Goal: Task Accomplishment & Management: Use online tool/utility

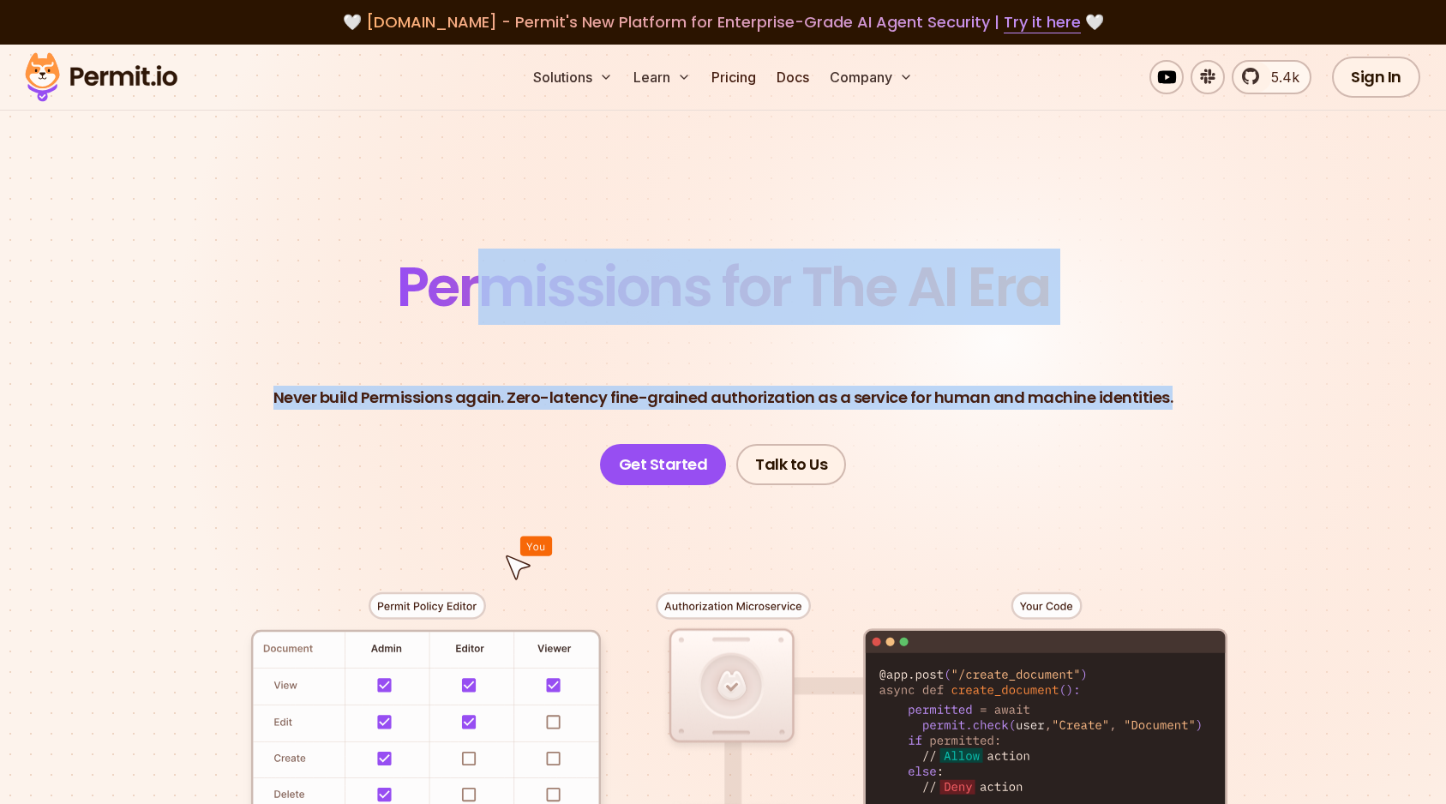
click at [1034, 464] on header "Permissions for The AI Era Never build Permissions again. Zero-latency fine-gra…" at bounding box center [723, 354] width 1200 height 262
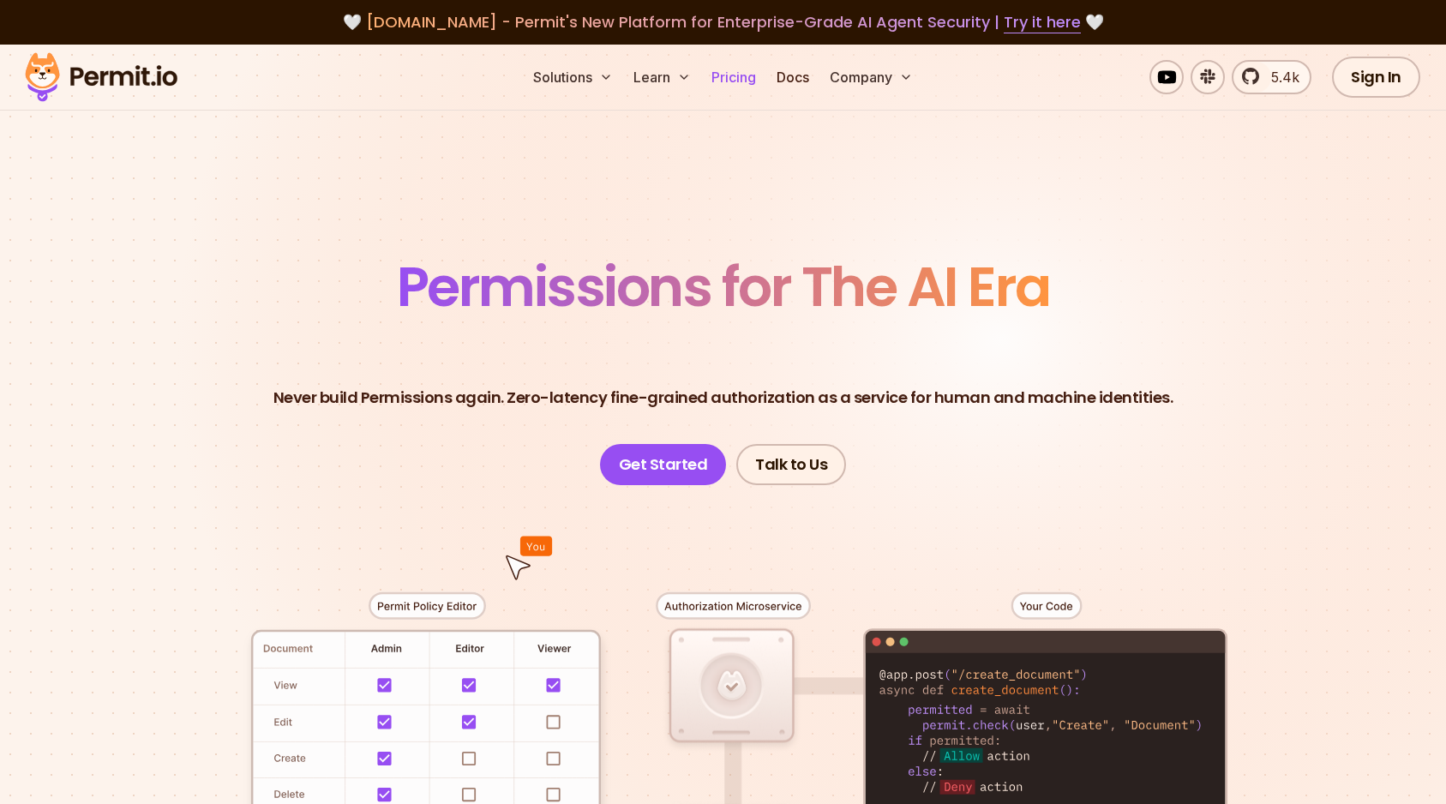
click at [739, 80] on link "Pricing" at bounding box center [733, 77] width 58 height 29
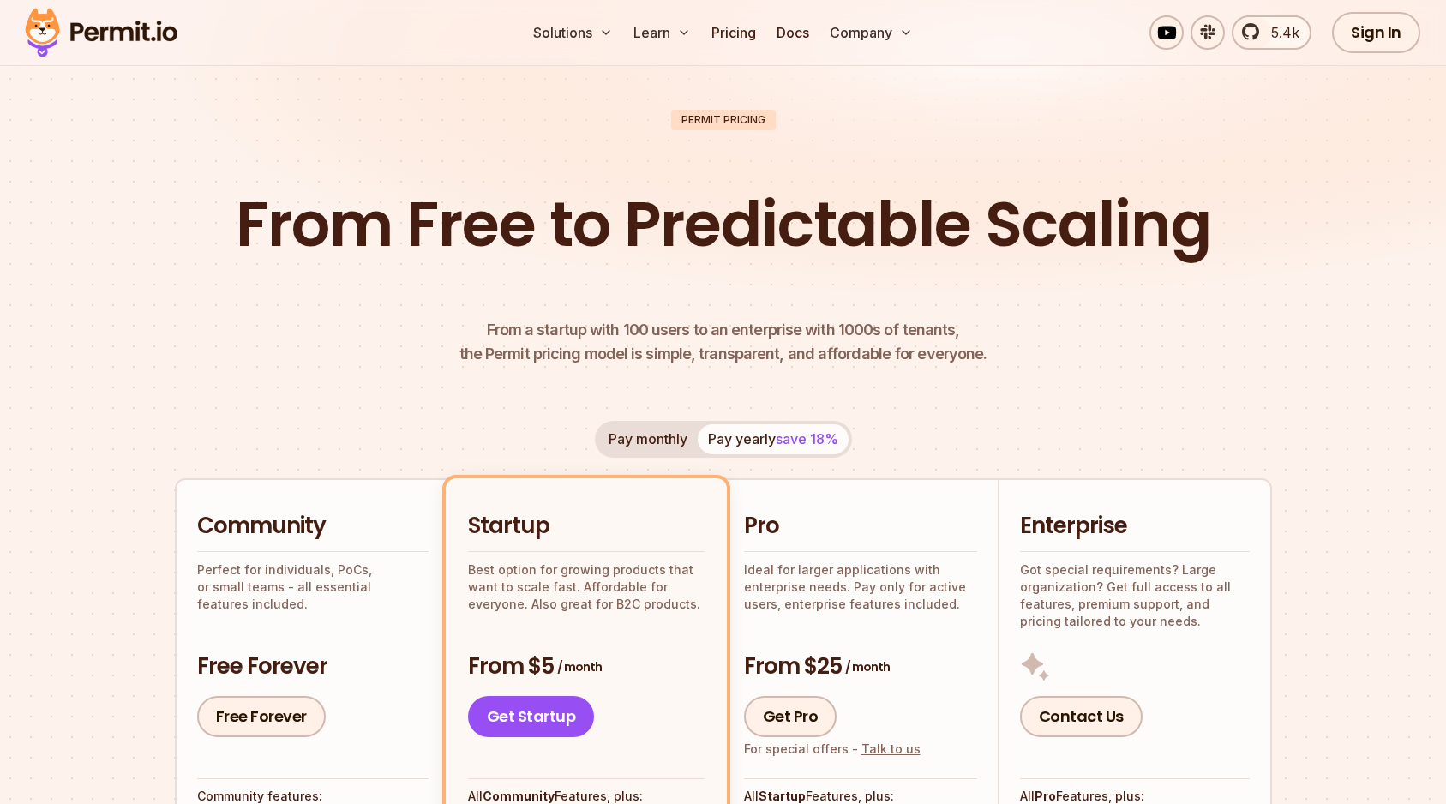
scroll to position [536, 0]
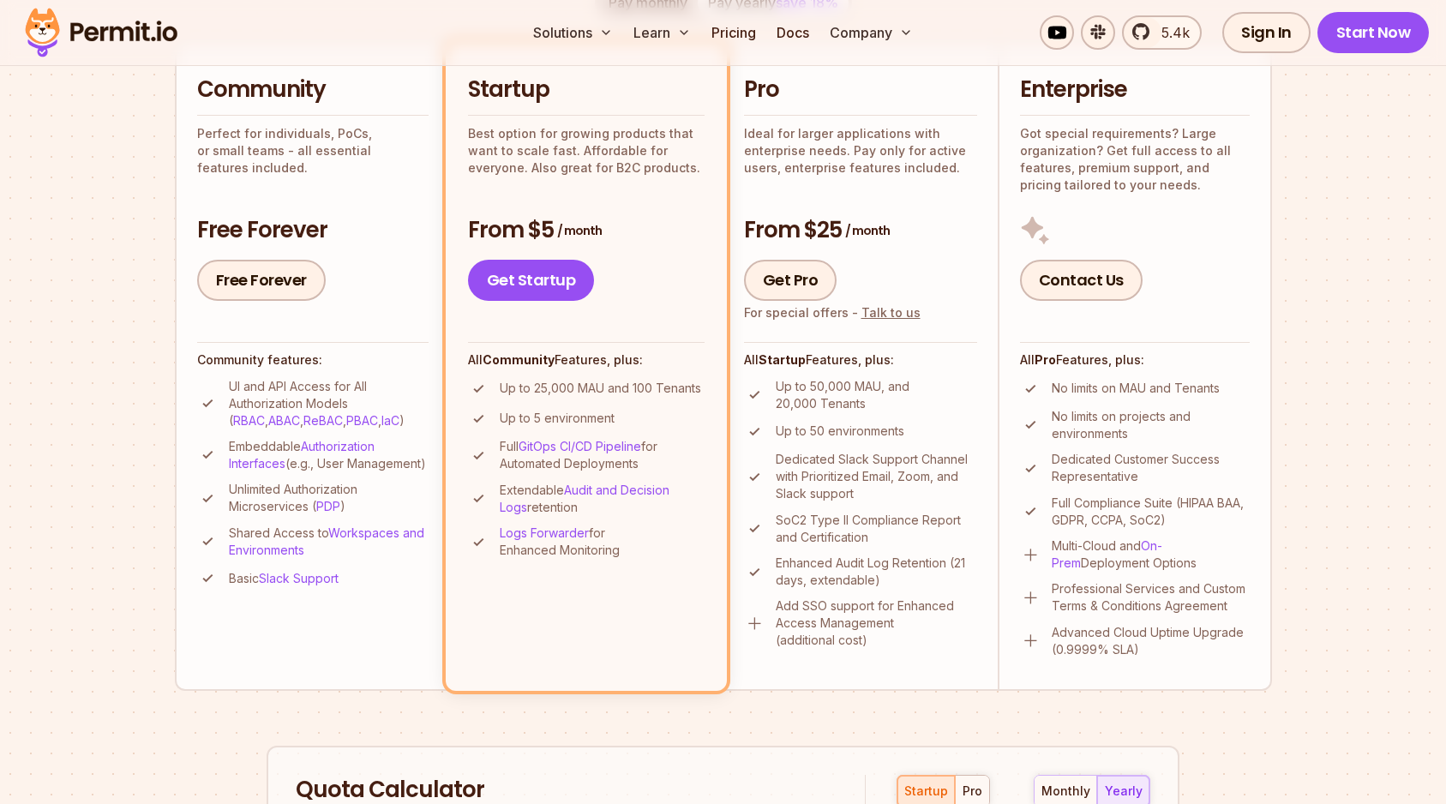
drag, startPoint x: 501, startPoint y: 389, endPoint x: 670, endPoint y: 650, distance: 310.4
click at [670, 650] on li "Startup Best option for growing products that want to scale fast. Affordable fo…" at bounding box center [586, 366] width 281 height 649
drag, startPoint x: 644, startPoint y: 618, endPoint x: 468, endPoint y: 81, distance: 565.3
click at [468, 81] on li "Startup Best option for growing products that want to scale fast. Affordable fo…" at bounding box center [586, 366] width 281 height 649
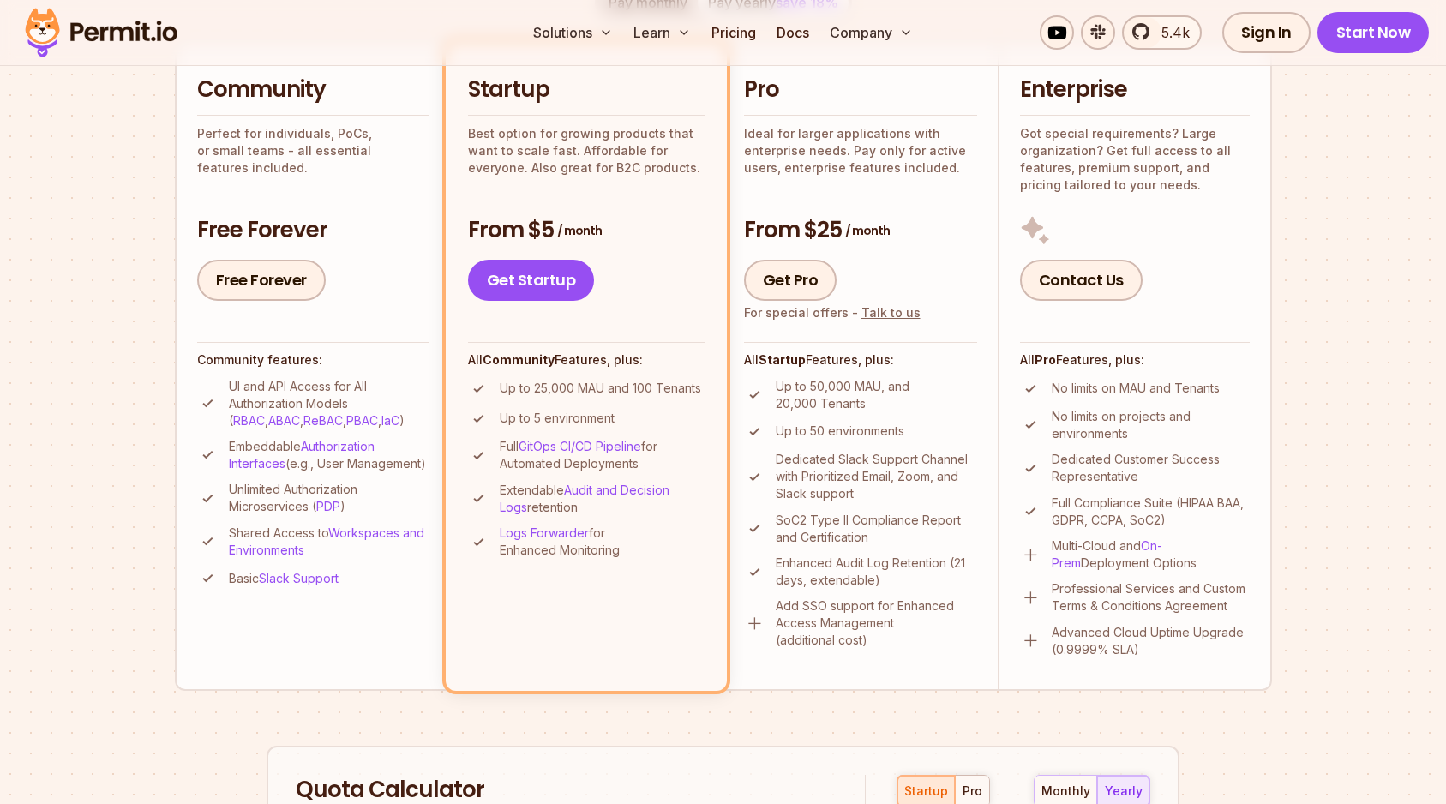
click at [468, 81] on h2 "Startup" at bounding box center [586, 90] width 237 height 31
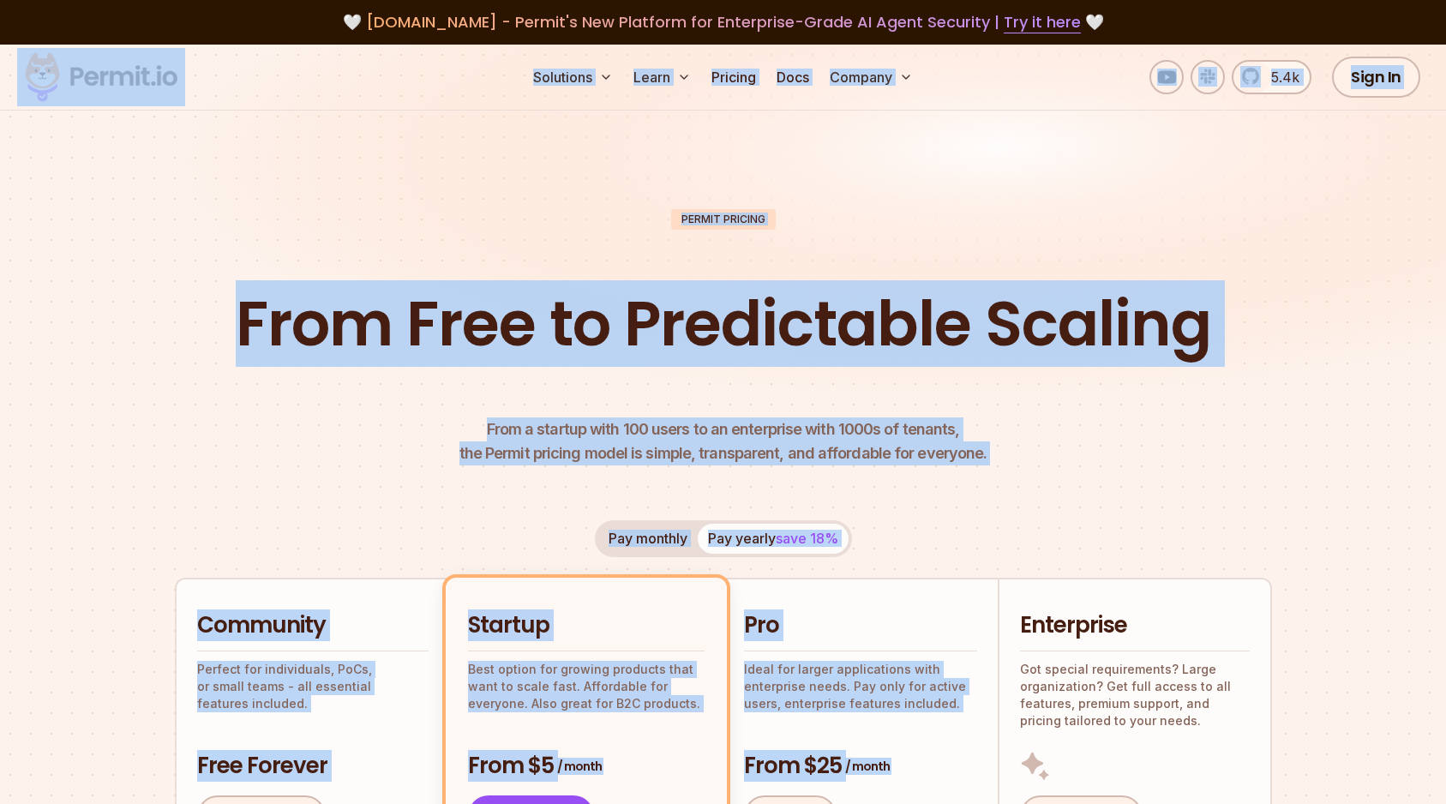
drag, startPoint x: 305, startPoint y: 52, endPoint x: 1014, endPoint y: 551, distance: 866.5
drag, startPoint x: 1246, startPoint y: 546, endPoint x: 458, endPoint y: 74, distance: 918.2
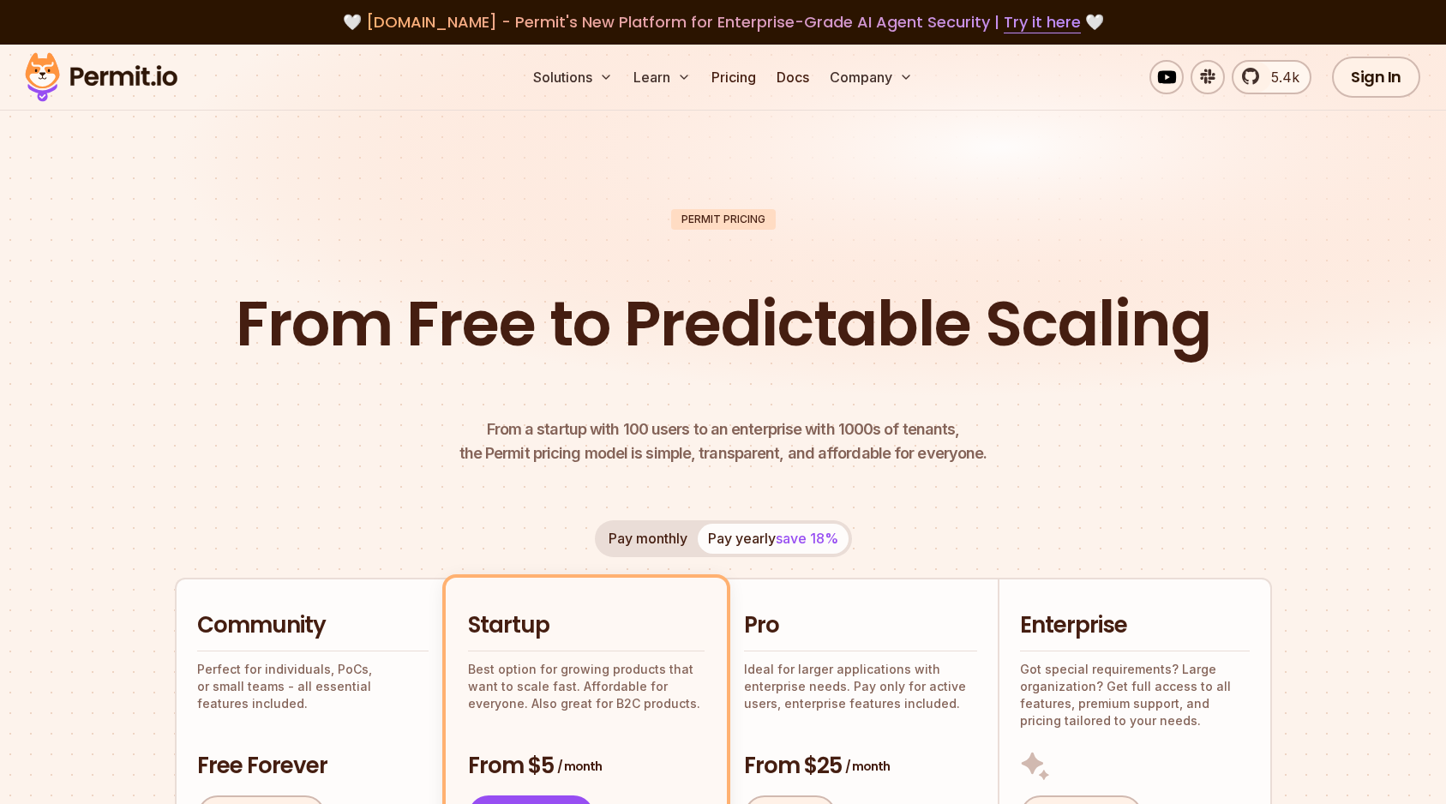
click at [430, 71] on div "Solutions Learn Pricing Docs Company 5.4k Sign In Start Now" at bounding box center [723, 78] width 1446 height 66
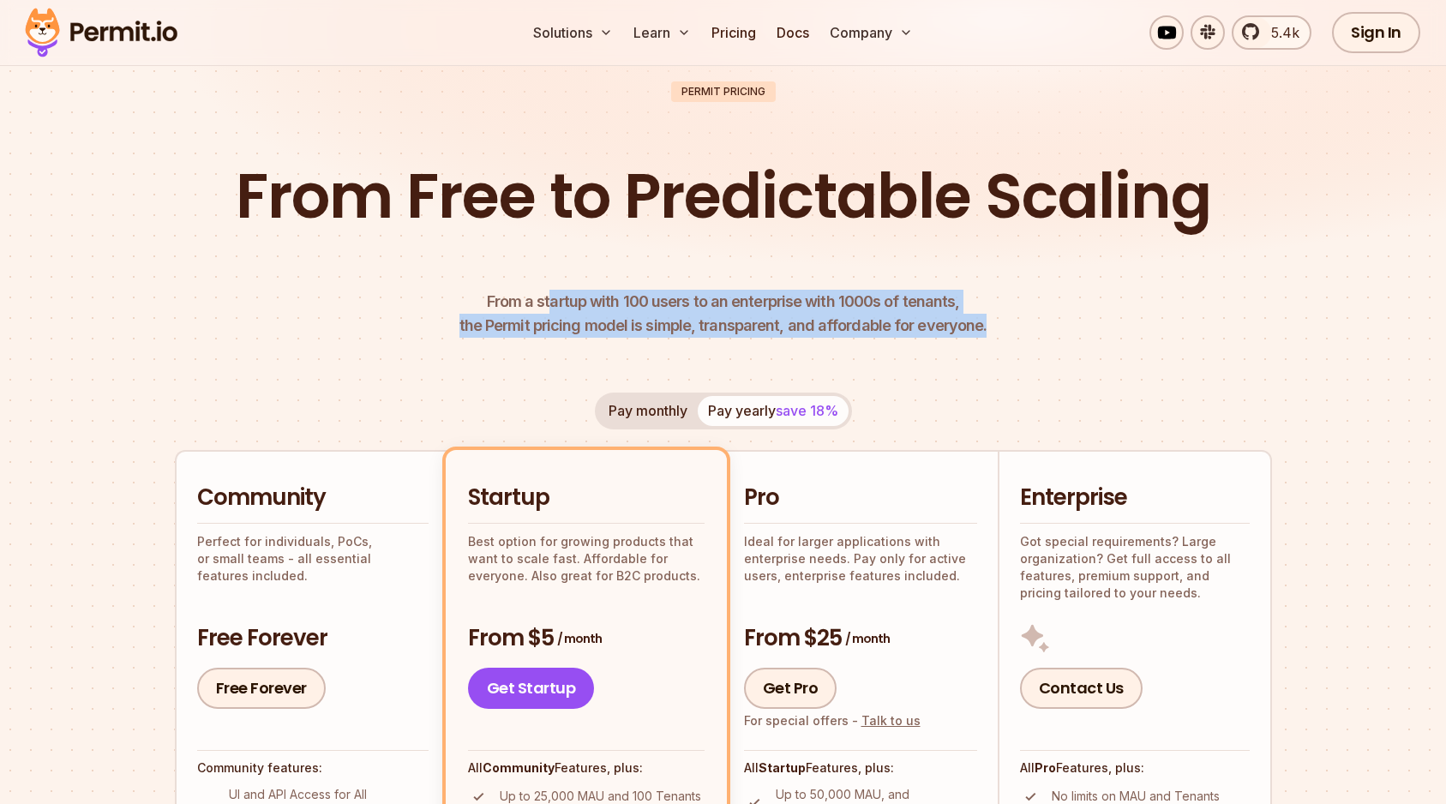
drag, startPoint x: 559, startPoint y: 303, endPoint x: 1015, endPoint y: 331, distance: 457.5
click at [1015, 331] on header "Permit Pricing From Free to Predictable Scaling From a startup with 100 users t…" at bounding box center [723, 209] width 1097 height 256
drag, startPoint x: 990, startPoint y: 331, endPoint x: 476, endPoint y: 298, distance: 514.3
click at [476, 298] on header "Permit Pricing From Free to Predictable Scaling From a startup with 100 users t…" at bounding box center [723, 209] width 1097 height 256
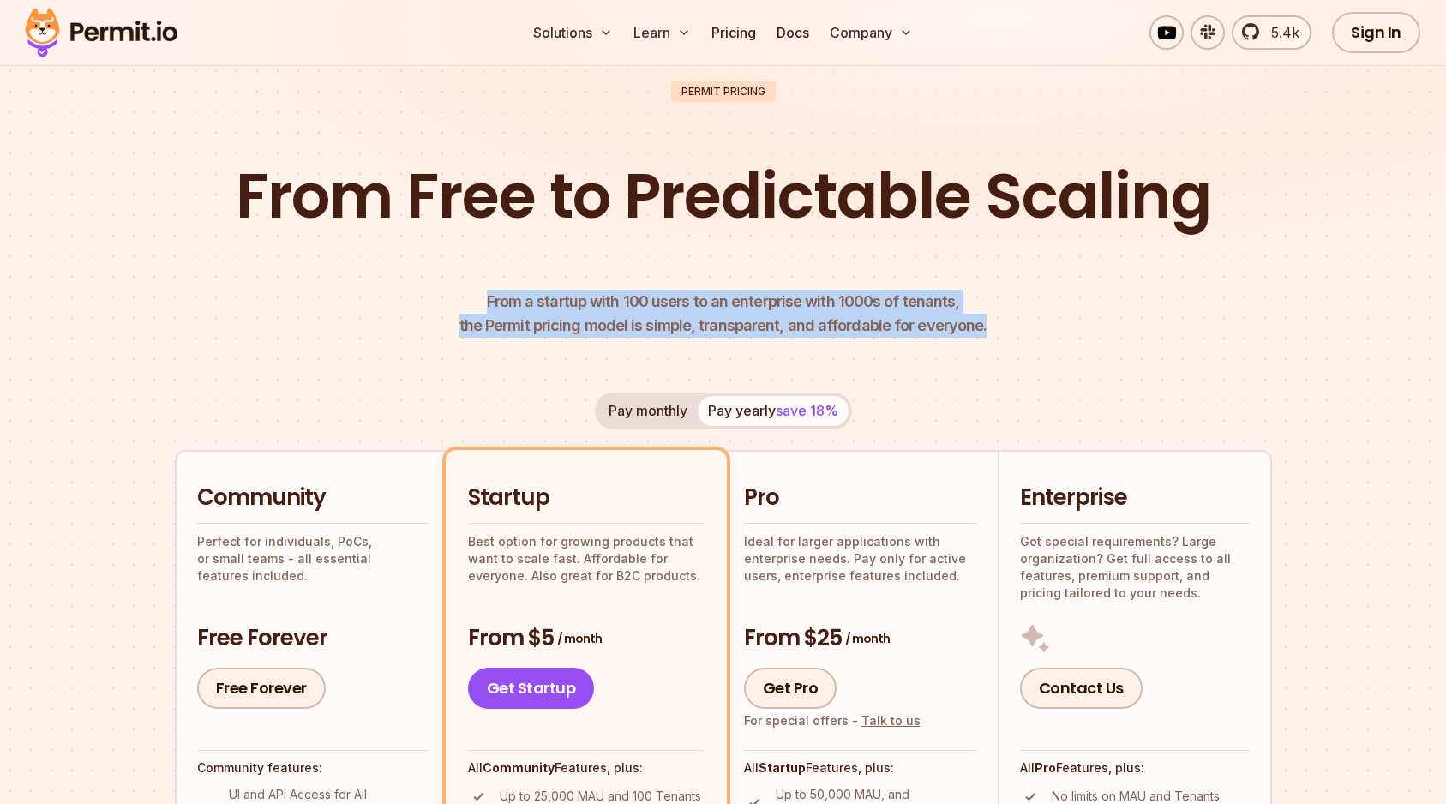
click at [476, 298] on span "From a startup with 100 users to an enterprise with 1000s of tenants," at bounding box center [723, 302] width 528 height 24
drag, startPoint x: 482, startPoint y: 283, endPoint x: 865, endPoint y: 333, distance: 386.4
click at [865, 333] on header "Permit Pricing From Free to Predictable Scaling From a startup with 100 users t…" at bounding box center [723, 209] width 1097 height 256
click at [865, 333] on p "From a startup with 100 users to an enterprise with 1000s of tenants, the Permi…" at bounding box center [723, 314] width 528 height 48
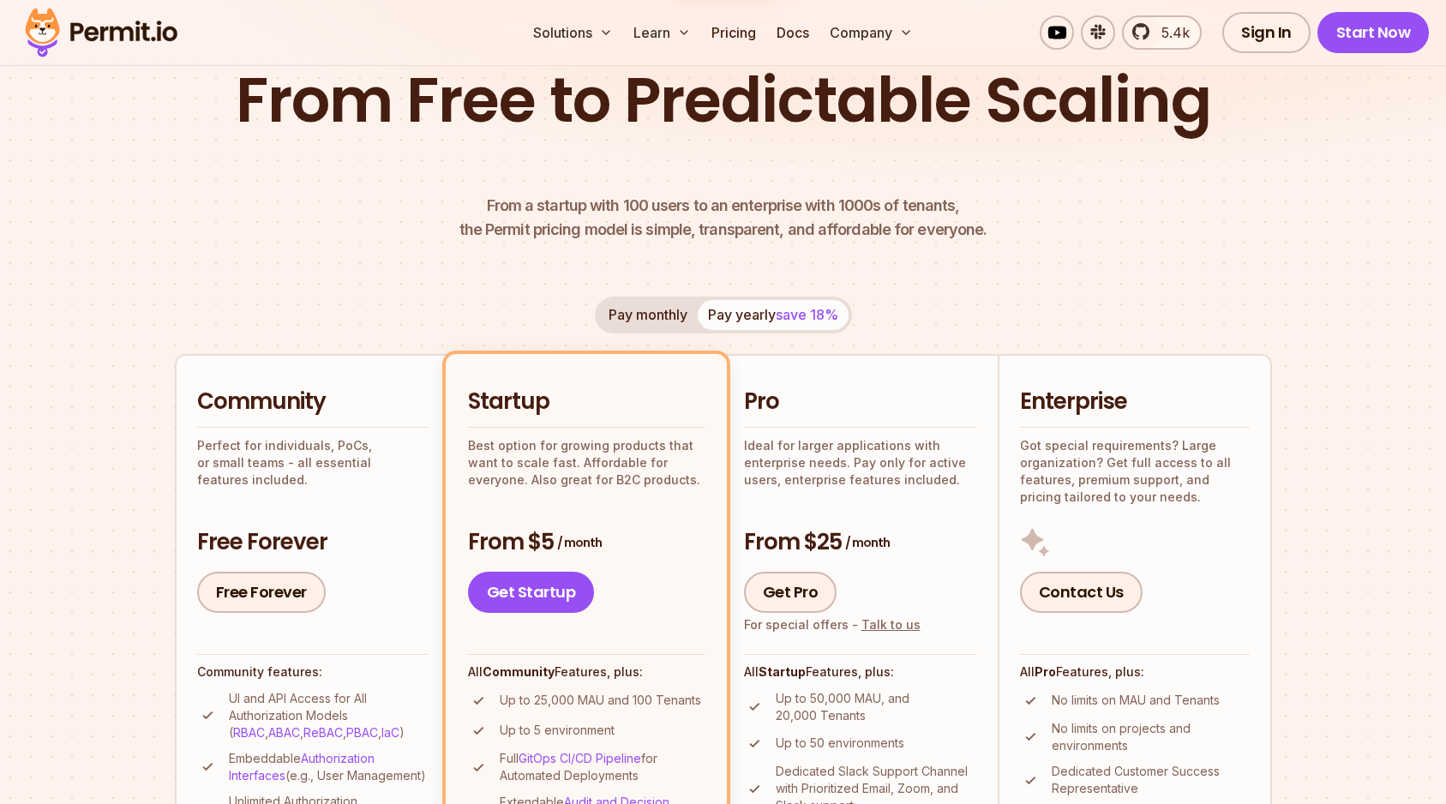
scroll to position [412, 0]
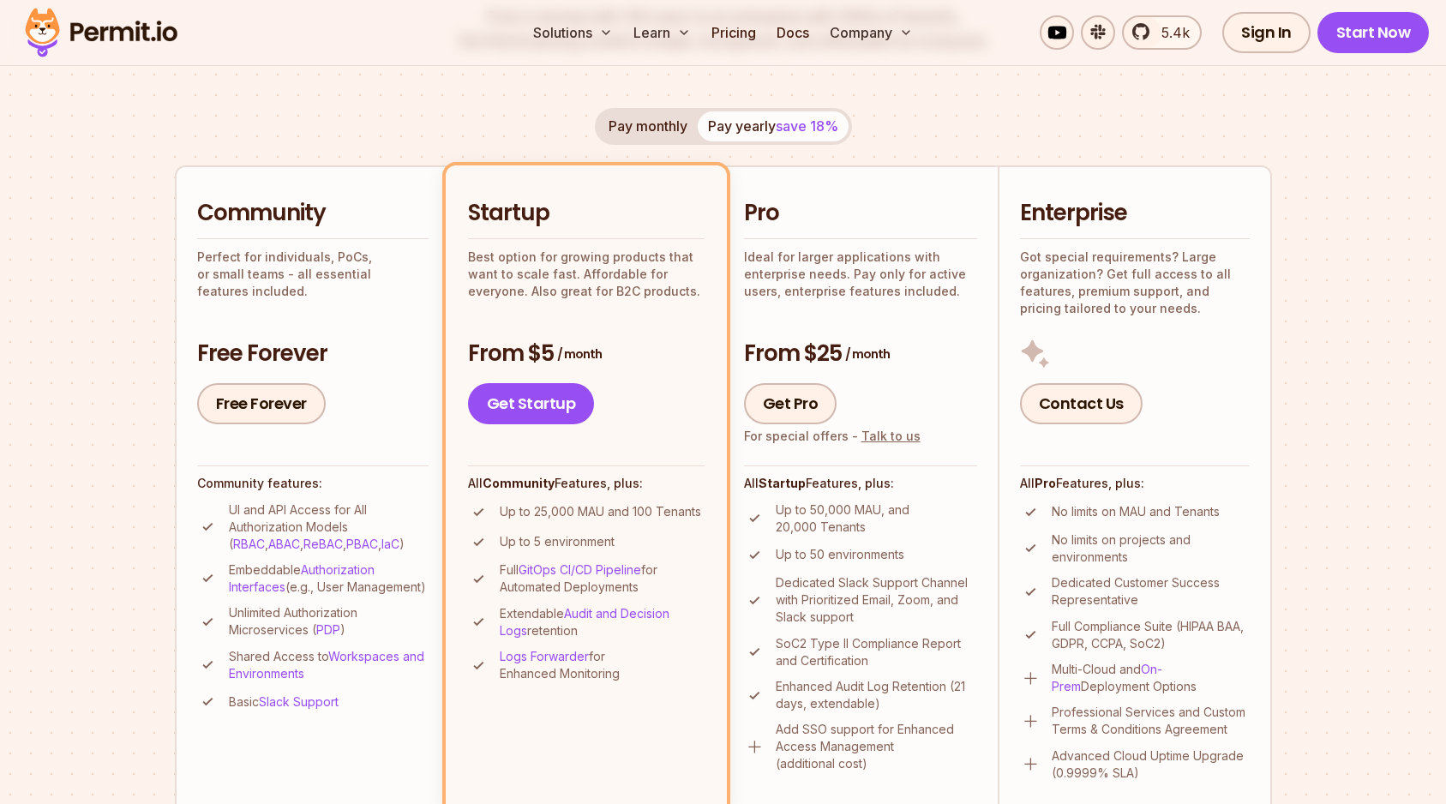
click at [799, 555] on p "Up to 50 environments" at bounding box center [839, 554] width 129 height 17
click at [799, 578] on p "Dedicated Slack Support Channel with Prioritized Email, Zoom, and Slack support" at bounding box center [875, 599] width 201 height 51
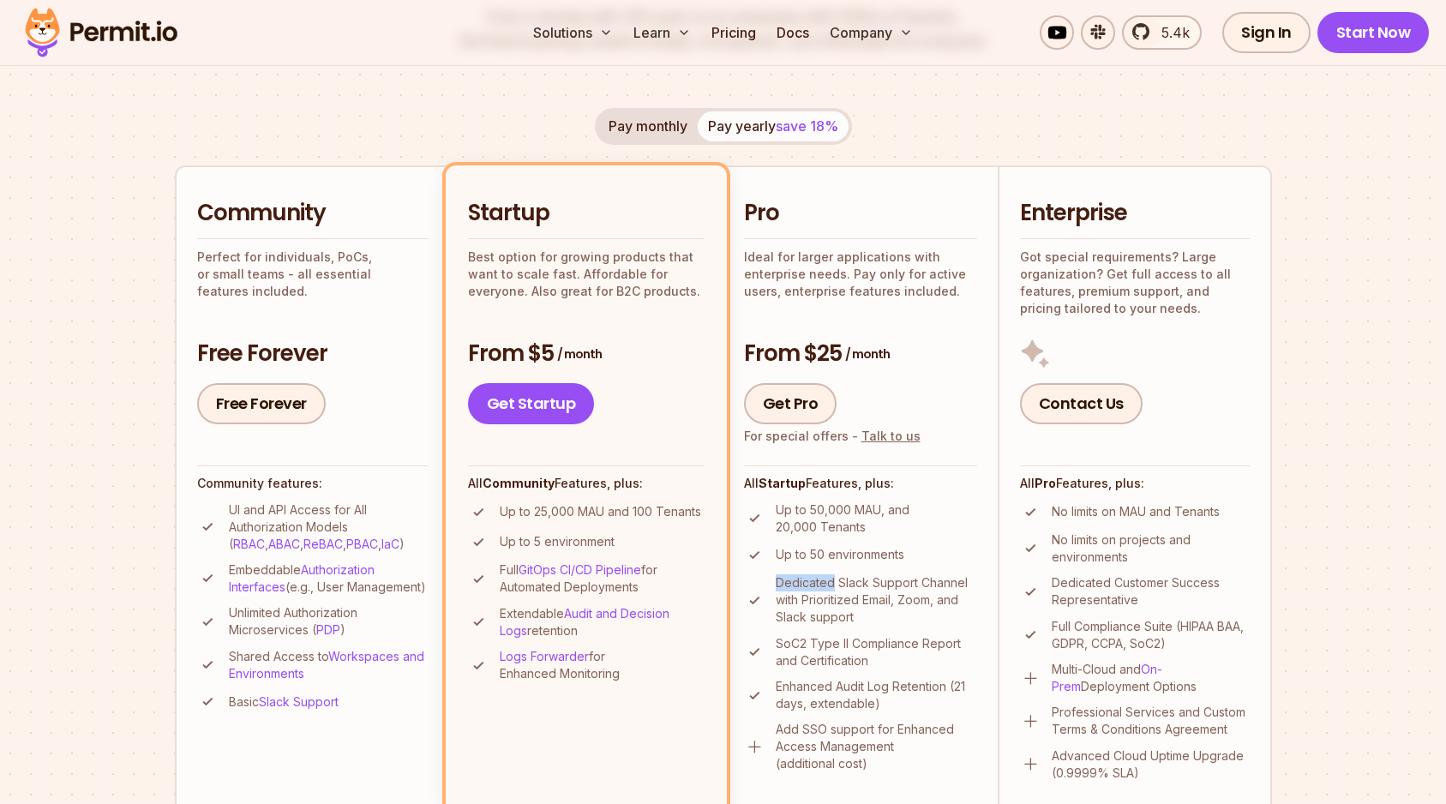
click at [799, 578] on p "Dedicated Slack Support Channel with Prioritized Email, Zoom, and Slack support" at bounding box center [875, 599] width 201 height 51
click at [804, 595] on p "Dedicated Slack Support Channel with Prioritized Email, Zoom, and Slack support" at bounding box center [875, 599] width 201 height 51
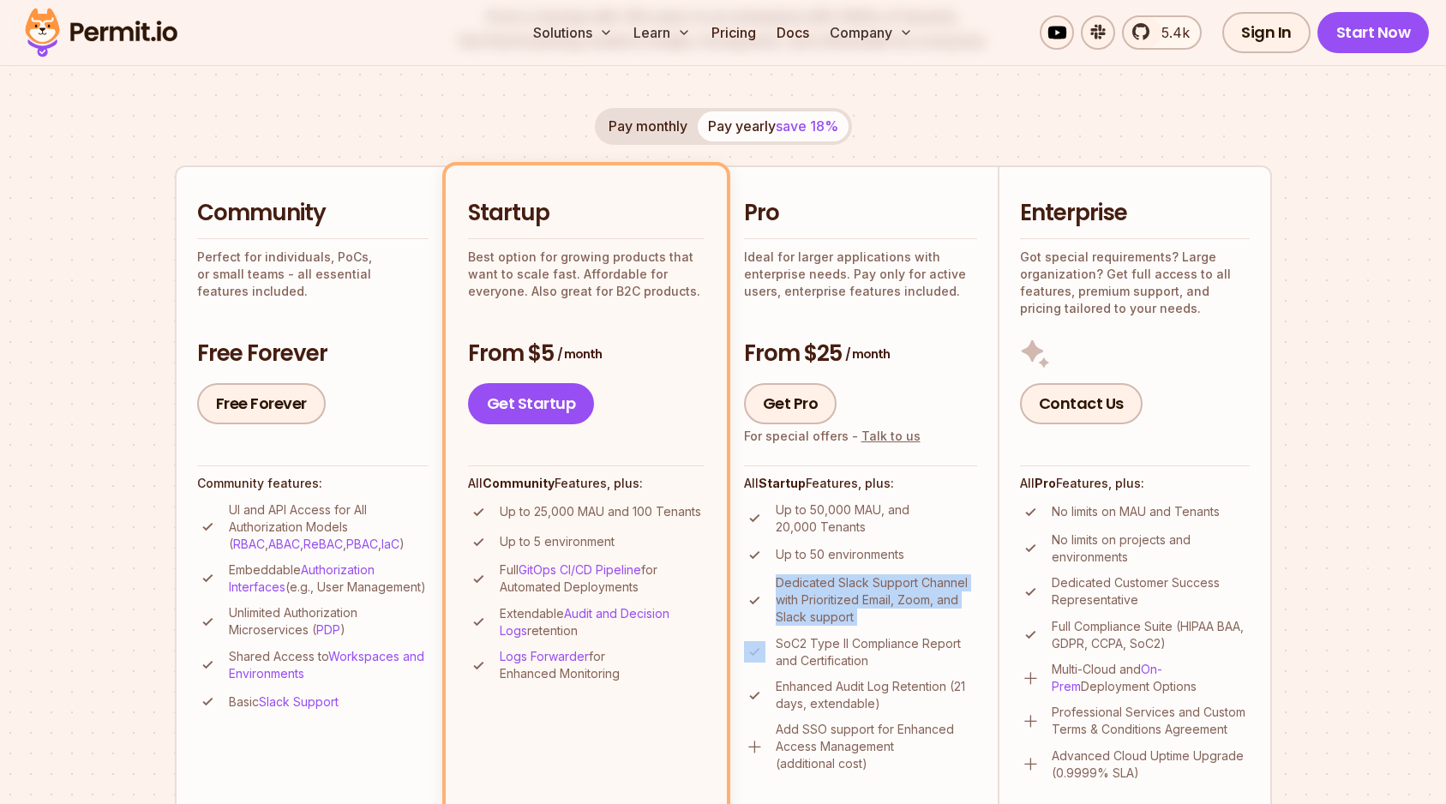
click at [807, 590] on p "Dedicated Slack Support Channel with Prioritized Email, Zoom, and Slack support" at bounding box center [875, 599] width 201 height 51
click at [518, 350] on h3 "From $5 / month" at bounding box center [586, 353] width 237 height 31
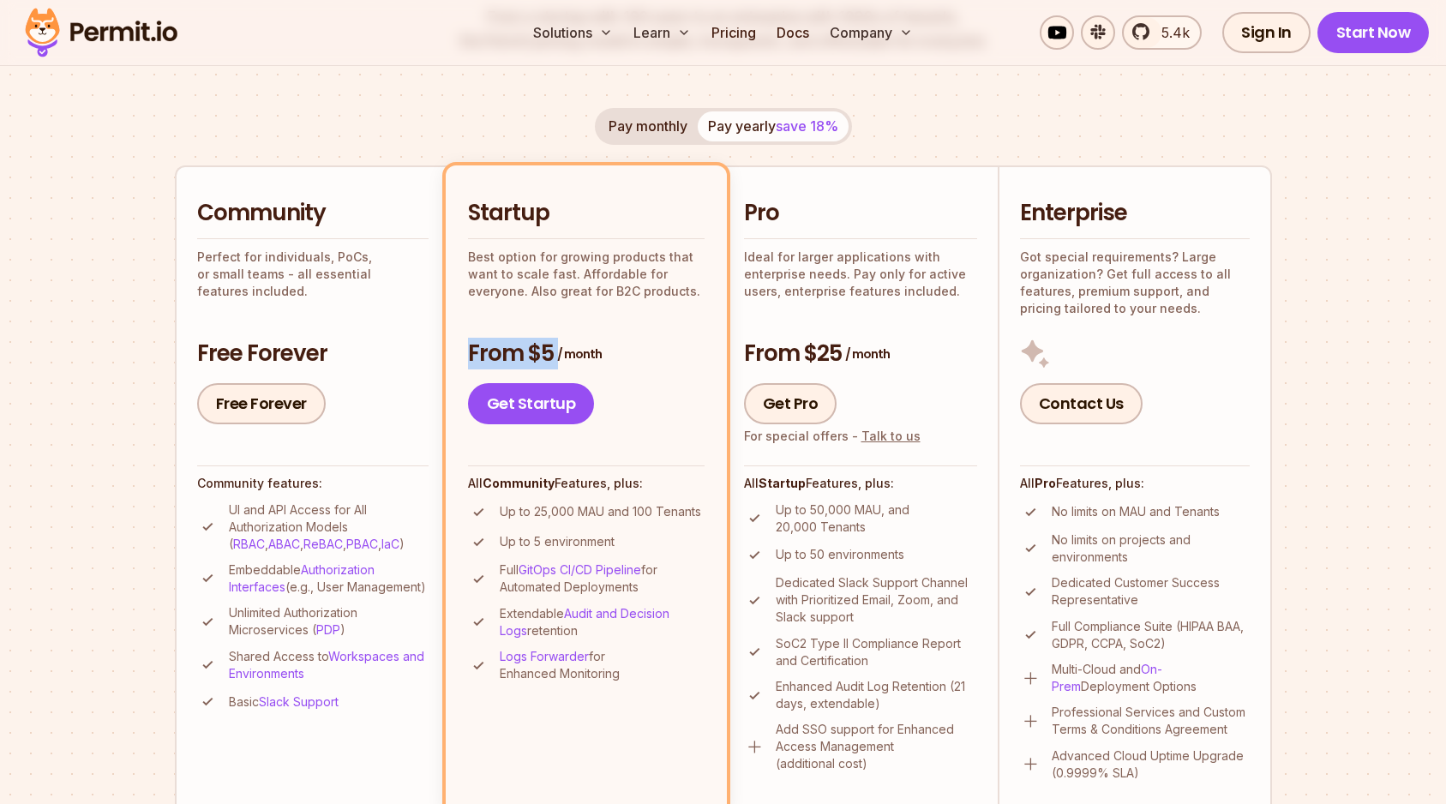
click at [518, 350] on h3 "From $5 / month" at bounding box center [586, 353] width 237 height 31
click at [528, 285] on p "Best option for growing products that want to scale fast. Affordable for everyo…" at bounding box center [586, 273] width 237 height 51
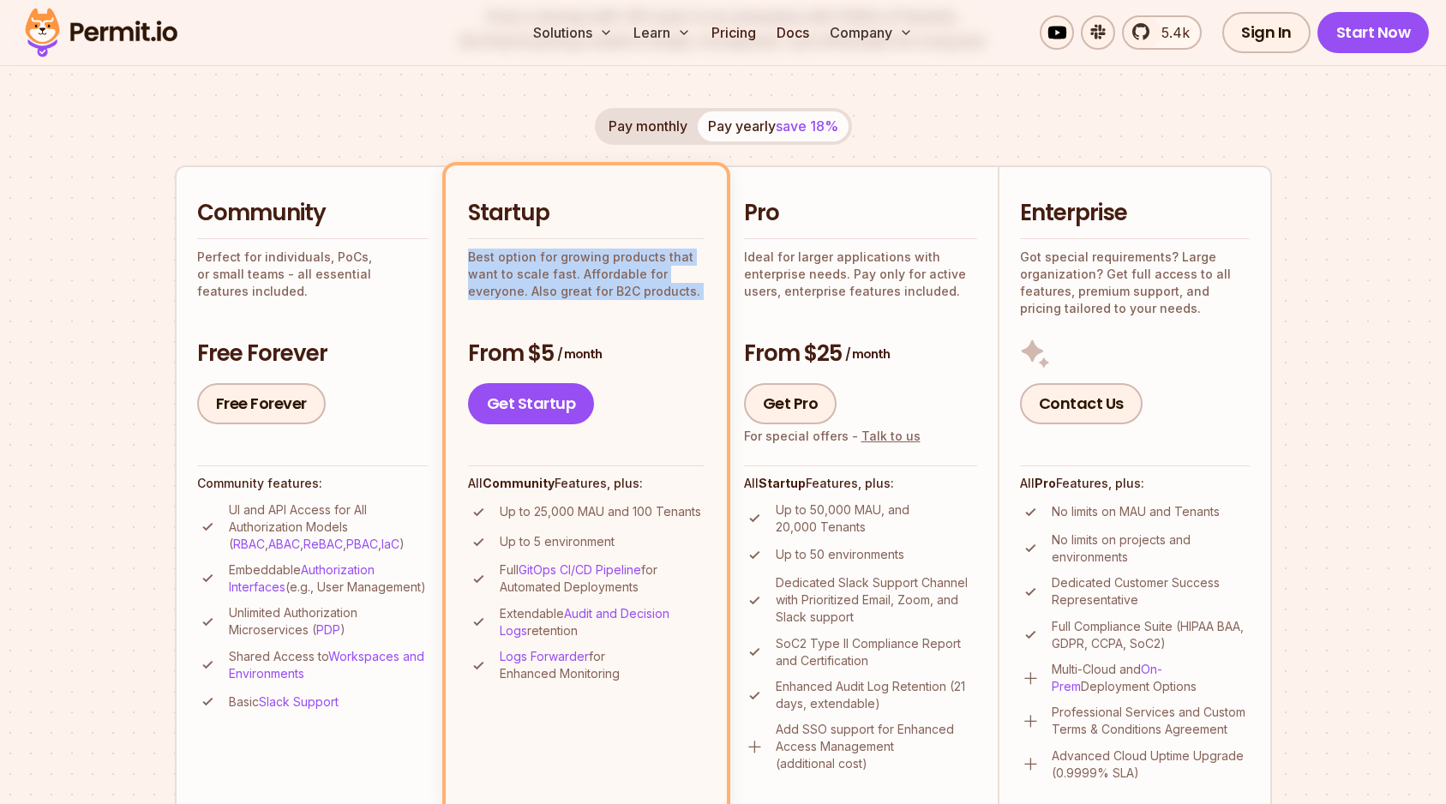
click at [528, 285] on p "Best option for growing products that want to scale fast. Affordable for everyo…" at bounding box center [586, 273] width 237 height 51
click at [528, 263] on p "Best option for growing products that want to scale fast. Affordable for everyo…" at bounding box center [586, 273] width 237 height 51
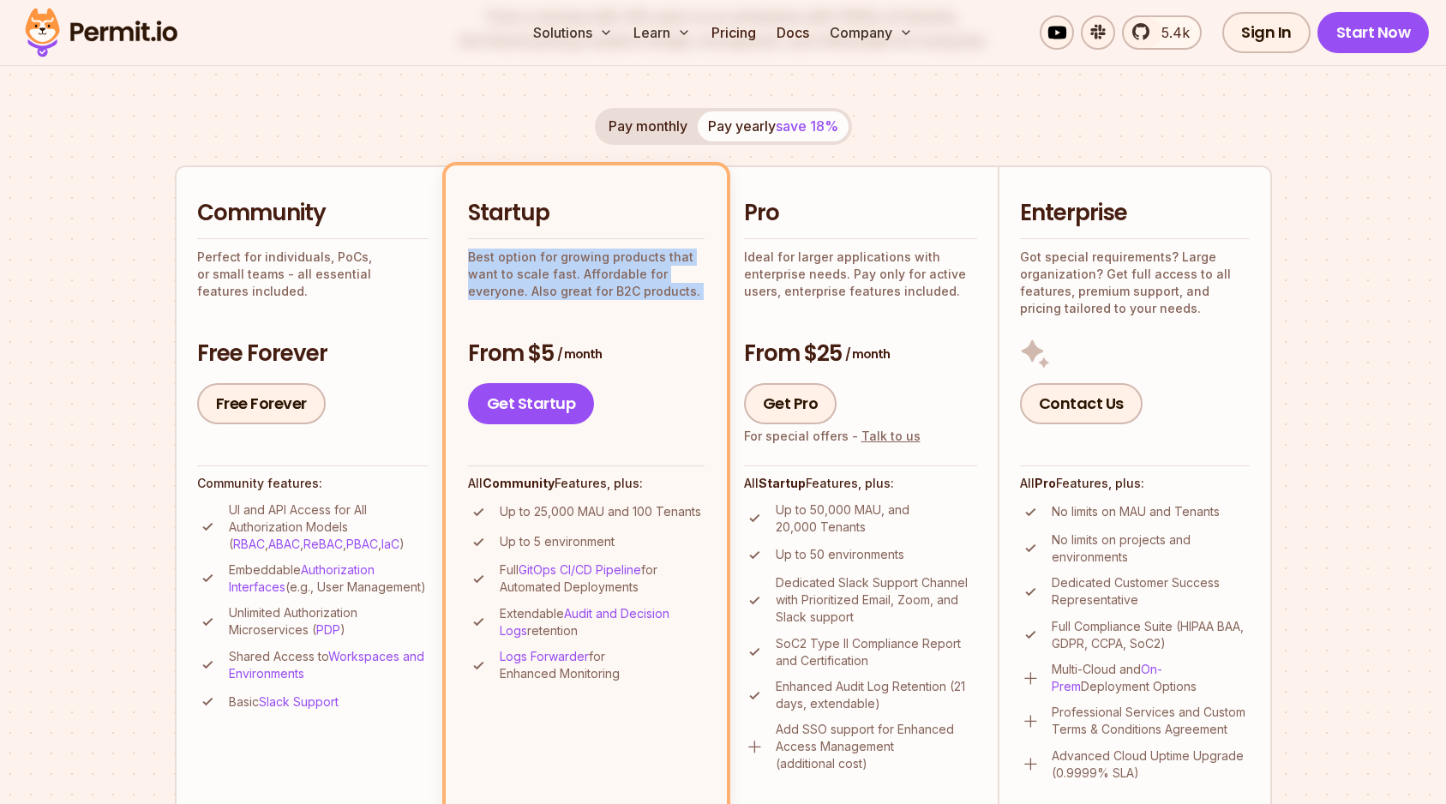
click at [530, 278] on p "Best option for growing products that want to scale fast. Affordable for everyo…" at bounding box center [586, 273] width 237 height 51
click at [532, 292] on p "Best option for growing products that want to scale fast. Affordable for everyo…" at bounding box center [586, 273] width 237 height 51
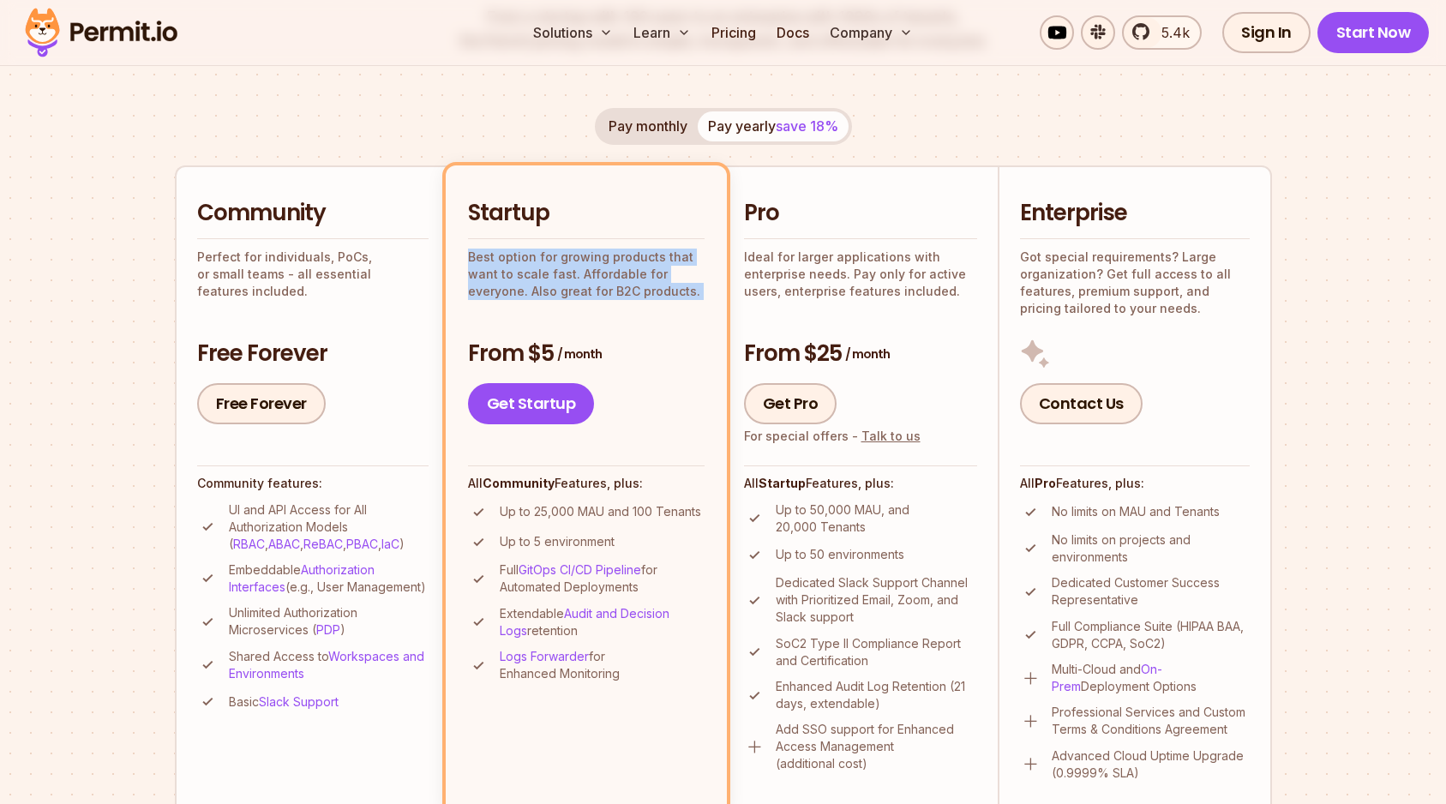
click at [532, 292] on p "Best option for growing products that want to scale fast. Affordable for everyo…" at bounding box center [586, 273] width 237 height 51
click at [533, 276] on p "Best option for growing products that want to scale fast. Affordable for everyo…" at bounding box center [586, 273] width 237 height 51
click at [534, 288] on p "Best option for growing products that want to scale fast. Affordable for everyo…" at bounding box center [586, 273] width 237 height 51
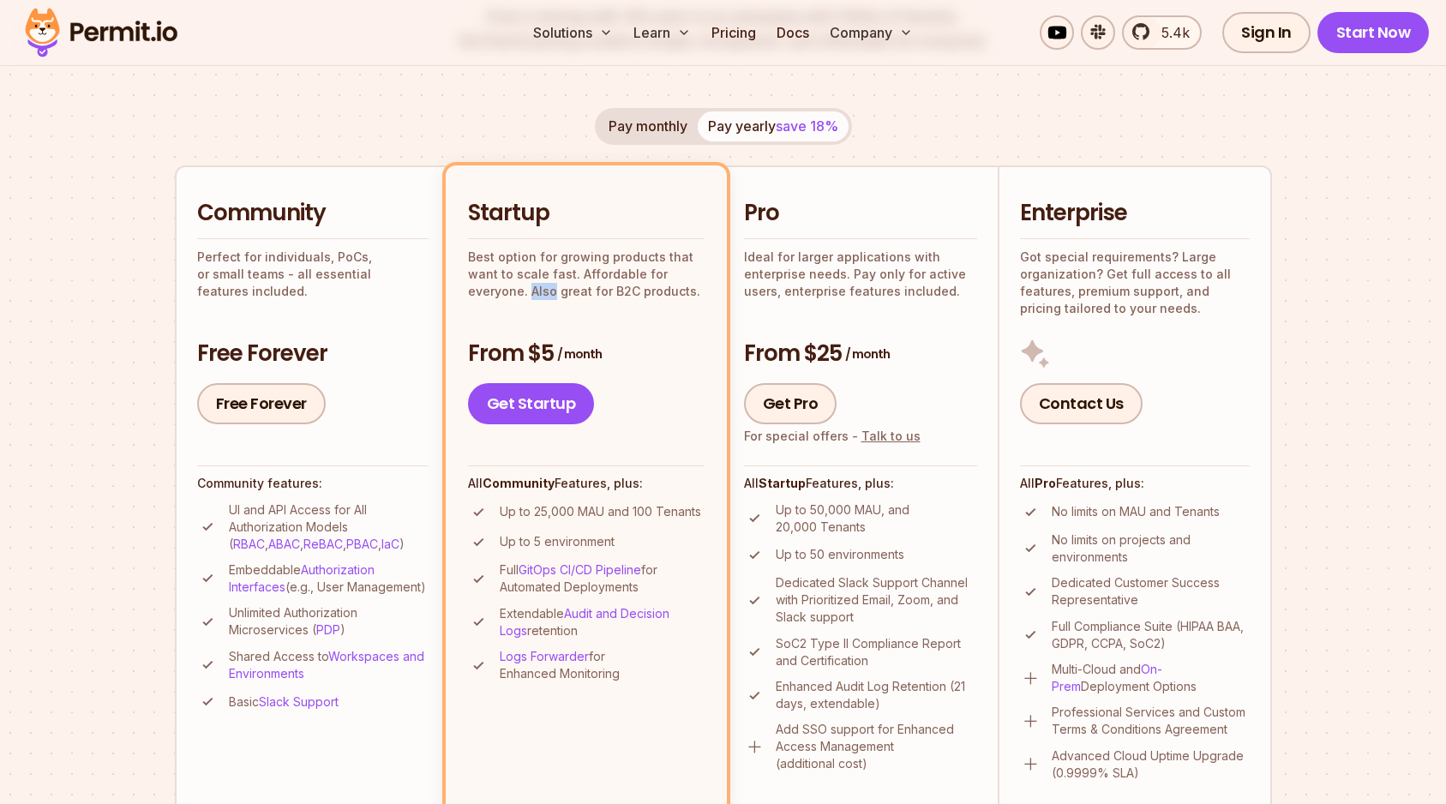
click at [534, 288] on p "Best option for growing products that want to scale fast. Affordable for everyo…" at bounding box center [586, 273] width 237 height 51
click at [537, 279] on p "Best option for growing products that want to scale fast. Affordable for everyo…" at bounding box center [586, 273] width 237 height 51
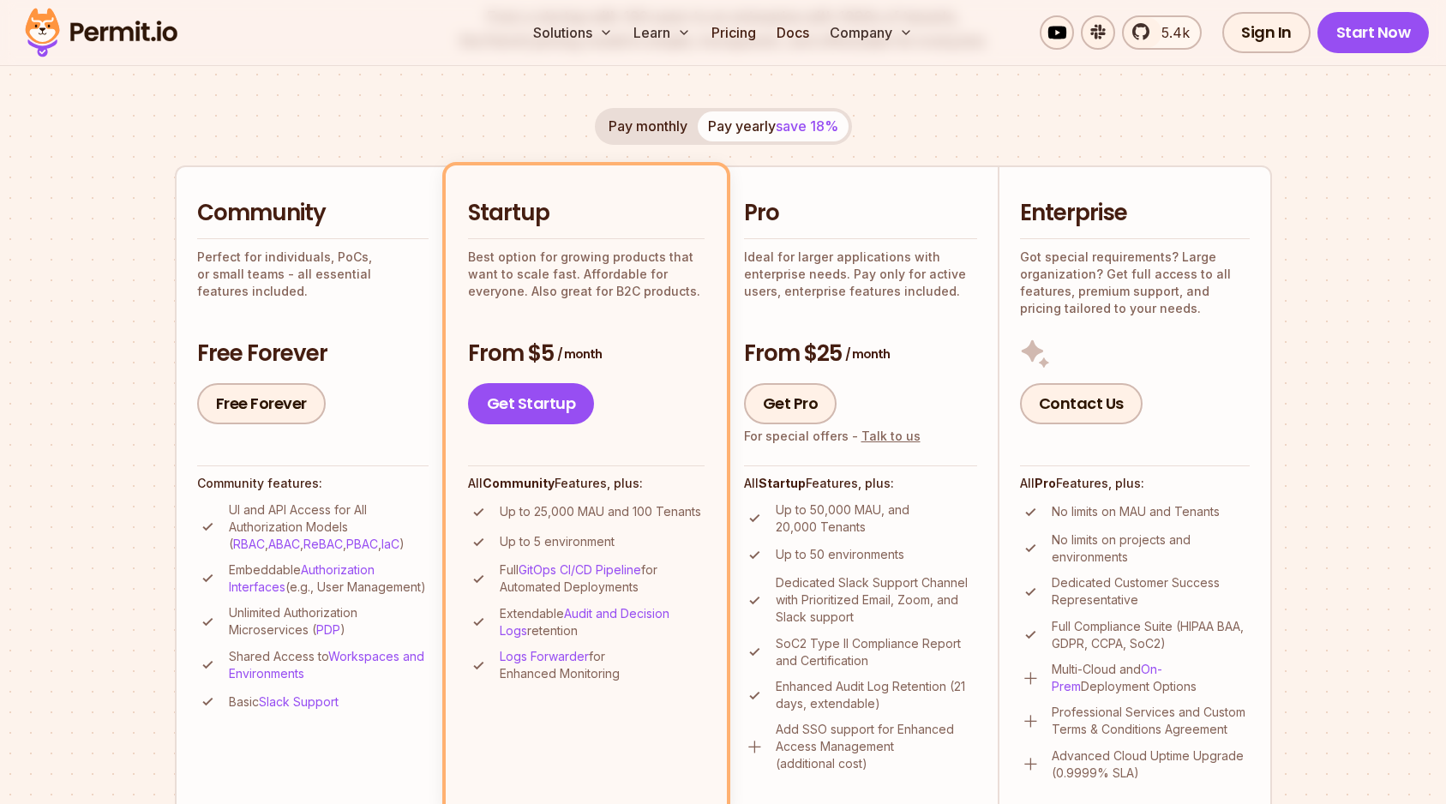
click at [563, 195] on li "Startup Best option for growing products that want to scale fast. Affordable fo…" at bounding box center [586, 489] width 281 height 649
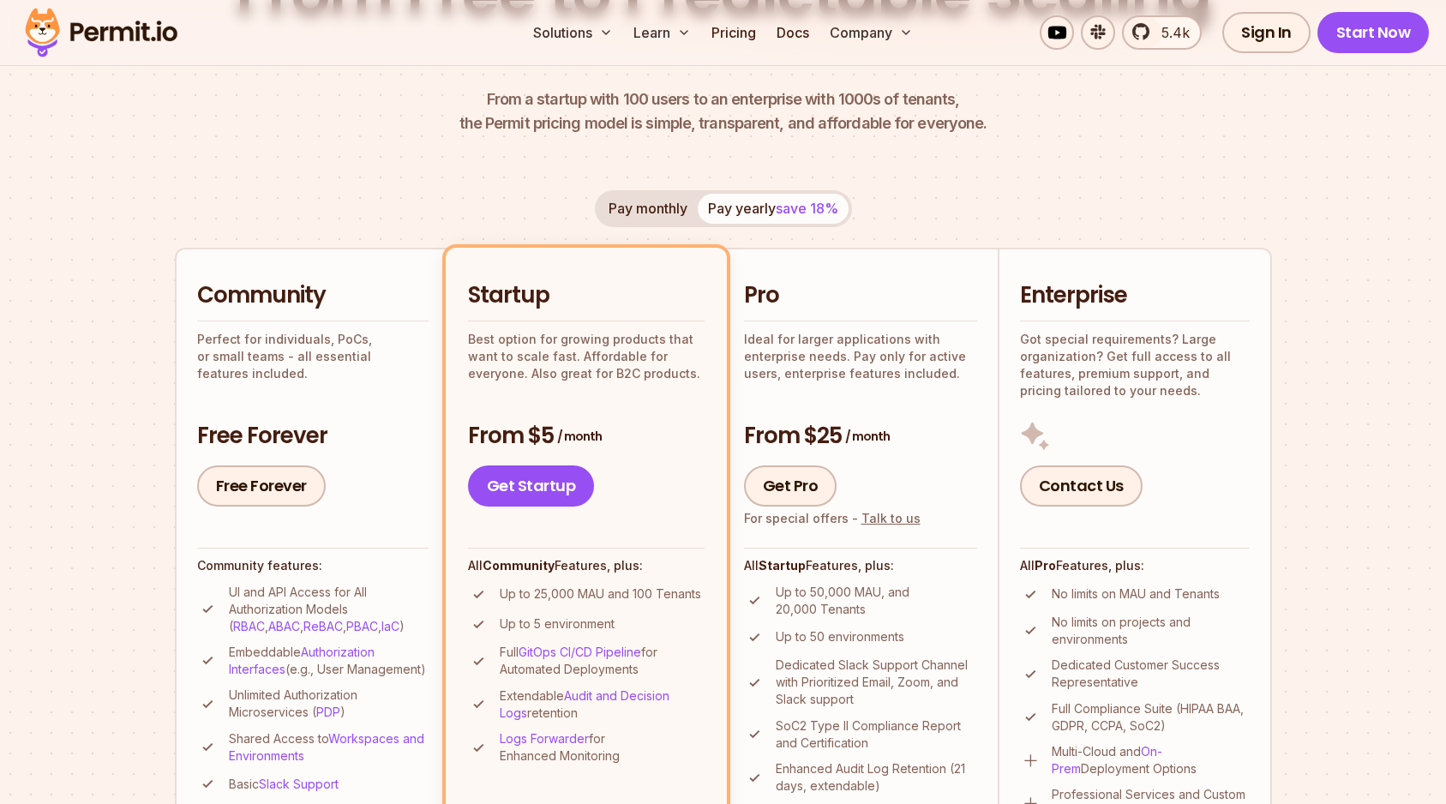
scroll to position [249, 0]
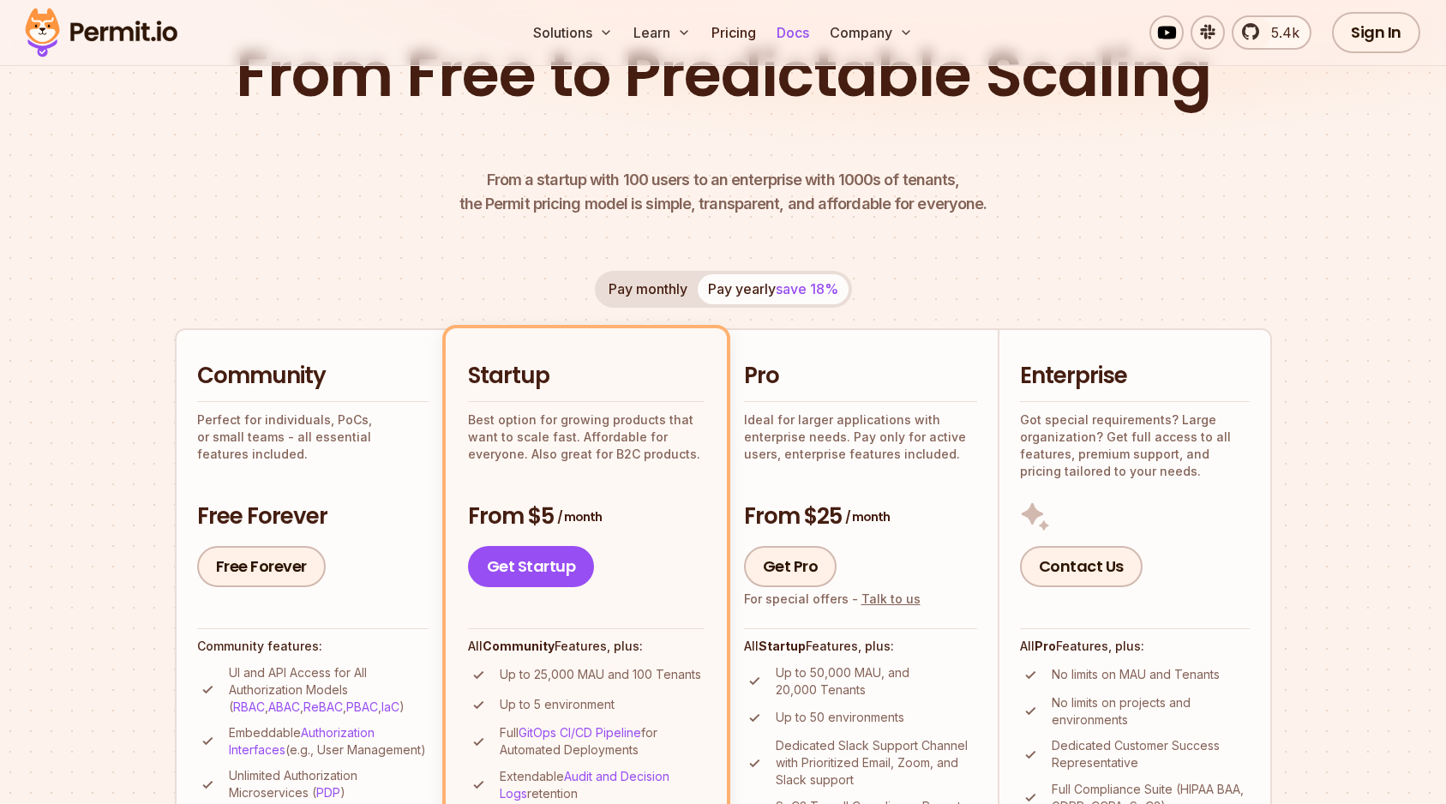
click at [794, 27] on link "Docs" at bounding box center [792, 32] width 46 height 29
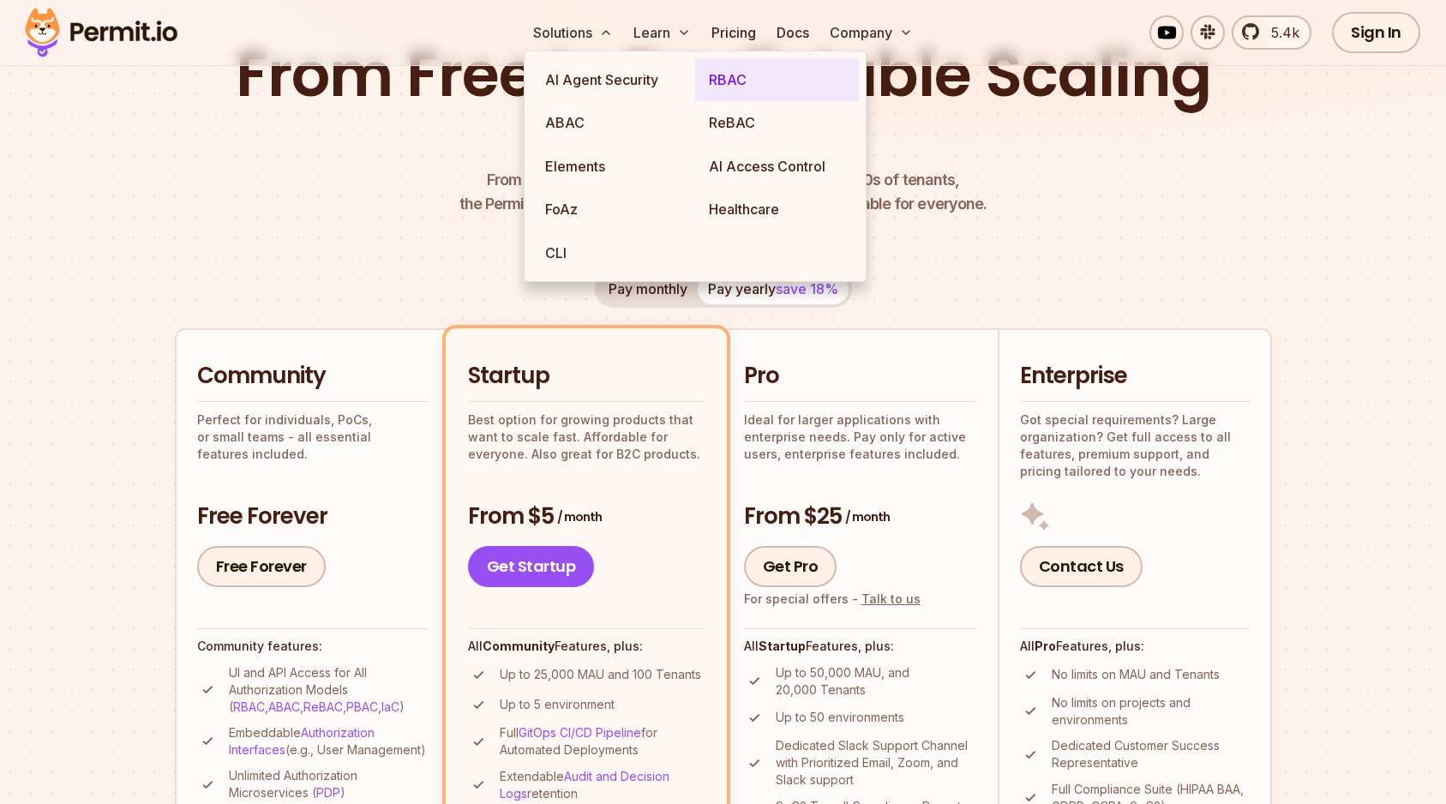
click at [722, 79] on link "RBAC" at bounding box center [777, 79] width 164 height 43
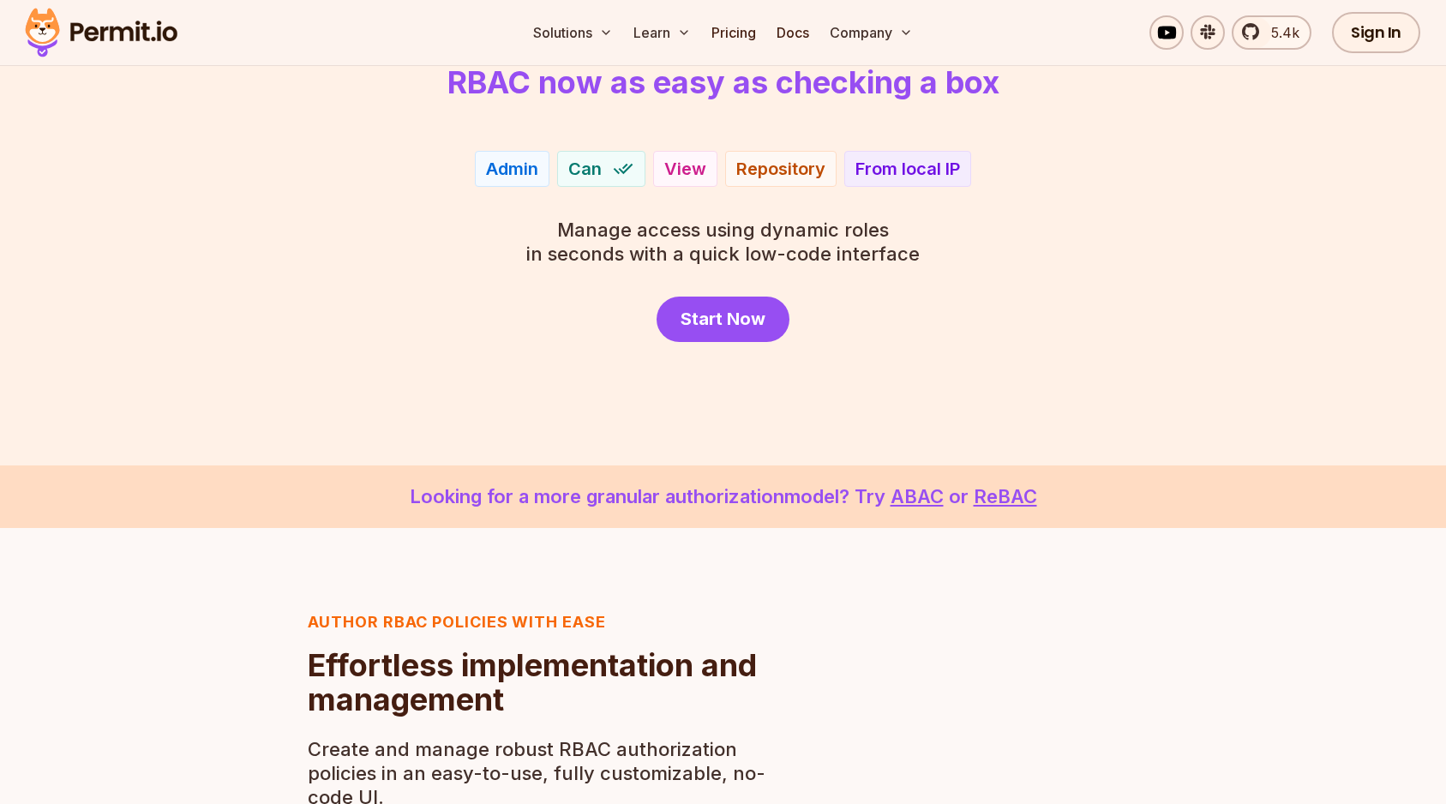
scroll to position [170, 0]
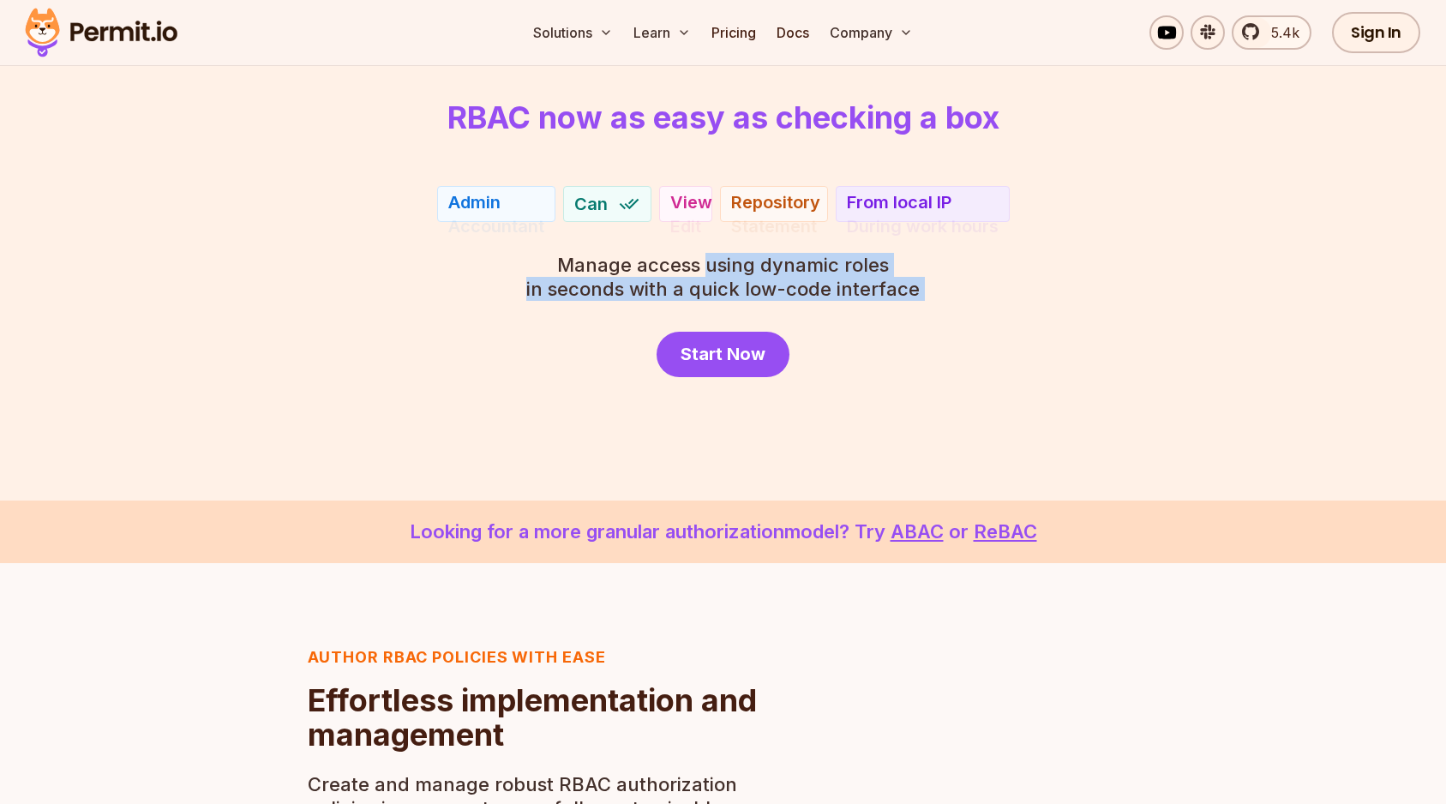
drag, startPoint x: 704, startPoint y: 264, endPoint x: 925, endPoint y: 338, distance: 233.8
click at [925, 338] on div "Role Based Access Control with Permit RBAC now as easy as checking a box Admin …" at bounding box center [723, 209] width 1200 height 335
click at [925, 338] on div "Start Now" at bounding box center [723, 354] width 1200 height 45
drag, startPoint x: 926, startPoint y: 292, endPoint x: 533, endPoint y: 269, distance: 394.0
click at [533, 269] on div "Role Based Access Control with Permit RBAC now as easy as checking a box Accoun…" at bounding box center [723, 209] width 1200 height 335
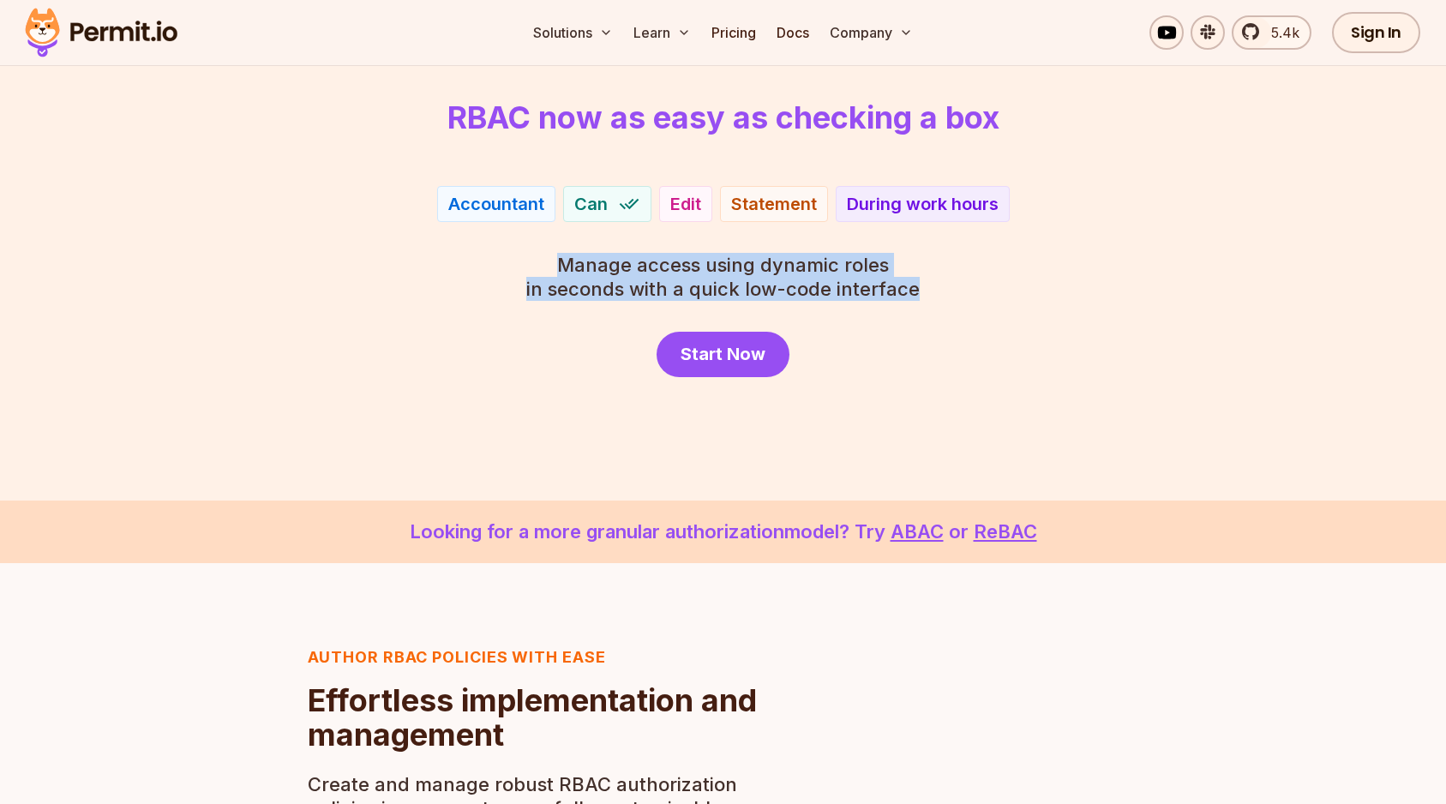
click at [533, 269] on span "Manage access using dynamic roles" at bounding box center [722, 265] width 393 height 24
drag, startPoint x: 543, startPoint y: 256, endPoint x: 948, endPoint y: 312, distance: 408.3
click at [948, 312] on div "Role Based Access Control with Permit RBAC now as easy as checking a box Accoun…" at bounding box center [723, 209] width 1200 height 335
click at [948, 312] on div "Role Based Access Control with Permit RBAC now as easy as checking a box Patien…" at bounding box center [723, 209] width 1200 height 335
drag, startPoint x: 934, startPoint y: 296, endPoint x: 538, endPoint y: 260, distance: 397.5
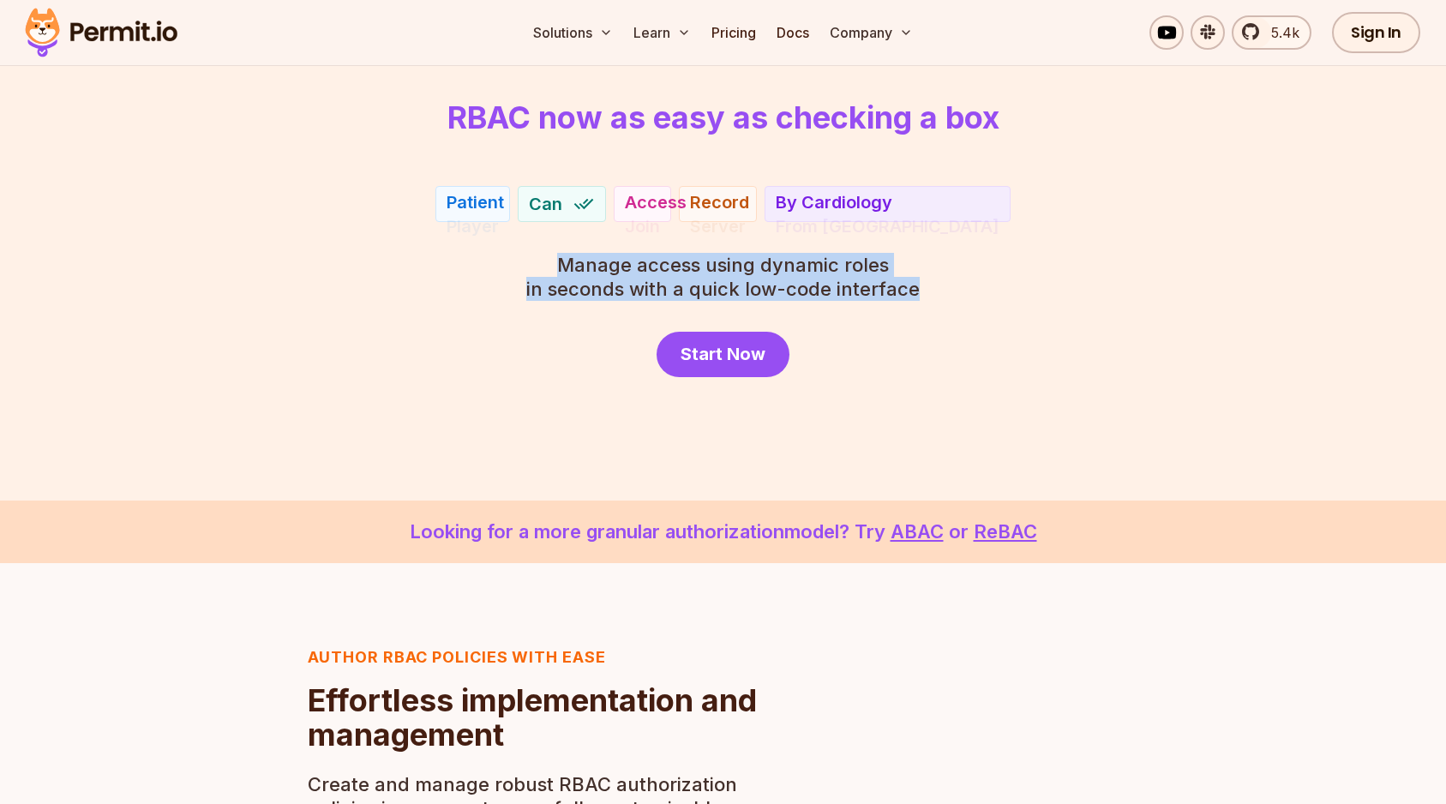
click at [538, 260] on div "Role Based Access Control with Permit RBAC now as easy as checking a box Patien…" at bounding box center [723, 209] width 1200 height 335
click at [537, 260] on span "Manage access using dynamic roles" at bounding box center [722, 265] width 393 height 24
drag, startPoint x: 537, startPoint y: 260, endPoint x: 922, endPoint y: 307, distance: 387.6
click at [922, 307] on div "Role Based Access Control with Permit RBAC now as easy as checking a box Player…" at bounding box center [723, 209] width 1200 height 335
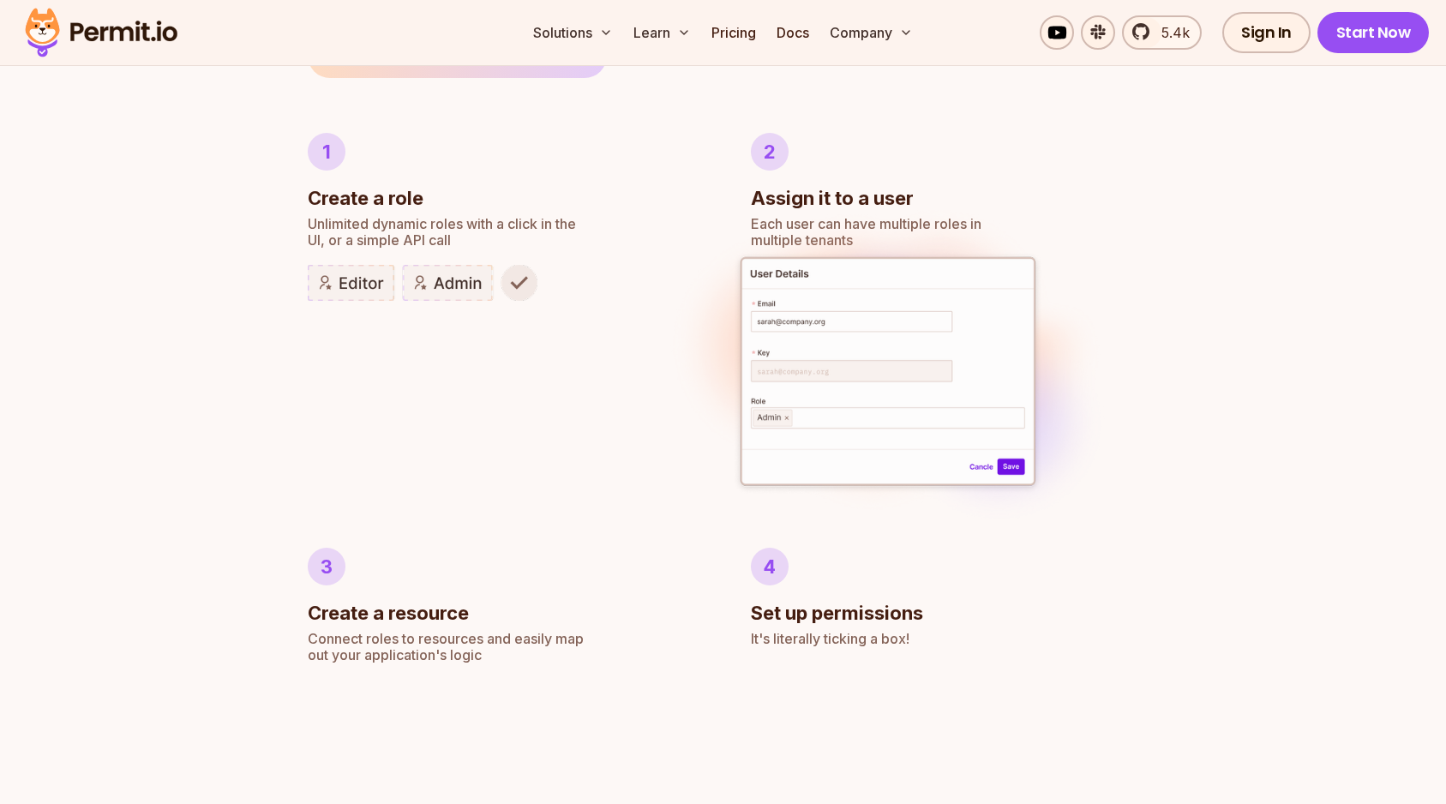
scroll to position [934, 0]
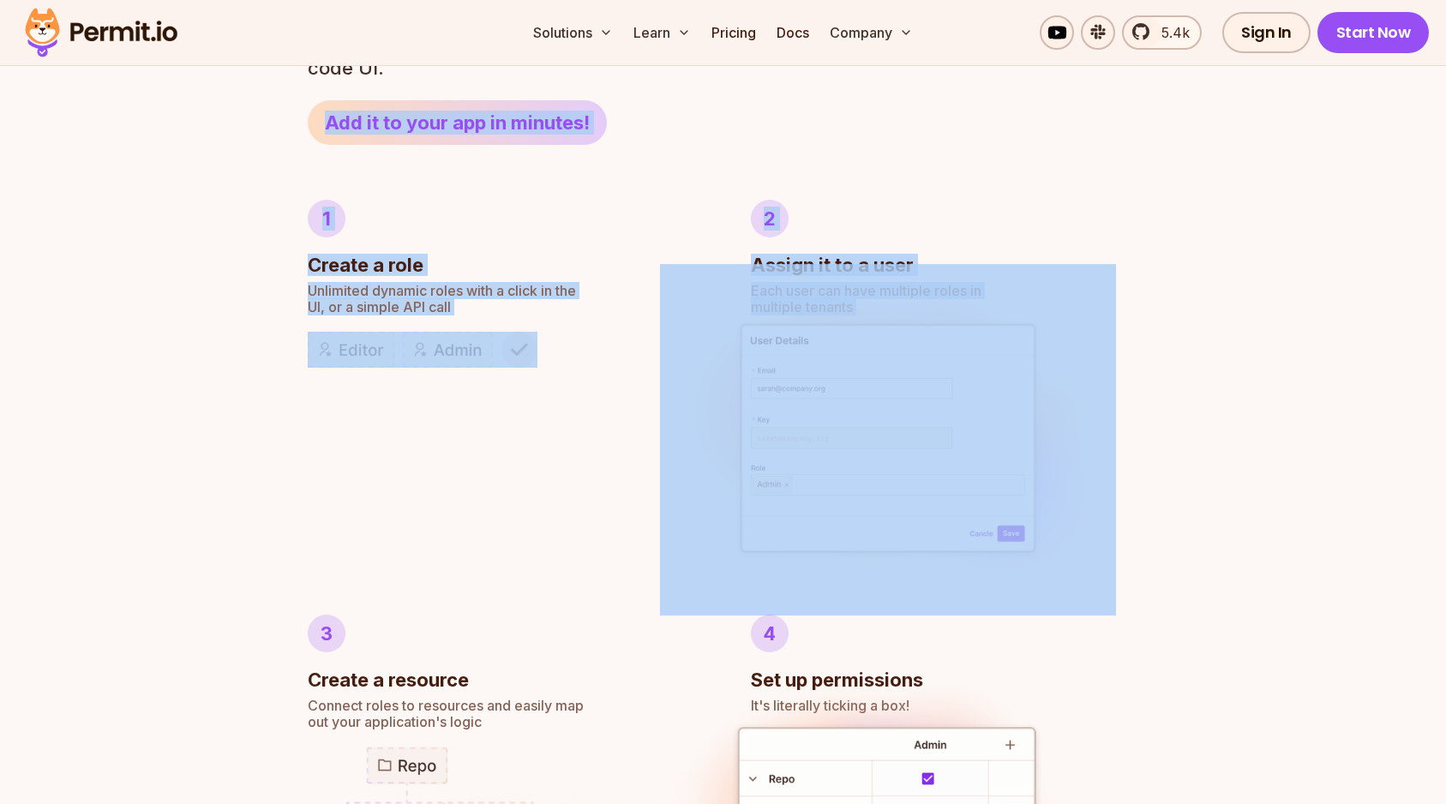
drag, startPoint x: 692, startPoint y: 79, endPoint x: 716, endPoint y: 590, distance: 512.1
click at [716, 590] on section "Author RBAC POLICIES with EASE Role Based Access Control Effortless implementat…" at bounding box center [723, 444] width 831 height 1127
click at [716, 590] on img at bounding box center [888, 439] width 456 height 351
click at [941, 579] on img at bounding box center [888, 439] width 456 height 351
click at [1032, 581] on img at bounding box center [888, 439] width 456 height 351
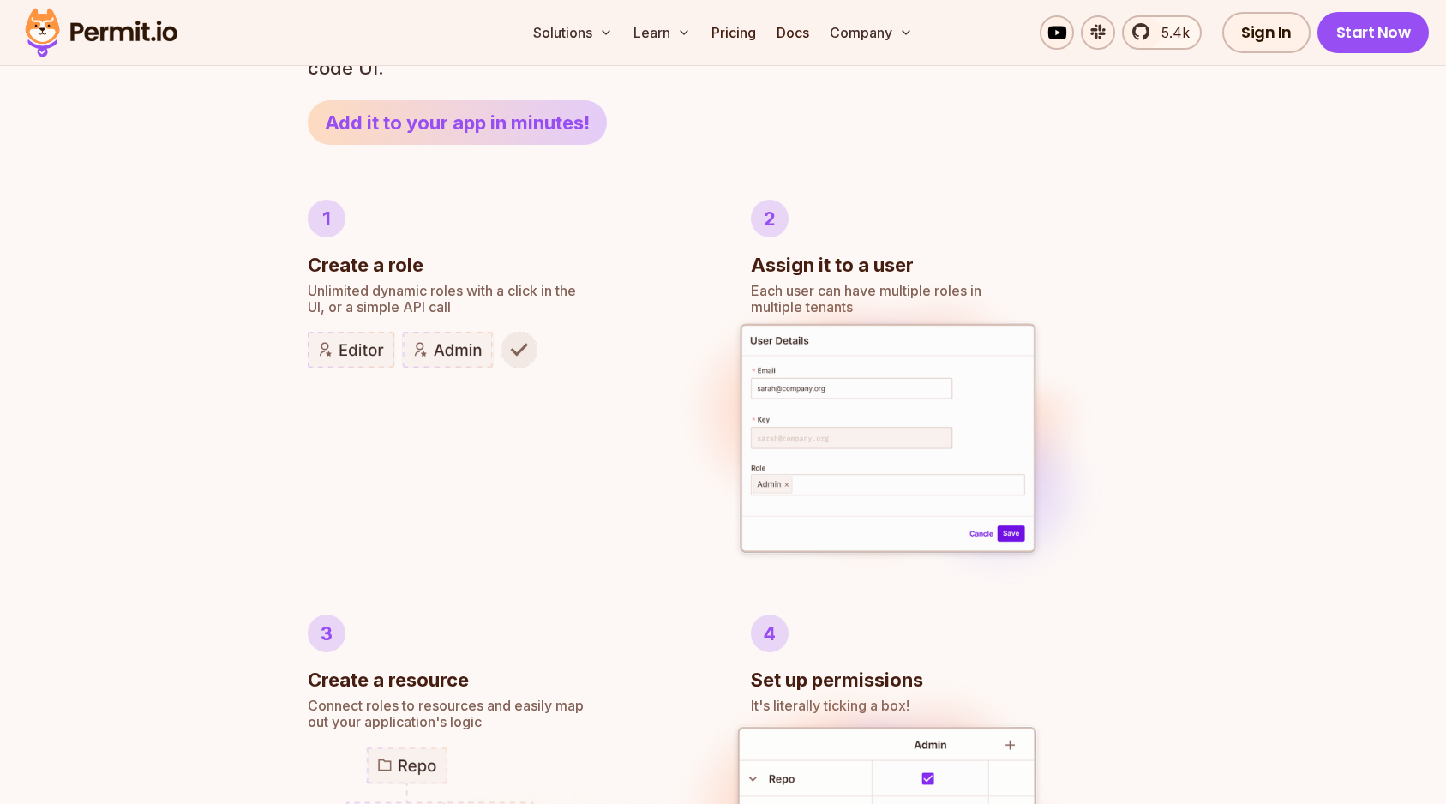
click at [649, 117] on header "Author RBAC POLICIES with EASE Role Based Access Control Effortless implementat…" at bounding box center [542, 13] width 468 height 264
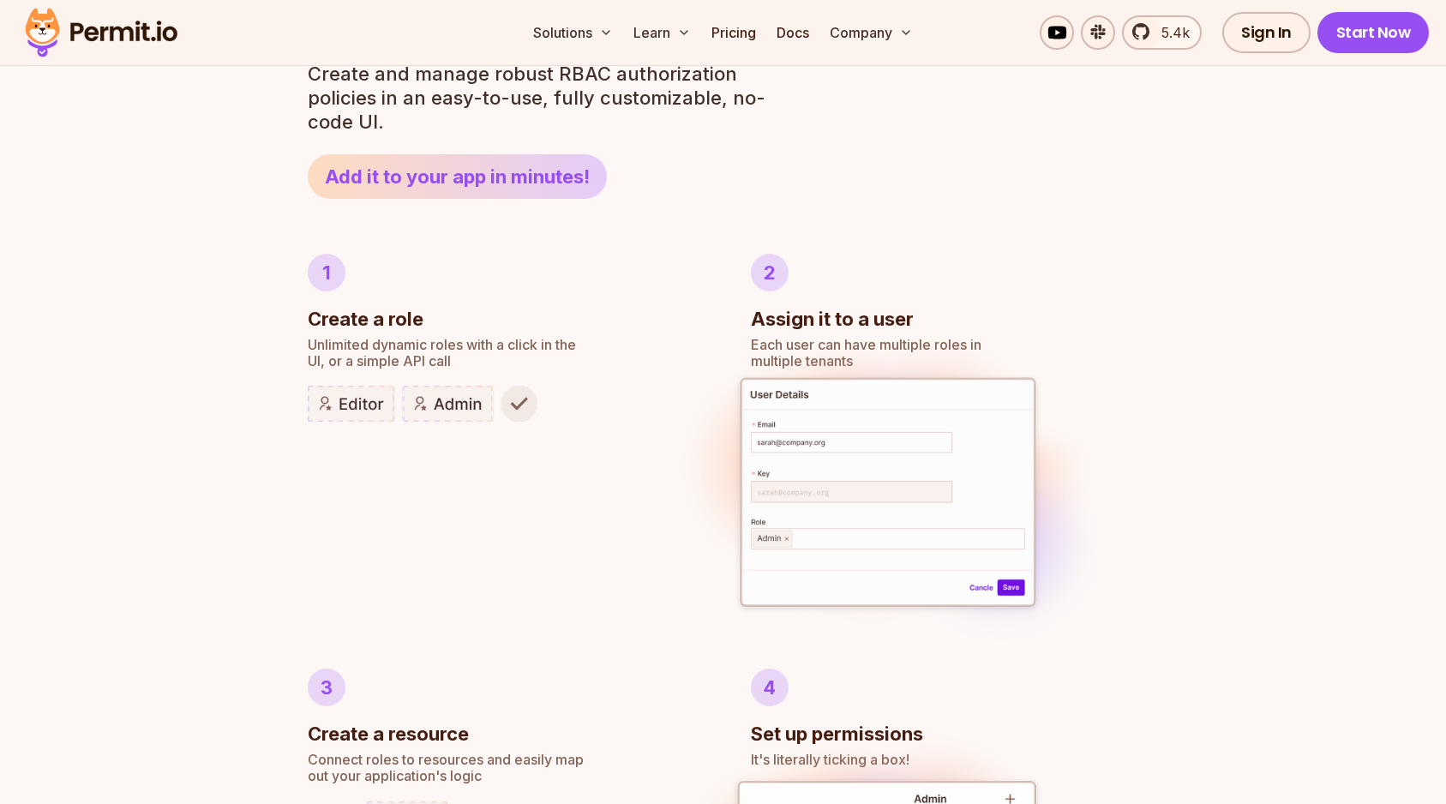
scroll to position [769, 0]
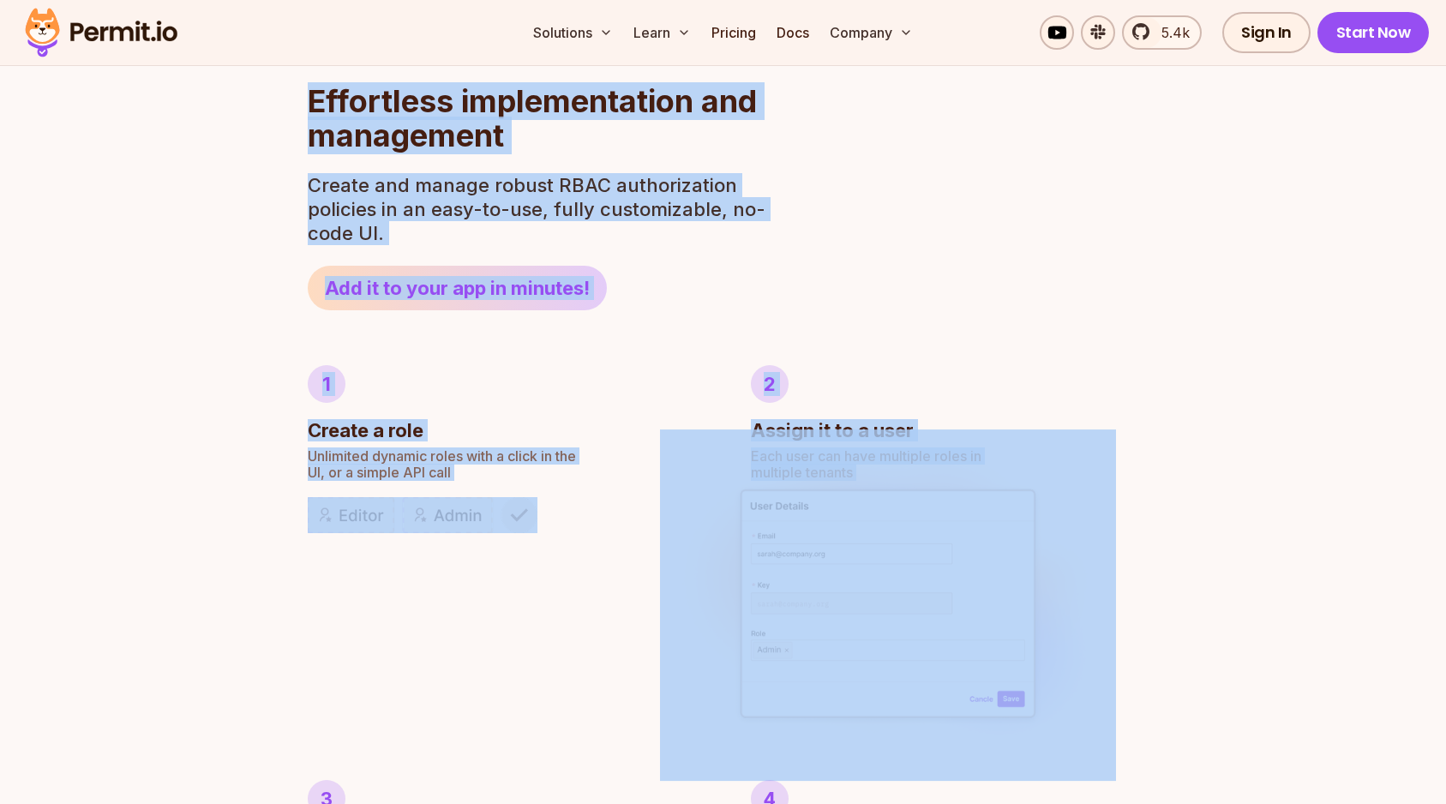
drag, startPoint x: 311, startPoint y: 99, endPoint x: 985, endPoint y: 753, distance: 939.9
click at [985, 753] on section "Author RBAC POLICIES with EASE Role Based Access Control Effortless implementat…" at bounding box center [723, 609] width 831 height 1127
click at [1169, 656] on div "Author RBAC POLICIES with EASE Role Based Access Control Effortless implementat…" at bounding box center [723, 777] width 1446 height 1626
drag, startPoint x: 1163, startPoint y: 710, endPoint x: 298, endPoint y: 103, distance: 1056.2
click at [298, 103] on div "Author RBAC POLICIES with EASE Role Based Access Control Effortless implementat…" at bounding box center [723, 777] width 1446 height 1626
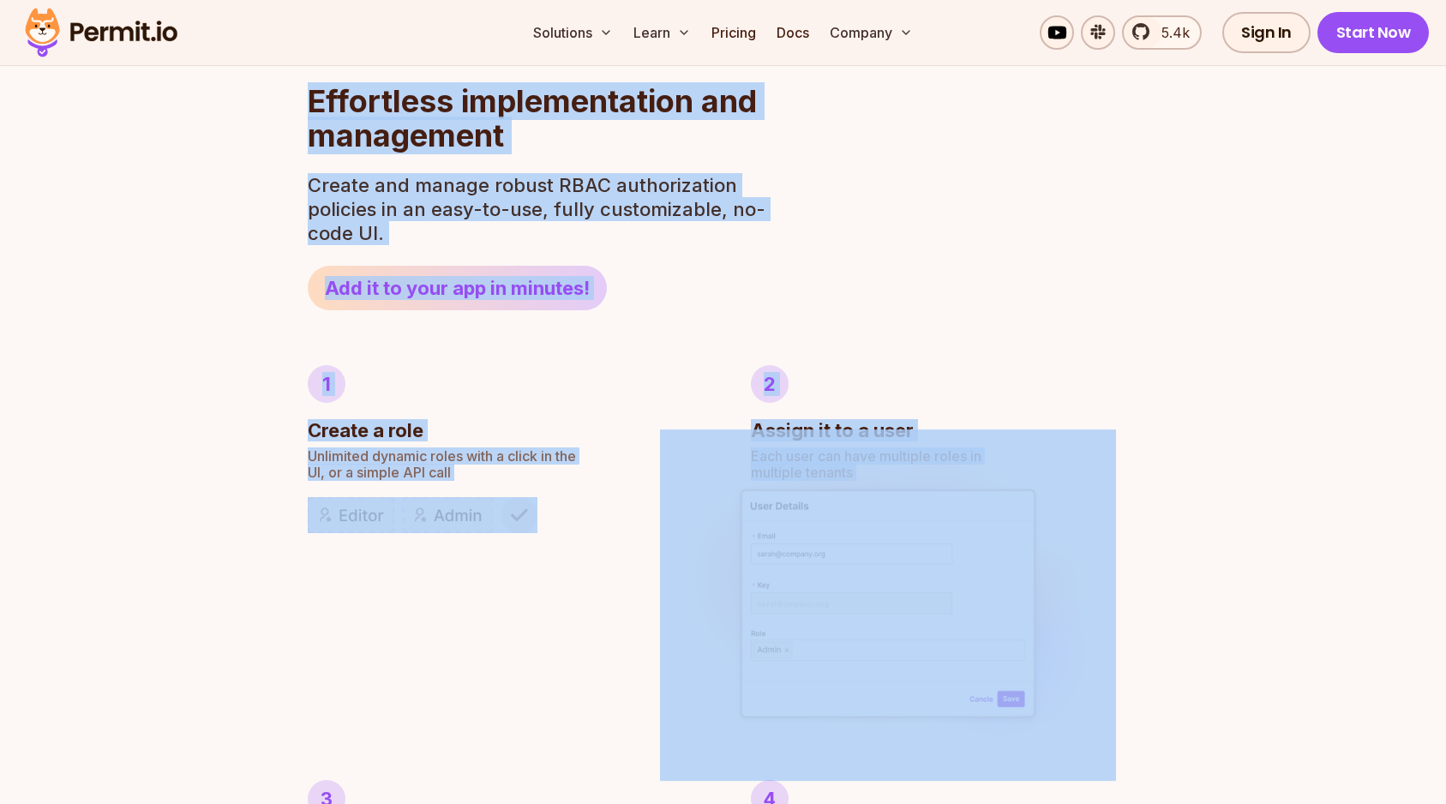
click at [298, 103] on div "Author RBAC POLICIES with EASE Role Based Access Control Effortless implementat…" at bounding box center [723, 777] width 1446 height 1626
drag, startPoint x: 309, startPoint y: 100, endPoint x: 1151, endPoint y: 624, distance: 991.0
click at [1151, 624] on div "Author RBAC POLICIES with EASE Role Based Access Control Effortless implementat…" at bounding box center [723, 777] width 1446 height 1626
drag, startPoint x: 1204, startPoint y: 689, endPoint x: 307, endPoint y: 95, distance: 1075.9
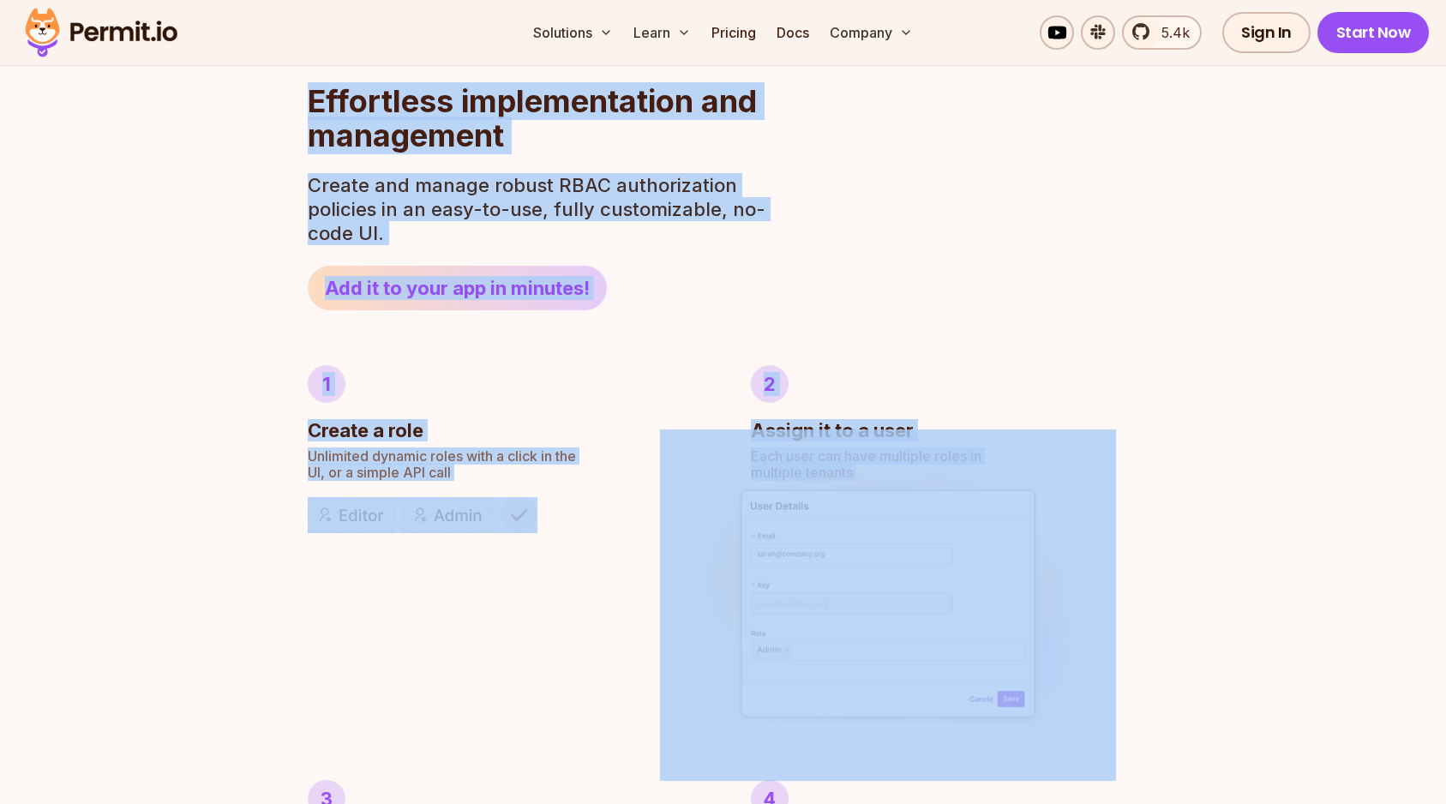
click at [307, 95] on div "Author RBAC POLICIES with EASE Role Based Access Control Effortless implementat…" at bounding box center [723, 777] width 1446 height 1626
click at [308, 95] on h2 "Effortless implementation and management" at bounding box center [542, 118] width 468 height 69
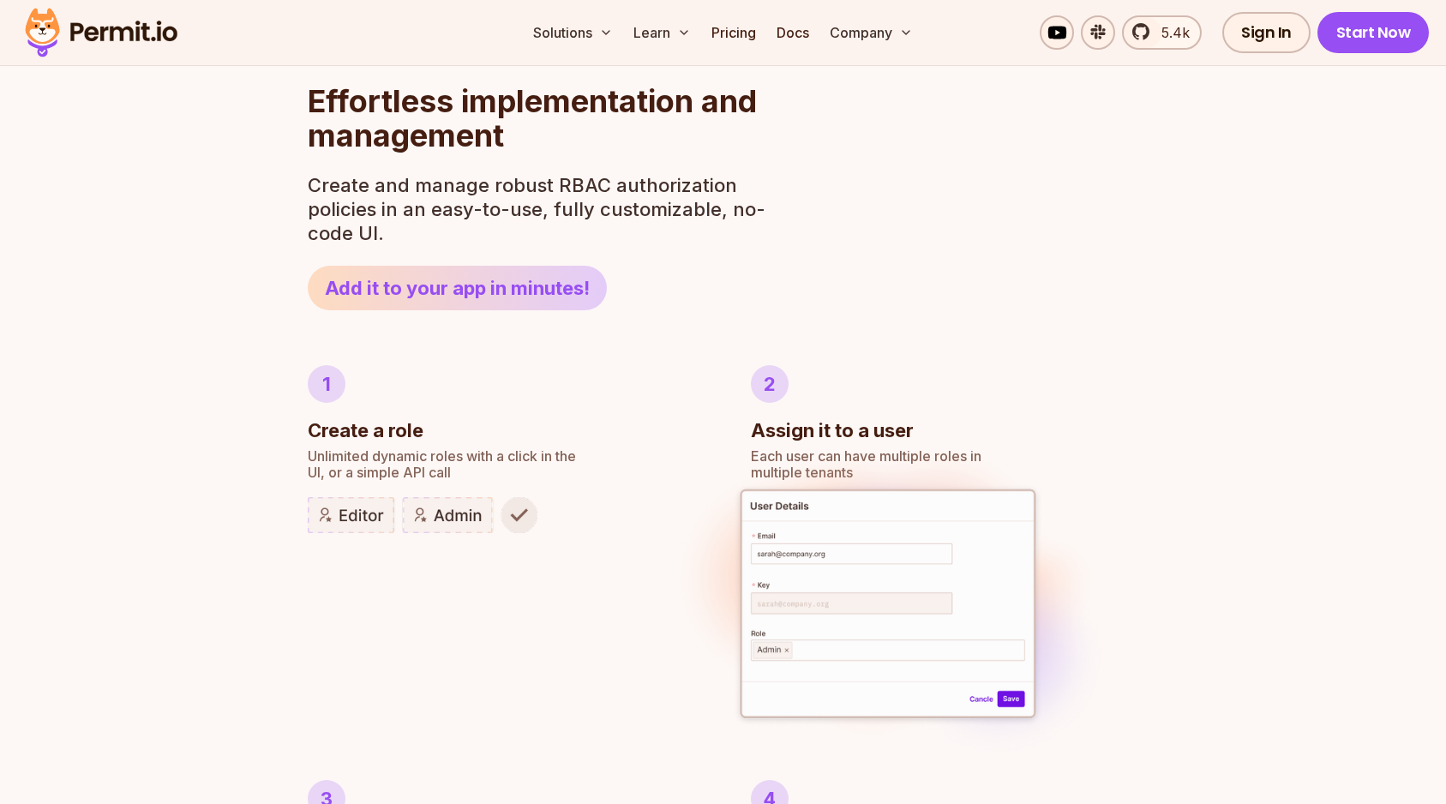
click at [308, 99] on h2 "Effortless implementation and management" at bounding box center [542, 118] width 468 height 69
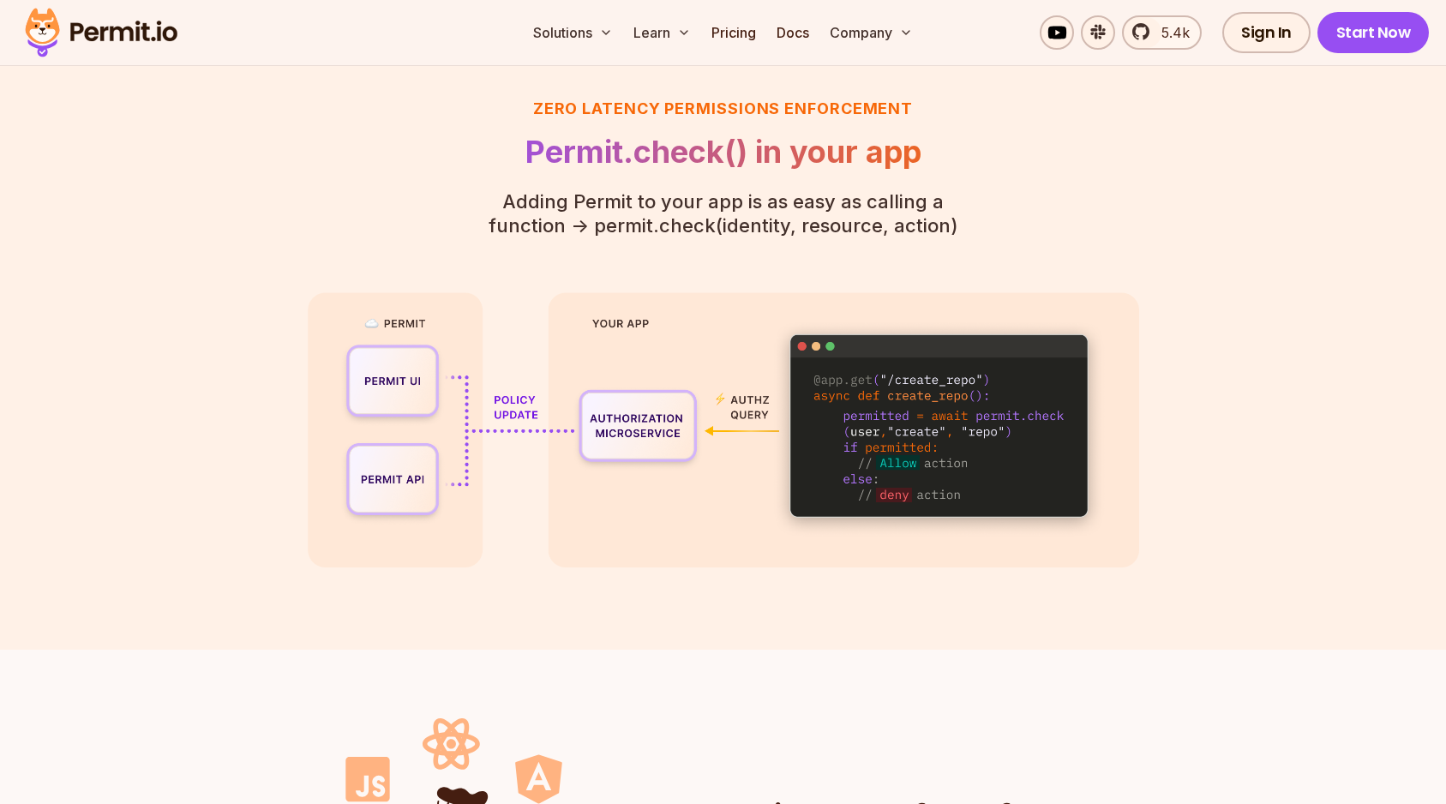
scroll to position [3839, 0]
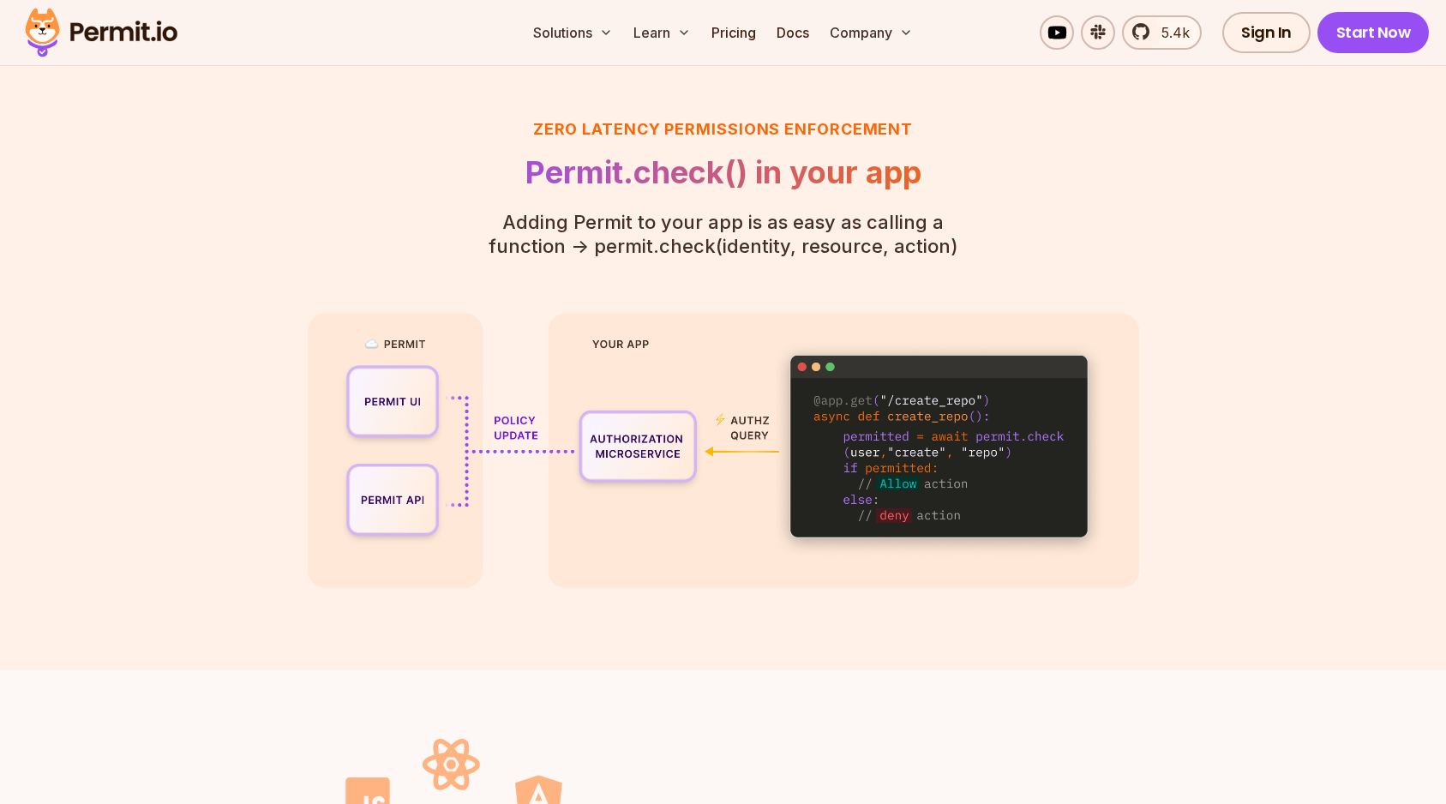
click at [701, 121] on h3 "Zero latency Permissions enforcement" at bounding box center [723, 129] width 523 height 24
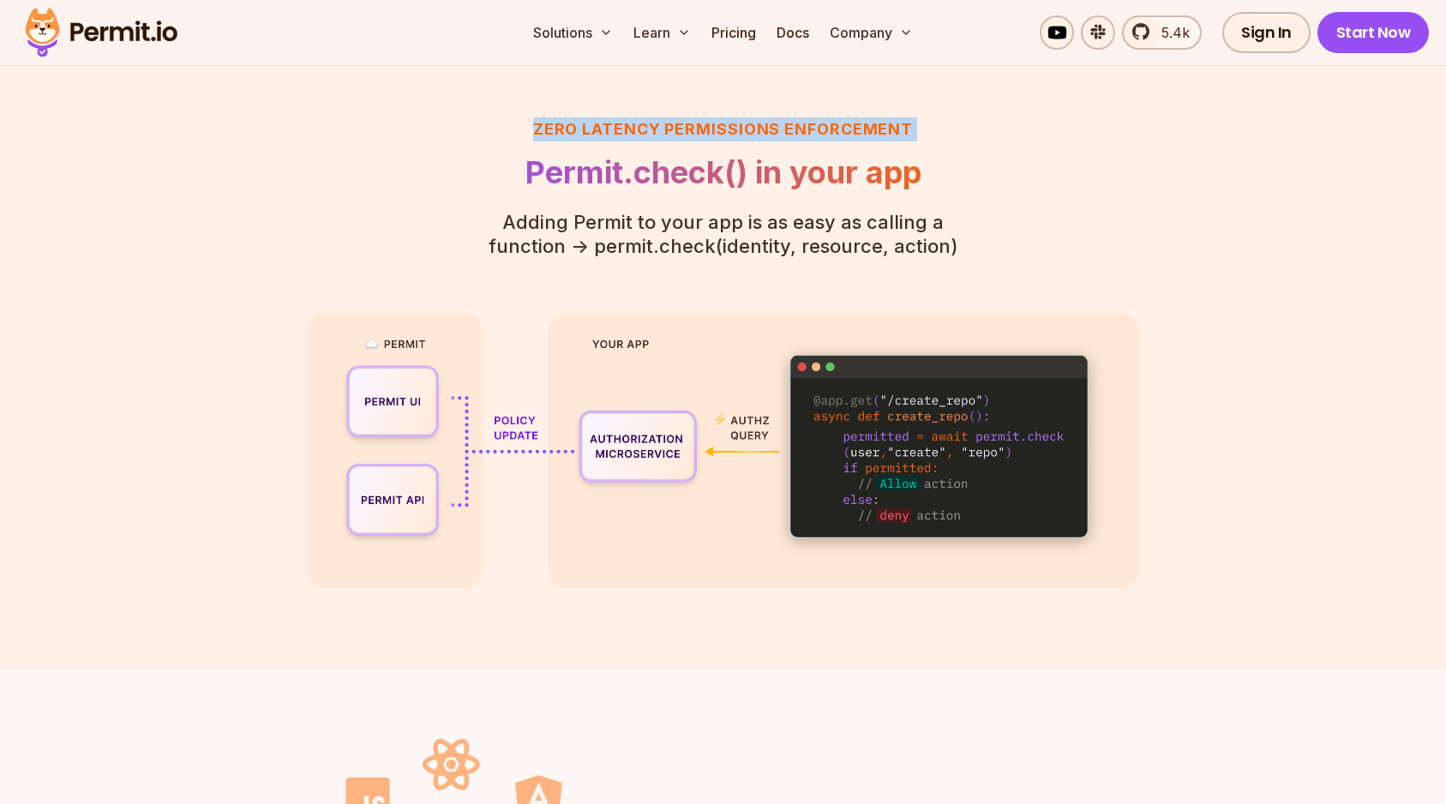
click at [701, 121] on h3 "Zero latency Permissions enforcement" at bounding box center [723, 129] width 523 height 24
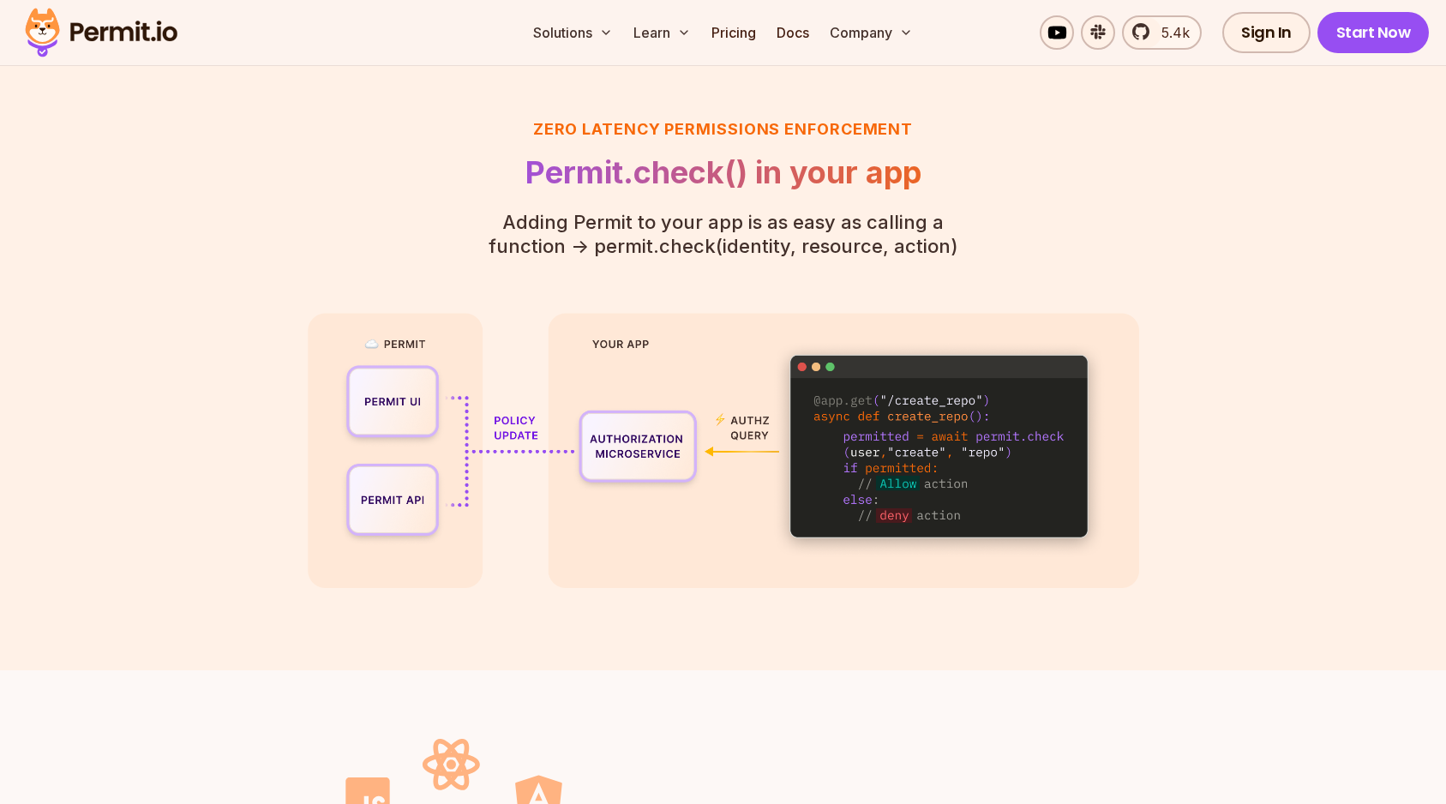
click at [611, 222] on p "Adding Permit to your app is as easy as calling a function - > permit.check(ide…" at bounding box center [723, 234] width 523 height 48
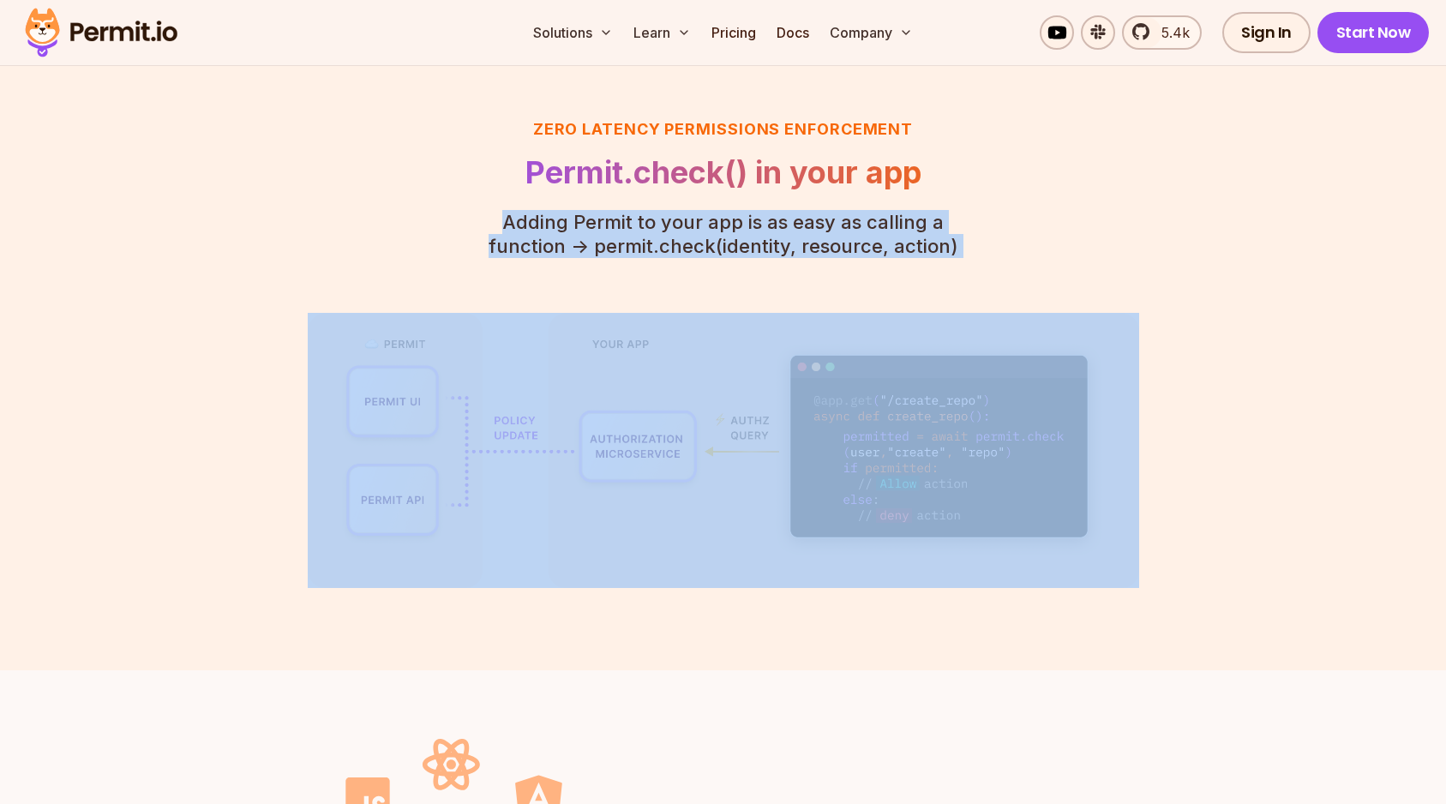
click at [611, 222] on p "Adding Permit to your app is as easy as calling a function - > permit.check(ide…" at bounding box center [723, 234] width 523 height 48
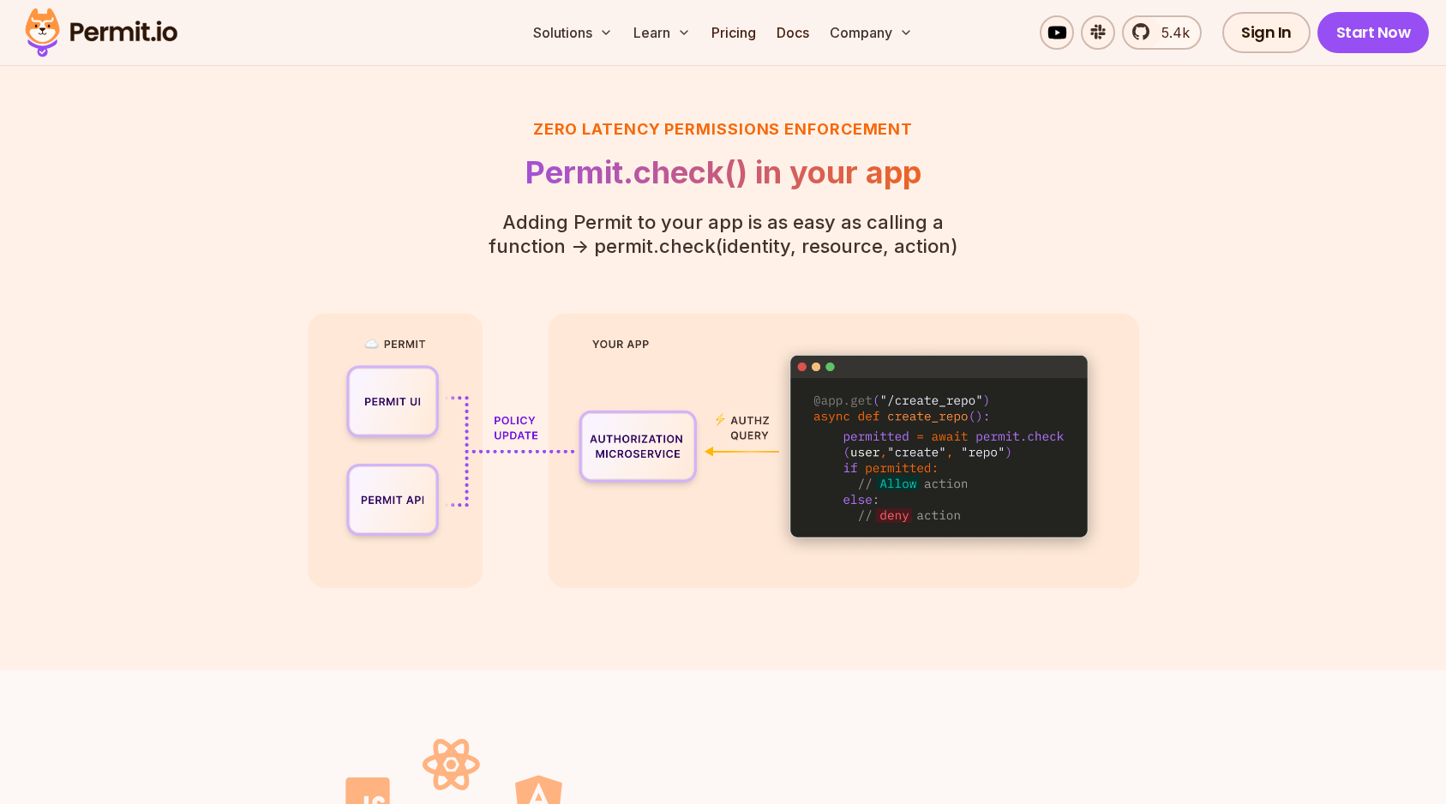
click at [634, 226] on p "Adding Permit to your app is as easy as calling a function - > permit.check(ide…" at bounding box center [723, 234] width 523 height 48
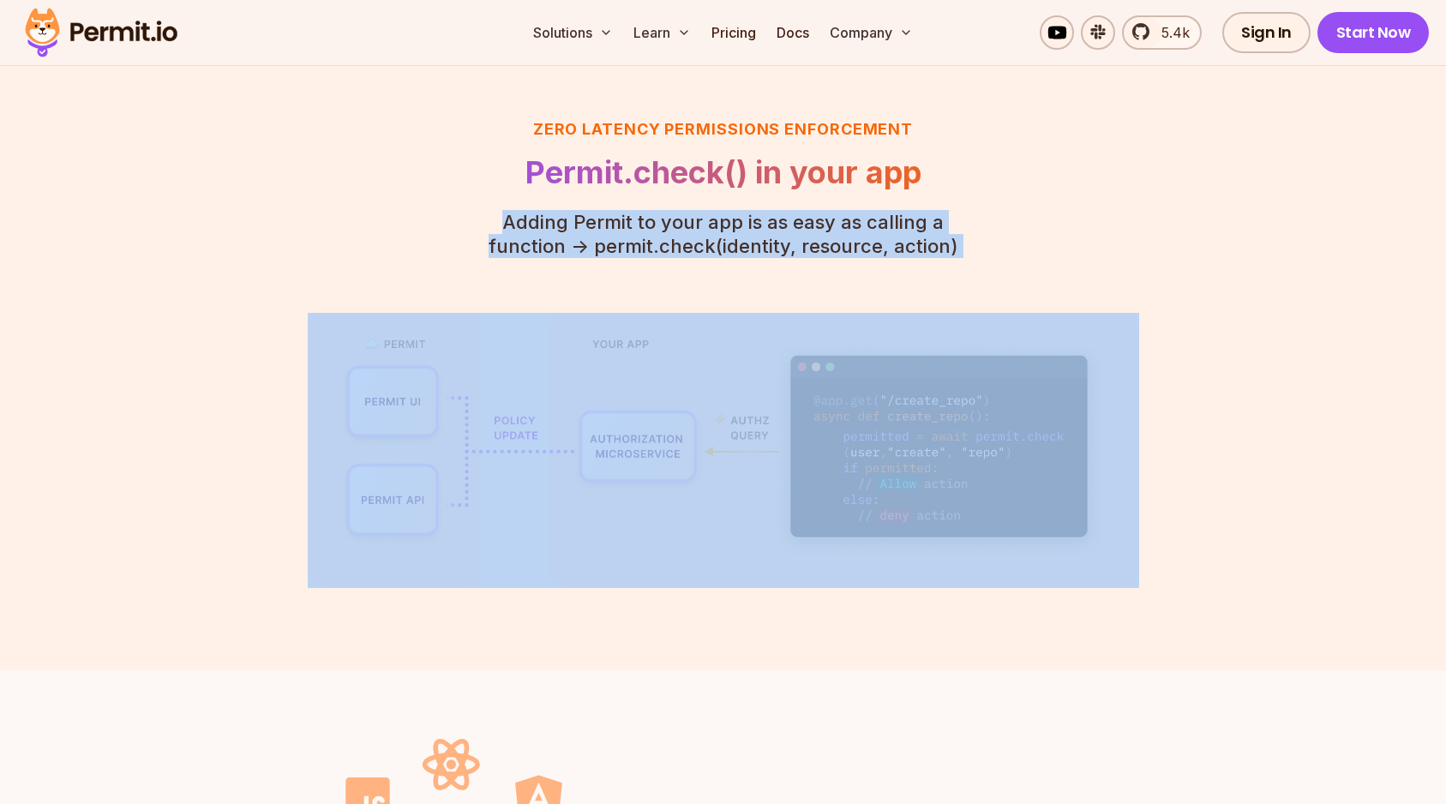
click at [634, 226] on p "Adding Permit to your app is as easy as calling a function - > permit.check(ide…" at bounding box center [723, 234] width 523 height 48
click at [664, 240] on p "Adding Permit to your app is as easy as calling a function - > permit.check(ide…" at bounding box center [723, 234] width 523 height 48
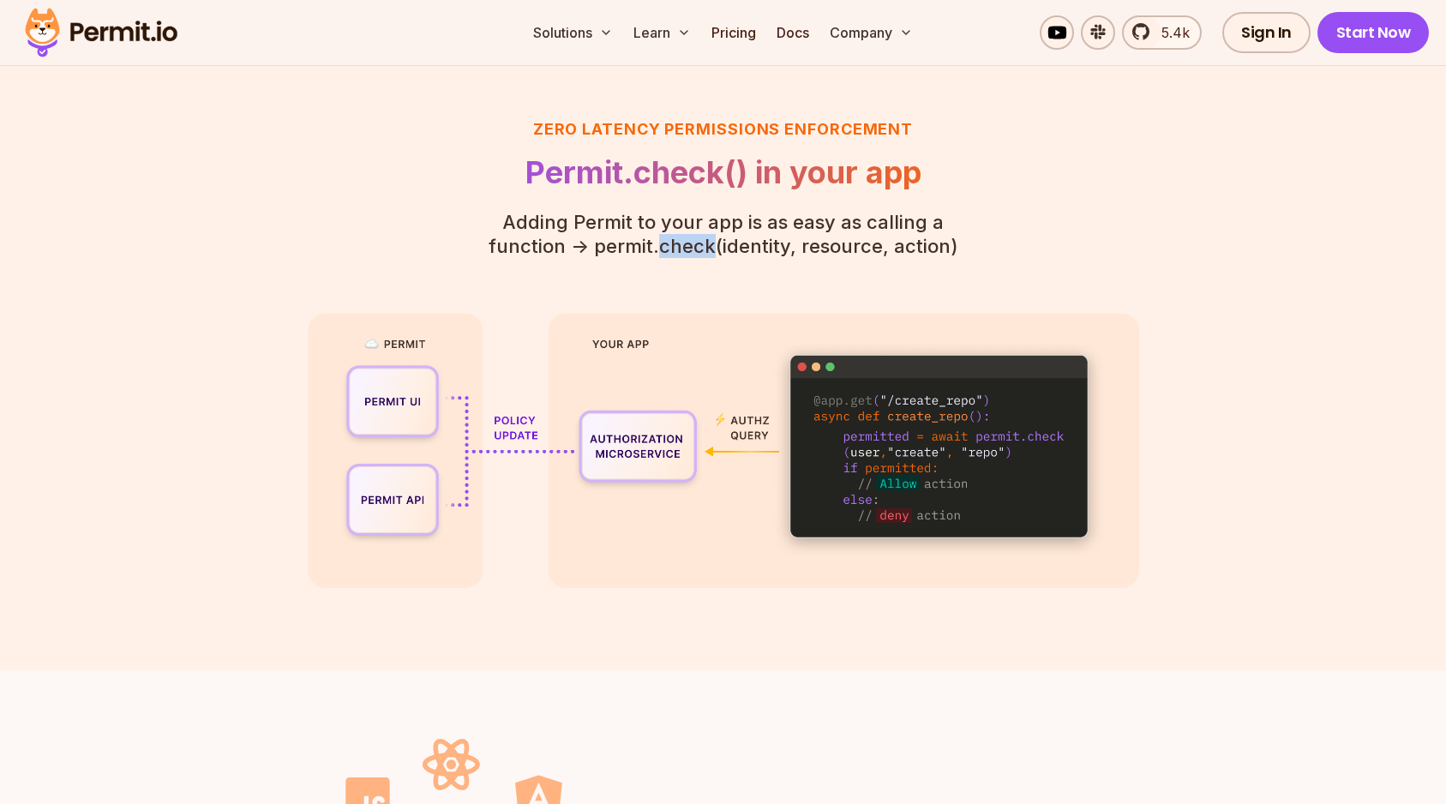
click at [664, 240] on p "Adding Permit to your app is as easy as calling a function - > permit.check(ide…" at bounding box center [723, 234] width 523 height 48
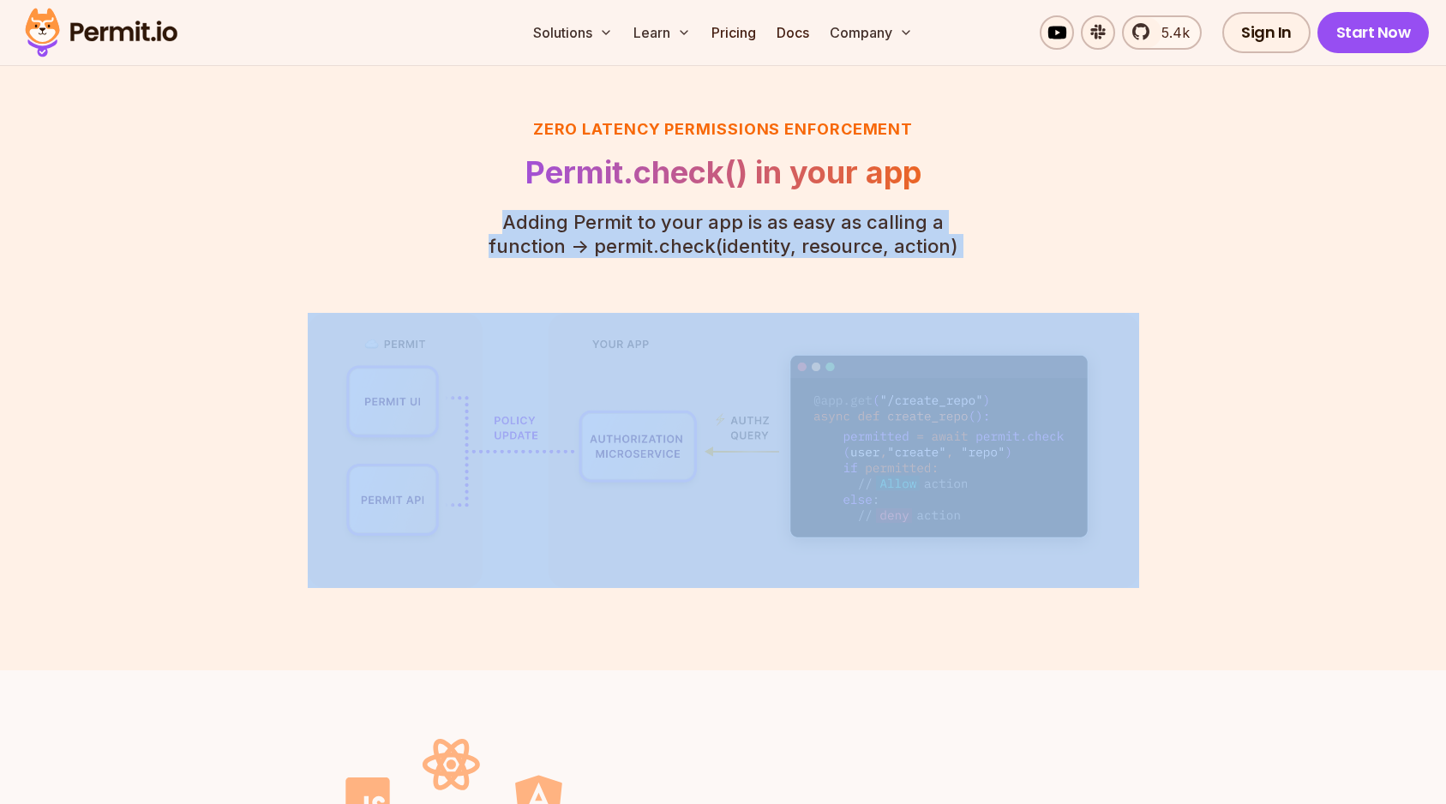
click at [664, 240] on p "Adding Permit to your app is as easy as calling a function - > permit.check(ide…" at bounding box center [723, 234] width 523 height 48
click at [668, 215] on p "Adding Permit to your app is as easy as calling a function - > permit.check(ide…" at bounding box center [723, 234] width 523 height 48
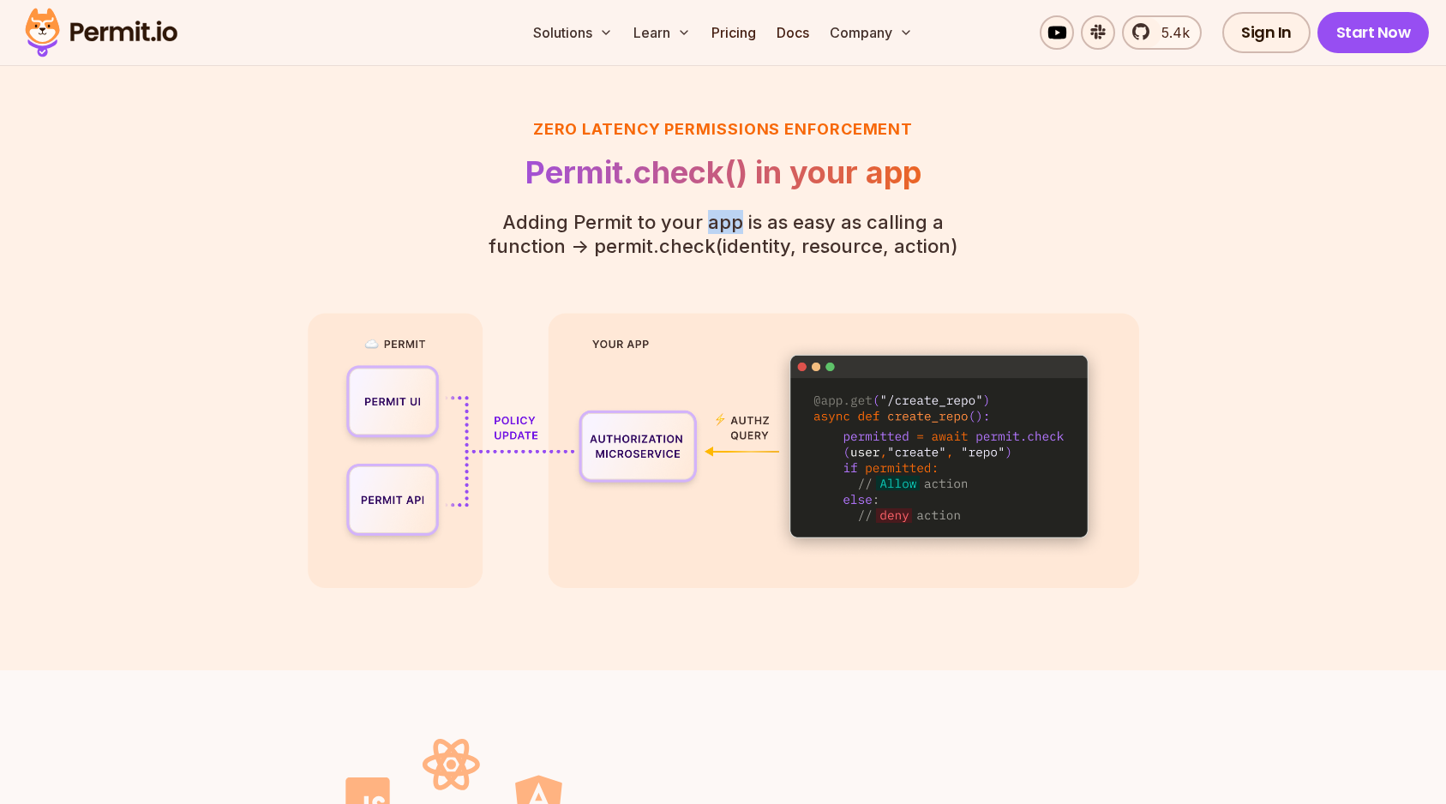
click at [668, 215] on p "Adding Permit to your app is as easy as calling a function - > permit.check(ide…" at bounding box center [723, 234] width 523 height 48
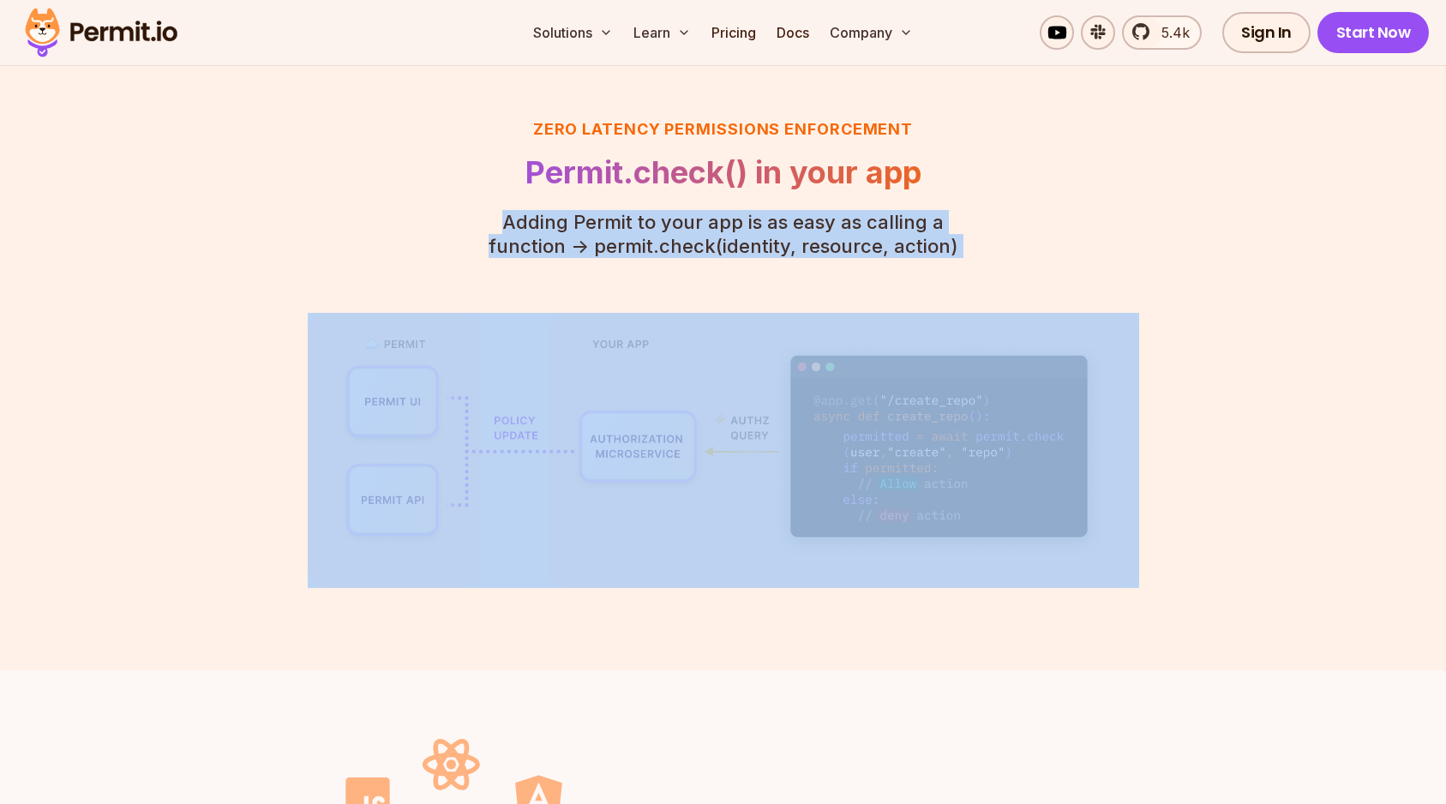
click at [668, 215] on p "Adding Permit to your app is as easy as calling a function - > permit.check(ide…" at bounding box center [723, 234] width 523 height 48
click at [674, 242] on p "Adding Permit to your app is as easy as calling a function - > permit.check(ide…" at bounding box center [723, 234] width 523 height 48
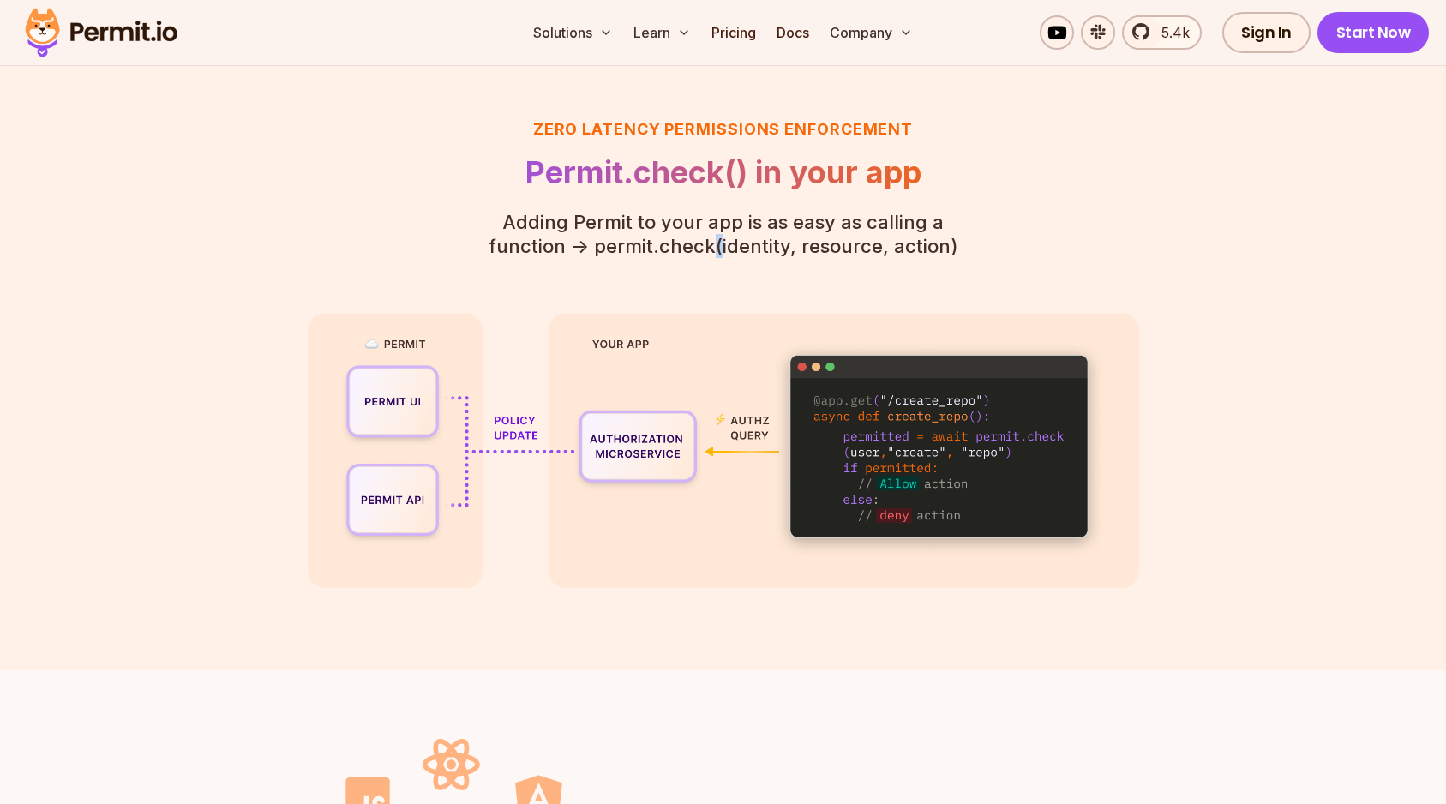
click at [674, 242] on p "Adding Permit to your app is as easy as calling a function - > permit.check(ide…" at bounding box center [723, 234] width 523 height 48
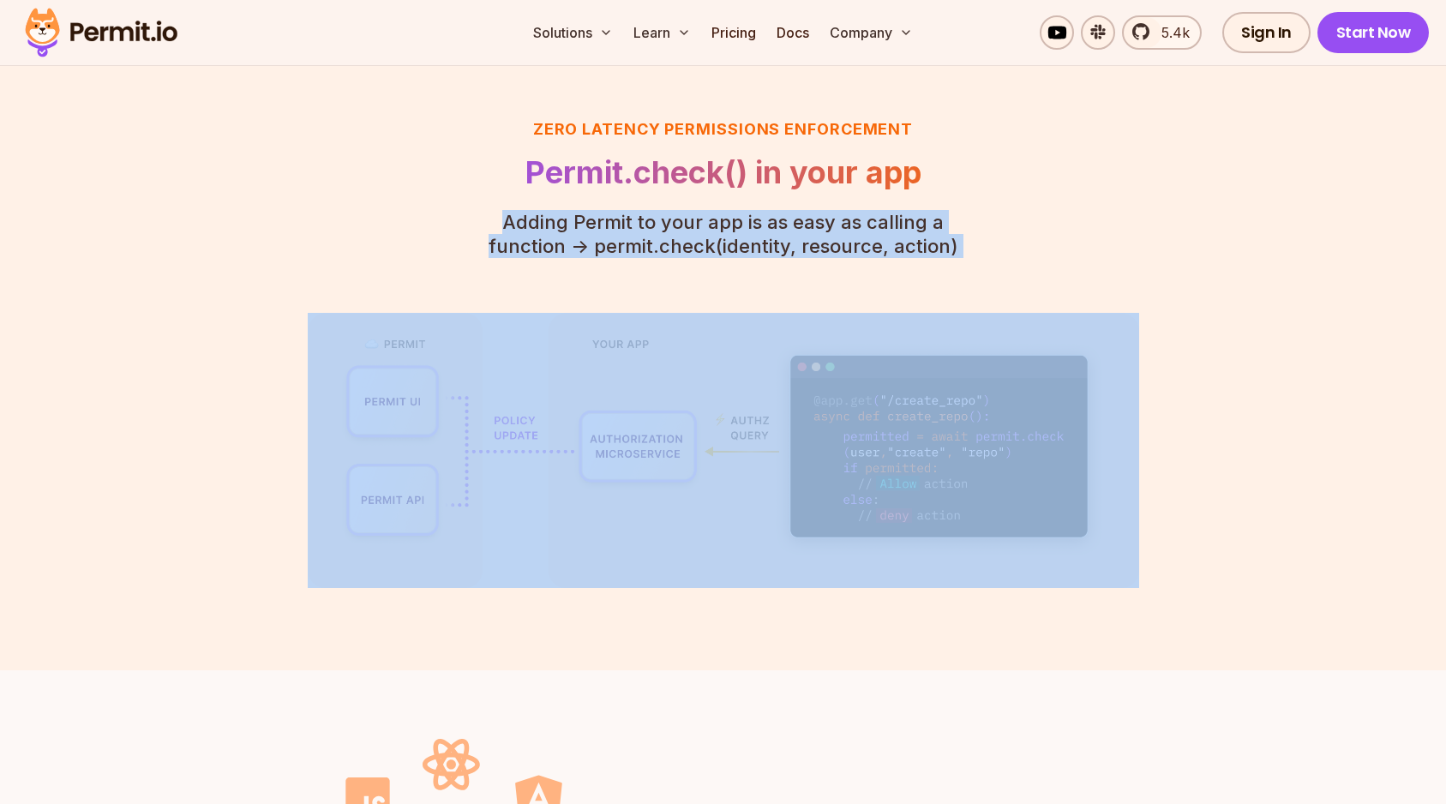
click at [674, 242] on p "Adding Permit to your app is as easy as calling a function - > permit.check(ide…" at bounding box center [723, 234] width 523 height 48
click at [674, 225] on p "Adding Permit to your app is as easy as calling a function - > permit.check(ide…" at bounding box center [723, 234] width 523 height 48
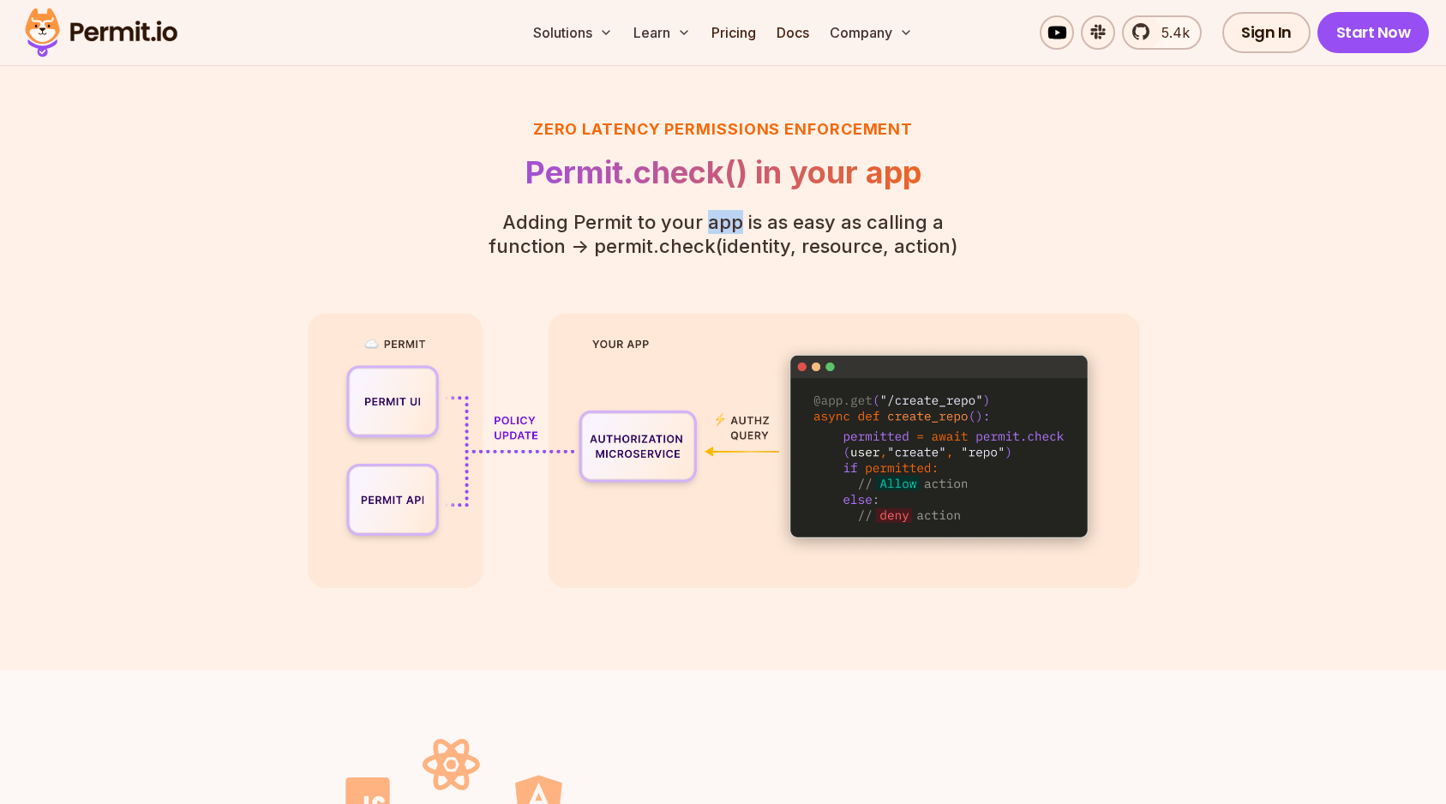
click at [674, 225] on p "Adding Permit to your app is as easy as calling a function - > permit.check(ide…" at bounding box center [723, 234] width 523 height 48
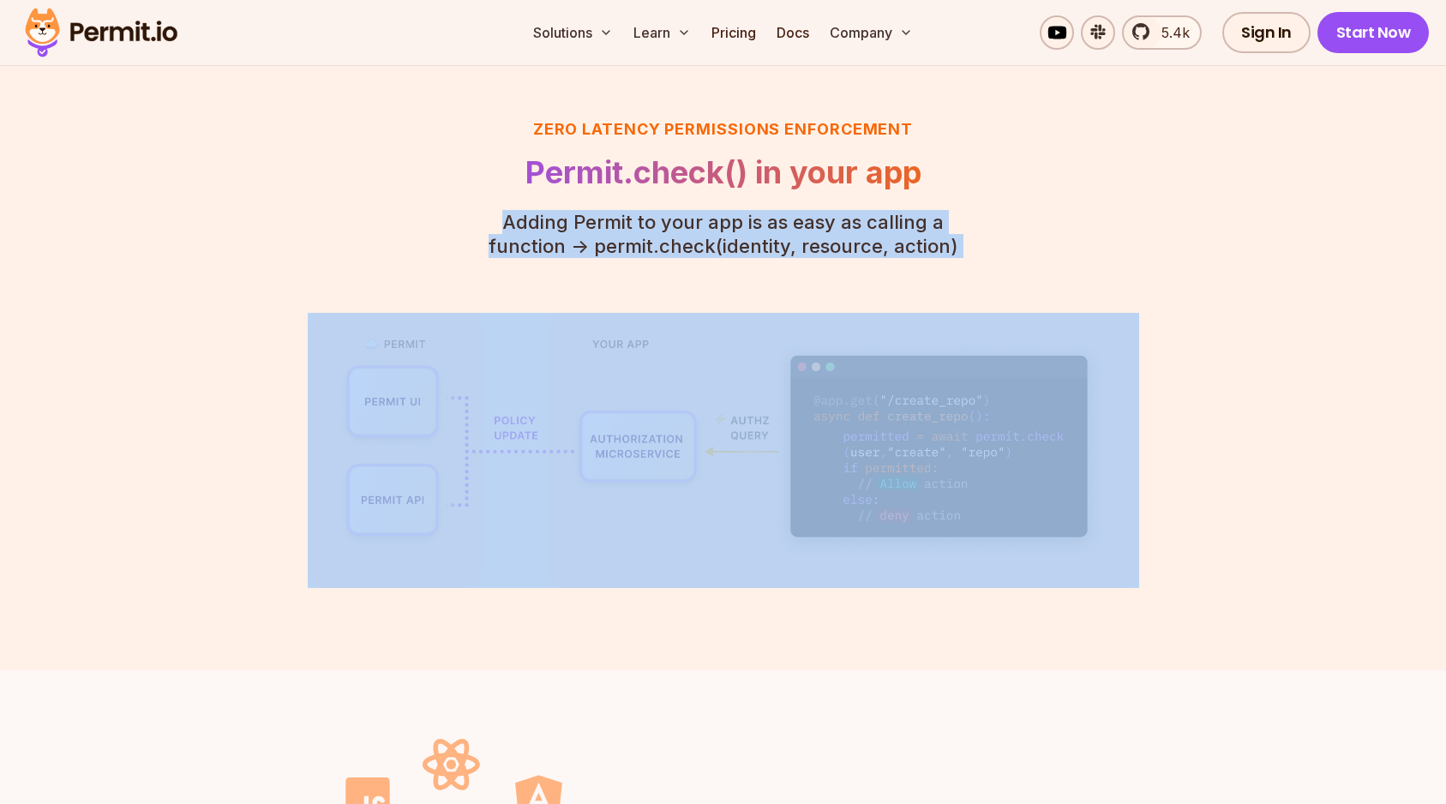
click at [674, 225] on p "Adding Permit to your app is as easy as calling a function - > permit.check(ide…" at bounding box center [723, 234] width 523 height 48
click at [674, 243] on p "Adding Permit to your app is as easy as calling a function - > permit.check(ide…" at bounding box center [723, 234] width 523 height 48
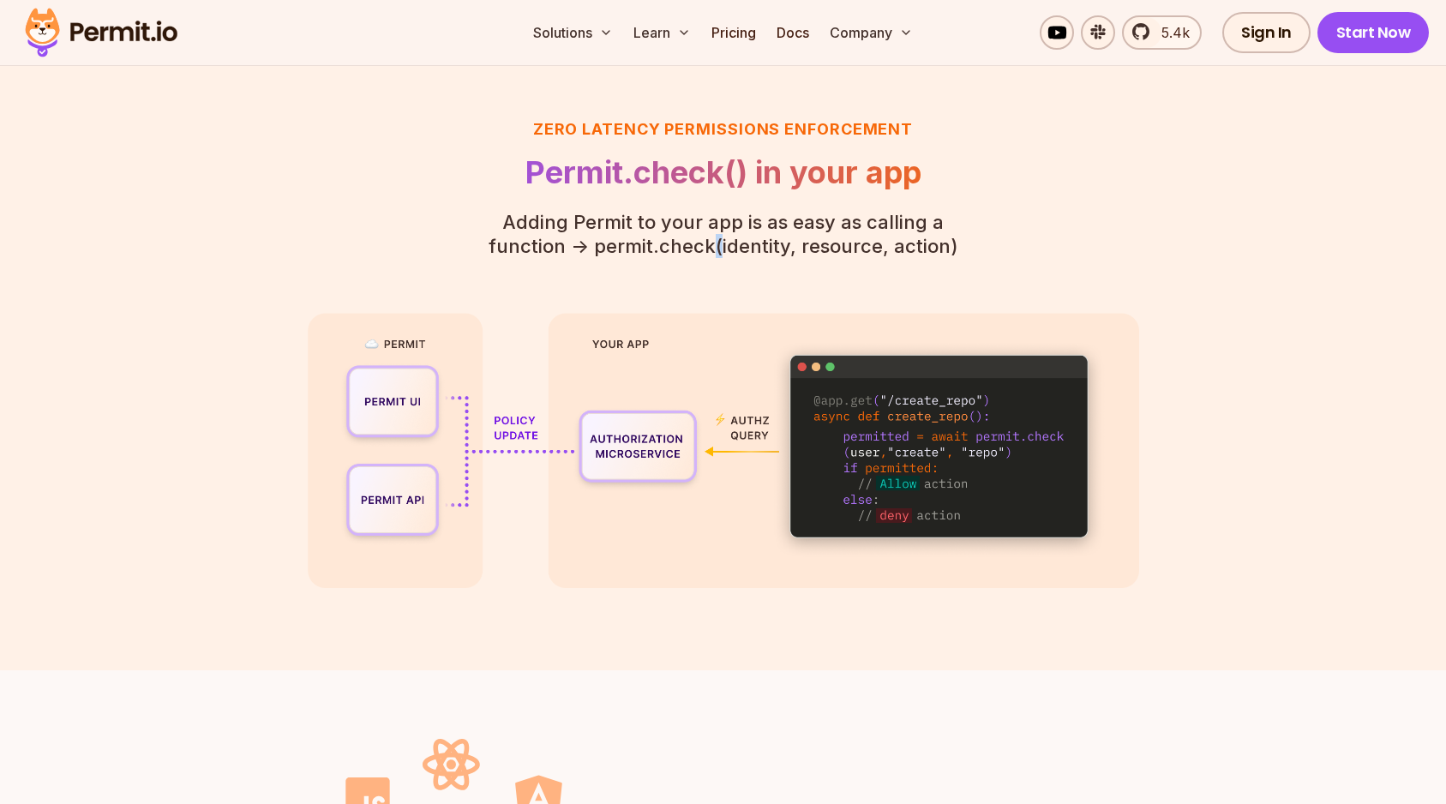
click at [674, 243] on p "Adding Permit to your app is as easy as calling a function - > permit.check(ide…" at bounding box center [723, 234] width 523 height 48
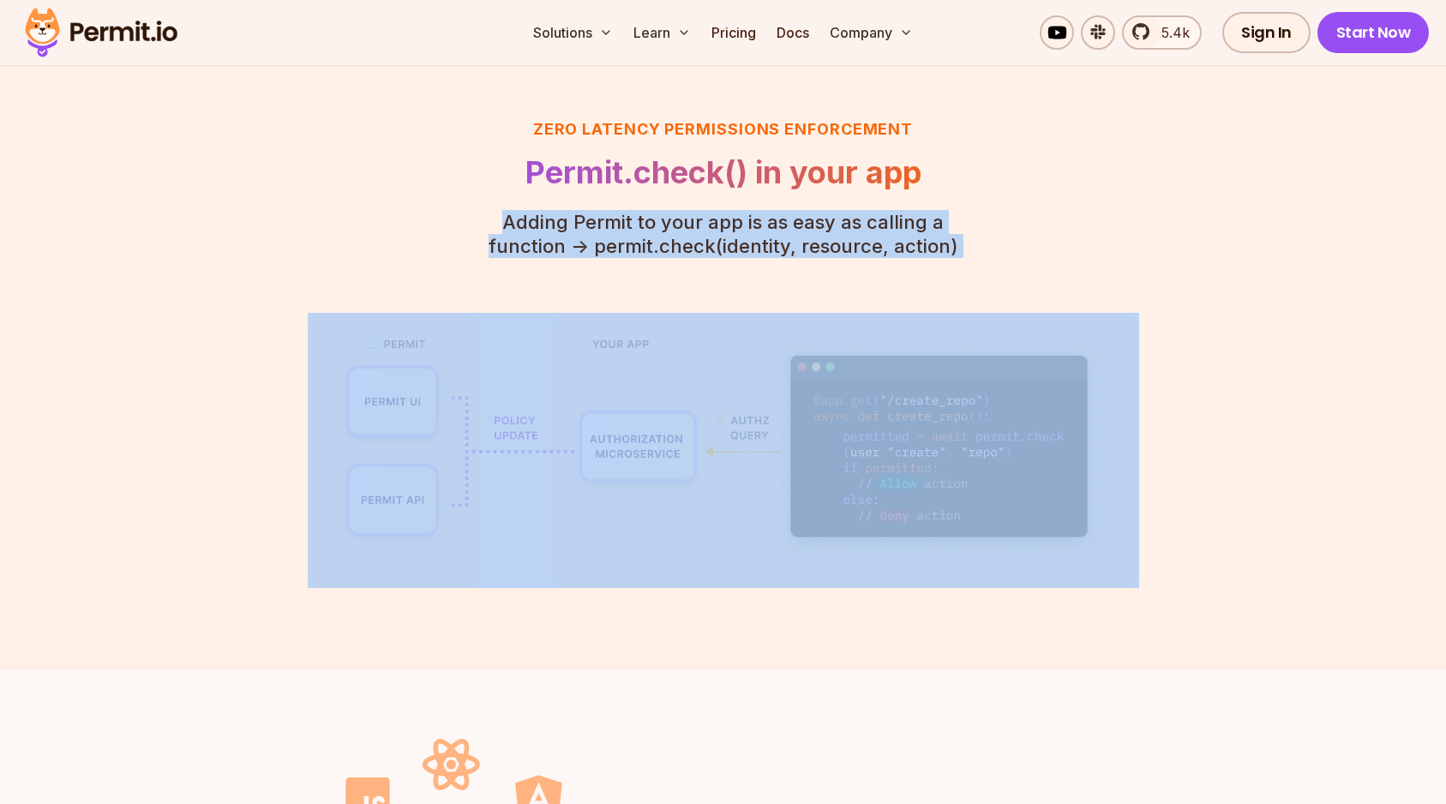
click at [674, 243] on p "Adding Permit to your app is as easy as calling a function - > permit.check(ide…" at bounding box center [723, 234] width 523 height 48
click at [674, 226] on p "Adding Permit to your app is as easy as calling a function - > permit.check(ide…" at bounding box center [723, 234] width 523 height 48
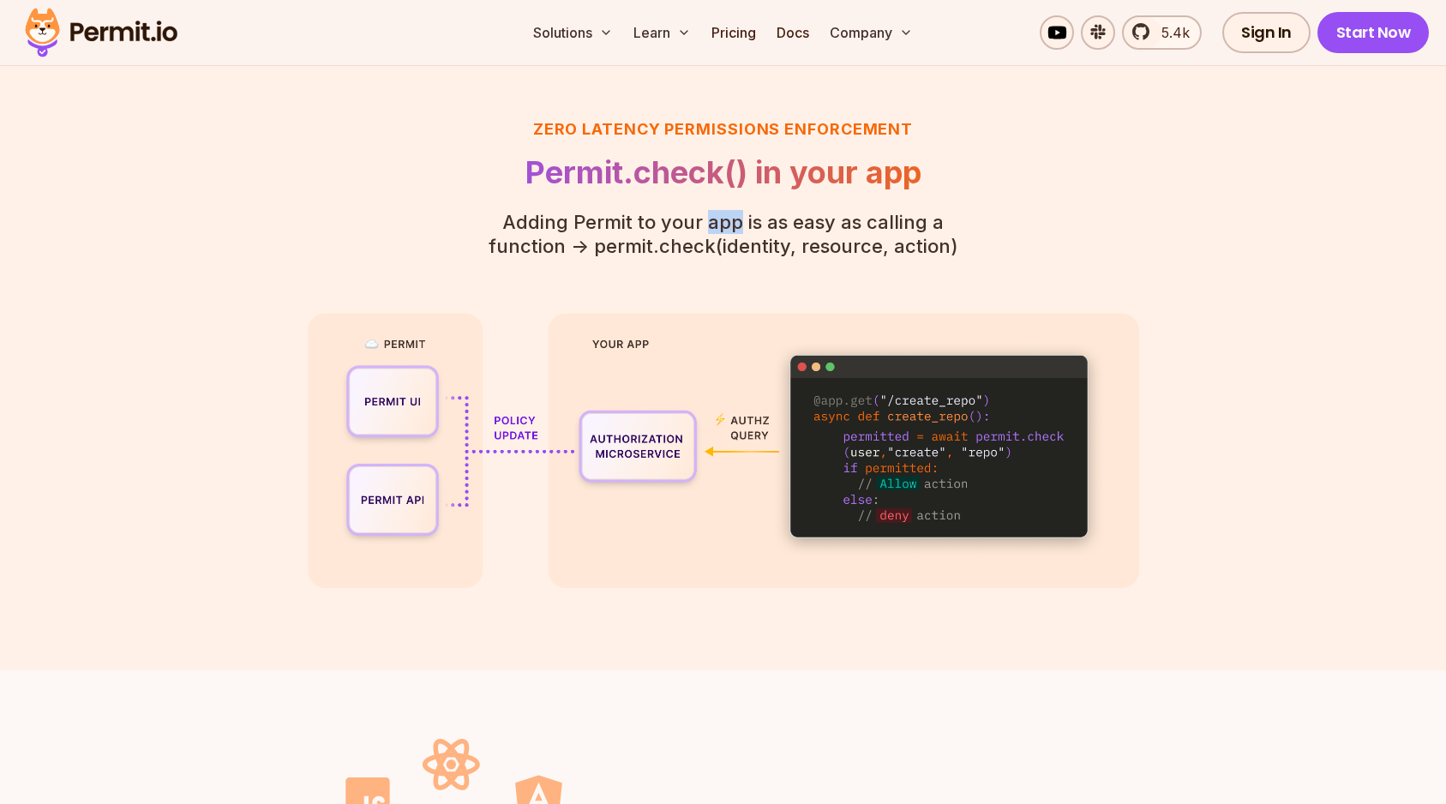
click at [674, 226] on p "Adding Permit to your app is as easy as calling a function - > permit.check(ide…" at bounding box center [723, 234] width 523 height 48
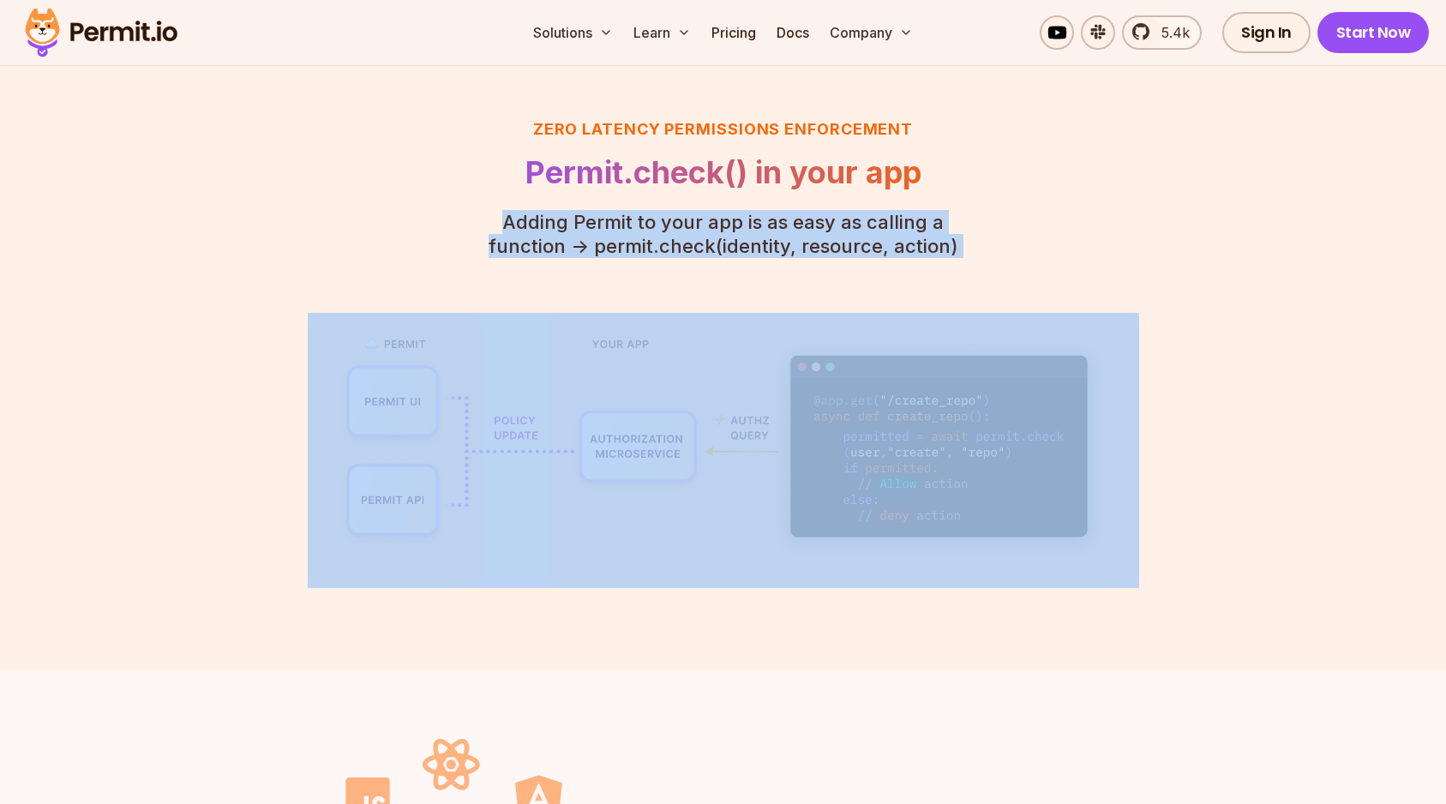
click at [674, 226] on p "Adding Permit to your app is as easy as calling a function - > permit.check(ide…" at bounding box center [723, 234] width 523 height 48
click at [679, 247] on p "Adding Permit to your app is as easy as calling a function - > permit.check(ide…" at bounding box center [723, 234] width 523 height 48
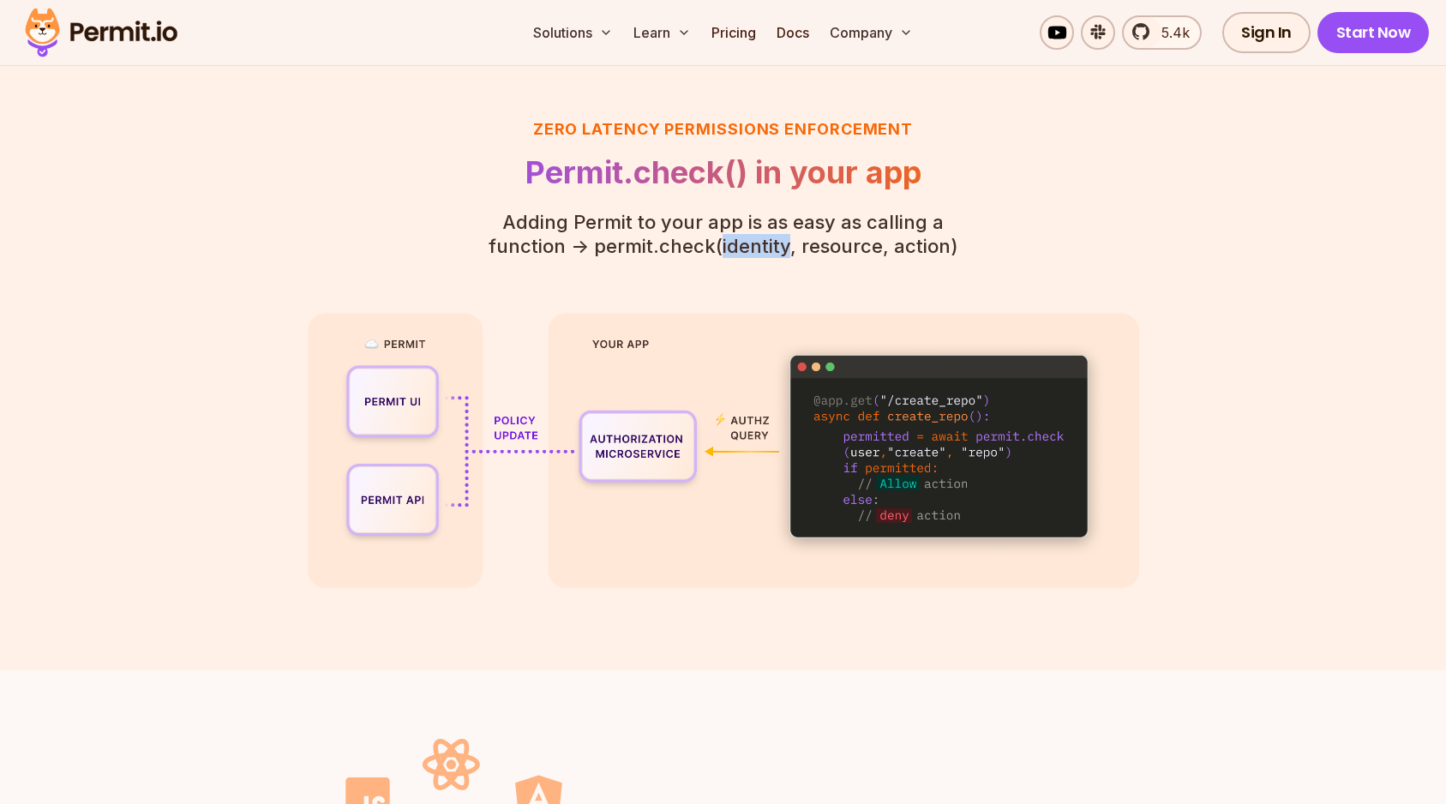
click at [679, 247] on p "Adding Permit to your app is as easy as calling a function - > permit.check(ide…" at bounding box center [723, 234] width 523 height 48
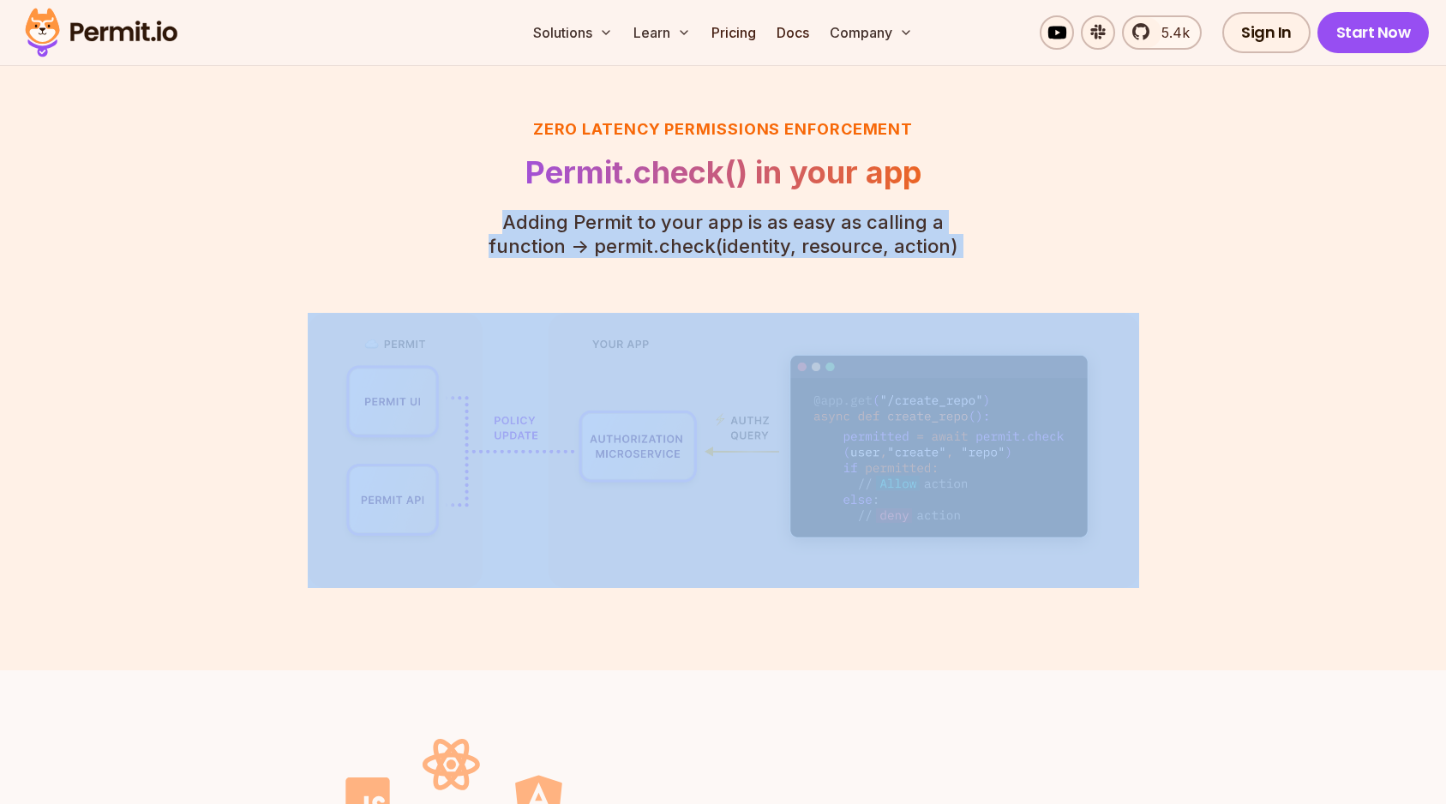
click at [679, 247] on p "Adding Permit to your app is as easy as calling a function - > permit.check(ide…" at bounding box center [723, 234] width 523 height 48
click at [679, 232] on p "Adding Permit to your app is as easy as calling a function - > permit.check(ide…" at bounding box center [723, 234] width 523 height 48
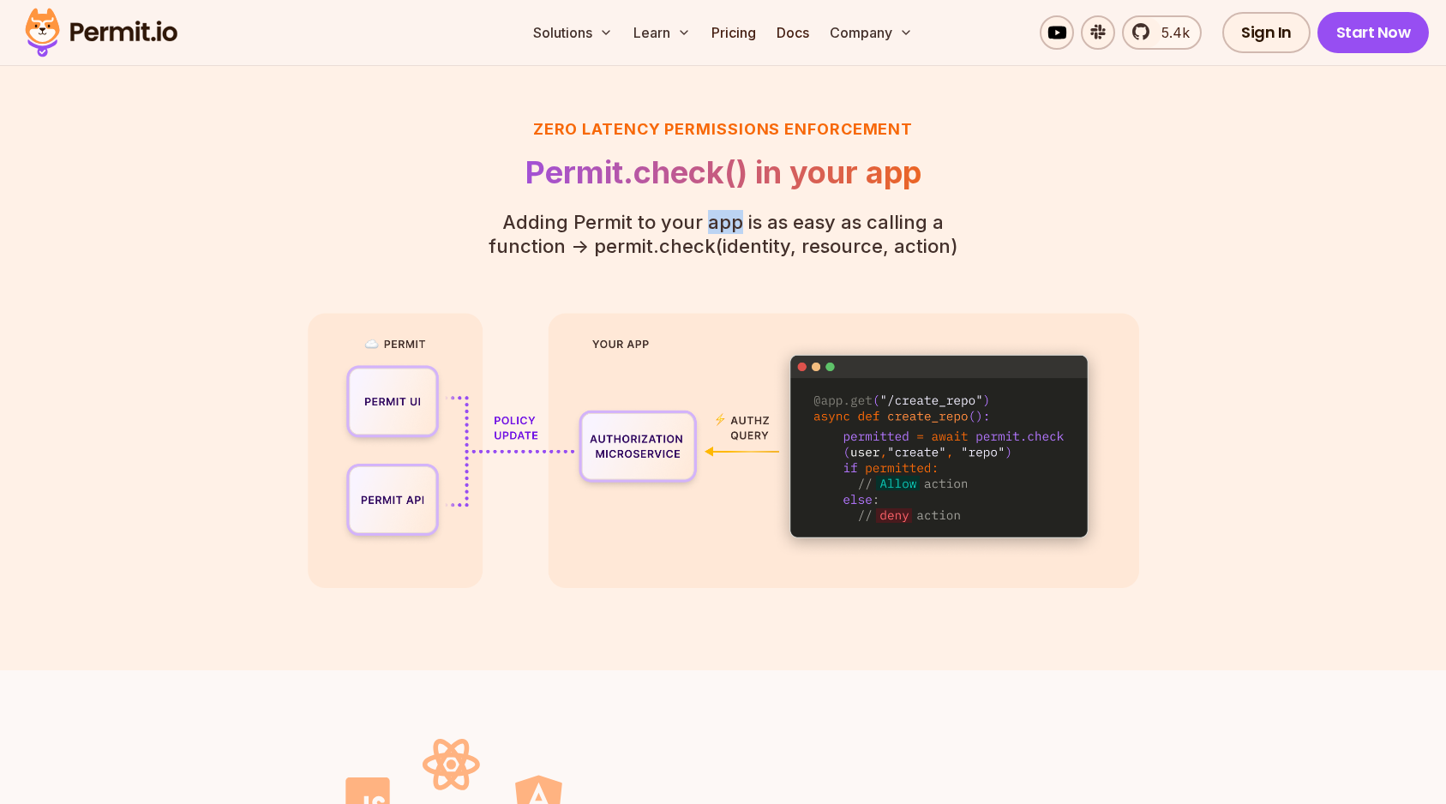
click at [679, 232] on p "Adding Permit to your app is as easy as calling a function - > permit.check(ide…" at bounding box center [723, 234] width 523 height 48
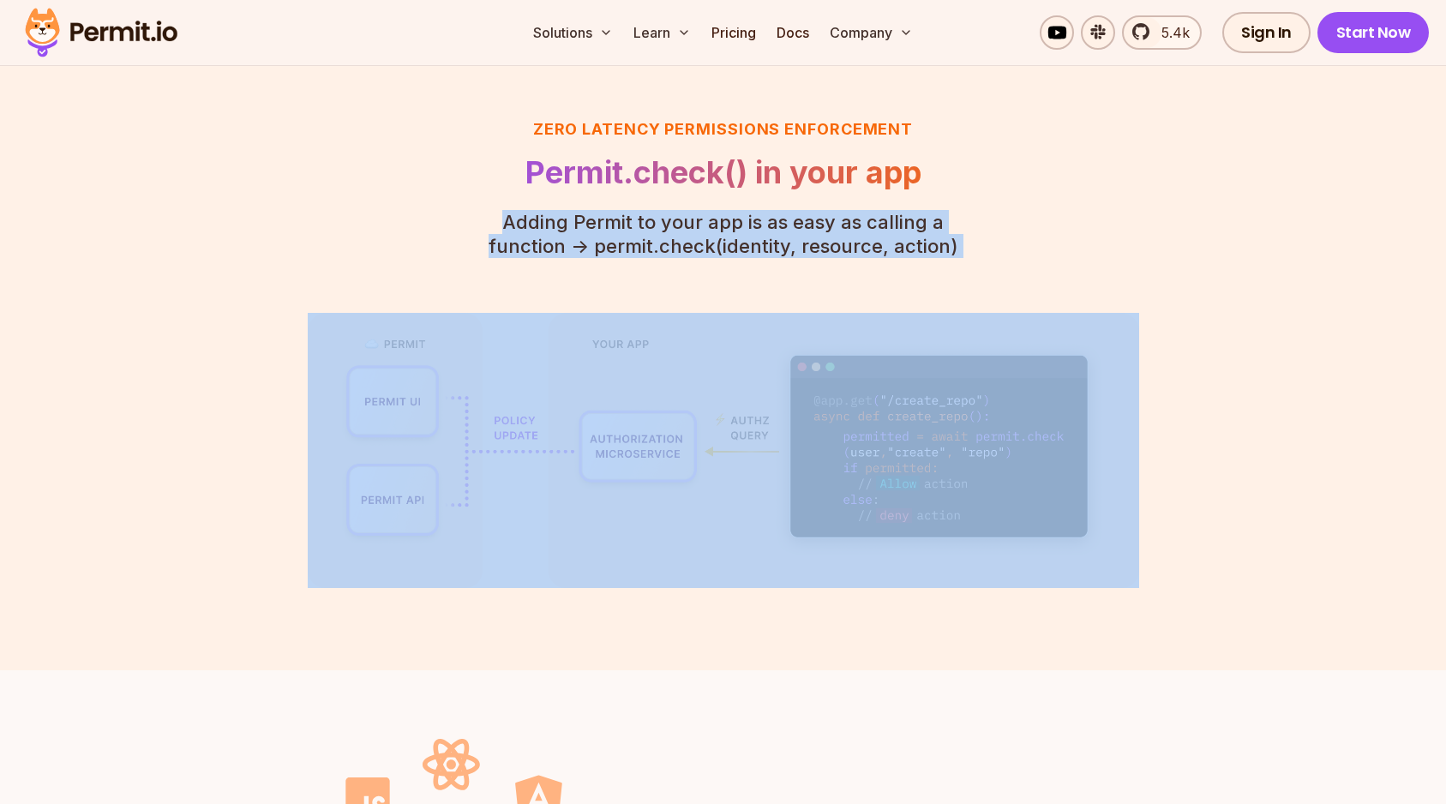
click at [679, 232] on p "Adding Permit to your app is as easy as calling a function - > permit.check(ide…" at bounding box center [723, 234] width 523 height 48
click at [694, 248] on p "Adding Permit to your app is as easy as calling a function - > permit.check(ide…" at bounding box center [723, 234] width 523 height 48
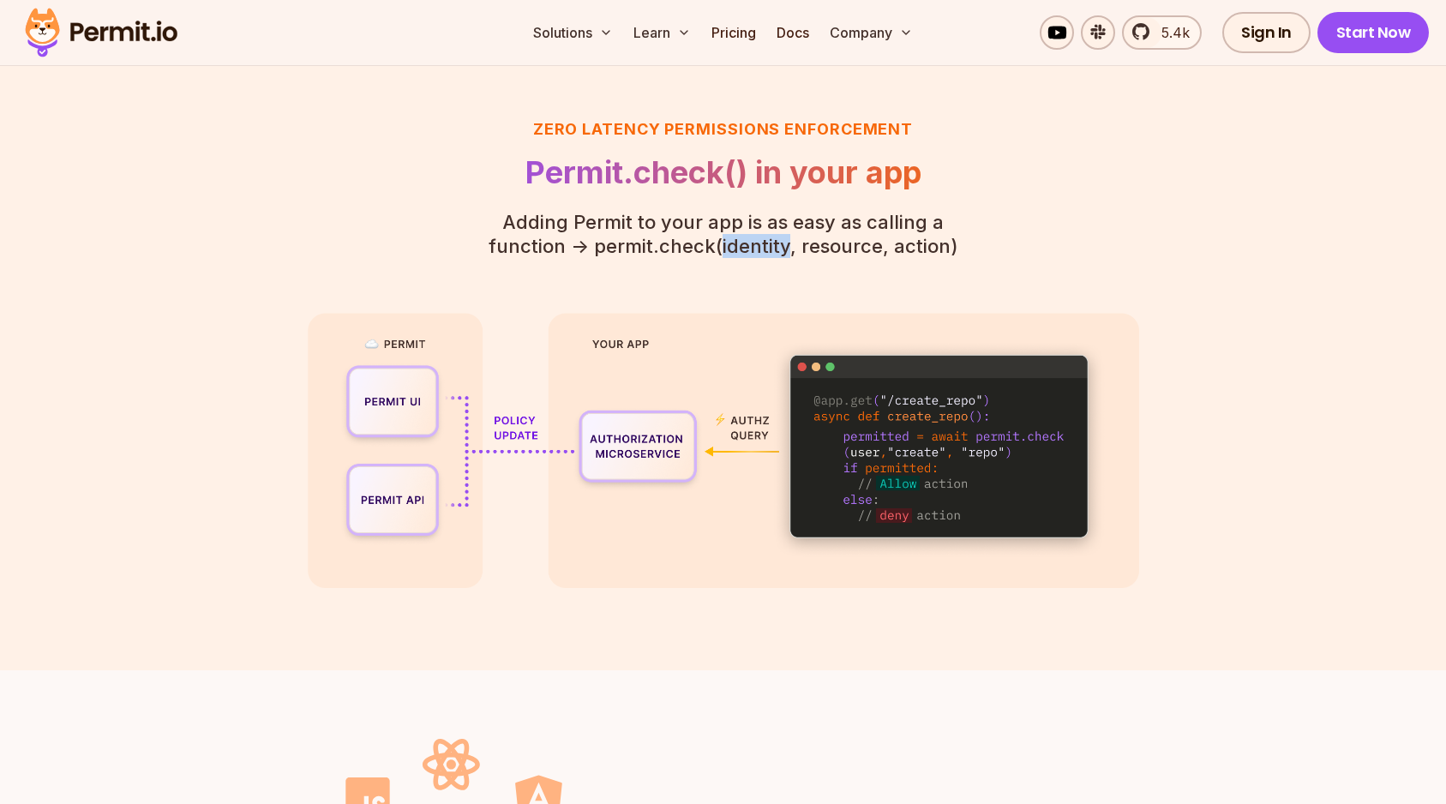
click at [694, 248] on p "Adding Permit to your app is as easy as calling a function - > permit.check(ide…" at bounding box center [723, 234] width 523 height 48
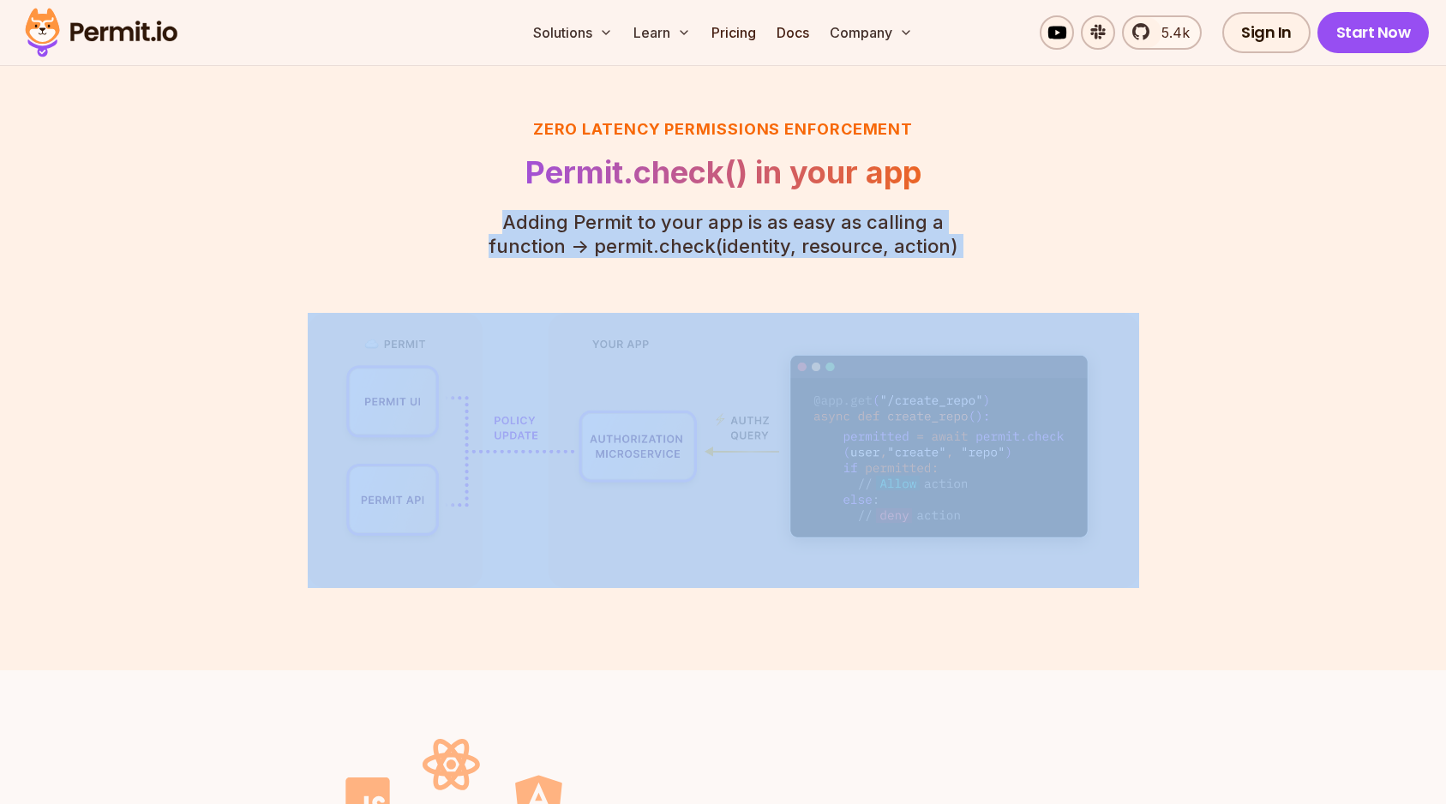
click at [694, 248] on p "Adding Permit to your app is as easy as calling a function - > permit.check(ide…" at bounding box center [723, 234] width 523 height 48
click at [694, 231] on p "Adding Permit to your app is as easy as calling a function - > permit.check(ide…" at bounding box center [723, 234] width 523 height 48
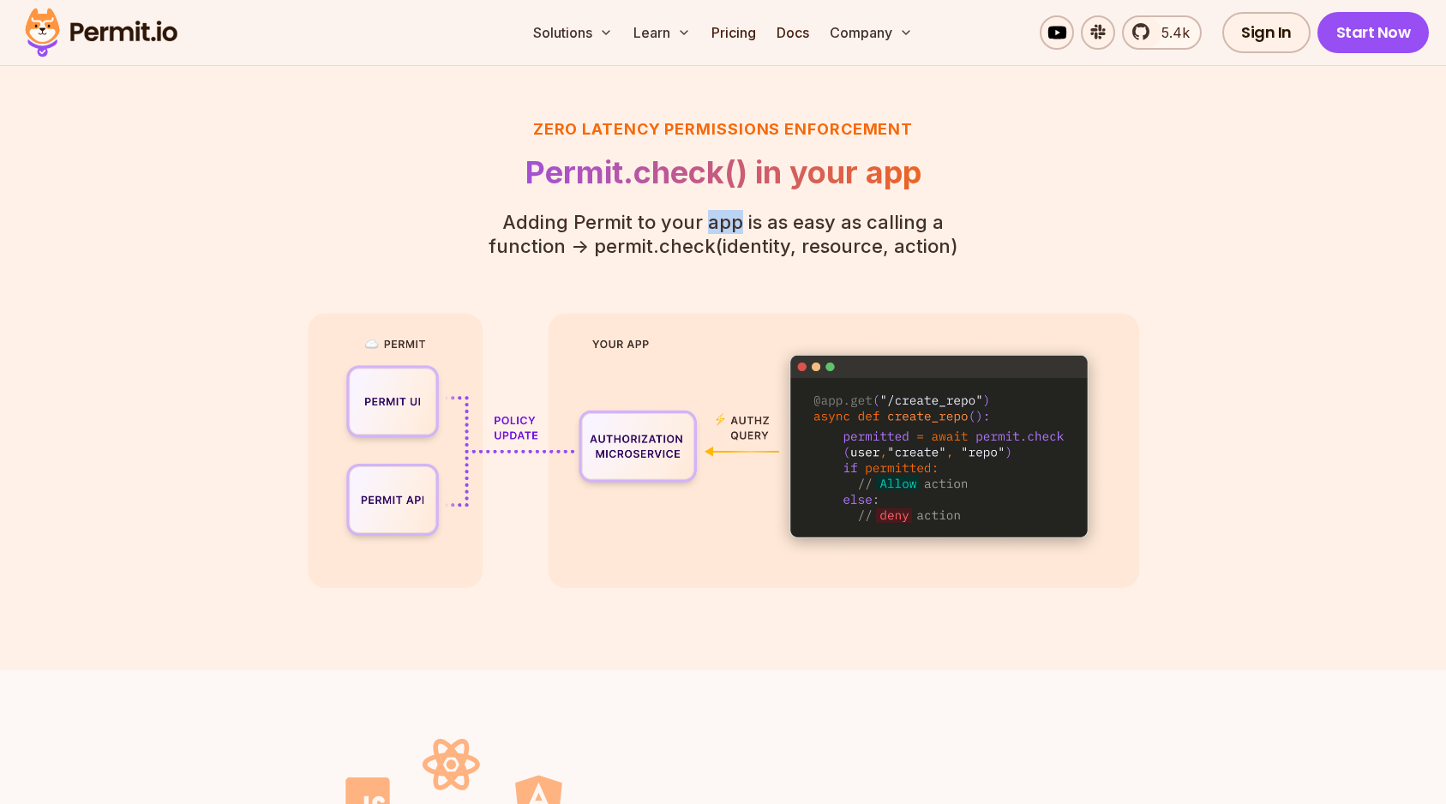
click at [694, 231] on p "Adding Permit to your app is as easy as calling a function - > permit.check(ide…" at bounding box center [723, 234] width 523 height 48
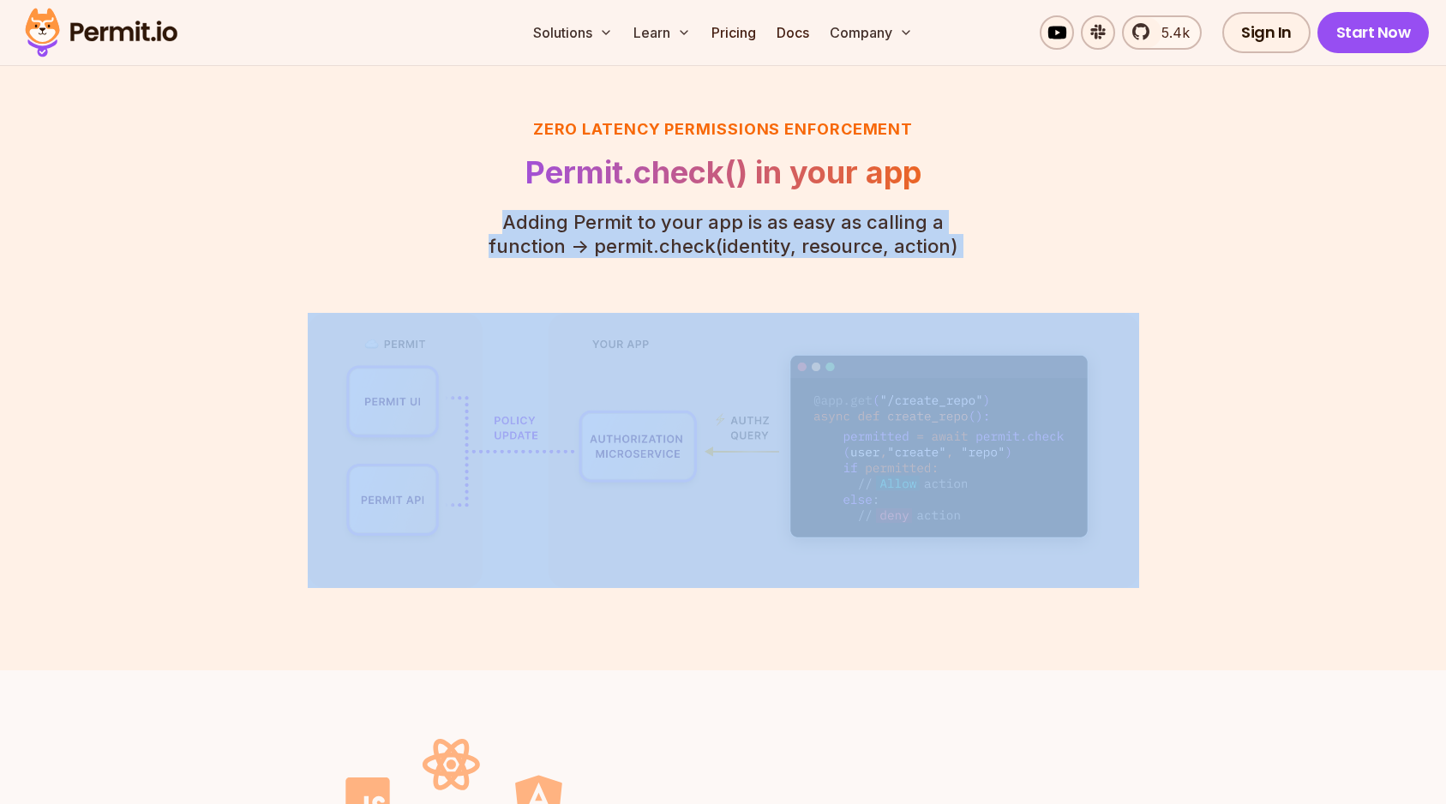
click at [694, 231] on p "Adding Permit to your app is as easy as calling a function - > permit.check(ide…" at bounding box center [723, 234] width 523 height 48
click at [694, 242] on p "Adding Permit to your app is as easy as calling a function - > permit.check(ide…" at bounding box center [723, 234] width 523 height 48
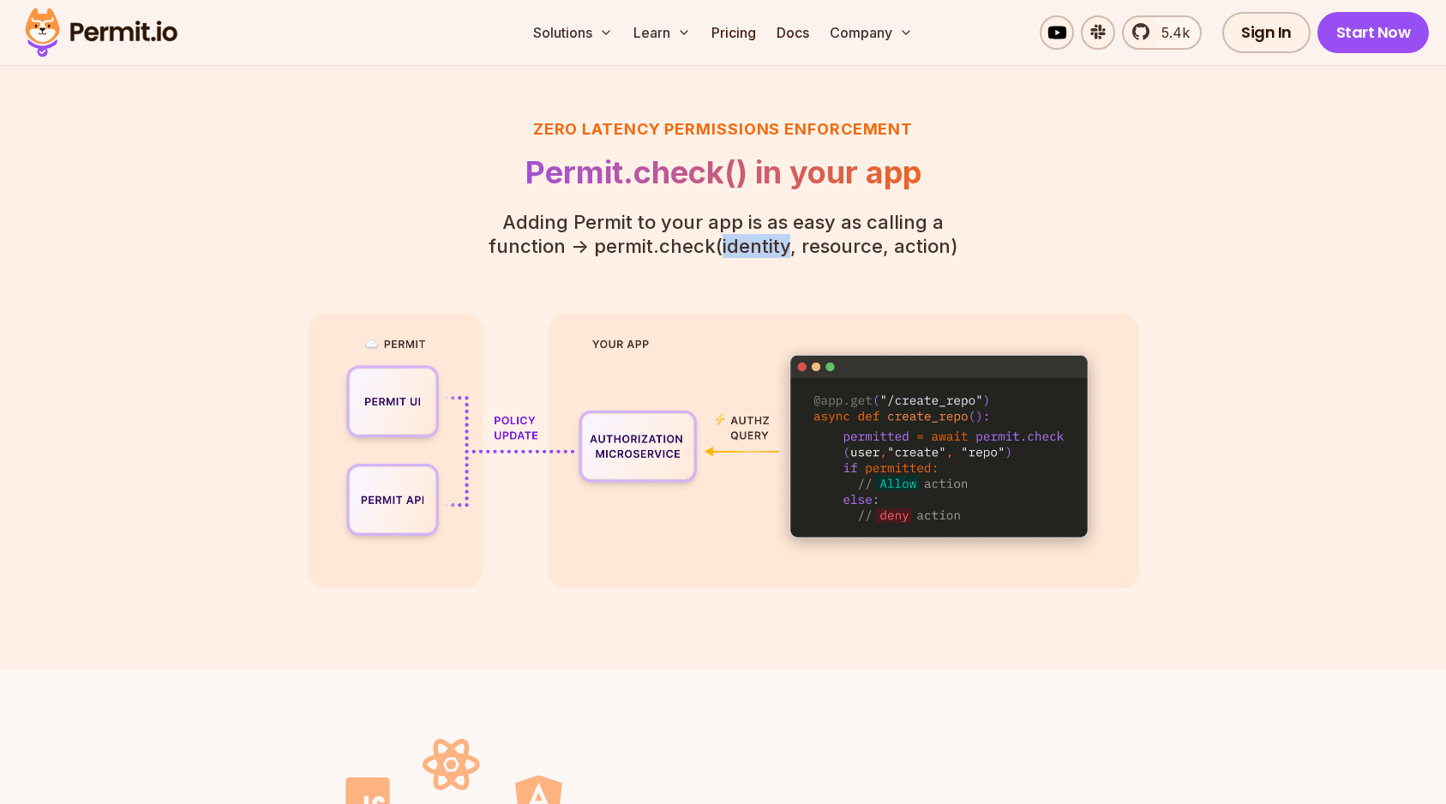
click at [694, 242] on p "Adding Permit to your app is as easy as calling a function - > permit.check(ide…" at bounding box center [723, 234] width 523 height 48
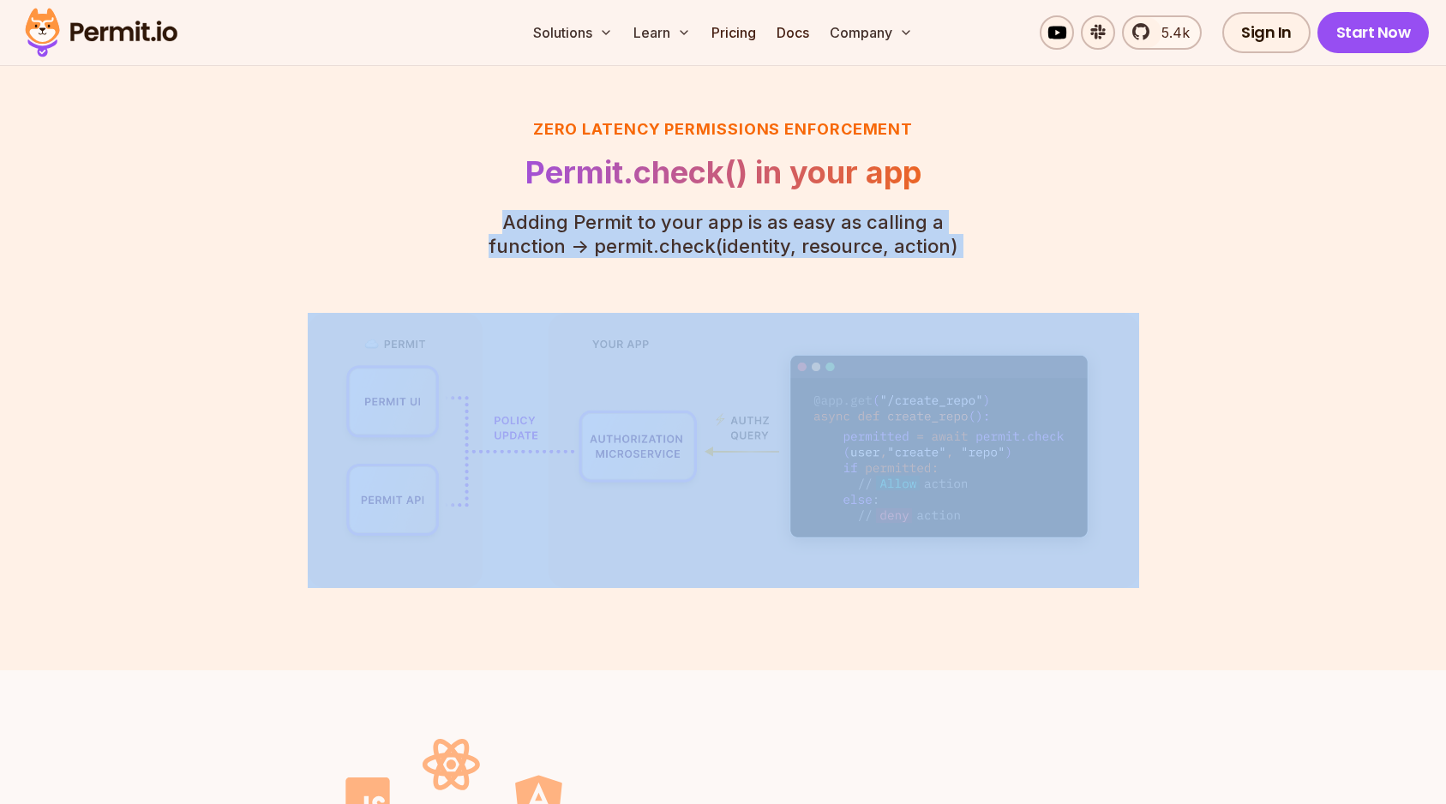
click at [694, 242] on p "Adding Permit to your app is as easy as calling a function - > permit.check(ide…" at bounding box center [723, 234] width 523 height 48
click at [693, 213] on p "Adding Permit to your app is as easy as calling a function - > permit.check(ide…" at bounding box center [723, 234] width 523 height 48
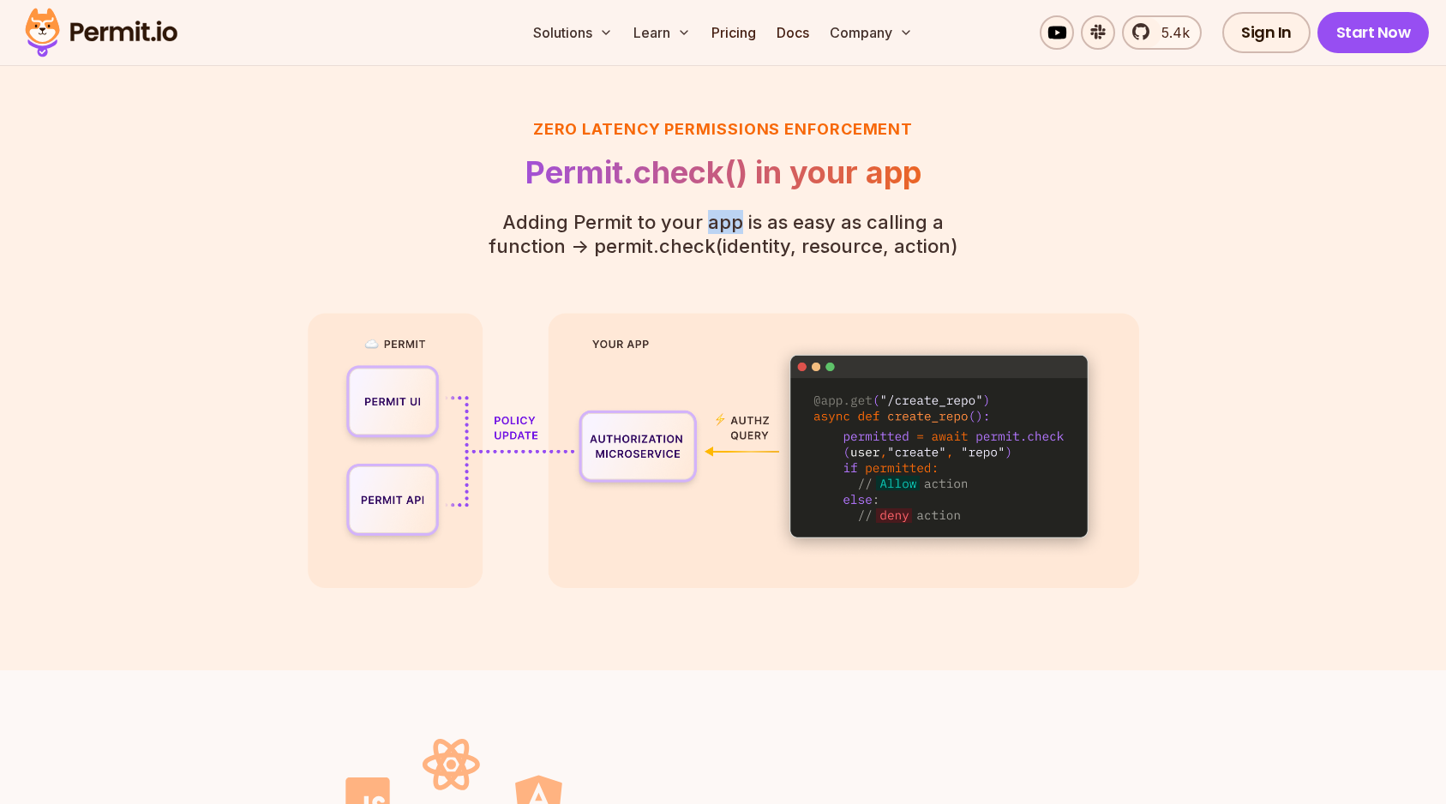
click at [693, 213] on p "Adding Permit to your app is as easy as calling a function - > permit.check(ide…" at bounding box center [723, 234] width 523 height 48
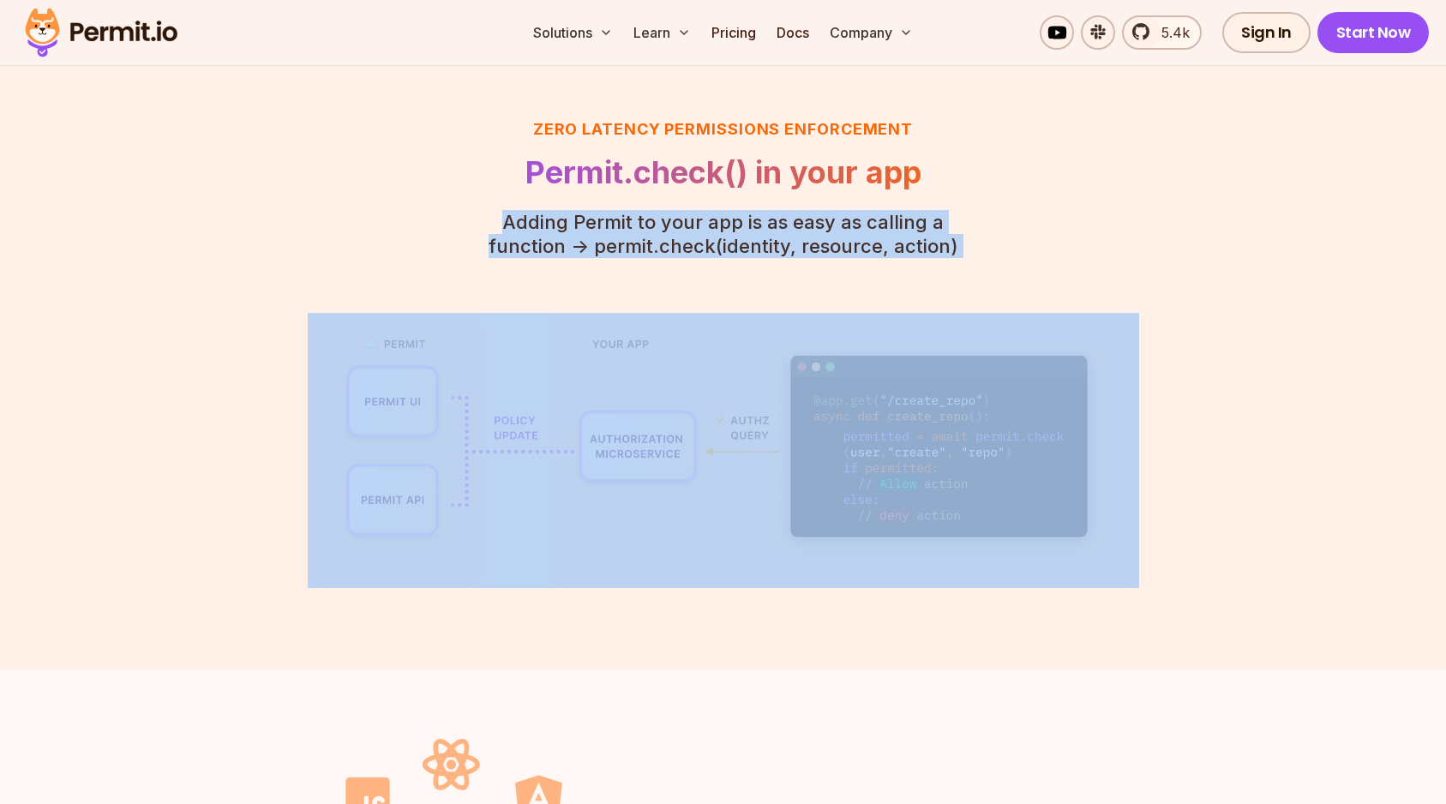
click at [693, 213] on p "Adding Permit to your app is as easy as calling a function - > permit.check(ide…" at bounding box center [723, 234] width 523 height 48
click at [693, 242] on p "Adding Permit to your app is as easy as calling a function - > permit.check(ide…" at bounding box center [723, 234] width 523 height 48
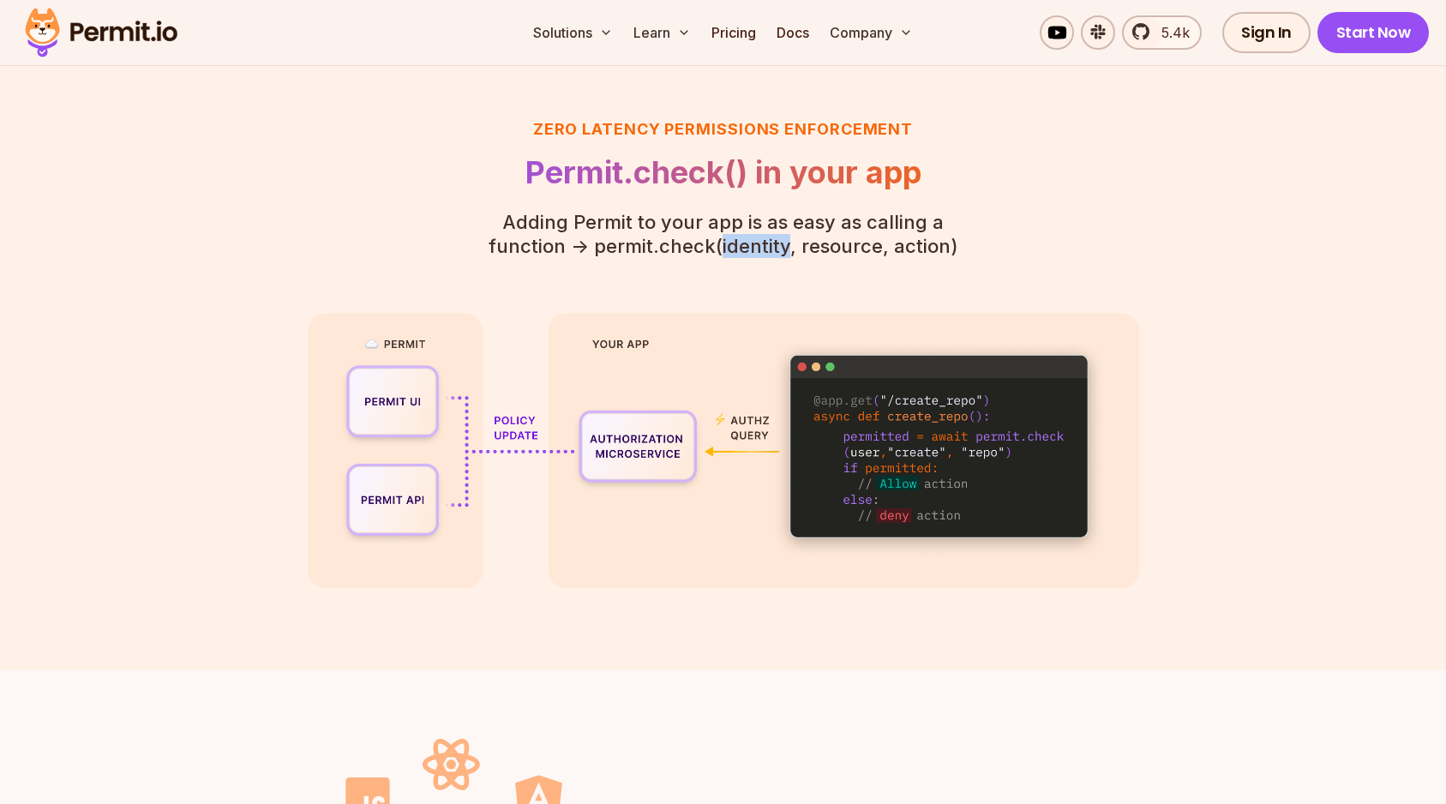
click at [693, 242] on p "Adding Permit to your app is as easy as calling a function - > permit.check(ide…" at bounding box center [723, 234] width 523 height 48
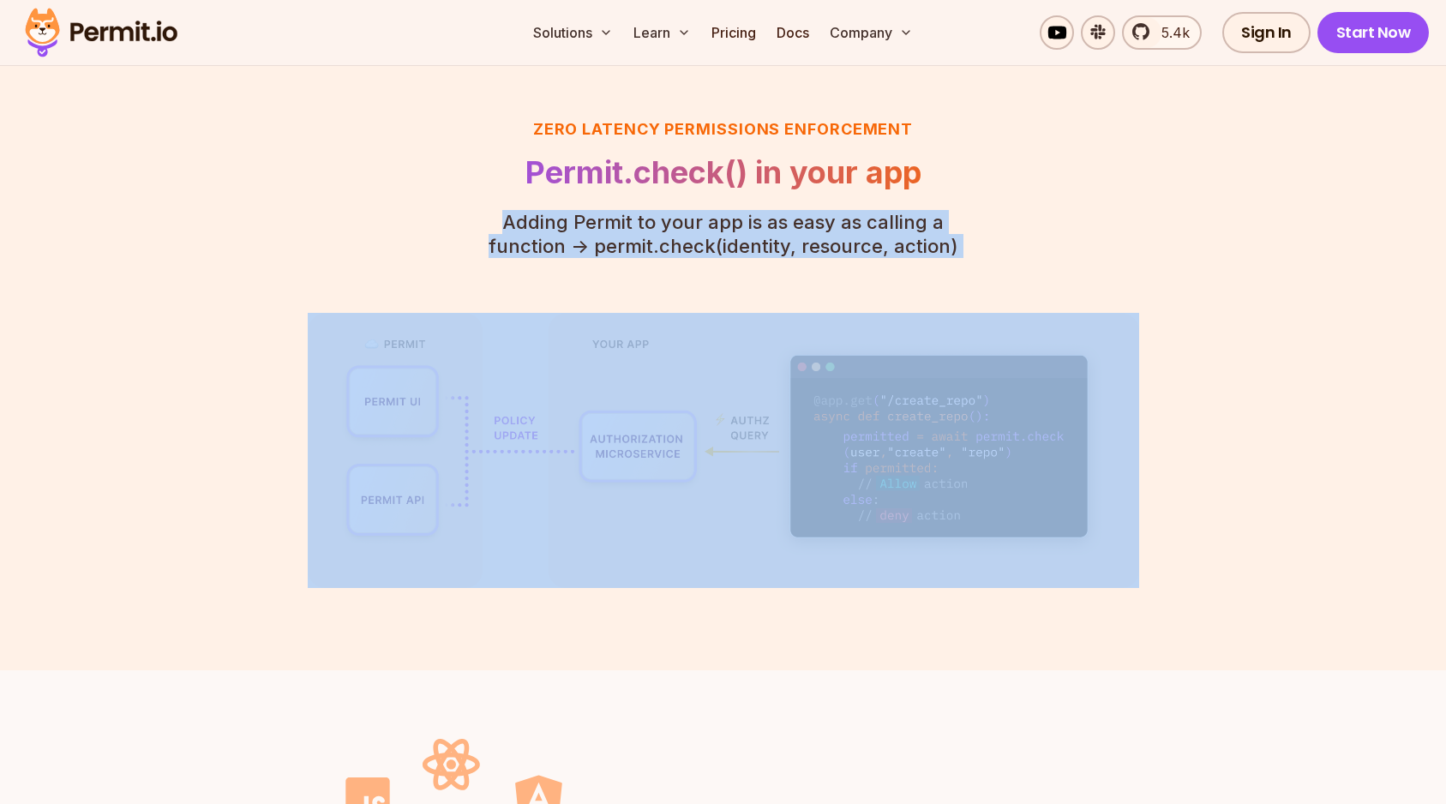
click at [693, 242] on p "Adding Permit to your app is as easy as calling a function - > permit.check(ide…" at bounding box center [723, 234] width 523 height 48
click at [693, 220] on p "Adding Permit to your app is as easy as calling a function - > permit.check(ide…" at bounding box center [723, 234] width 523 height 48
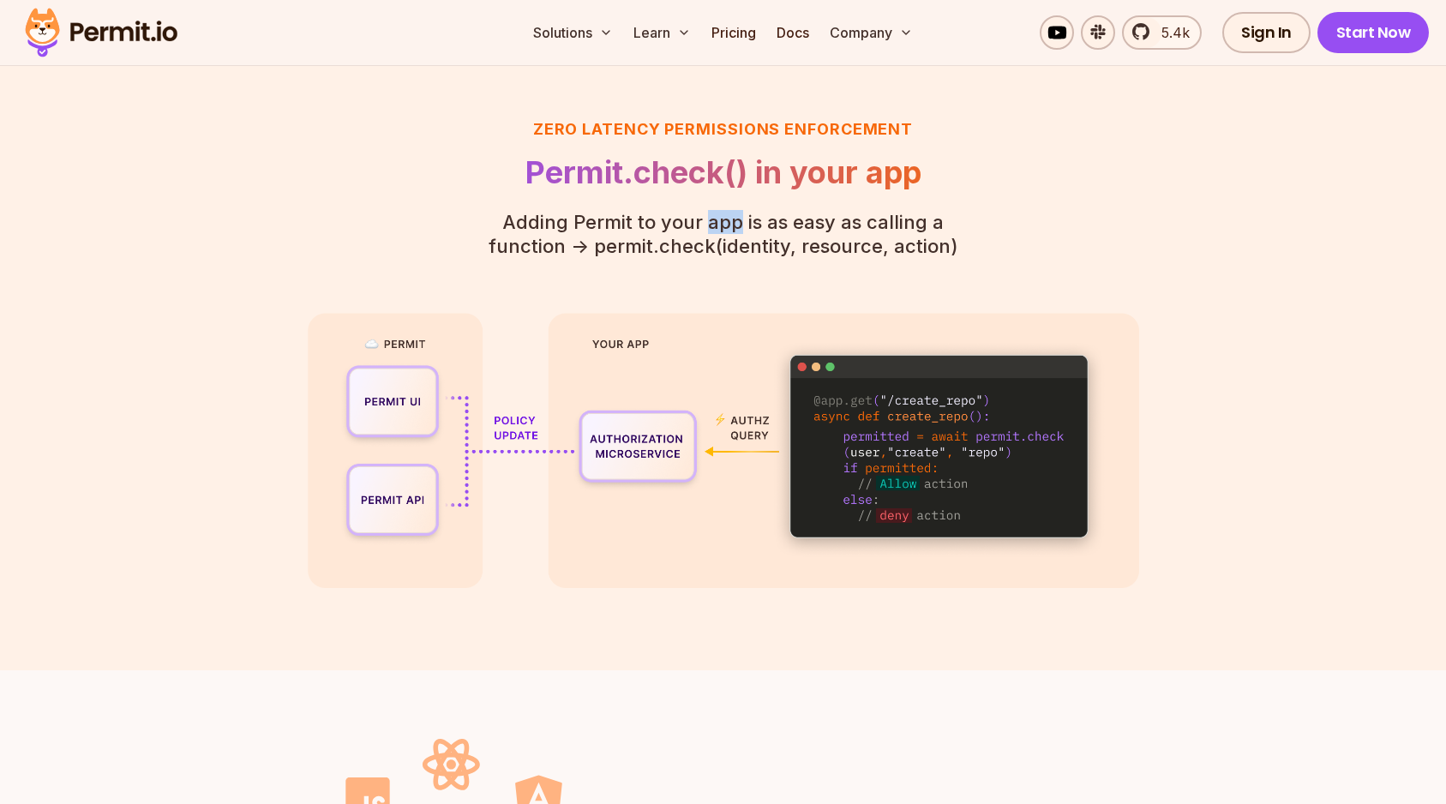
click at [693, 220] on p "Adding Permit to your app is as easy as calling a function - > permit.check(ide…" at bounding box center [723, 234] width 523 height 48
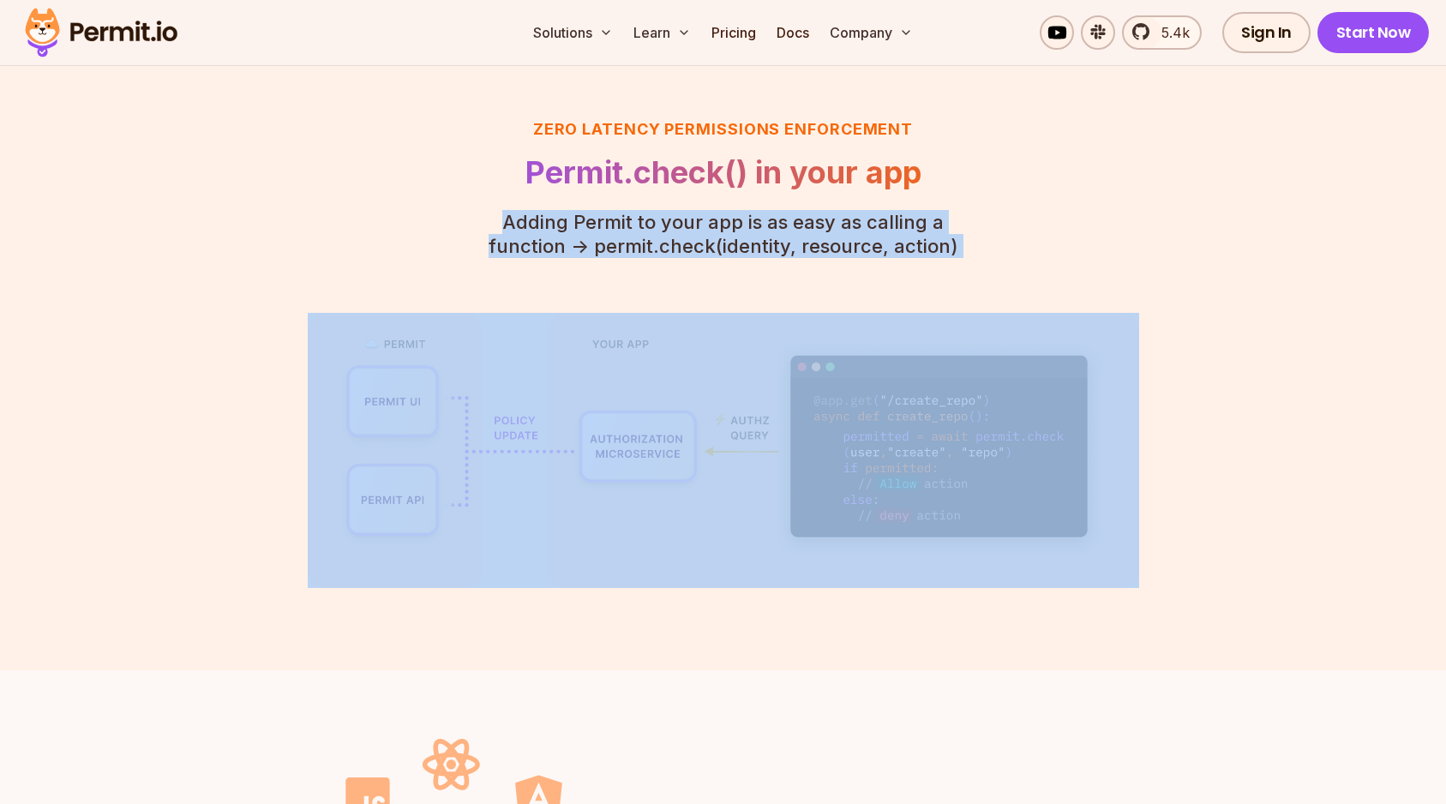
click at [693, 219] on p "Adding Permit to your app is as easy as calling a function - > permit.check(ide…" at bounding box center [723, 234] width 523 height 48
click at [693, 247] on p "Adding Permit to your app is as easy as calling a function - > permit.check(ide…" at bounding box center [723, 234] width 523 height 48
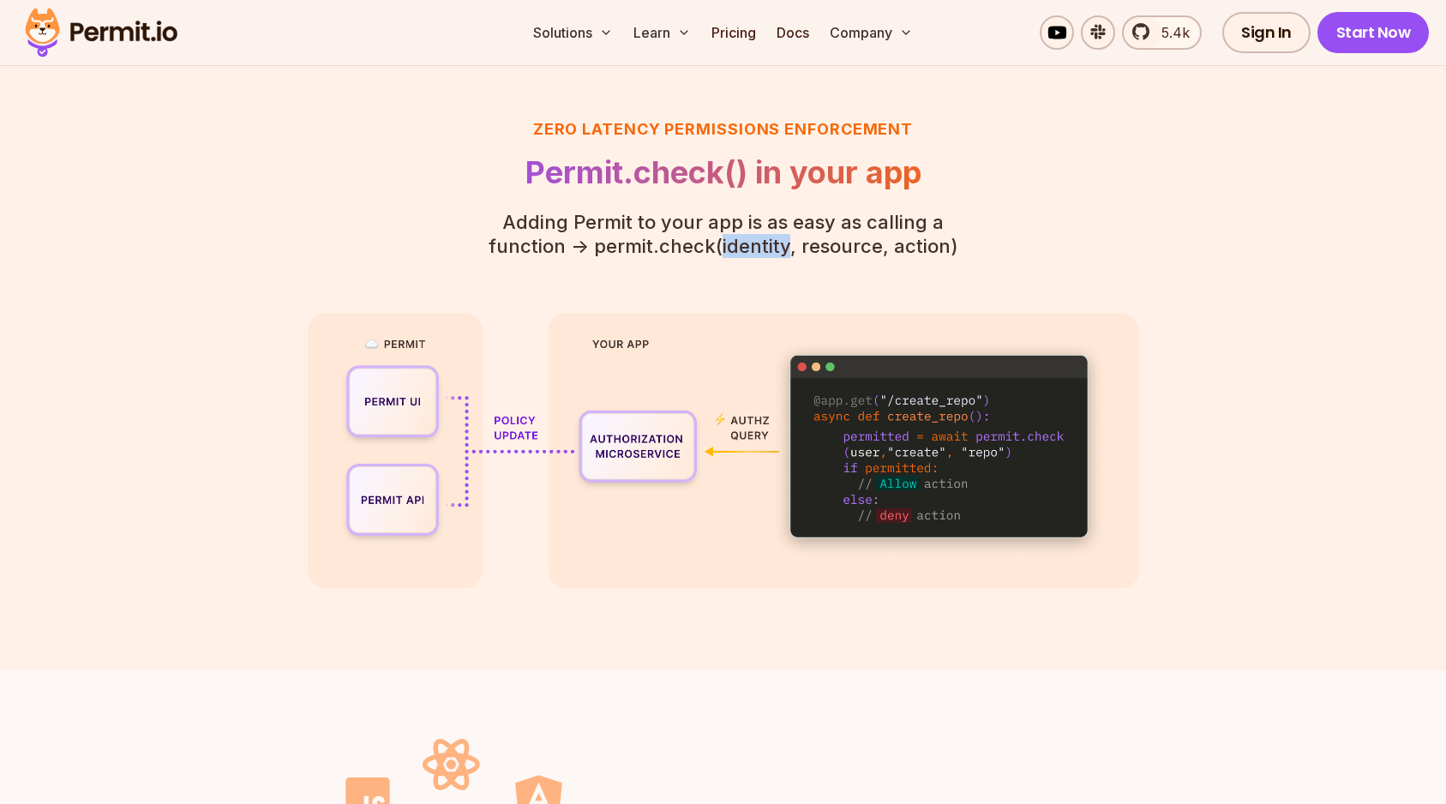
click at [693, 247] on p "Adding Permit to your app is as easy as calling a function - > permit.check(ide…" at bounding box center [723, 234] width 523 height 48
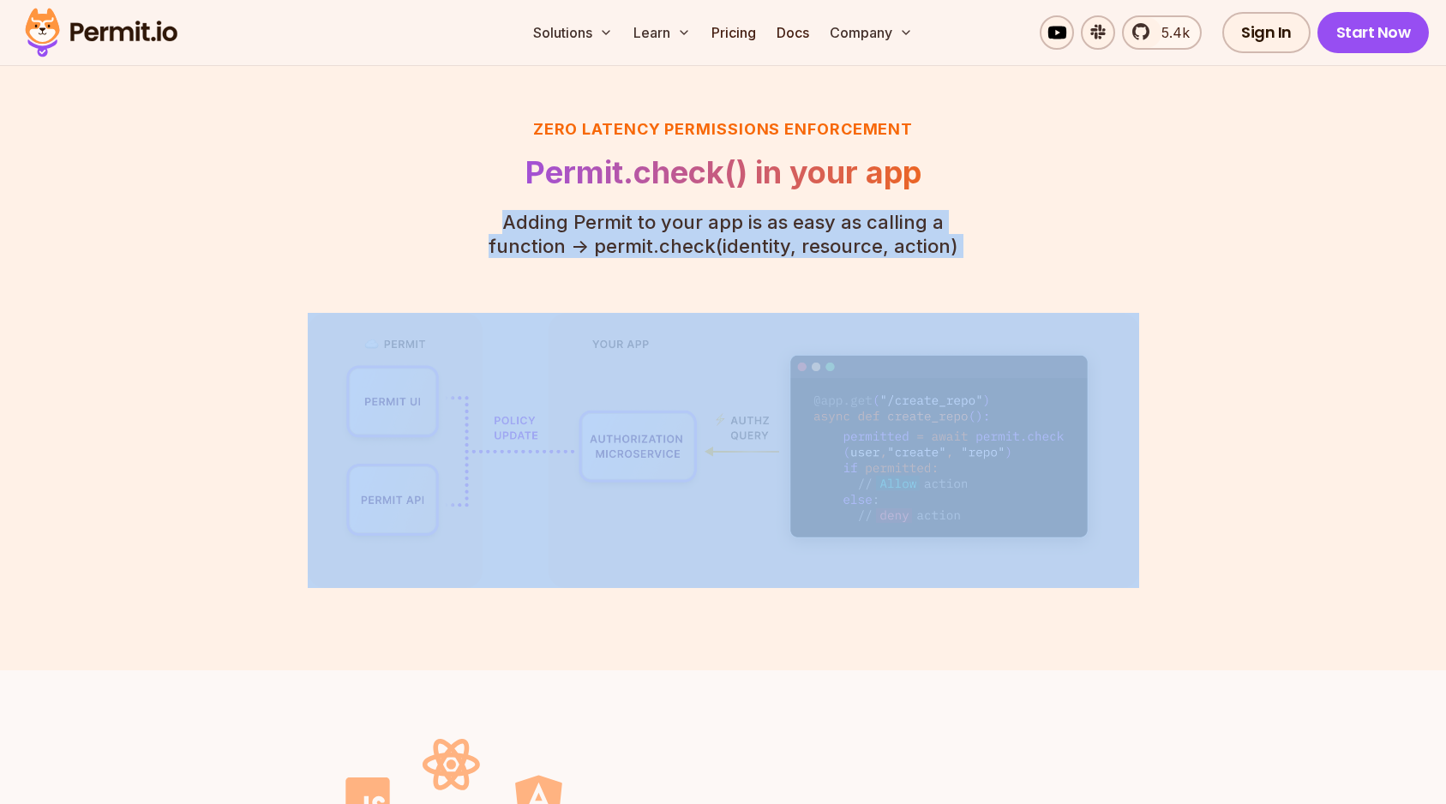
click at [693, 247] on p "Adding Permit to your app is as easy as calling a function - > permit.check(ide…" at bounding box center [723, 234] width 523 height 48
click at [693, 229] on p "Adding Permit to your app is as easy as calling a function - > permit.check(ide…" at bounding box center [723, 234] width 523 height 48
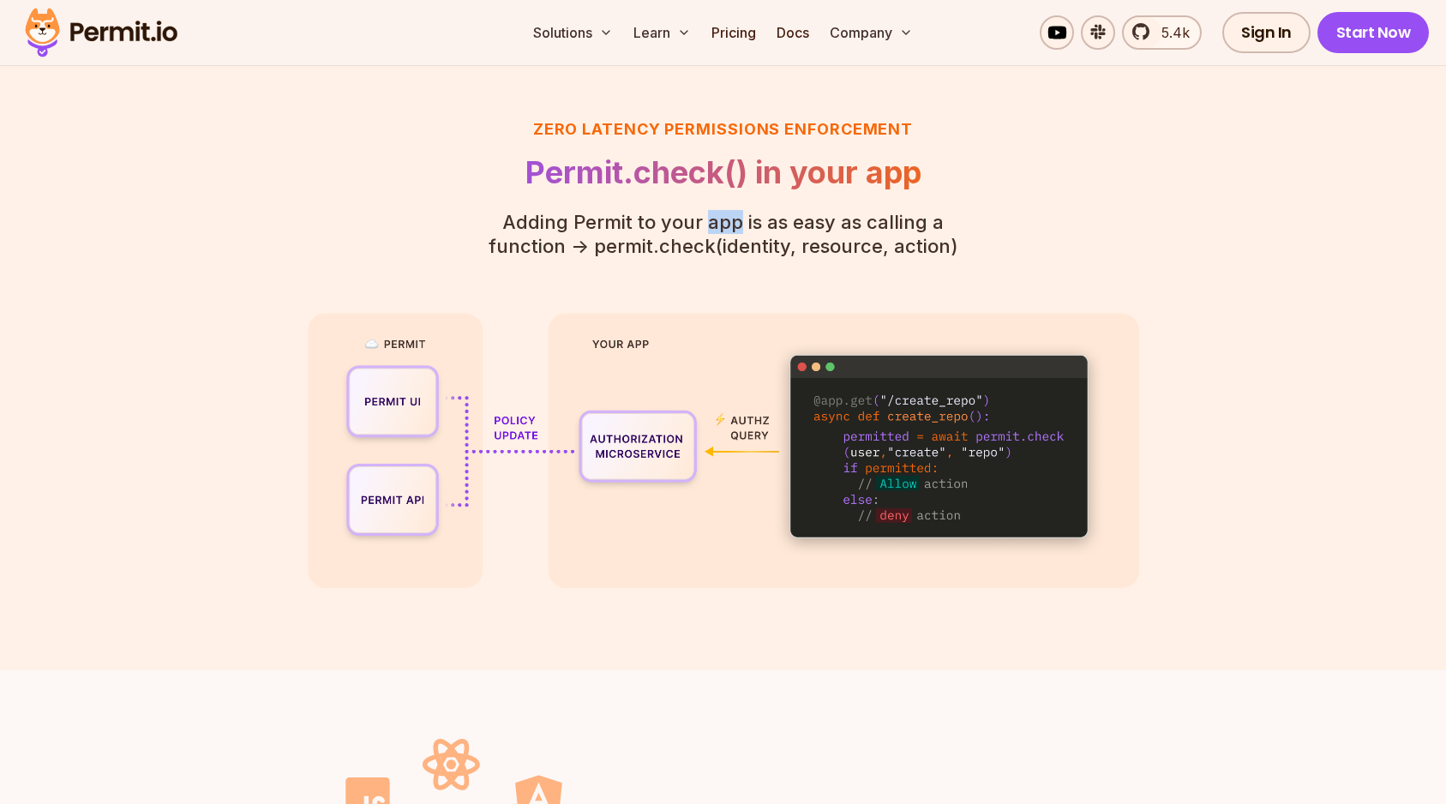
click at [693, 229] on p "Adding Permit to your app is as easy as calling a function - > permit.check(ide…" at bounding box center [723, 234] width 523 height 48
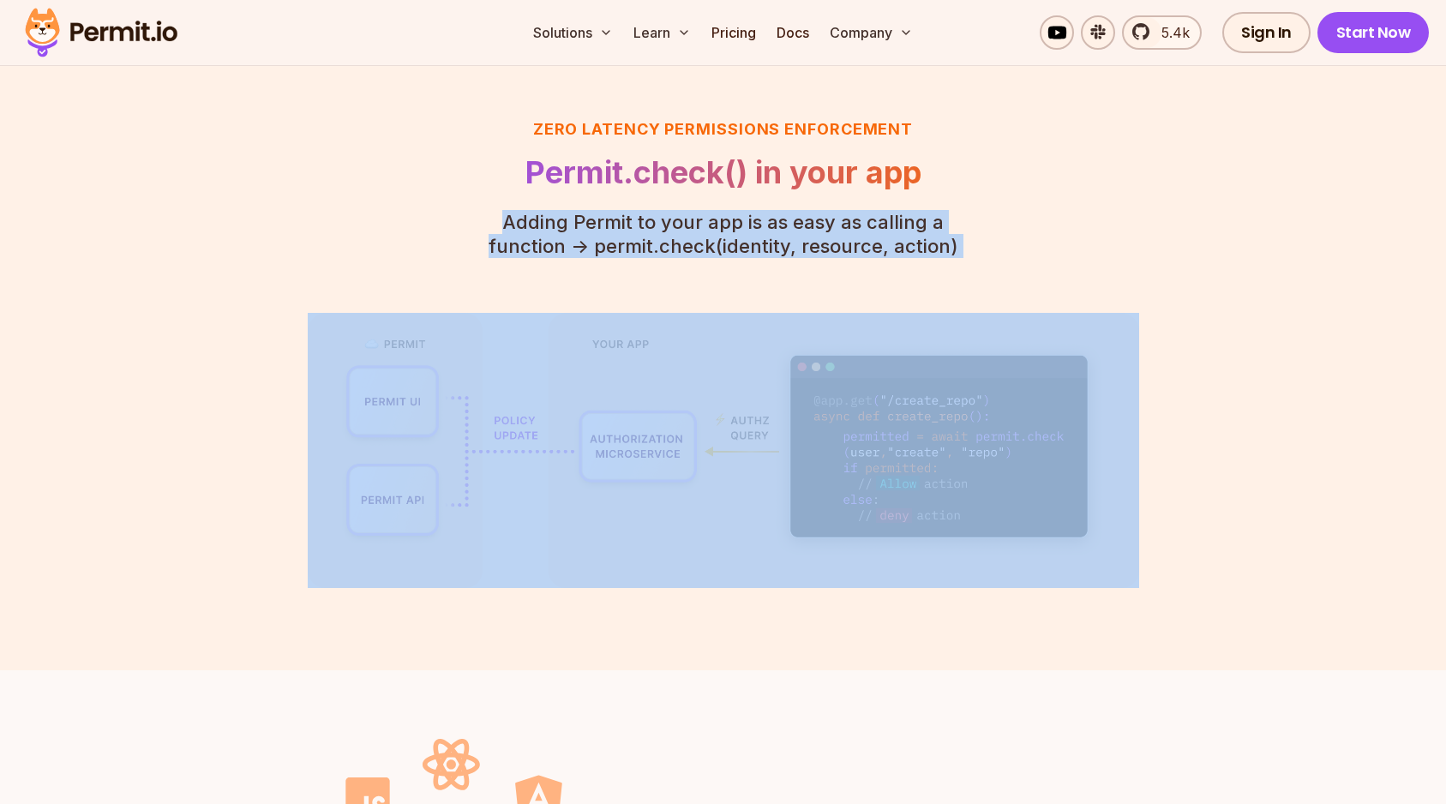
click at [693, 229] on p "Adding Permit to your app is as easy as calling a function - > permit.check(ide…" at bounding box center [723, 234] width 523 height 48
click at [694, 254] on p "Adding Permit to your app is as easy as calling a function - > permit.check(ide…" at bounding box center [723, 234] width 523 height 48
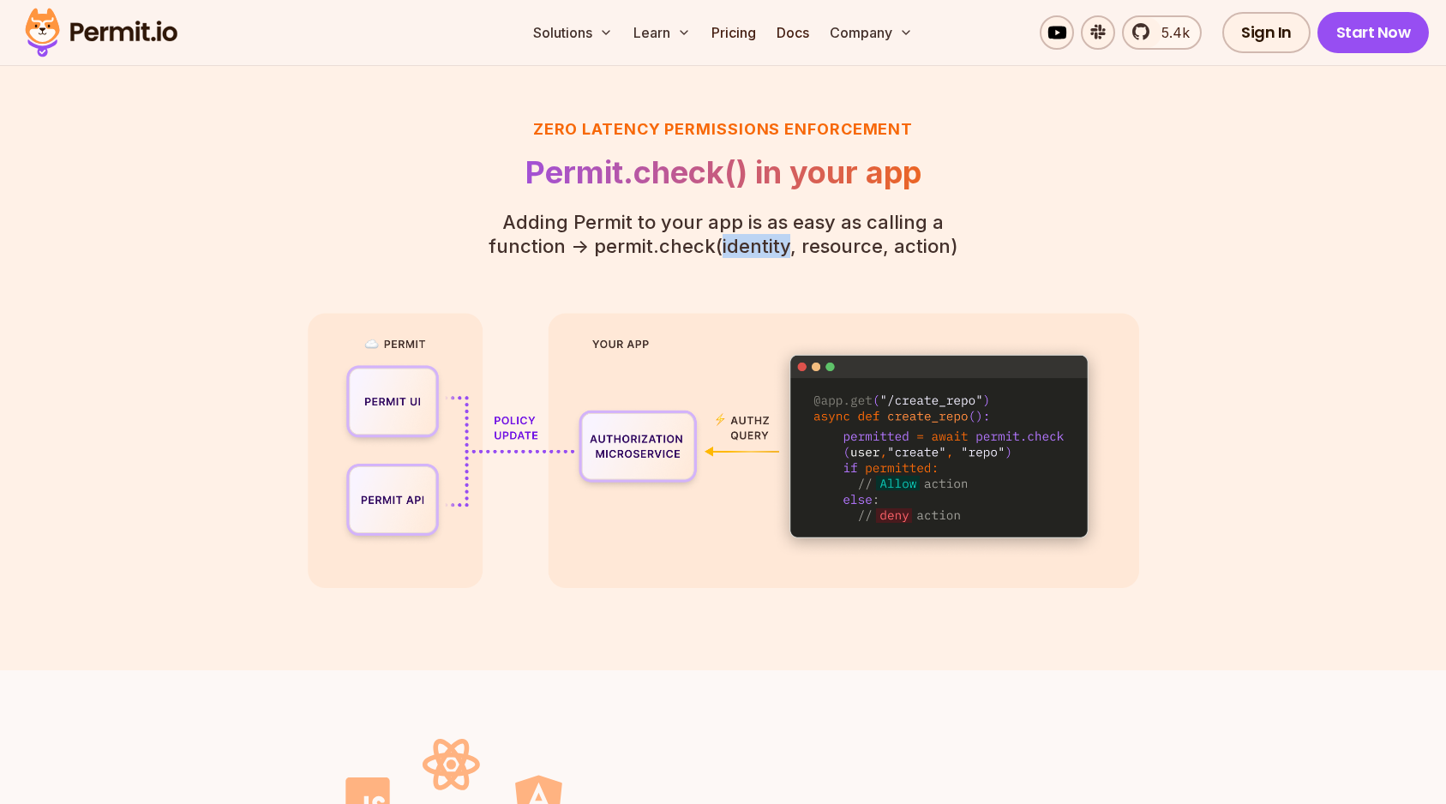
click at [694, 254] on p "Adding Permit to your app is as easy as calling a function - > permit.check(ide…" at bounding box center [723, 234] width 523 height 48
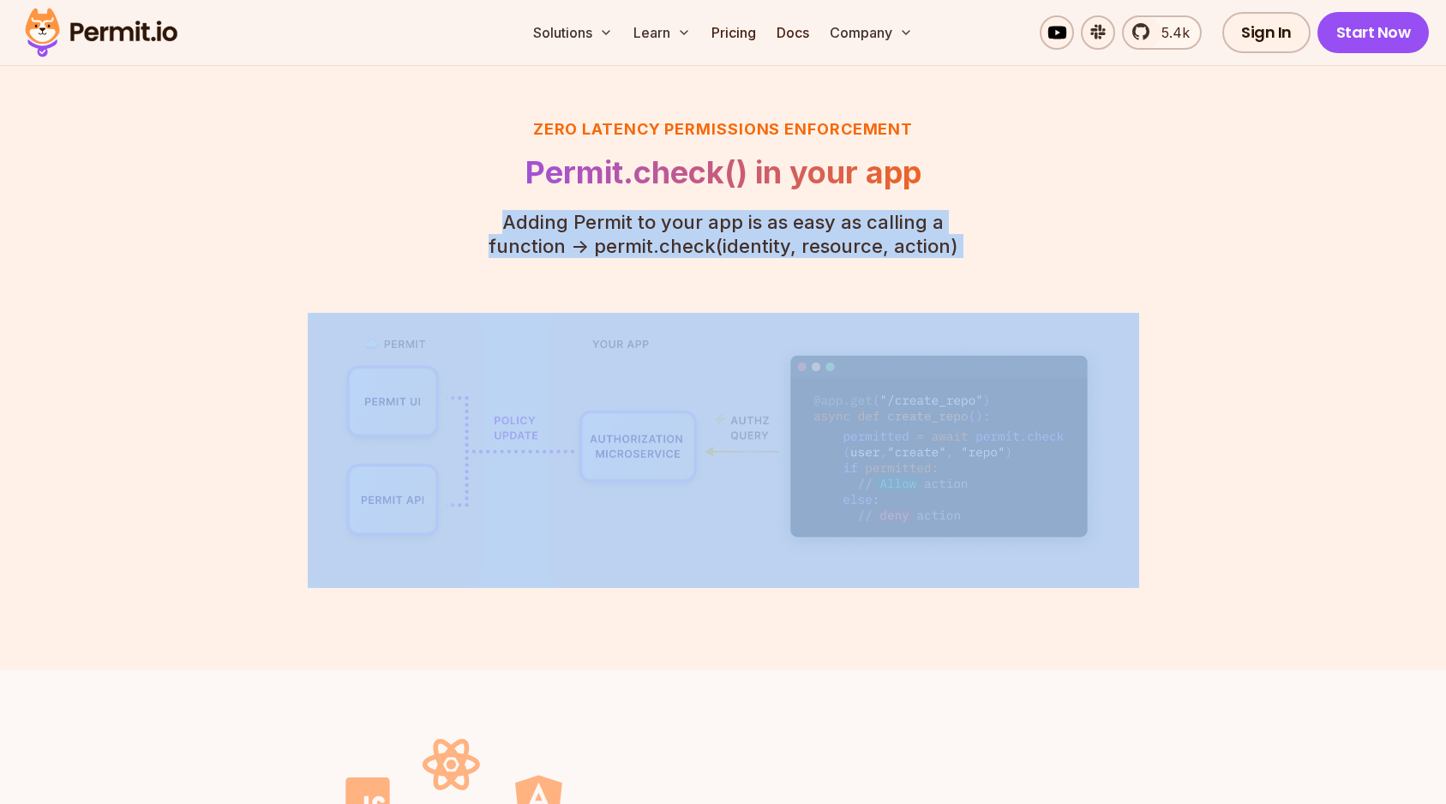
click at [694, 254] on p "Adding Permit to your app is as easy as calling a function - > permit.check(ide…" at bounding box center [723, 234] width 523 height 48
click at [694, 219] on p "Adding Permit to your app is as easy as calling a function - > permit.check(ide…" at bounding box center [723, 234] width 523 height 48
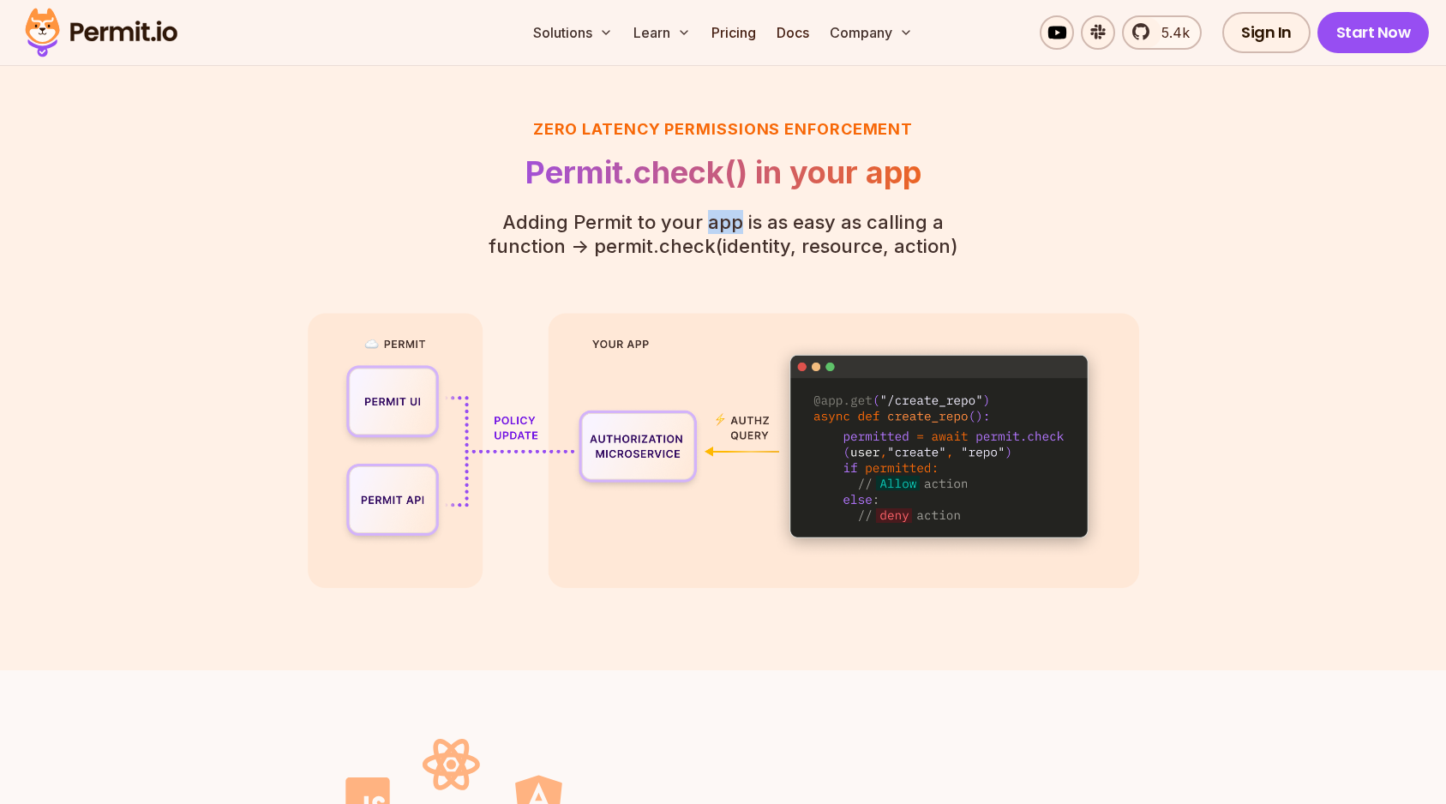
click at [694, 219] on p "Adding Permit to your app is as easy as calling a function - > permit.check(ide…" at bounding box center [723, 234] width 523 height 48
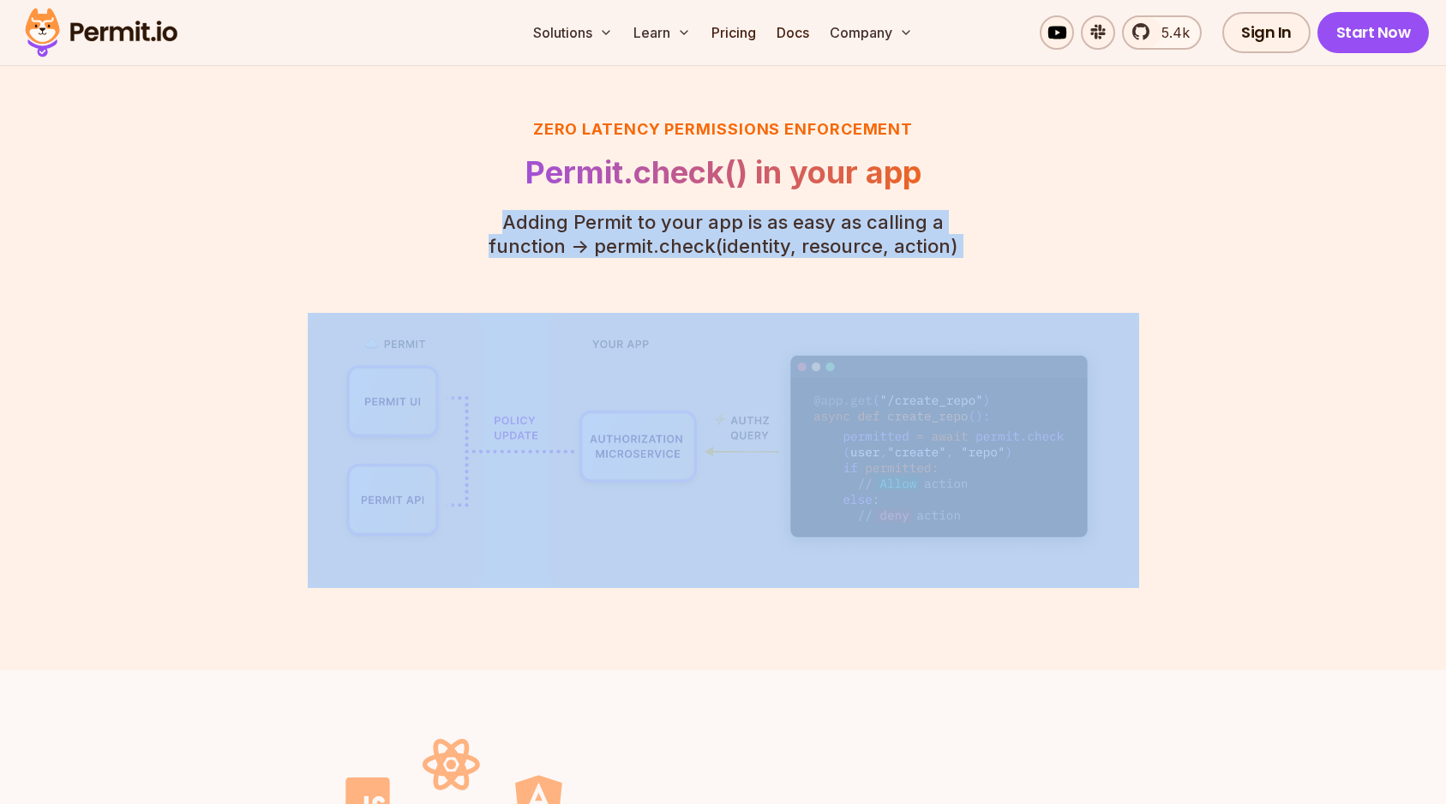
click at [694, 219] on p "Adding Permit to your app is as easy as calling a function - > permit.check(ide…" at bounding box center [723, 234] width 523 height 48
click at [694, 243] on p "Adding Permit to your app is as easy as calling a function - > permit.check(ide…" at bounding box center [723, 234] width 523 height 48
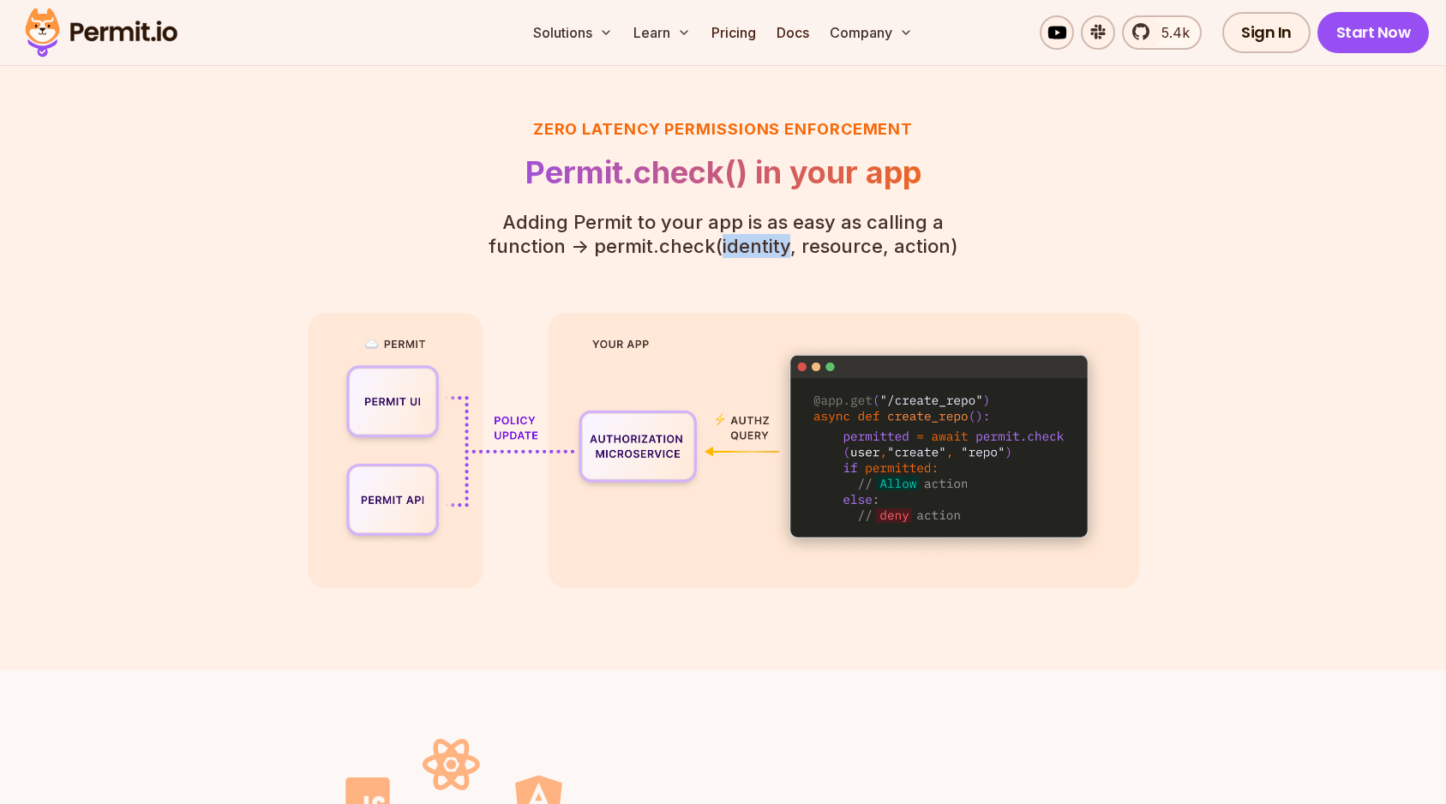
click at [694, 243] on p "Adding Permit to your app is as easy as calling a function - > permit.check(ide…" at bounding box center [723, 234] width 523 height 48
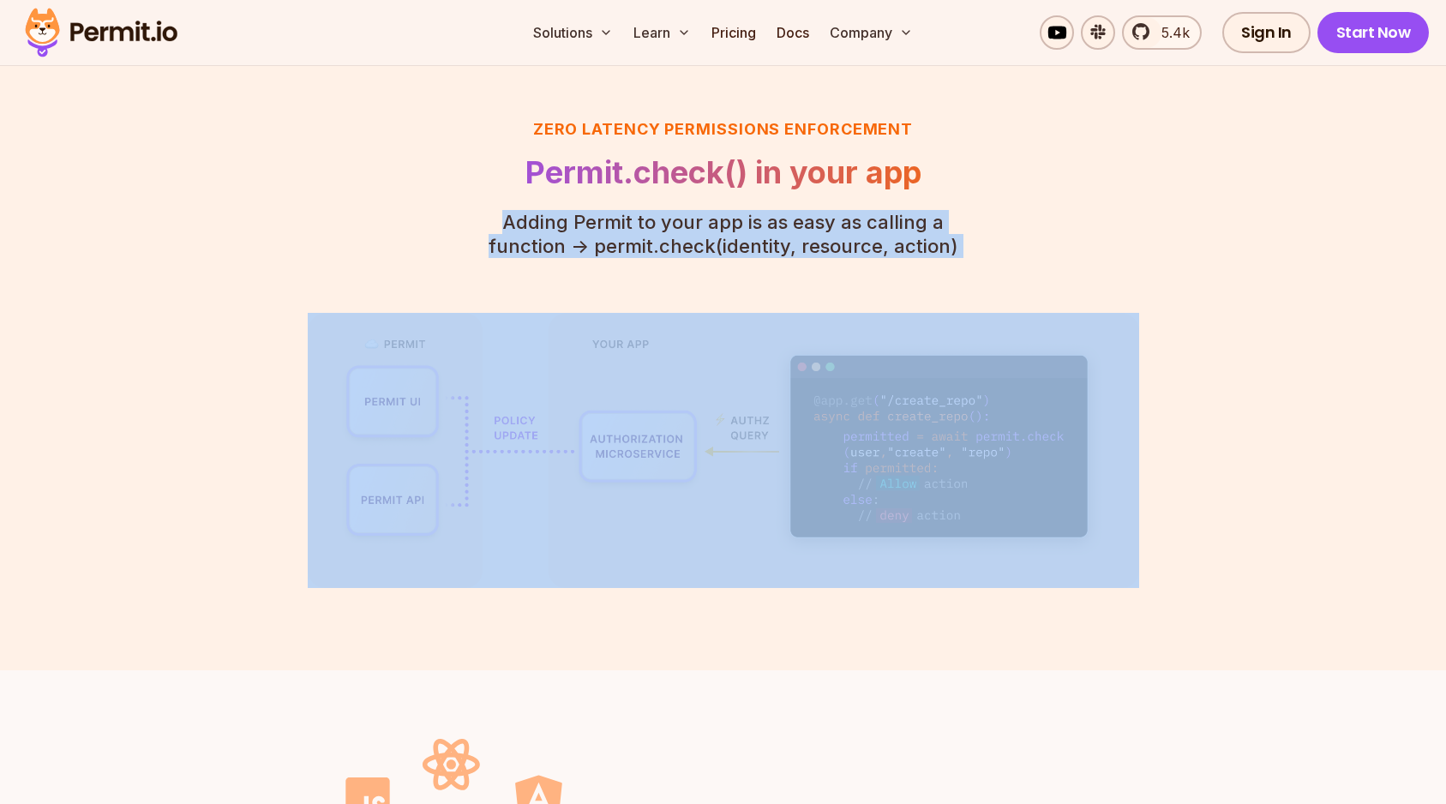
click at [694, 243] on p "Adding Permit to your app is as easy as calling a function - > permit.check(ide…" at bounding box center [723, 234] width 523 height 48
click at [694, 219] on p "Adding Permit to your app is as easy as calling a function - > permit.check(ide…" at bounding box center [723, 234] width 523 height 48
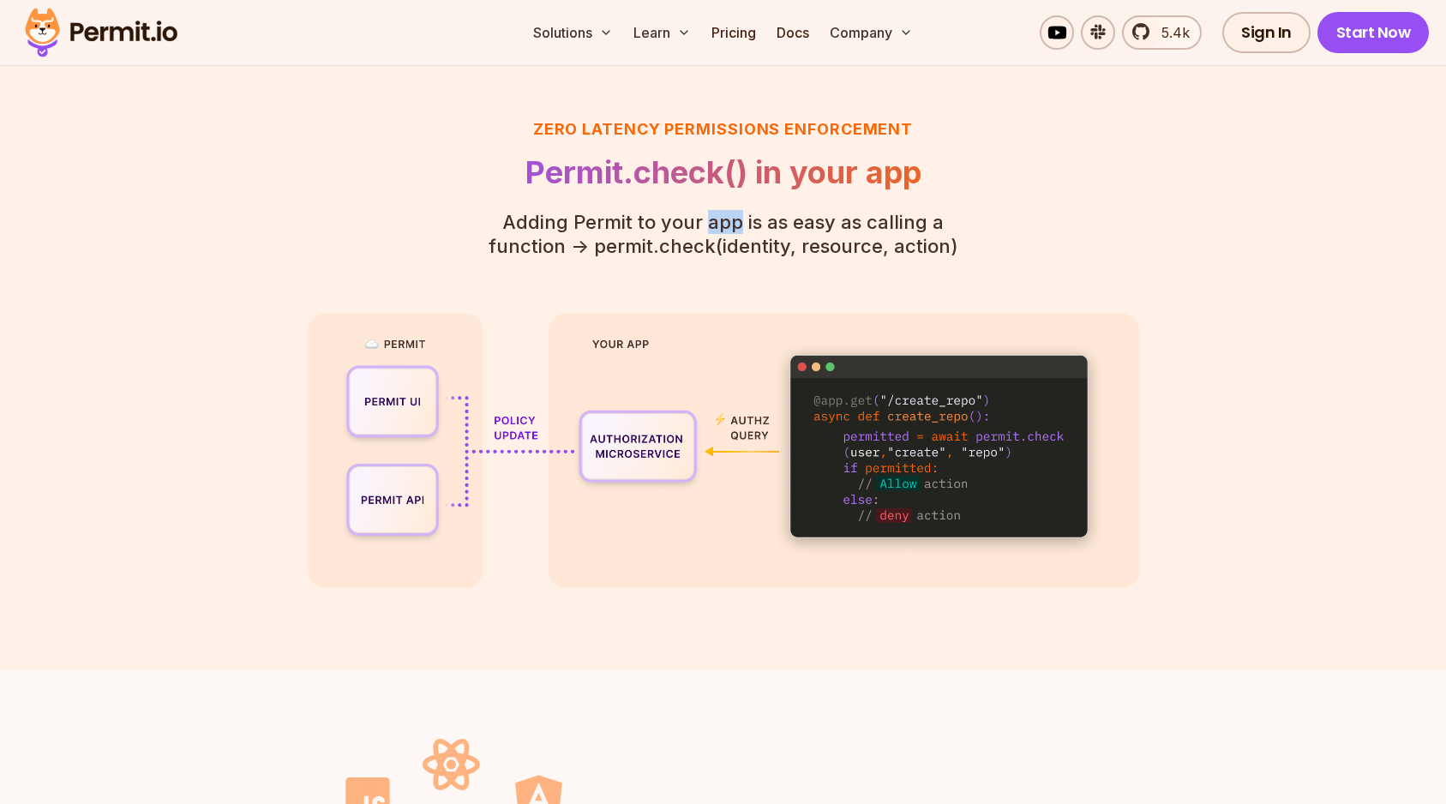
click at [694, 219] on p "Adding Permit to your app is as easy as calling a function - > permit.check(ide…" at bounding box center [723, 234] width 523 height 48
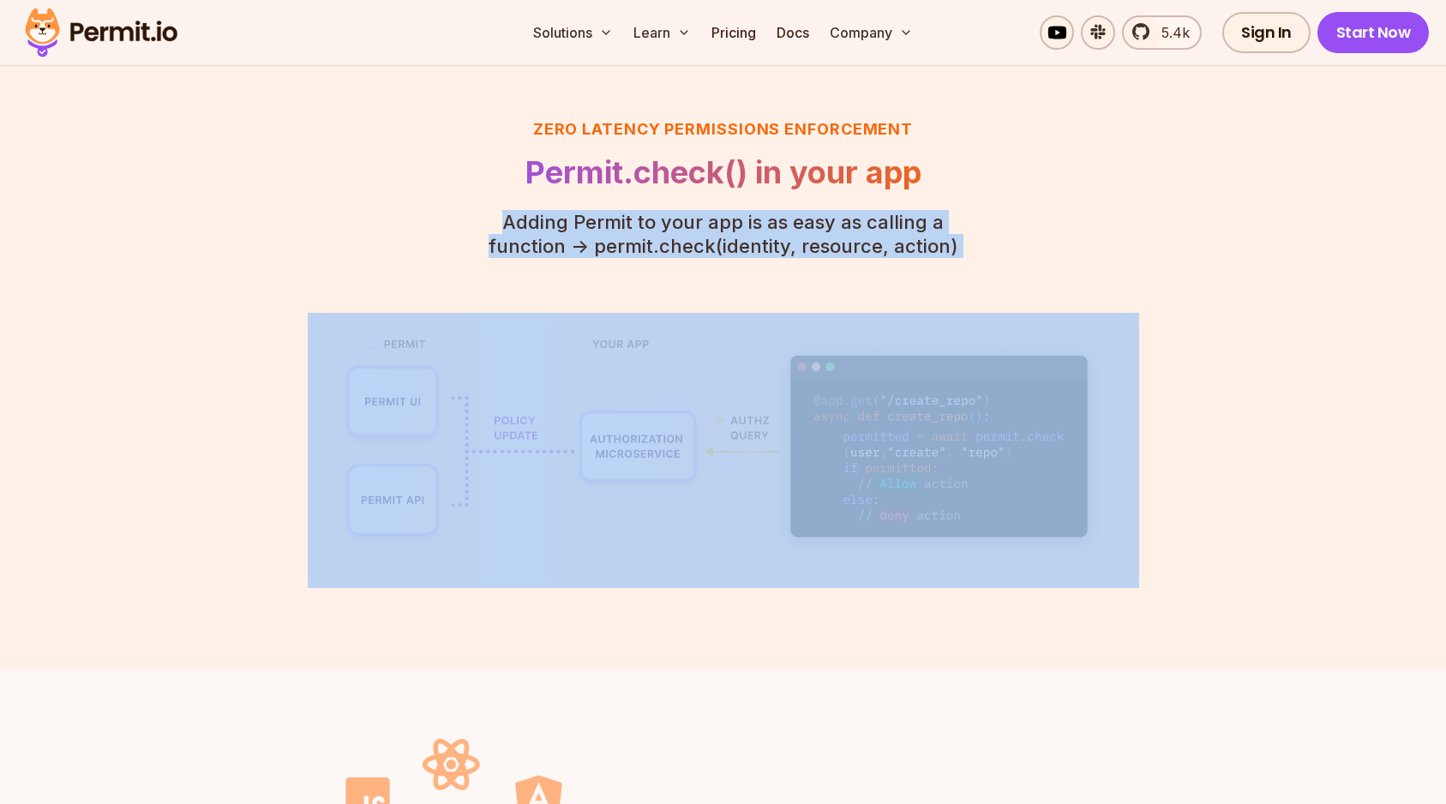
click at [694, 219] on p "Adding Permit to your app is as easy as calling a function - > permit.check(ide…" at bounding box center [723, 234] width 523 height 48
click at [694, 242] on p "Adding Permit to your app is as easy as calling a function - > permit.check(ide…" at bounding box center [723, 234] width 523 height 48
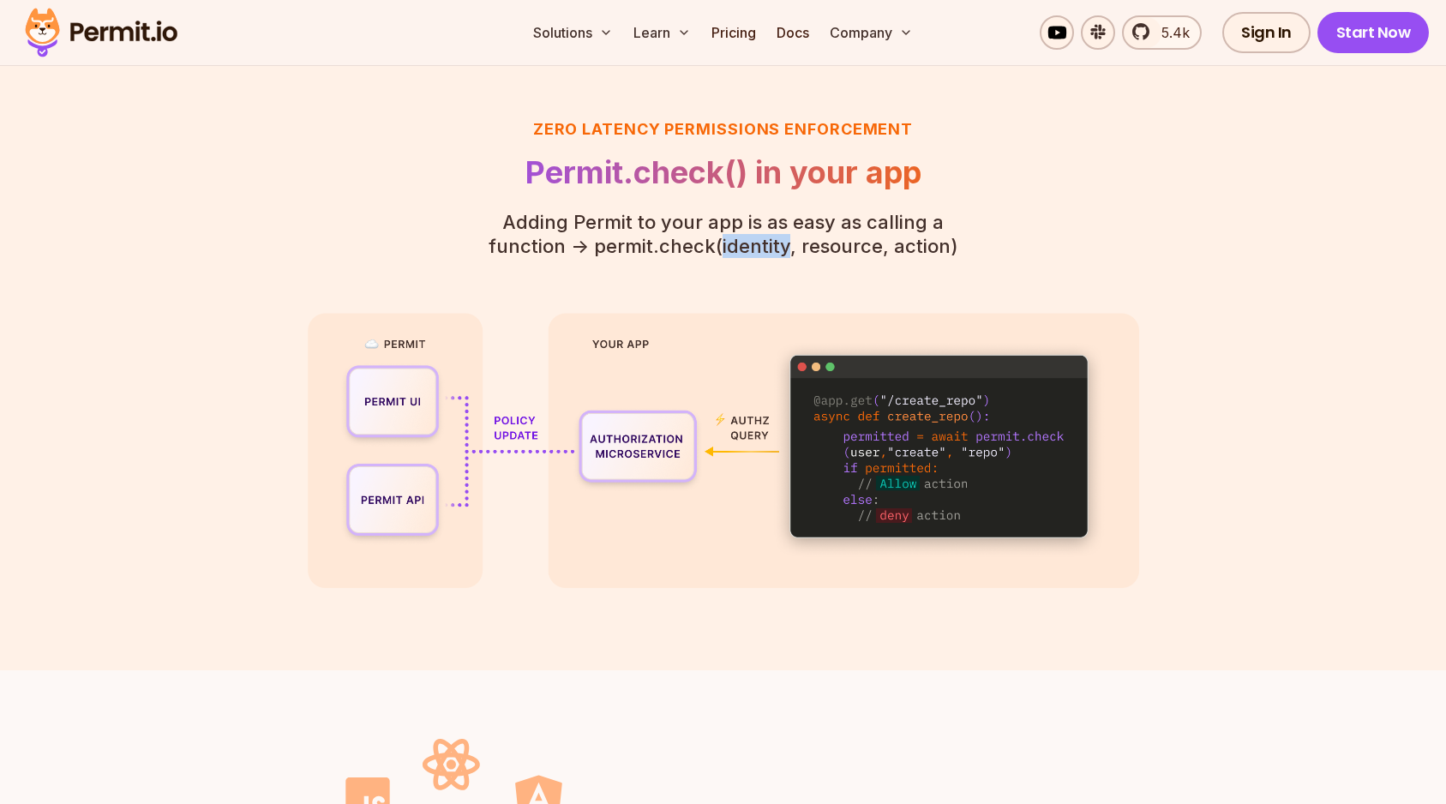
click at [694, 242] on p "Adding Permit to your app is as easy as calling a function - > permit.check(ide…" at bounding box center [723, 234] width 523 height 48
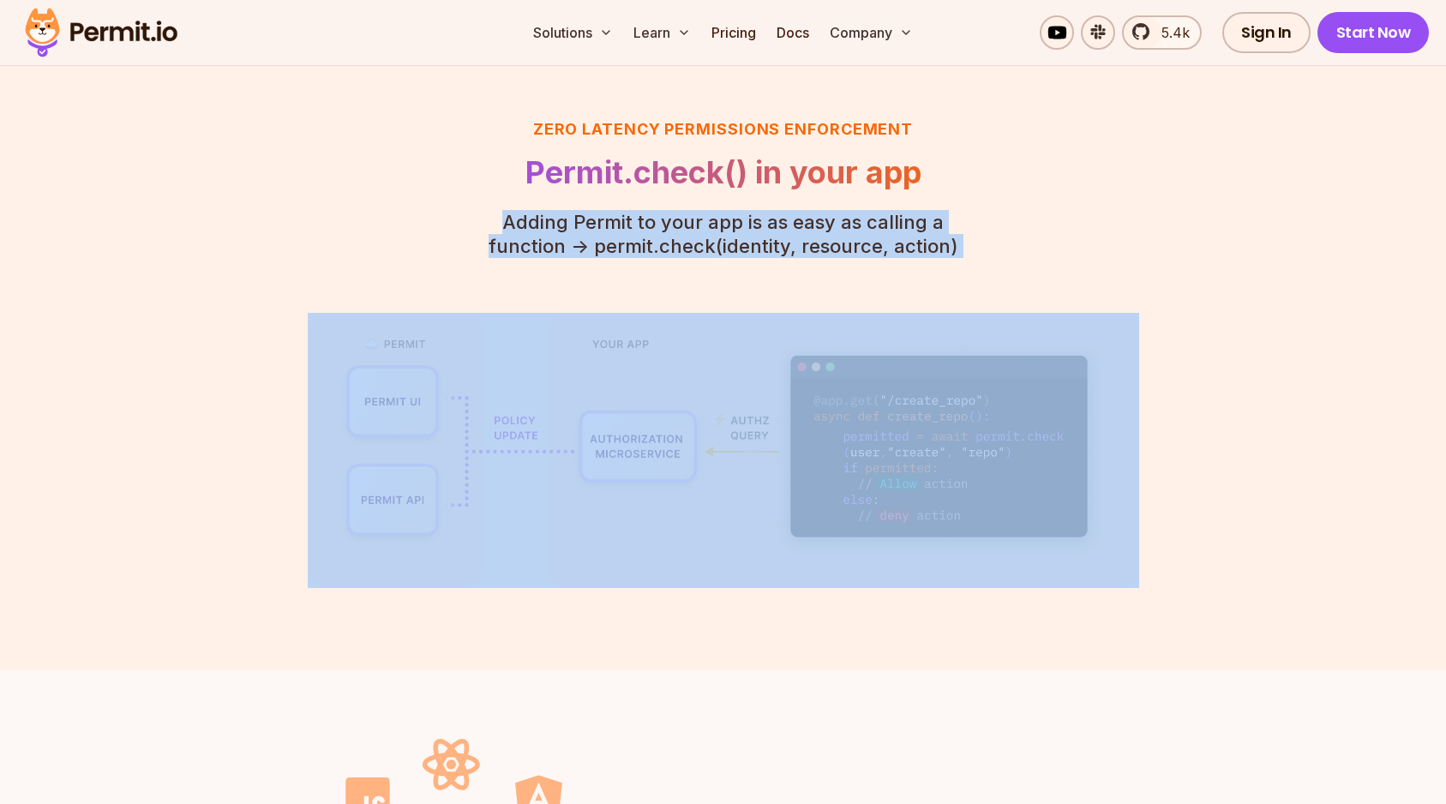
click at [694, 242] on p "Adding Permit to your app is as easy as calling a function - > permit.check(ide…" at bounding box center [723, 234] width 523 height 48
click at [694, 229] on p "Adding Permit to your app is as easy as calling a function - > permit.check(ide…" at bounding box center [723, 234] width 523 height 48
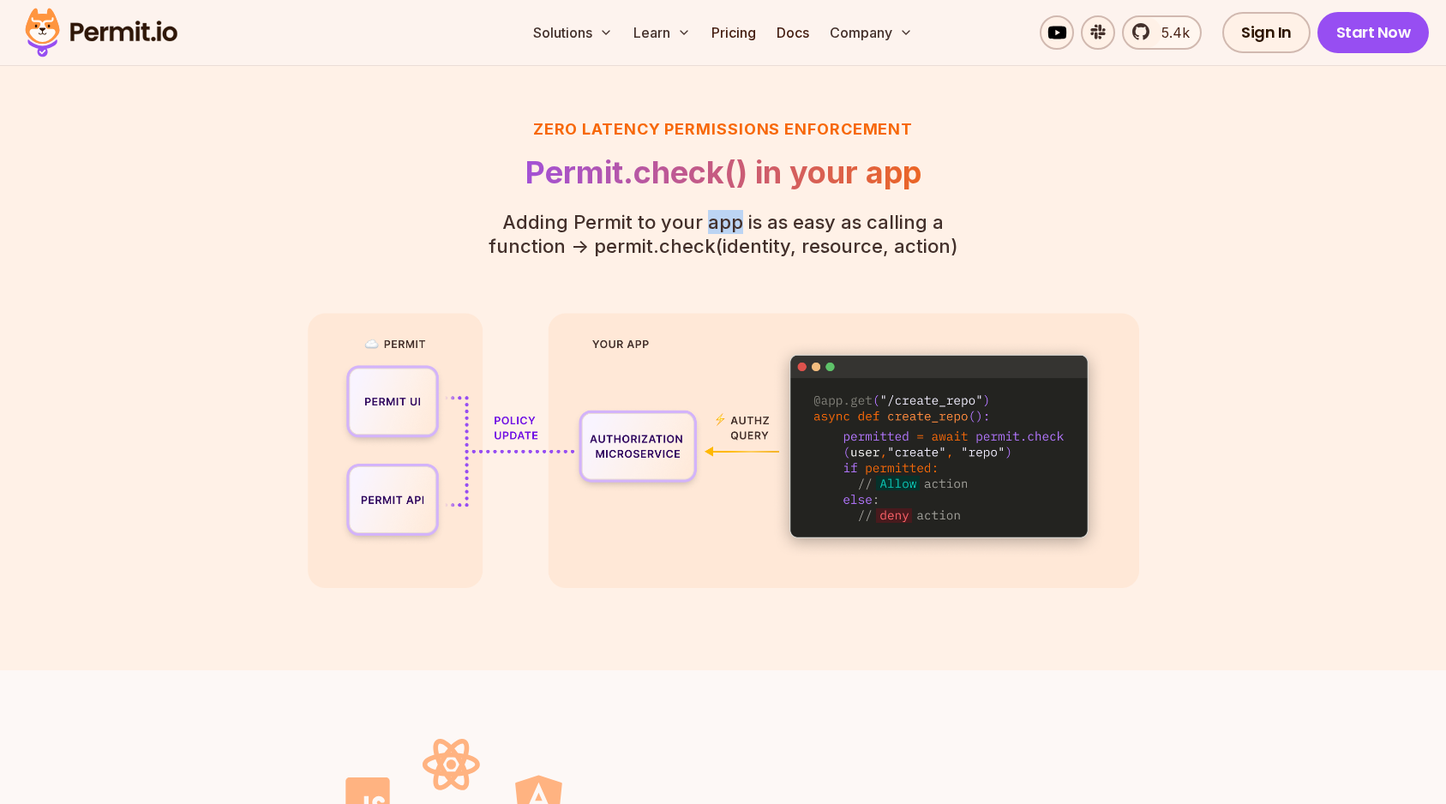
click at [694, 229] on p "Adding Permit to your app is as easy as calling a function - > permit.check(ide…" at bounding box center [723, 234] width 523 height 48
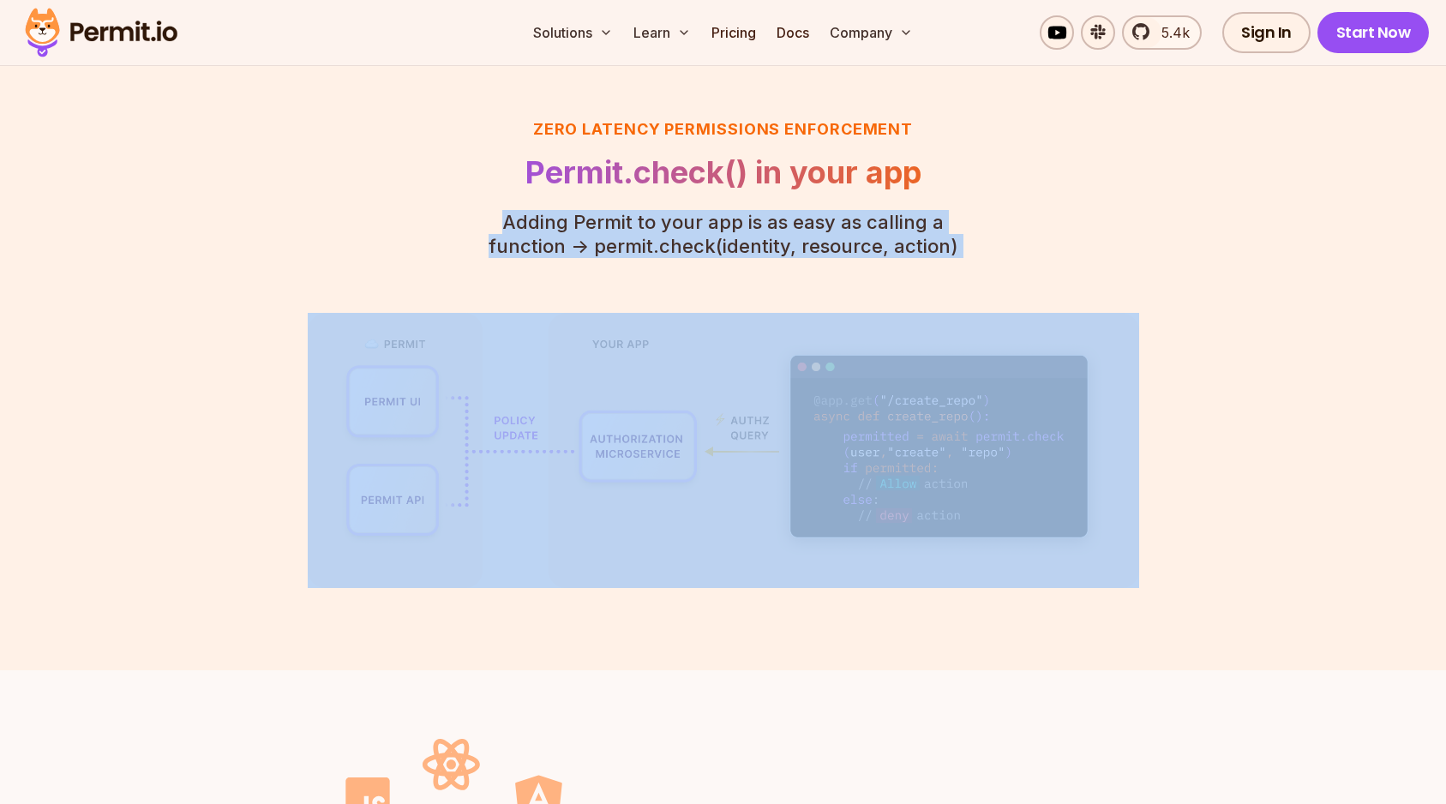
click at [694, 229] on p "Adding Permit to your app is as easy as calling a function - > permit.check(ide…" at bounding box center [723, 234] width 523 height 48
click at [694, 246] on p "Adding Permit to your app is as easy as calling a function - > permit.check(ide…" at bounding box center [723, 234] width 523 height 48
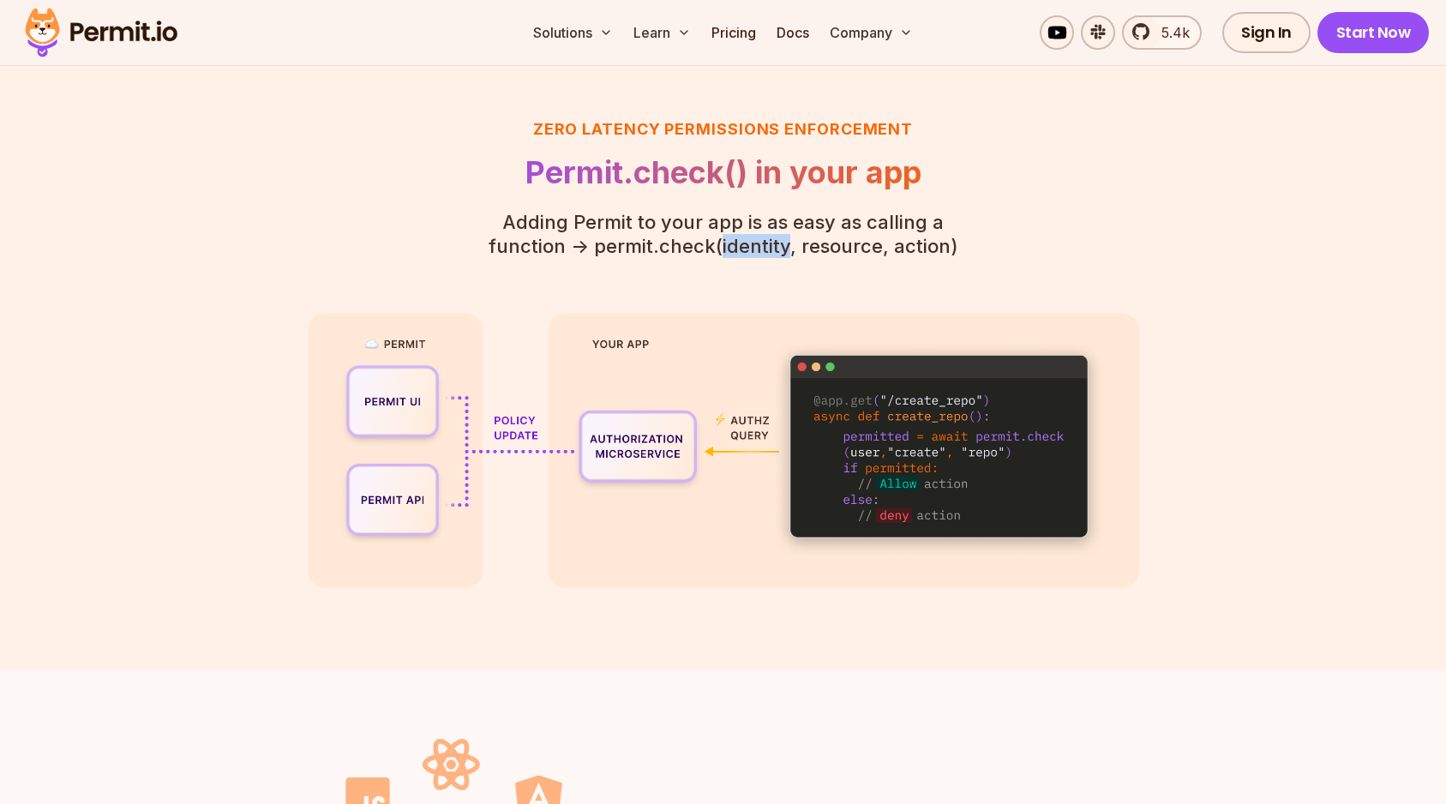
click at [694, 246] on p "Adding Permit to your app is as easy as calling a function - > permit.check(ide…" at bounding box center [723, 234] width 523 height 48
click at [691, 278] on div "Zero latency Permissions enforcement Permit.check() in your app Adding Permit t…" at bounding box center [723, 352] width 831 height 470
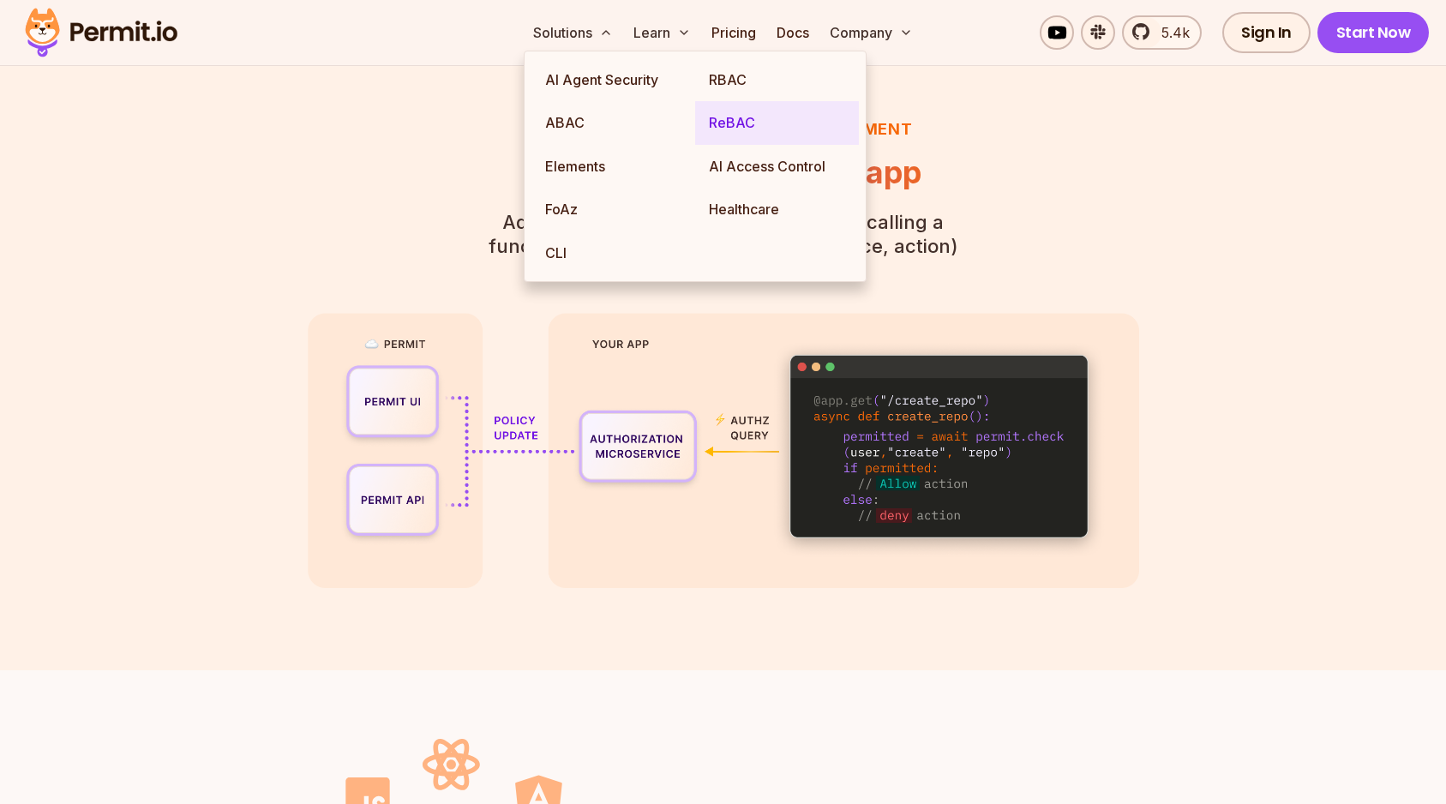
click at [735, 124] on link "ReBAC" at bounding box center [777, 122] width 164 height 43
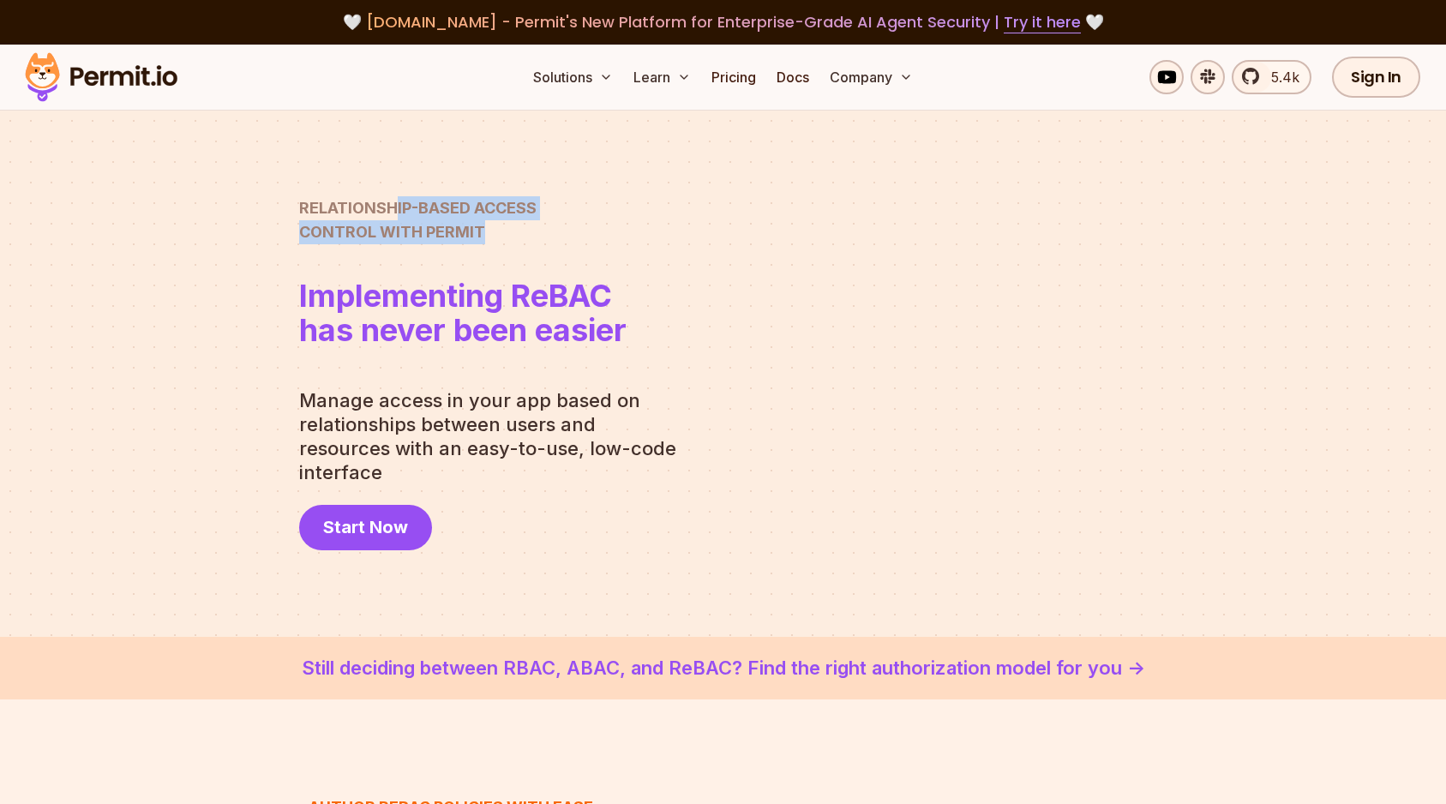
drag, startPoint x: 398, startPoint y: 215, endPoint x: 579, endPoint y: 263, distance: 187.1
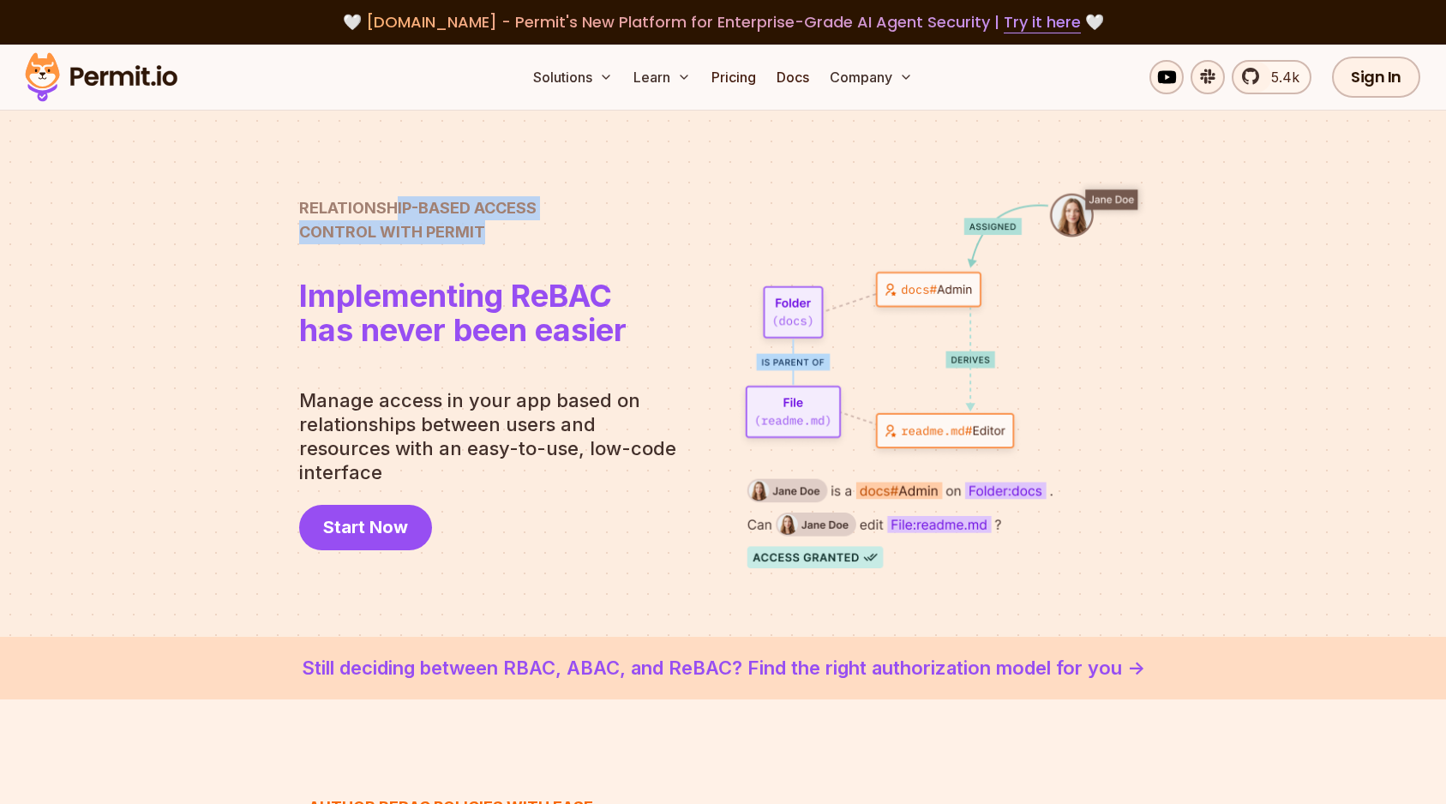
click at [581, 264] on div "Relationship-Based Access Control with Permit Relationship Based Access Control…" at bounding box center [462, 281] width 327 height 171
click at [579, 263] on div "Relationship-Based Access Control with Permit Relationship Based Access Control…" at bounding box center [462, 281] width 327 height 171
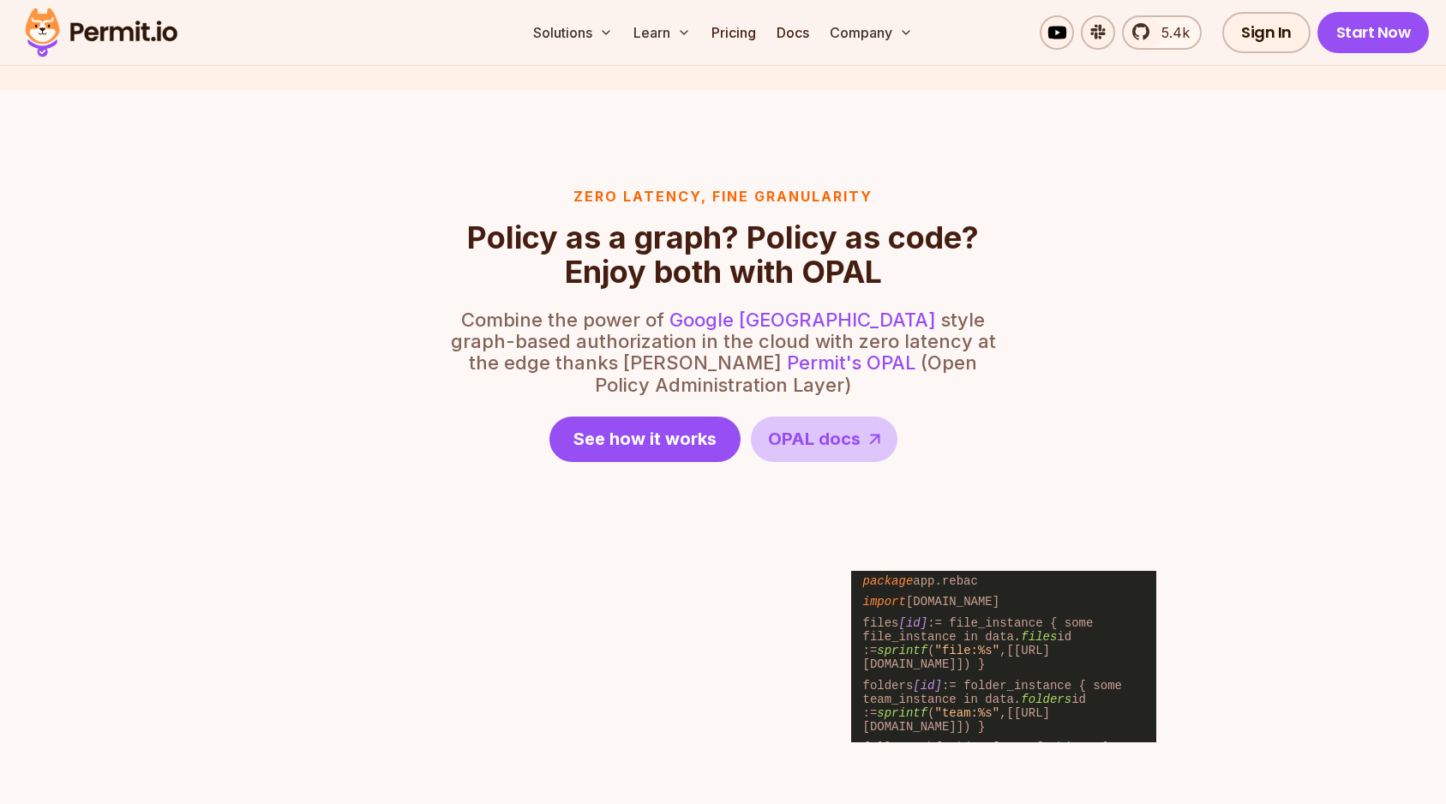
scroll to position [1965, 0]
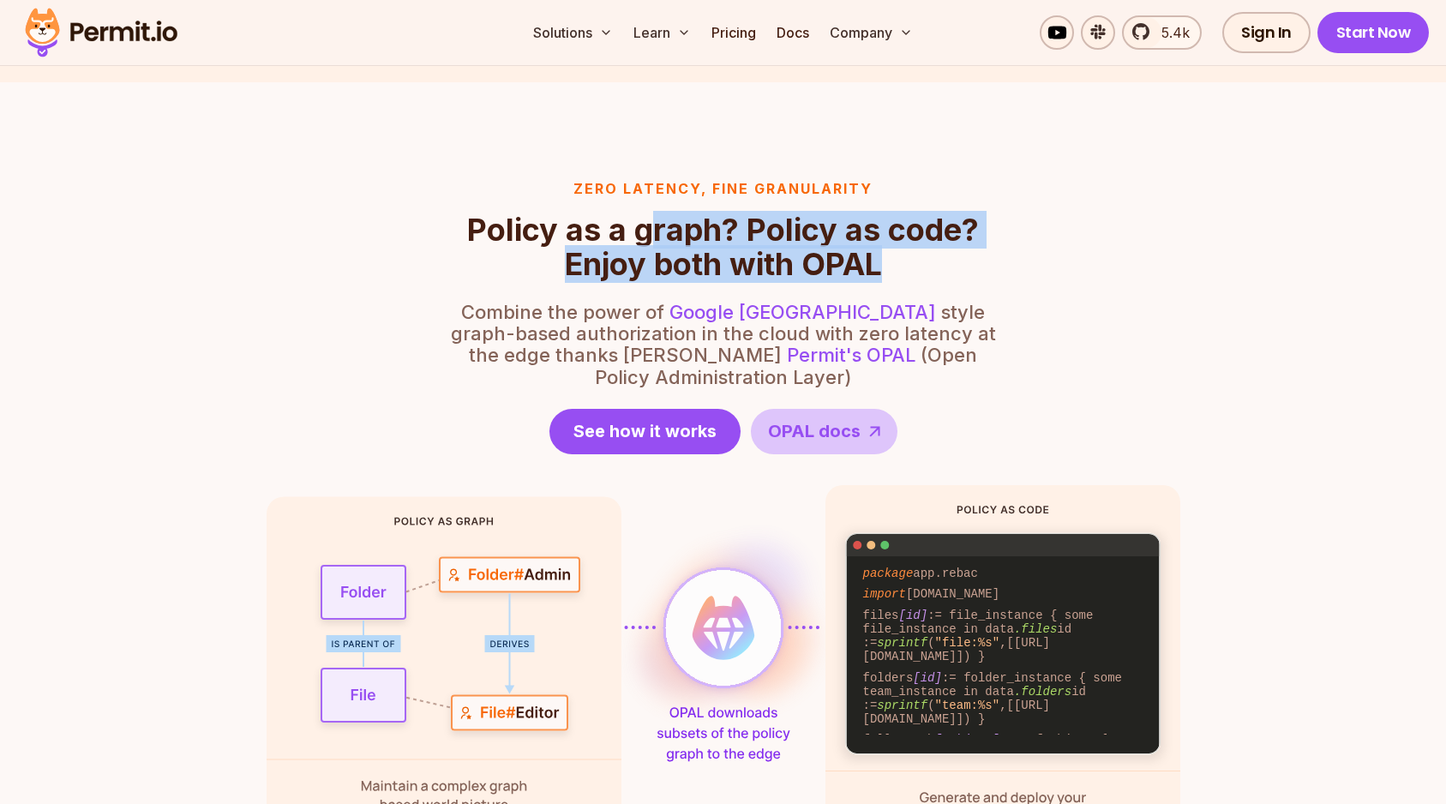
drag, startPoint x: 654, startPoint y: 226, endPoint x: 961, endPoint y: 253, distance: 308.8
click at [961, 253] on h2 "Policy as a graph? Policy as code? Enjoy both with OPAL" at bounding box center [723, 247] width 548 height 69
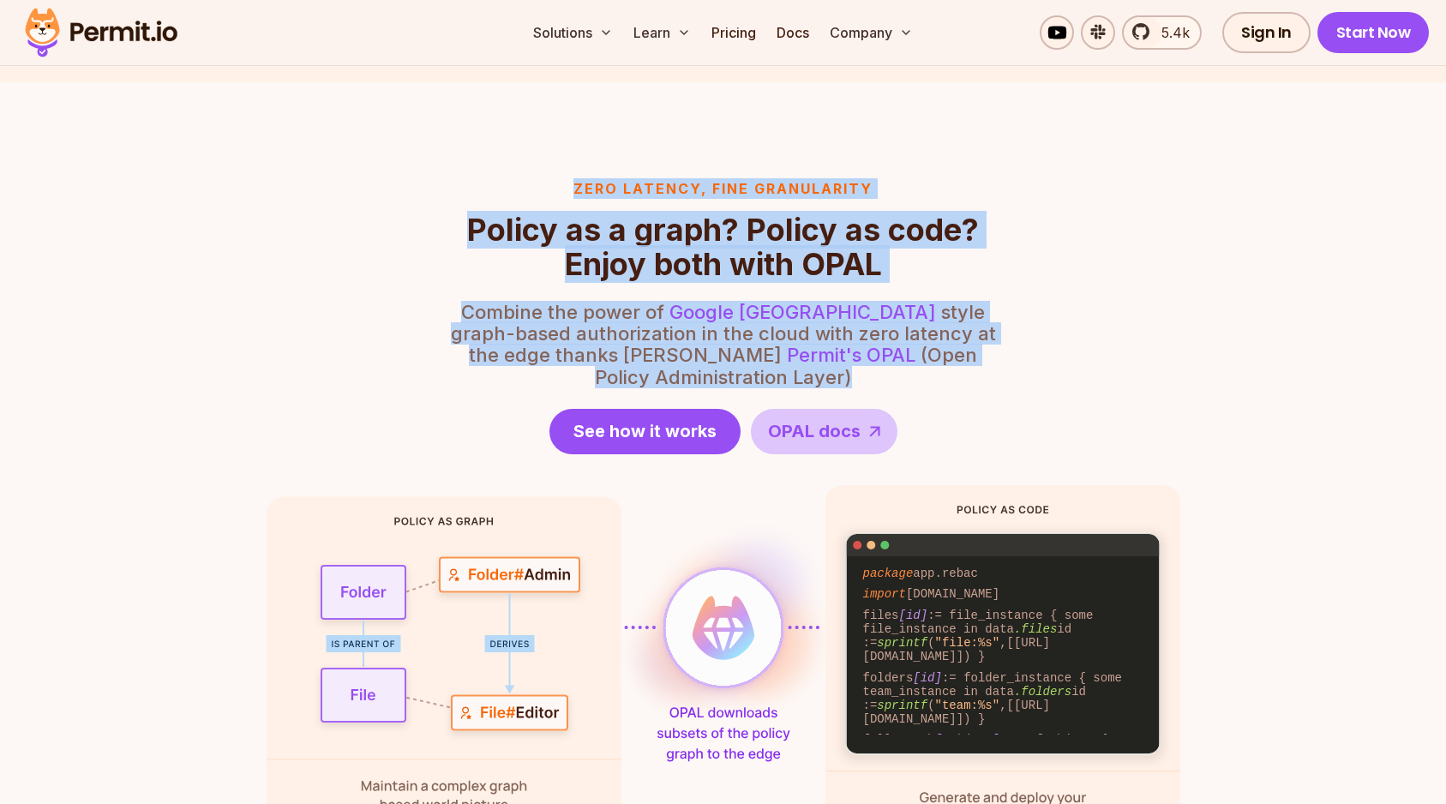
drag, startPoint x: 1027, startPoint y: 362, endPoint x: 437, endPoint y: 167, distance: 621.9
click at [437, 167] on section "Zero latency, fine granularity Policy as a graph? Policy as code? Enjoy both wi…" at bounding box center [723, 510] width 1446 height 856
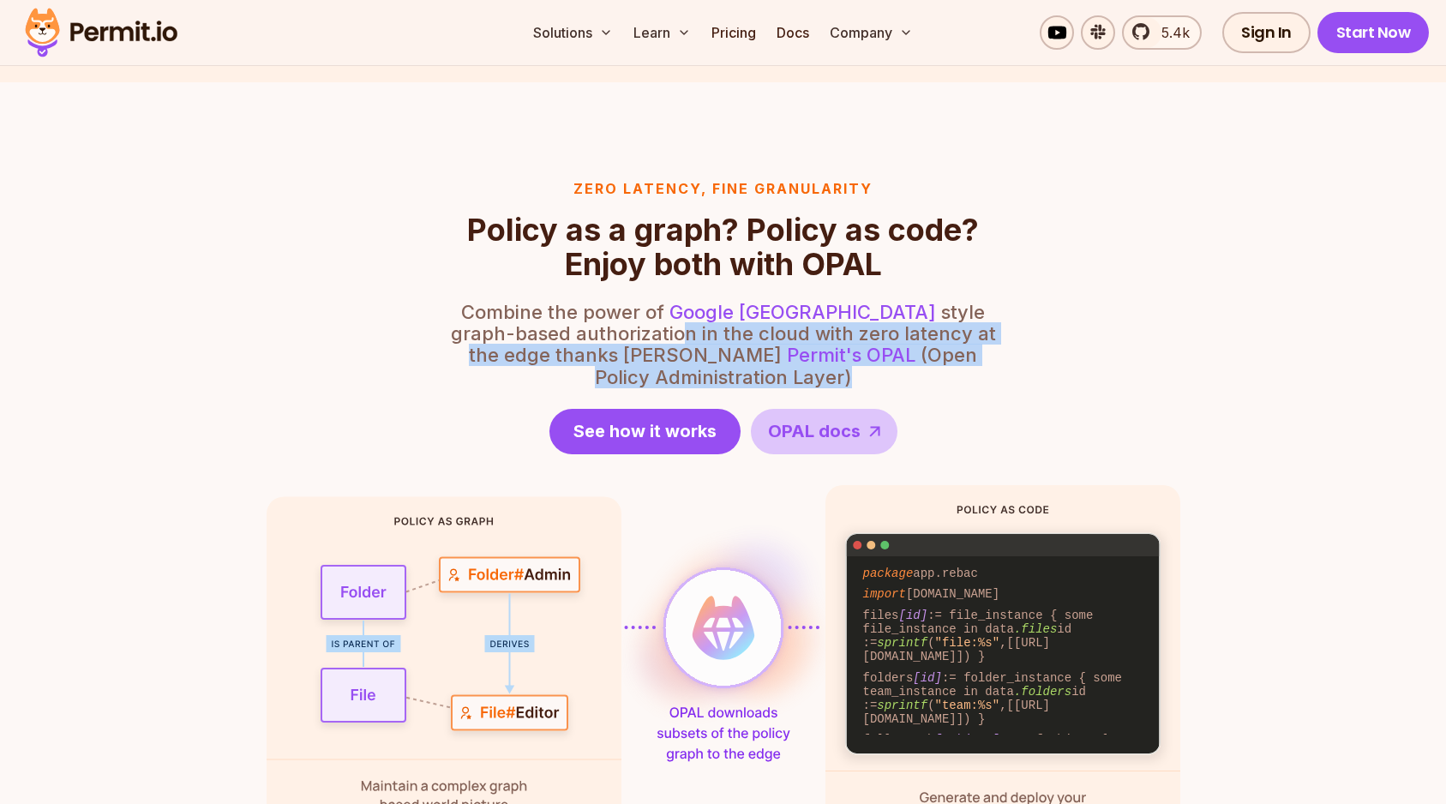
drag, startPoint x: 584, startPoint y: 332, endPoint x: 1049, endPoint y: 381, distance: 467.8
click at [1049, 381] on div "Zero latency, fine granularity Policy as a graph? Policy as code? Enjoy both wi…" at bounding box center [722, 510] width 913 height 664
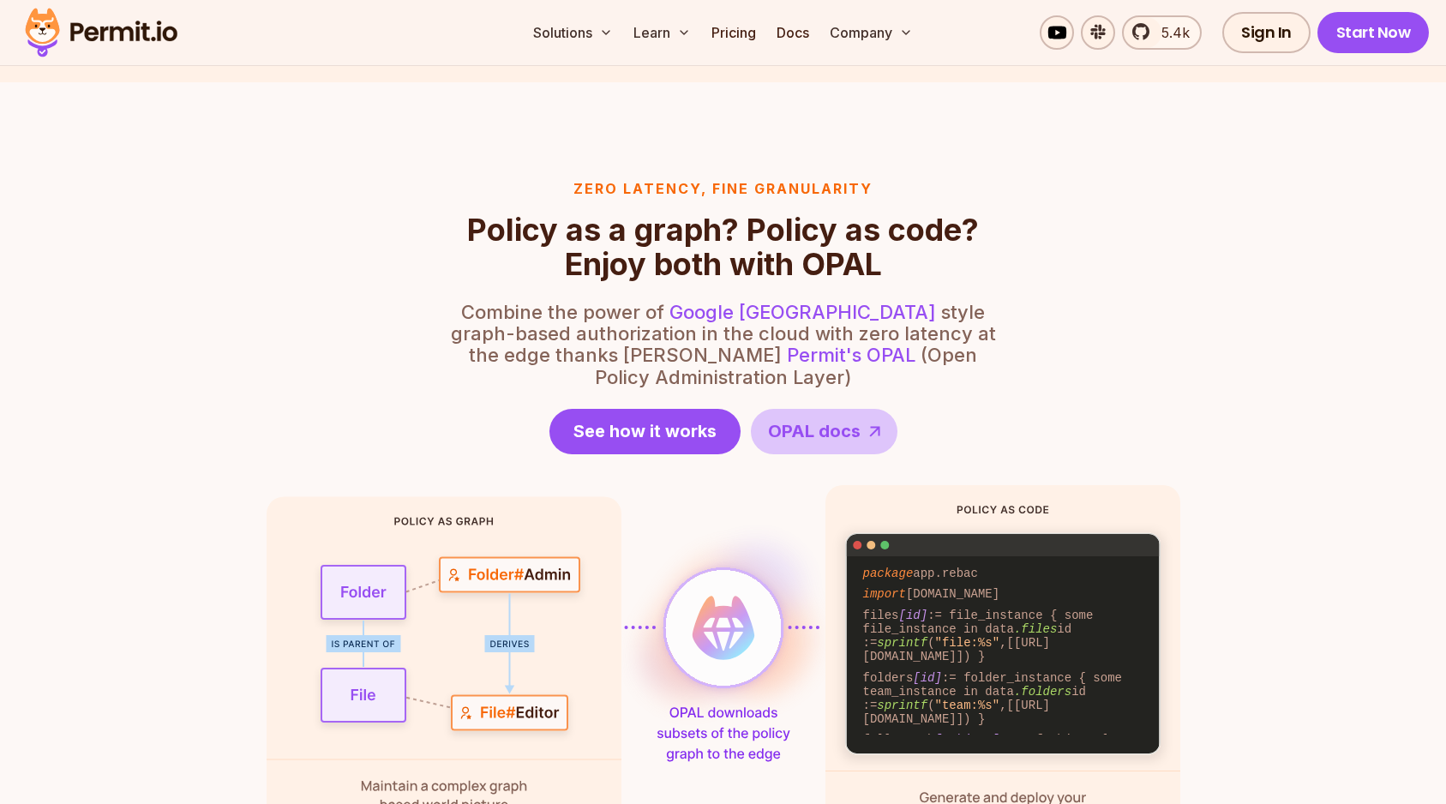
click at [763, 358] on p "Combine the power of Google Zanzibar style graph-based authorization in the clo…" at bounding box center [723, 345] width 548 height 87
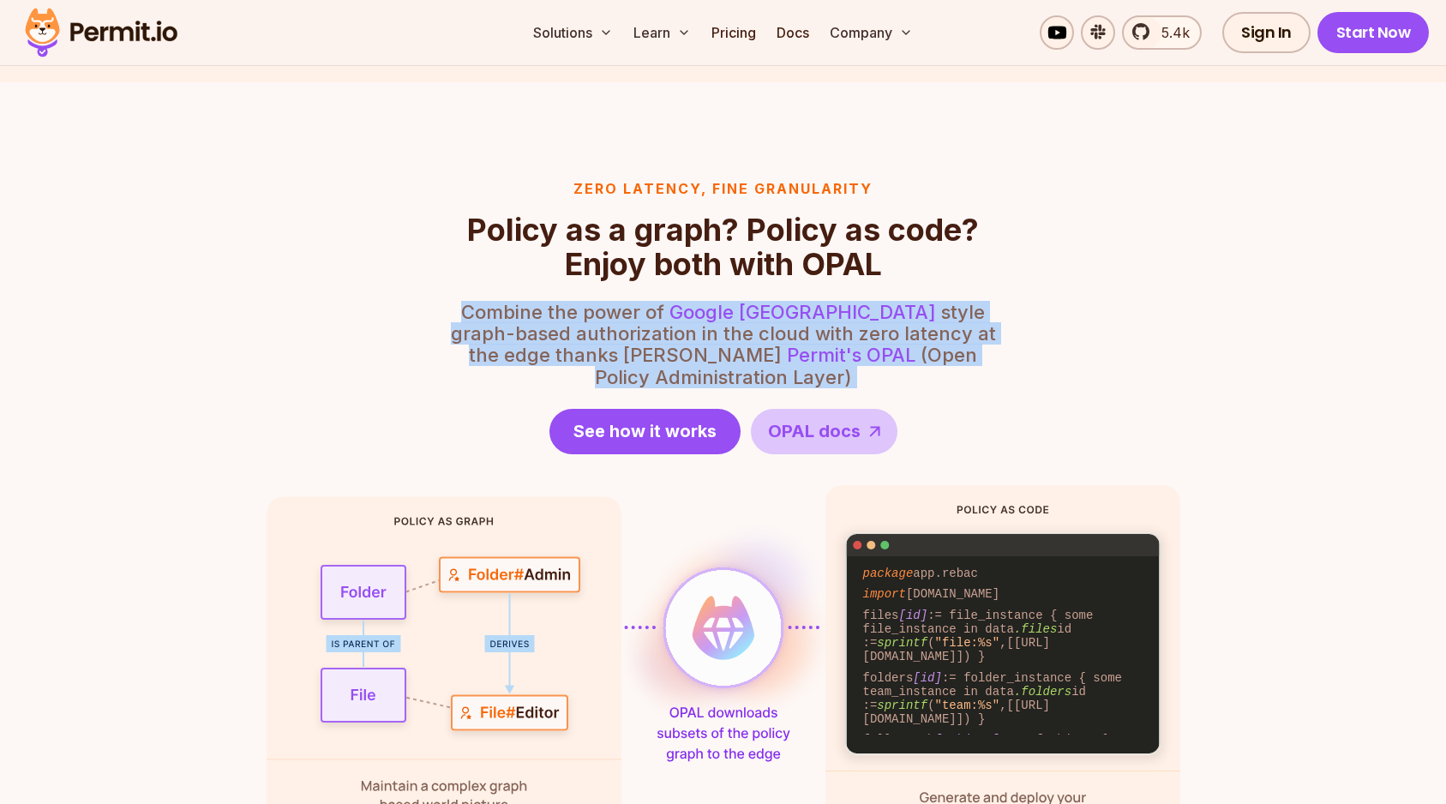
click at [763, 358] on p "Combine the power of Google Zanzibar style graph-based authorization in the clo…" at bounding box center [723, 345] width 548 height 87
click at [395, 373] on div "Zero latency, fine granularity Policy as a graph? Policy as code? Enjoy both wi…" at bounding box center [722, 510] width 913 height 664
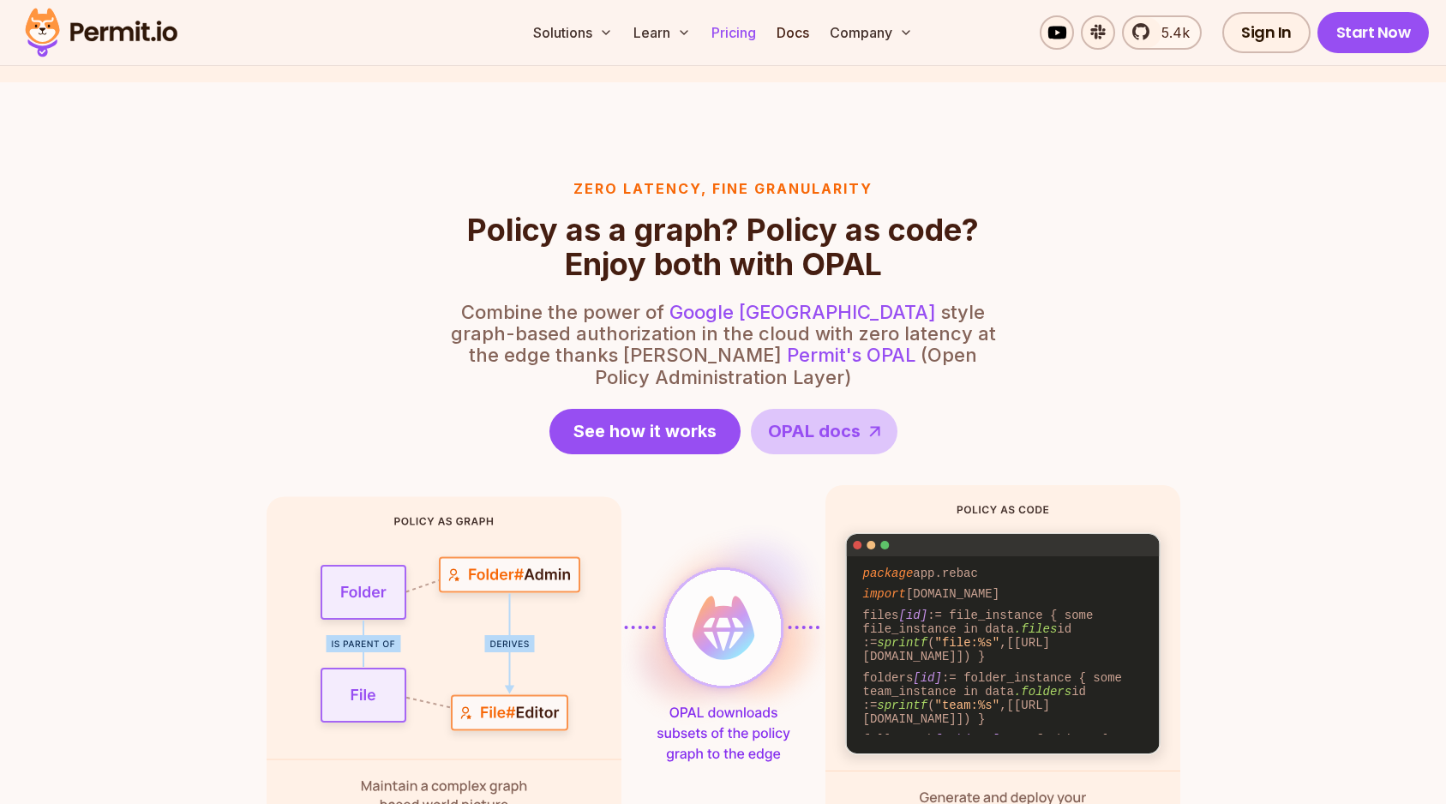
click at [727, 28] on link "Pricing" at bounding box center [733, 32] width 58 height 29
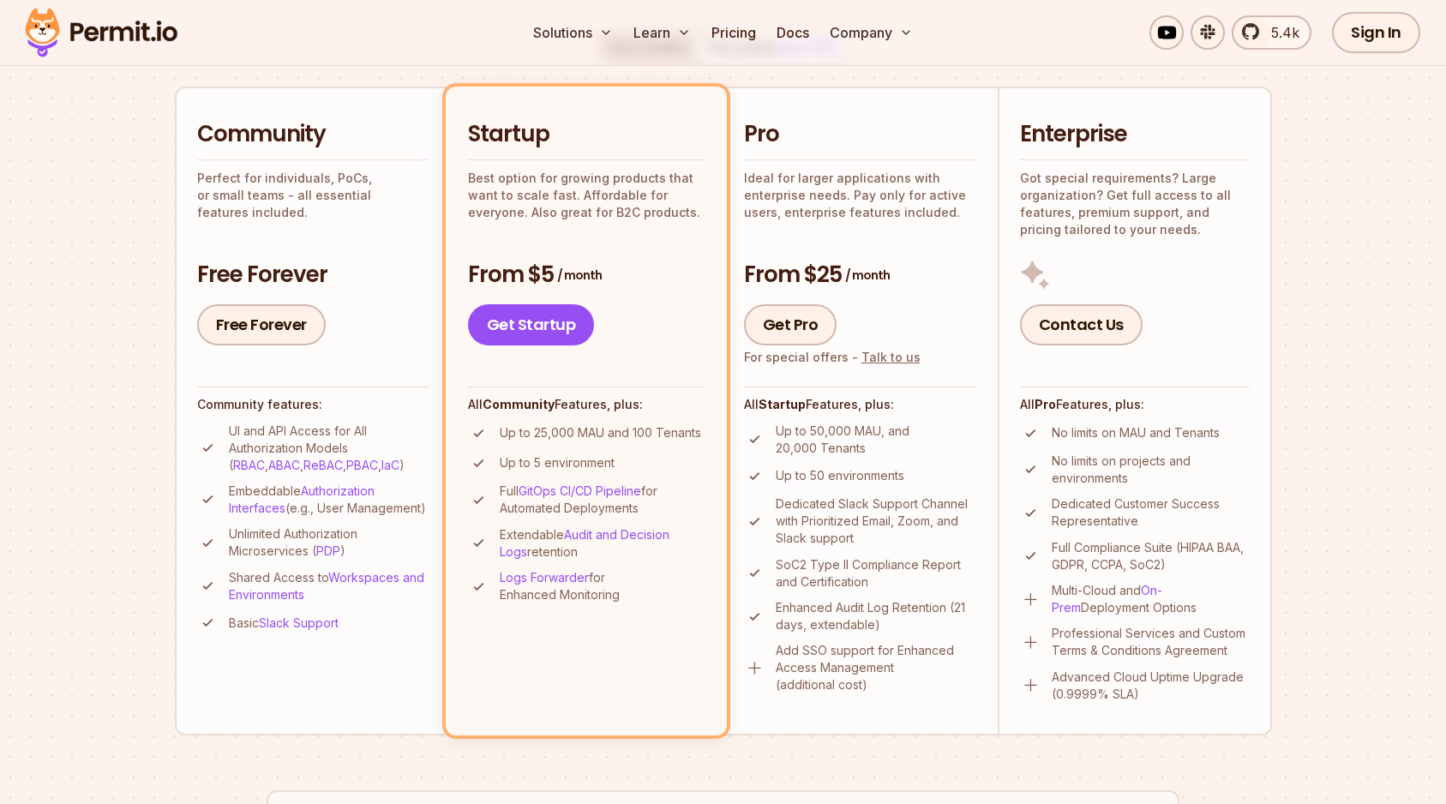
scroll to position [578, 0]
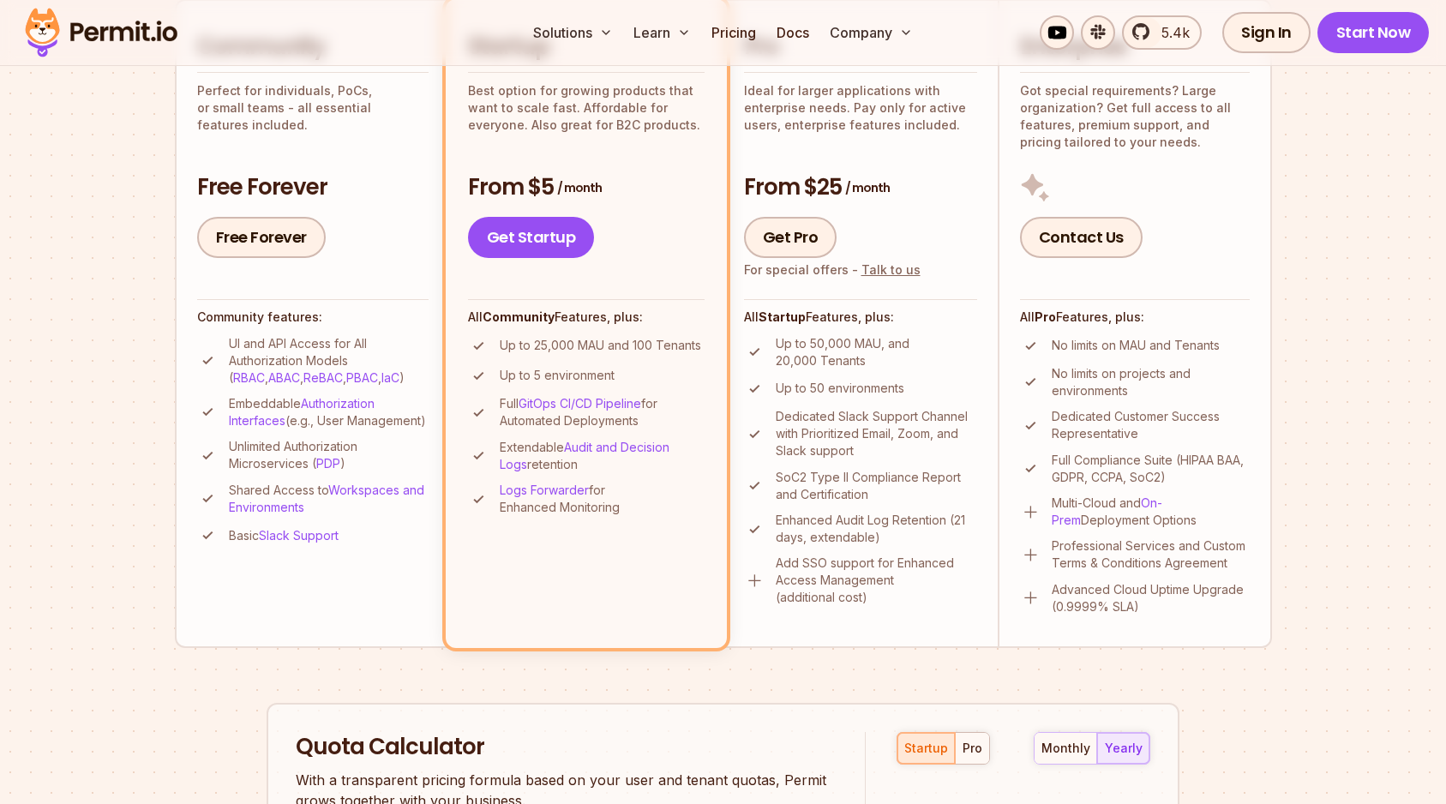
click at [817, 485] on p "SoC2 Type II Compliance Report and Certification" at bounding box center [875, 486] width 201 height 34
click at [817, 527] on p "Enhanced Audit Log Retention (21 days, extendable)" at bounding box center [875, 529] width 201 height 34
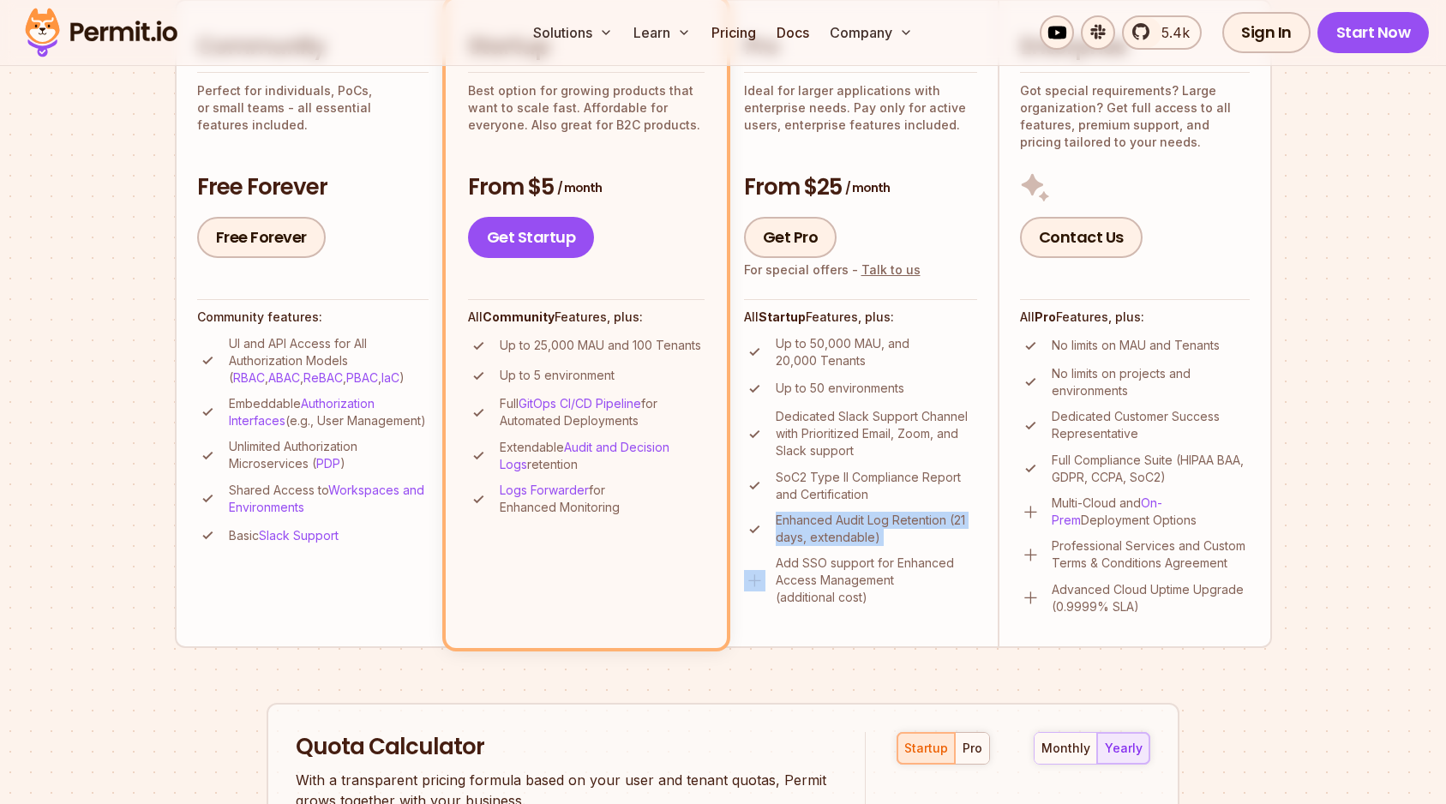
click at [817, 527] on p "Enhanced Audit Log Retention (21 days, extendable)" at bounding box center [875, 529] width 201 height 34
click at [819, 572] on p "Add SSO support for Enhanced Access Management (additional cost)" at bounding box center [875, 579] width 201 height 51
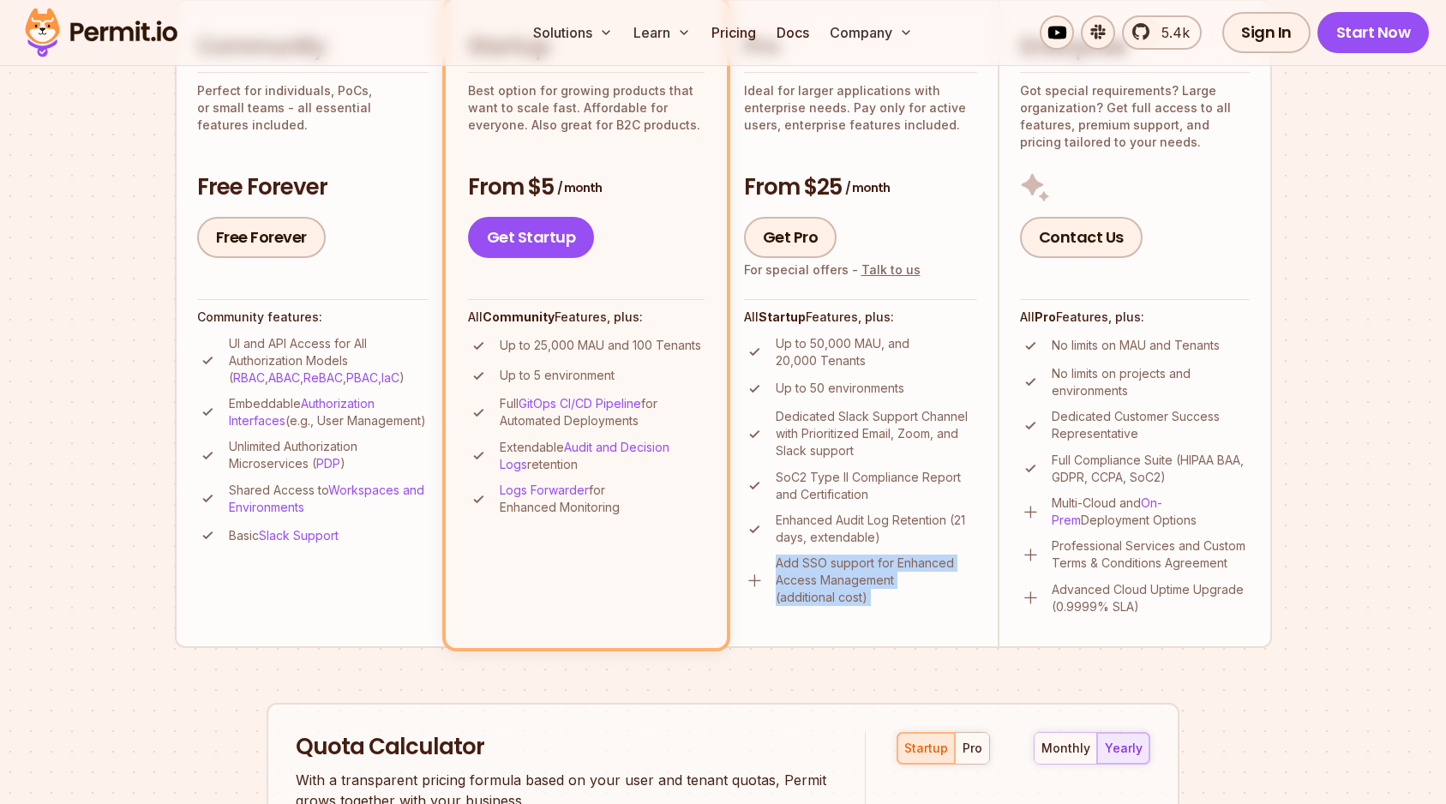
click at [819, 572] on p "Add SSO support for Enhanced Access Management (additional cost)" at bounding box center [875, 579] width 201 height 51
click at [820, 561] on p "Add SSO support for Enhanced Access Management (additional cost)" at bounding box center [875, 579] width 201 height 51
click at [821, 578] on p "Add SSO support for Enhanced Access Management (additional cost)" at bounding box center [875, 579] width 201 height 51
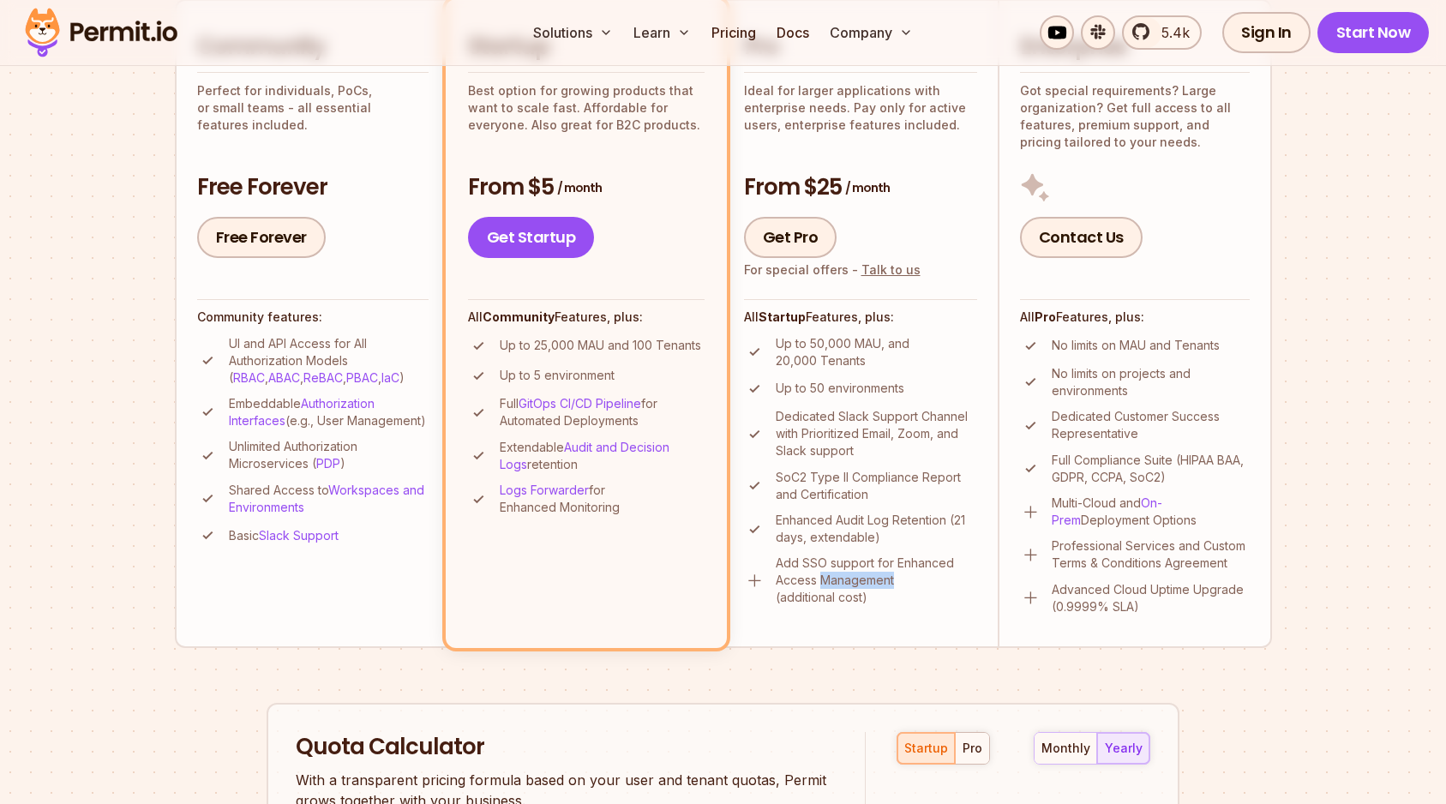
click at [821, 578] on p "Add SSO support for Enhanced Access Management (additional cost)" at bounding box center [875, 579] width 201 height 51
click at [823, 566] on p "Add SSO support for Enhanced Access Management (additional cost)" at bounding box center [875, 579] width 201 height 51
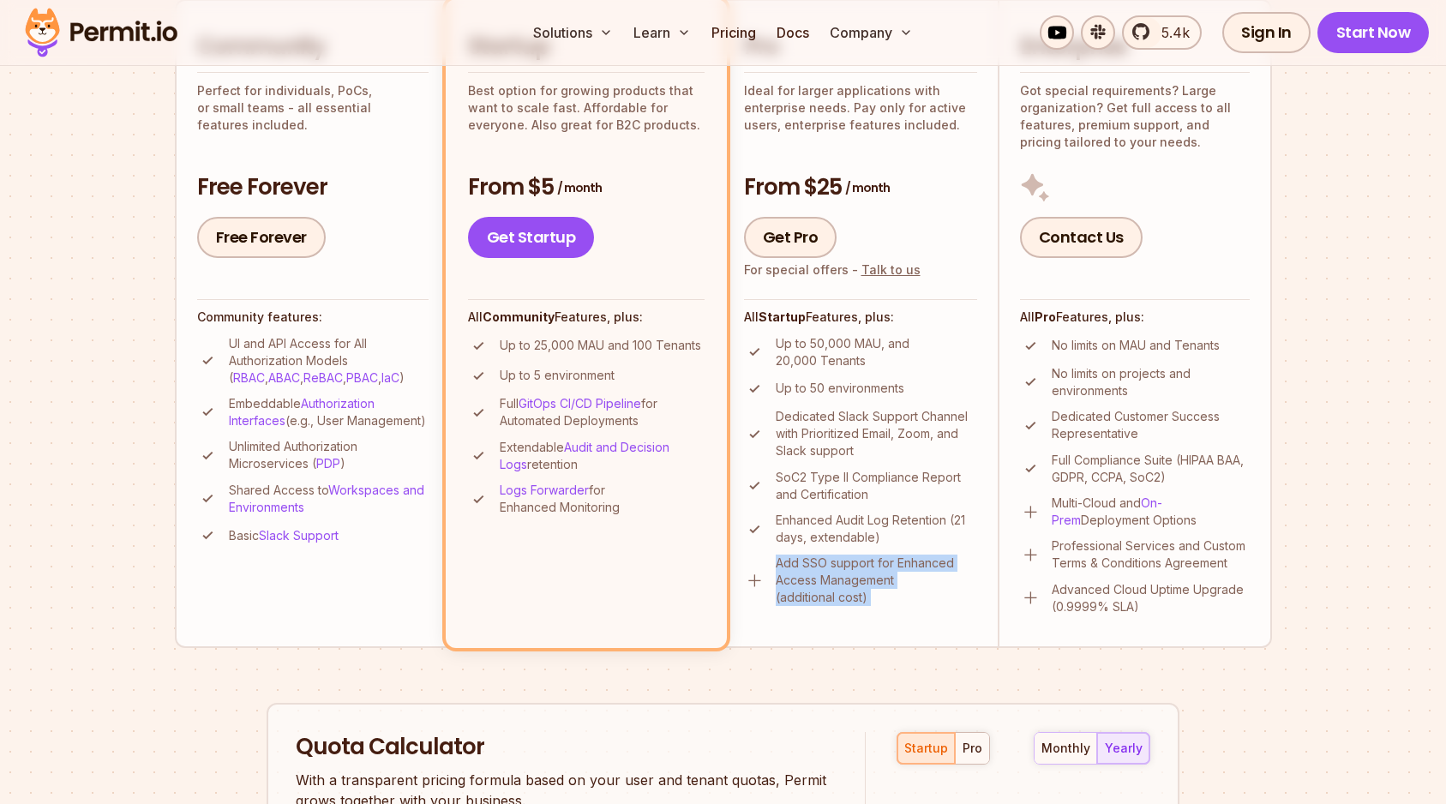
click at [824, 584] on p "Add SSO support for Enhanced Access Management (additional cost)" at bounding box center [875, 579] width 201 height 51
click at [850, 590] on p "Add SSO support for Enhanced Access Management (additional cost)" at bounding box center [875, 579] width 201 height 51
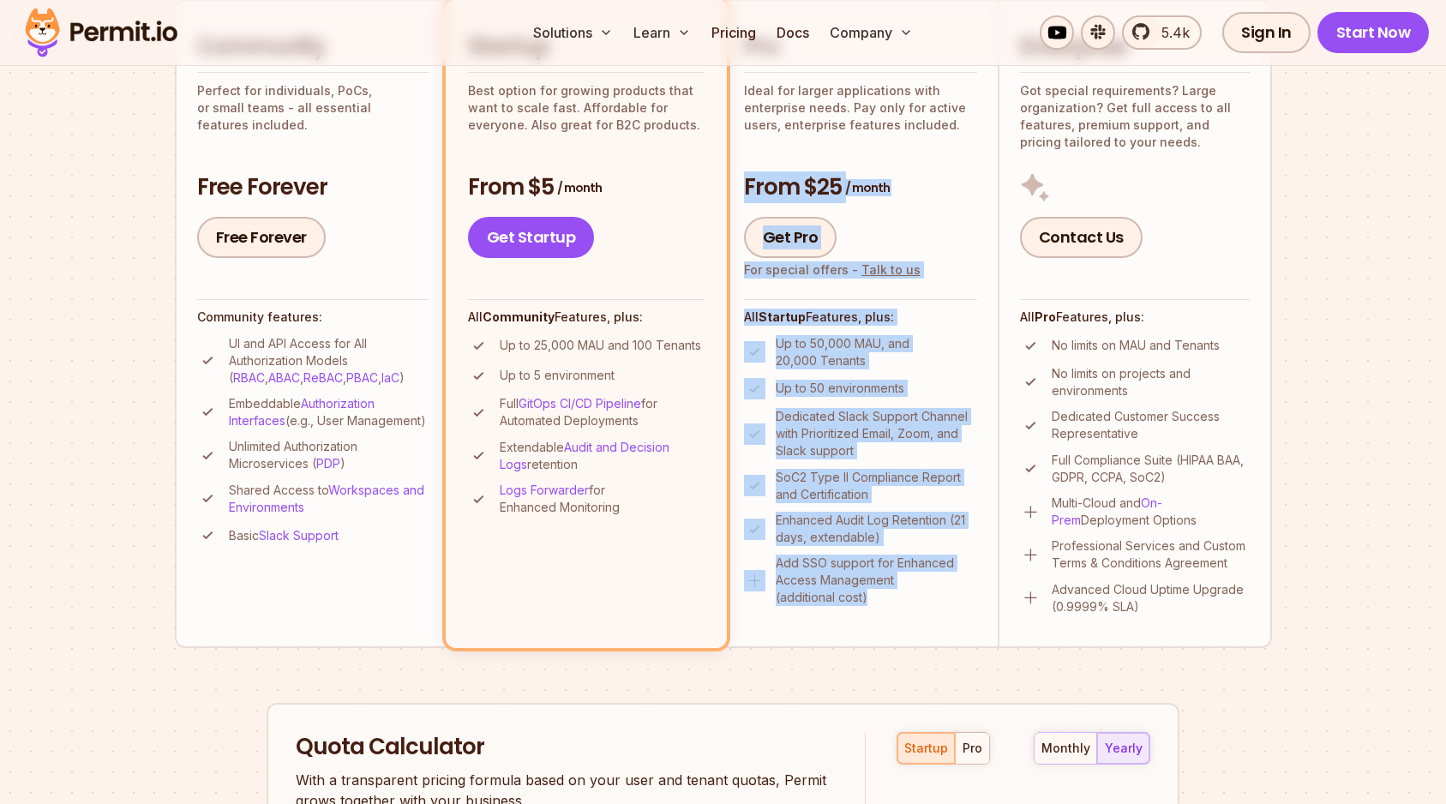
drag, startPoint x: 878, startPoint y: 596, endPoint x: 745, endPoint y: 185, distance: 432.5
click at [745, 185] on li "Pro Ideal for larger applications with enterprise needs. Pay only for active us…" at bounding box center [860, 323] width 274 height 649
click at [745, 185] on h3 "From $25 / month" at bounding box center [860, 187] width 233 height 31
drag, startPoint x: 745, startPoint y: 185, endPoint x: 912, endPoint y: 604, distance: 451.1
click at [912, 604] on li "Pro Ideal for larger applications with enterprise needs. Pay only for active us…" at bounding box center [860, 323] width 274 height 649
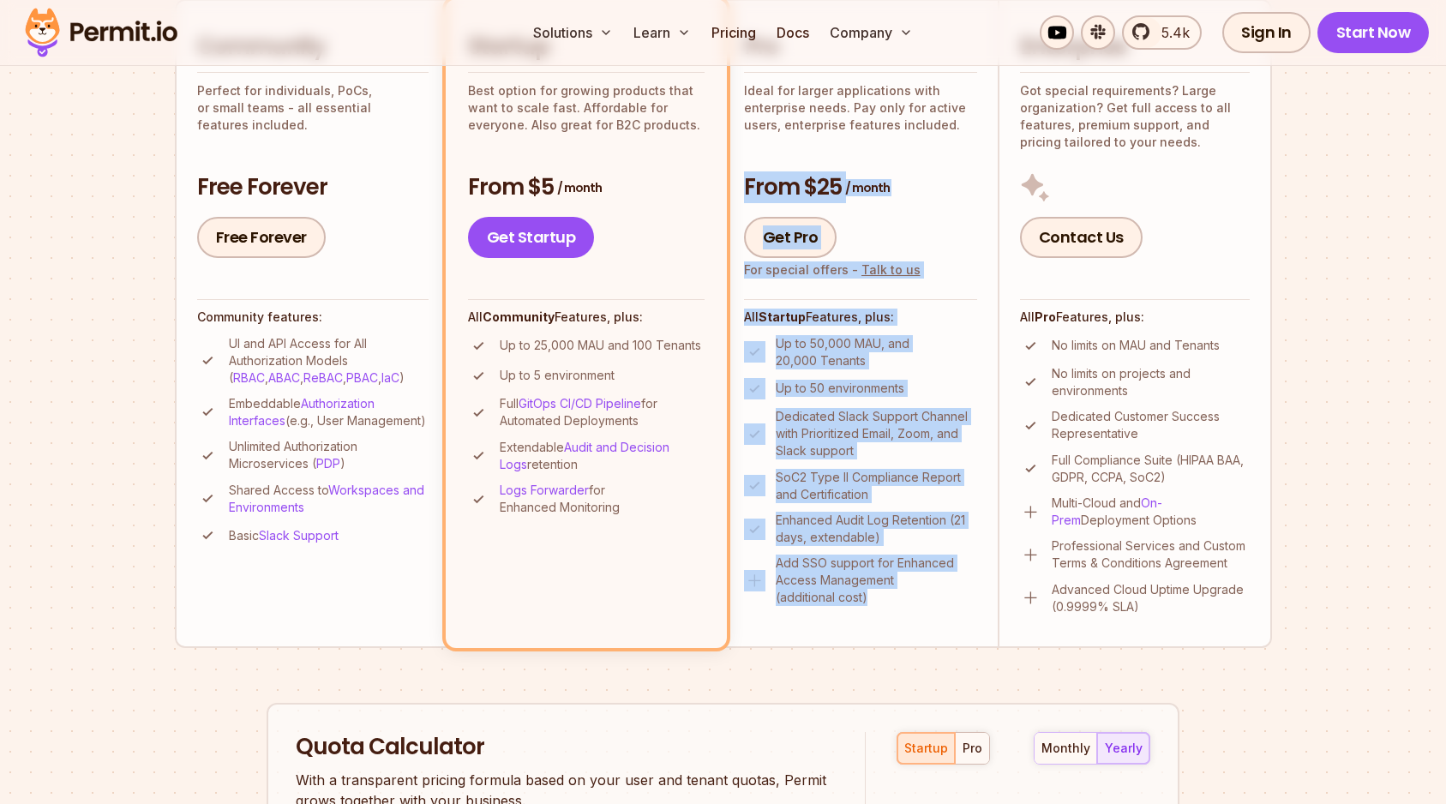
click at [912, 604] on p "Add SSO support for Enhanced Access Management (additional cost)" at bounding box center [875, 579] width 201 height 51
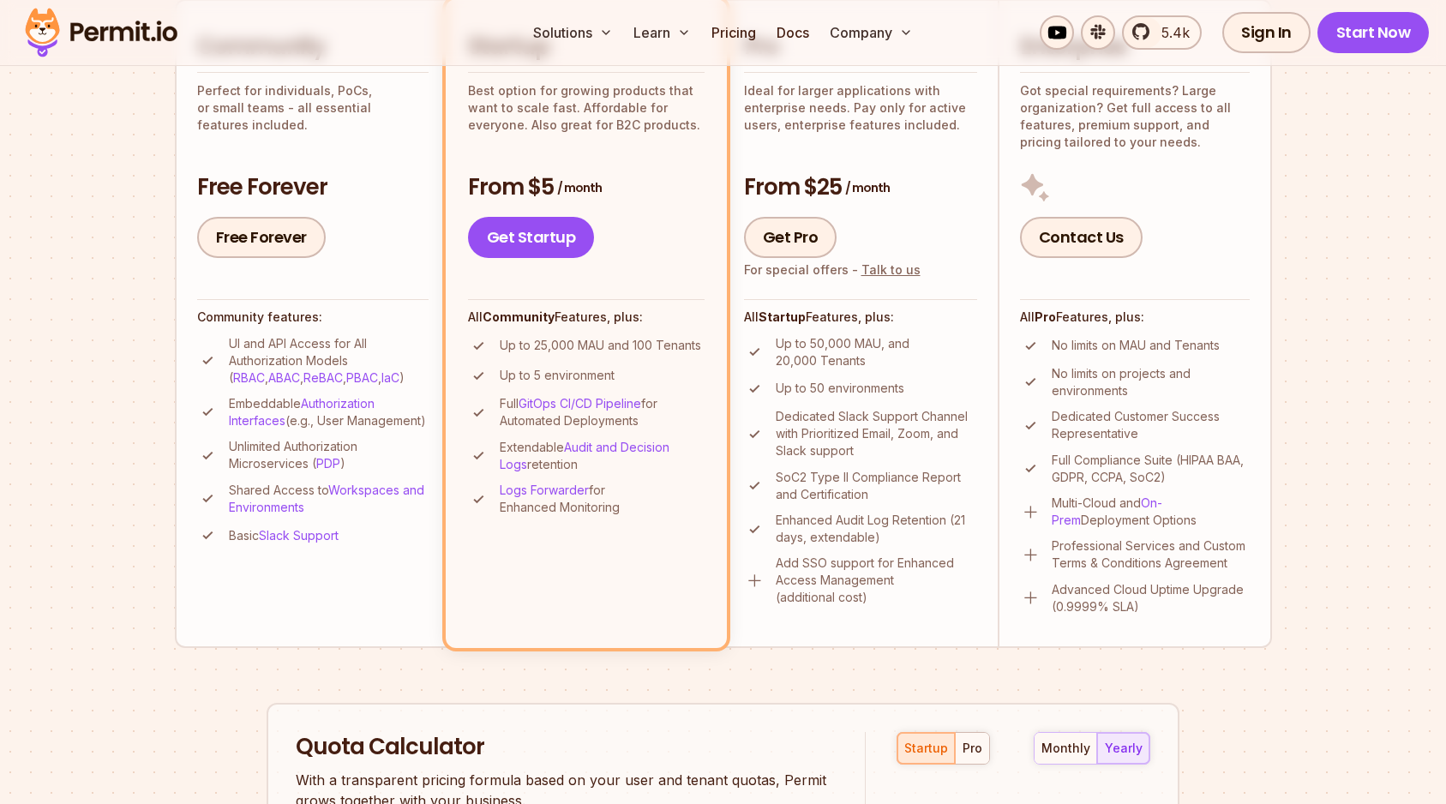
click at [757, 581] on img at bounding box center [754, 580] width 21 height 21
click at [754, 580] on img at bounding box center [754, 580] width 21 height 21
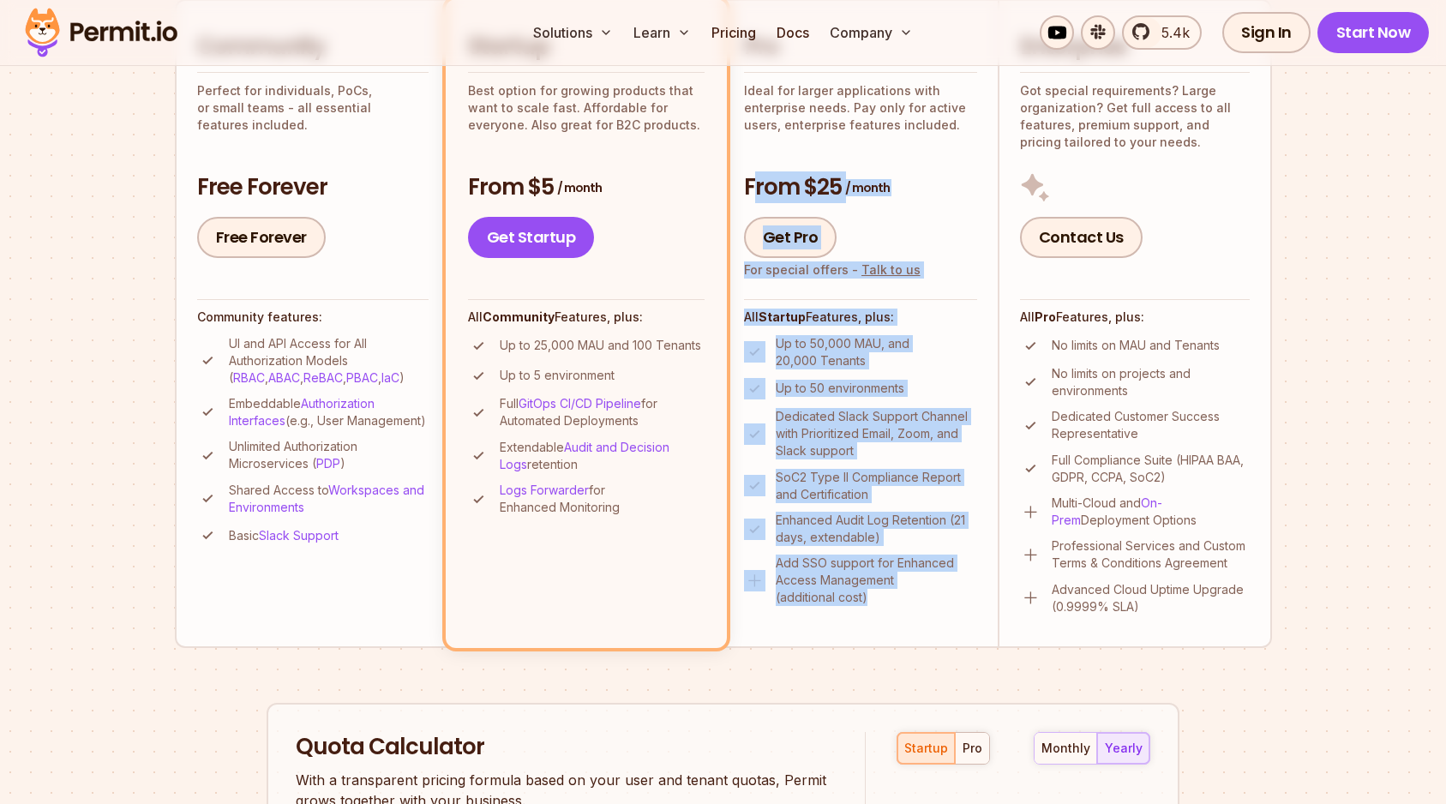
drag, startPoint x: 882, startPoint y: 600, endPoint x: 751, endPoint y: 189, distance: 431.7
click at [751, 189] on li "Pro Ideal for larger applications with enterprise needs. Pay only for active us…" at bounding box center [860, 323] width 274 height 649
click at [751, 189] on h3 "From $25 / month" at bounding box center [860, 187] width 233 height 31
drag, startPoint x: 745, startPoint y: 188, endPoint x: 906, endPoint y: 612, distance: 453.7
click at [906, 612] on li "Pro Ideal for larger applications with enterprise needs. Pay only for active us…" at bounding box center [860, 323] width 274 height 649
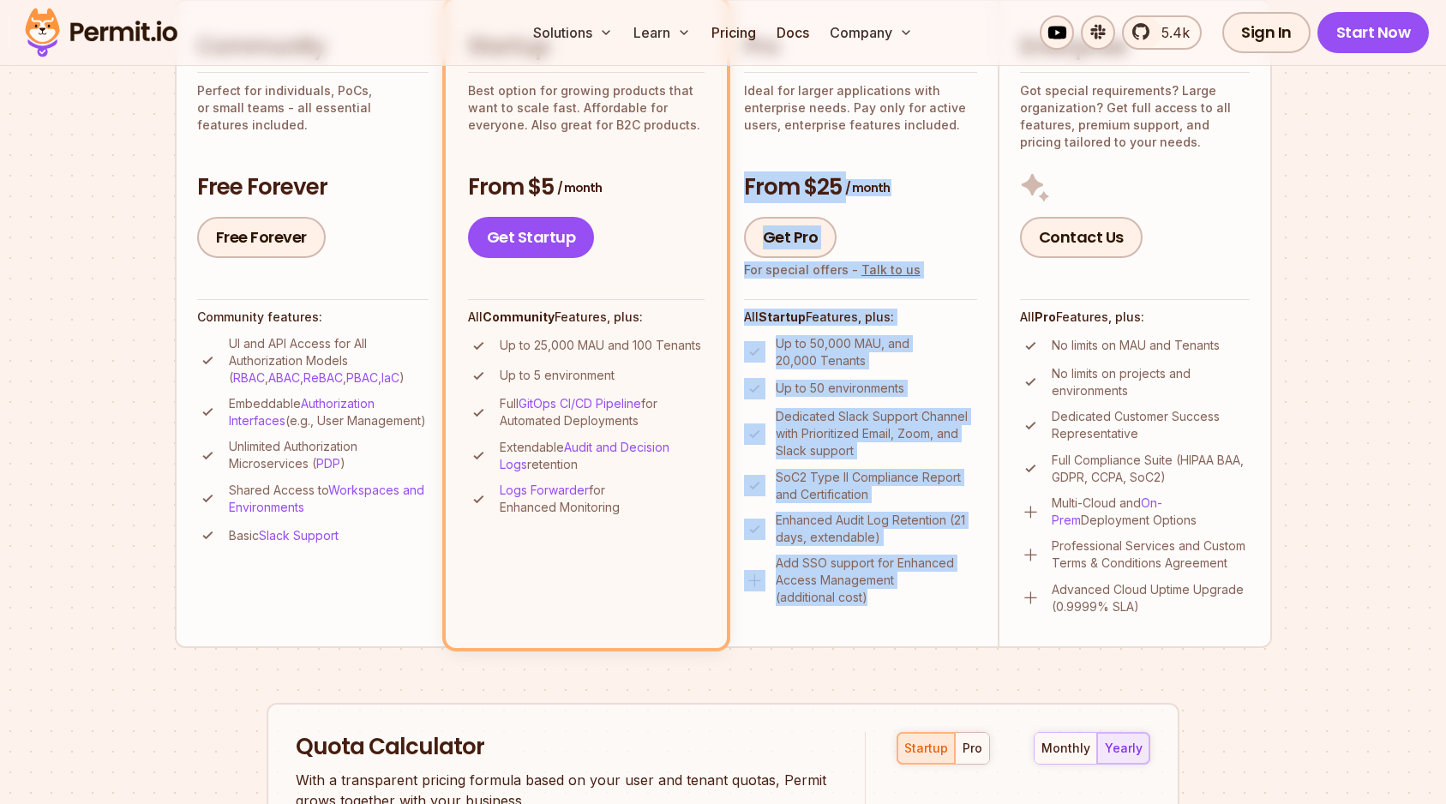
click at [906, 612] on li "Pro Ideal for larger applications with enterprise needs. Pay only for active us…" at bounding box center [860, 323] width 274 height 649
drag, startPoint x: 885, startPoint y: 602, endPoint x: 743, endPoint y: 186, distance: 440.1
click at [743, 184] on li "Pro Ideal for larger applications with enterprise needs. Pay only for active us…" at bounding box center [860, 323] width 274 height 649
click at [744, 186] on h3 "From $25 / month" at bounding box center [860, 187] width 233 height 31
drag, startPoint x: 744, startPoint y: 187, endPoint x: 894, endPoint y: 601, distance: 440.2
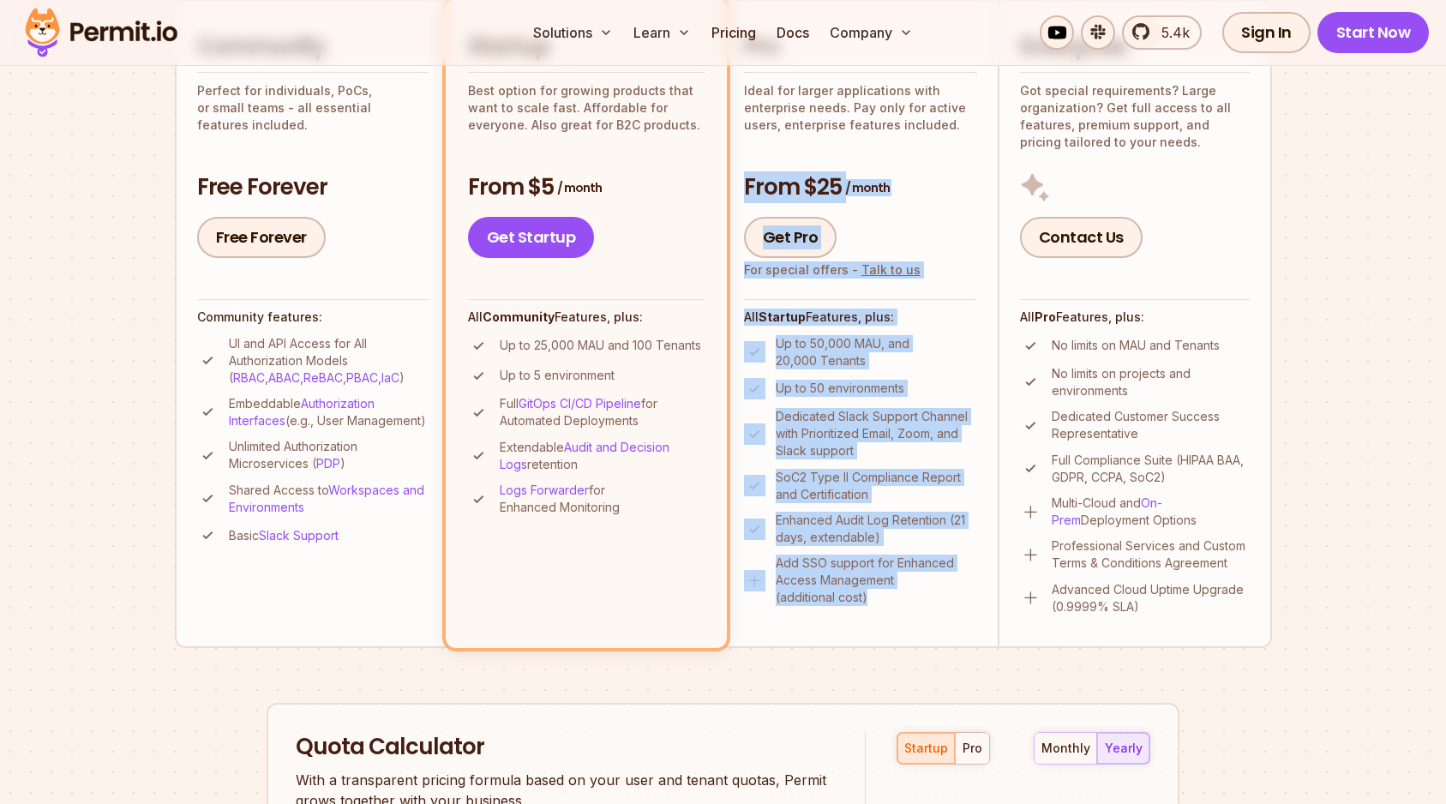
click at [889, 600] on li "Pro Ideal for larger applications with enterprise needs. Pay only for active us…" at bounding box center [860, 323] width 274 height 649
click at [894, 601] on p "Add SSO support for Enhanced Access Management (additional cost)" at bounding box center [875, 579] width 201 height 51
drag, startPoint x: 882, startPoint y: 598, endPoint x: 742, endPoint y: 179, distance: 441.7
click at [741, 177] on li "Pro Ideal for larger applications with enterprise needs. Pay only for active us…" at bounding box center [860, 323] width 274 height 649
click at [742, 179] on li "Pro Ideal for larger applications with enterprise needs. Pay only for active us…" at bounding box center [860, 323] width 274 height 649
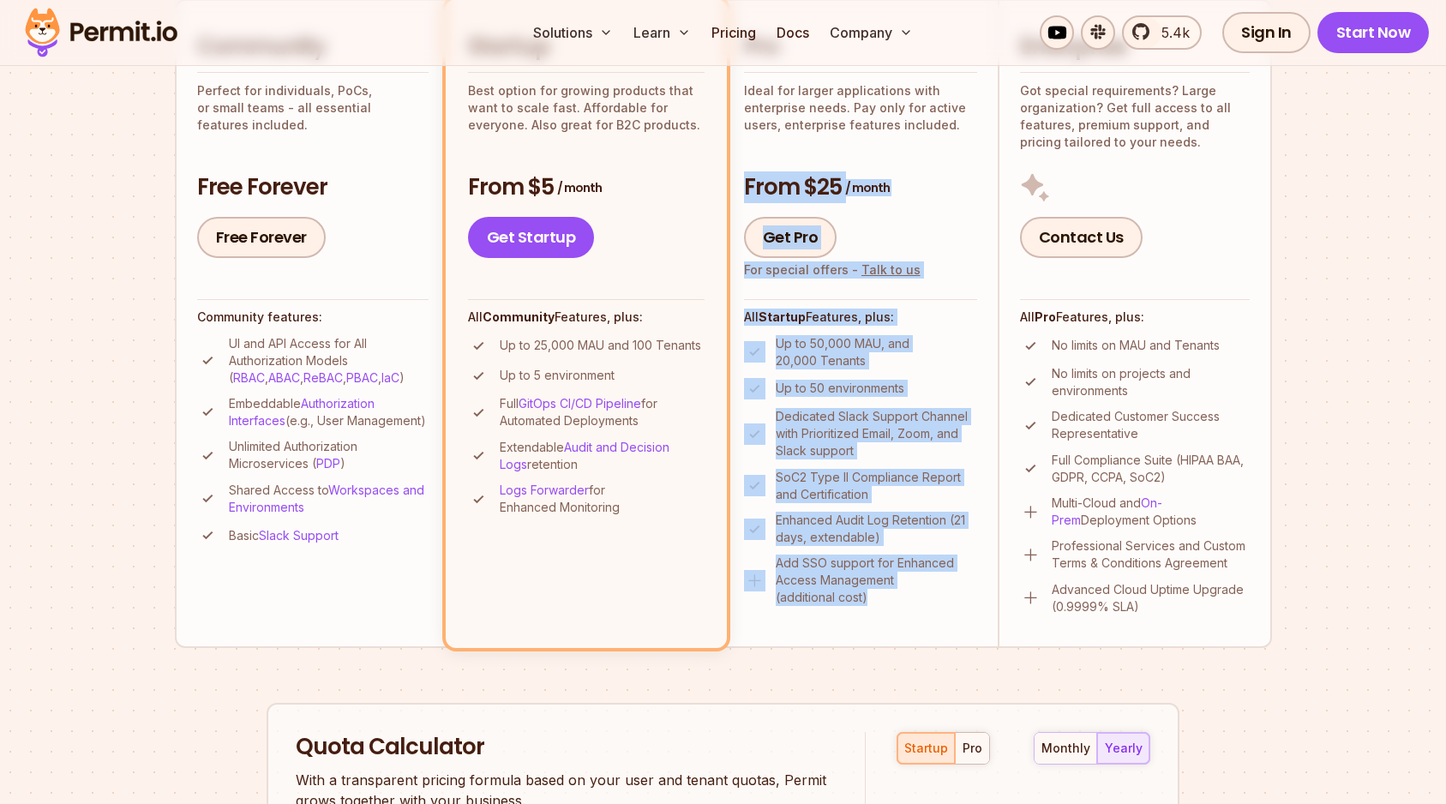
drag, startPoint x: 745, startPoint y: 189, endPoint x: 903, endPoint y: 597, distance: 438.1
click at [903, 597] on li "Pro Ideal for larger applications with enterprise needs. Pay only for active us…" at bounding box center [860, 323] width 274 height 649
click at [903, 597] on p "Add SSO support for Enhanced Access Management (additional cost)" at bounding box center [875, 579] width 201 height 51
drag, startPoint x: 877, startPoint y: 596, endPoint x: 746, endPoint y: 195, distance: 422.5
click at [746, 195] on li "Pro Ideal for larger applications with enterprise needs. Pay only for active us…" at bounding box center [860, 323] width 274 height 649
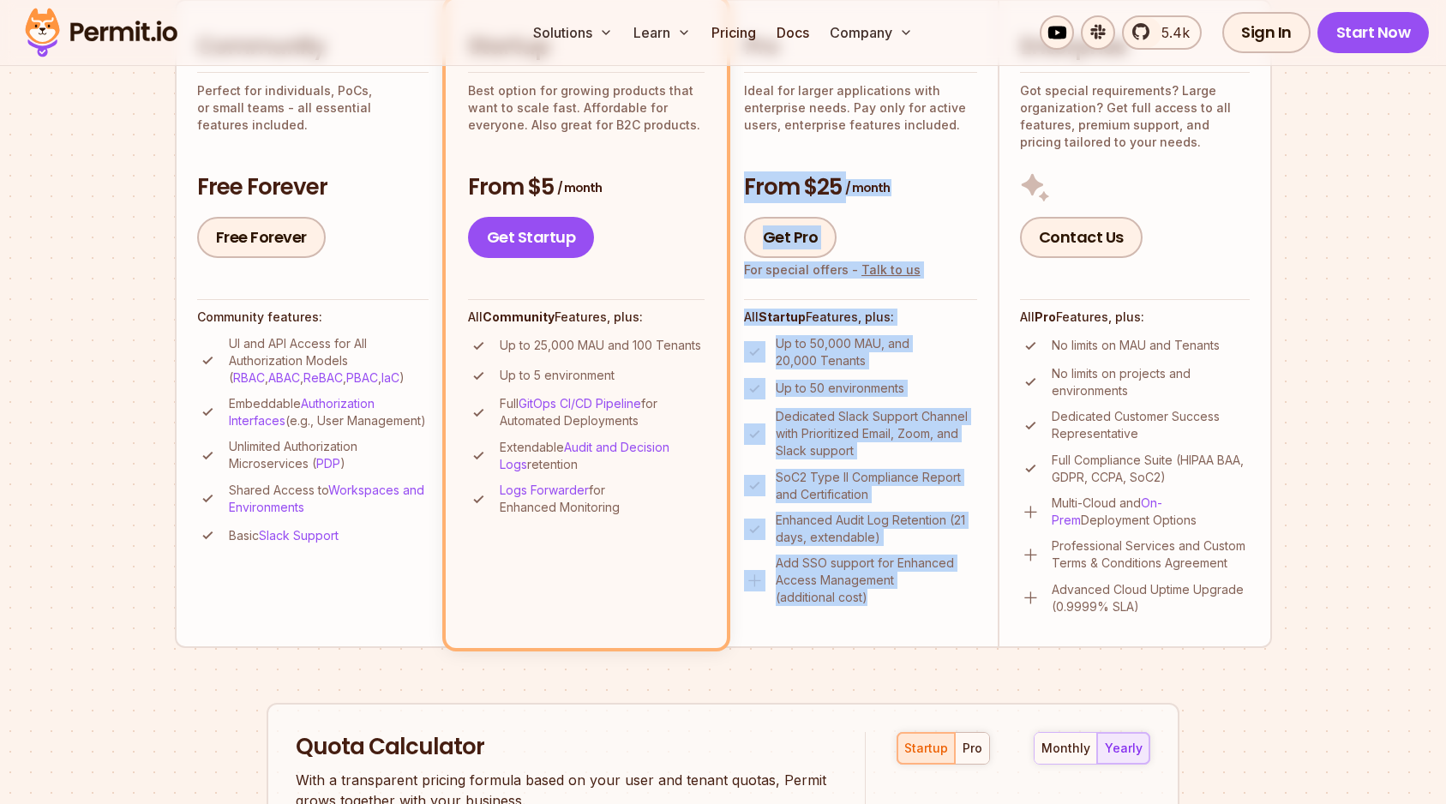
click at [746, 195] on h3 "From $25 / month" at bounding box center [860, 187] width 233 height 31
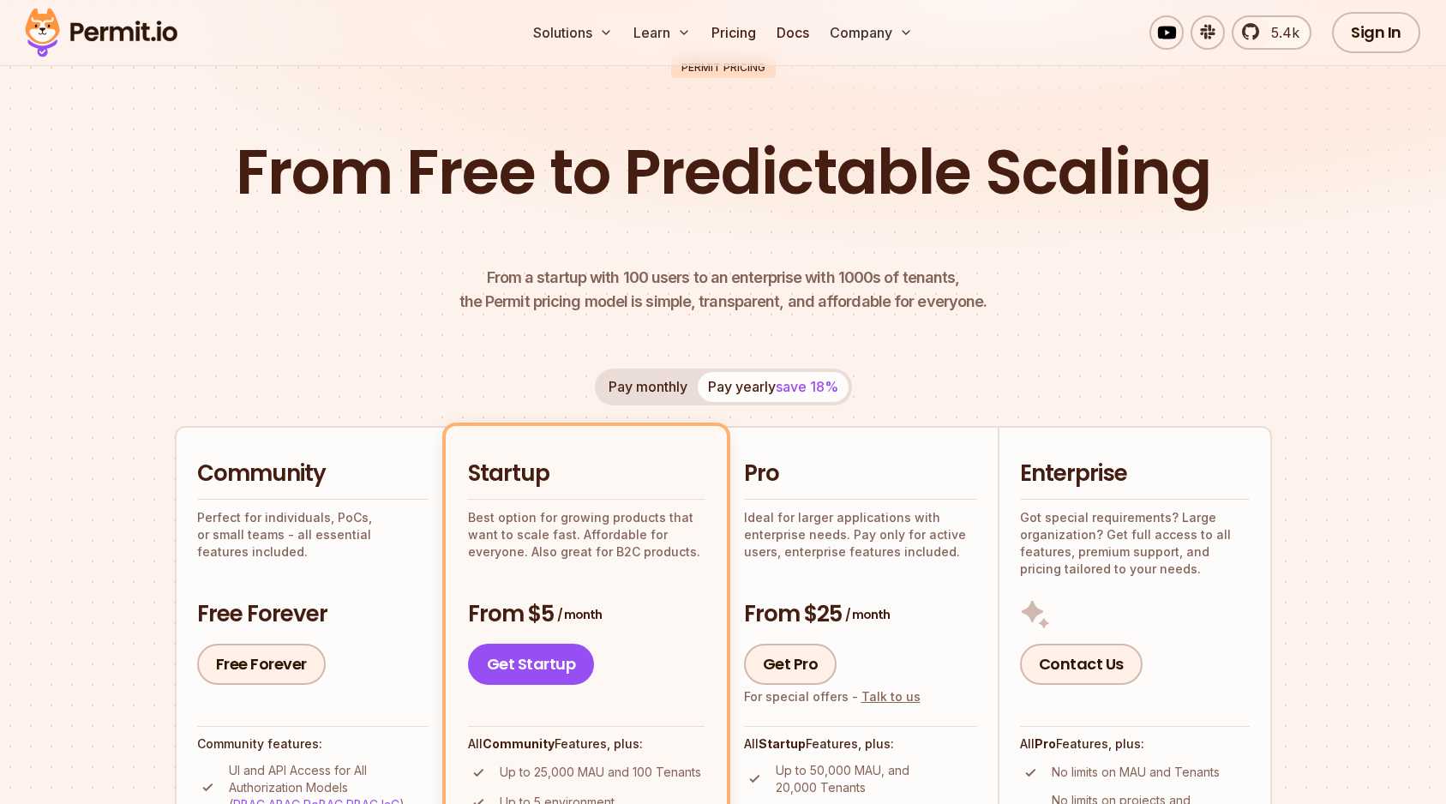
scroll to position [0, 0]
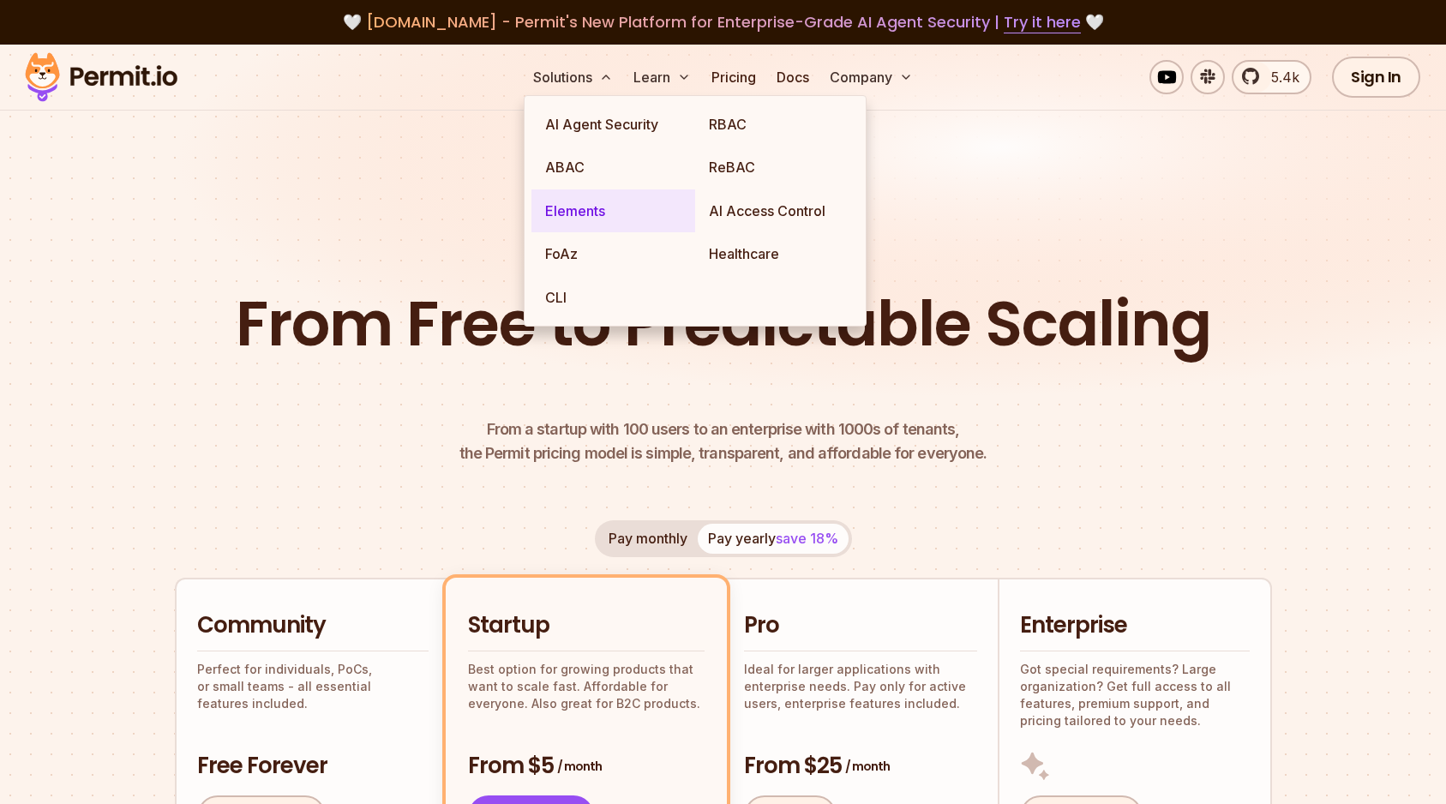
click at [551, 218] on link "Elements" at bounding box center [613, 210] width 164 height 43
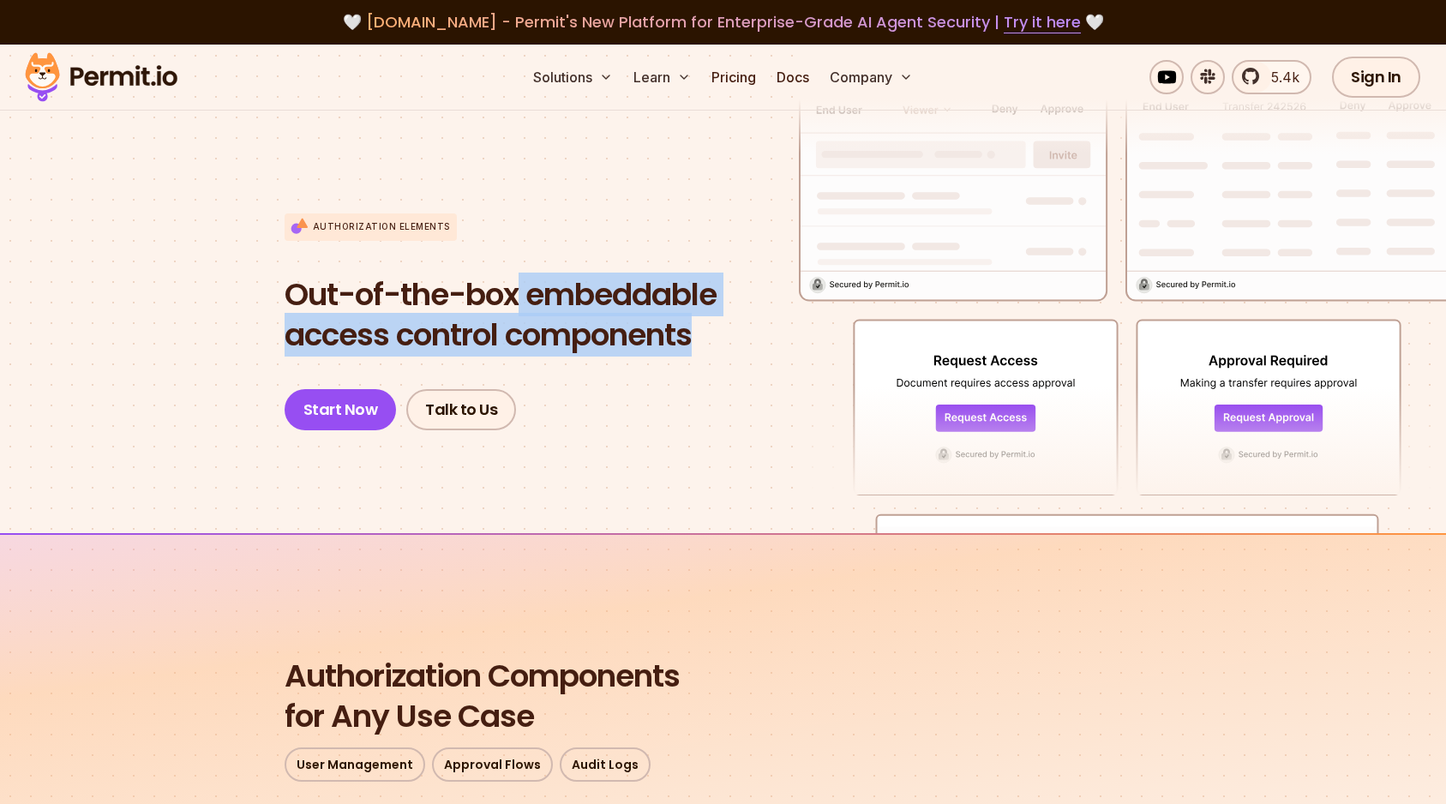
drag, startPoint x: 519, startPoint y: 298, endPoint x: 693, endPoint y: 376, distance: 190.6
click at [693, 376] on div "Authorization Elements Out-of-the-box embeddable access control components Star…" at bounding box center [500, 322] width 432 height 218
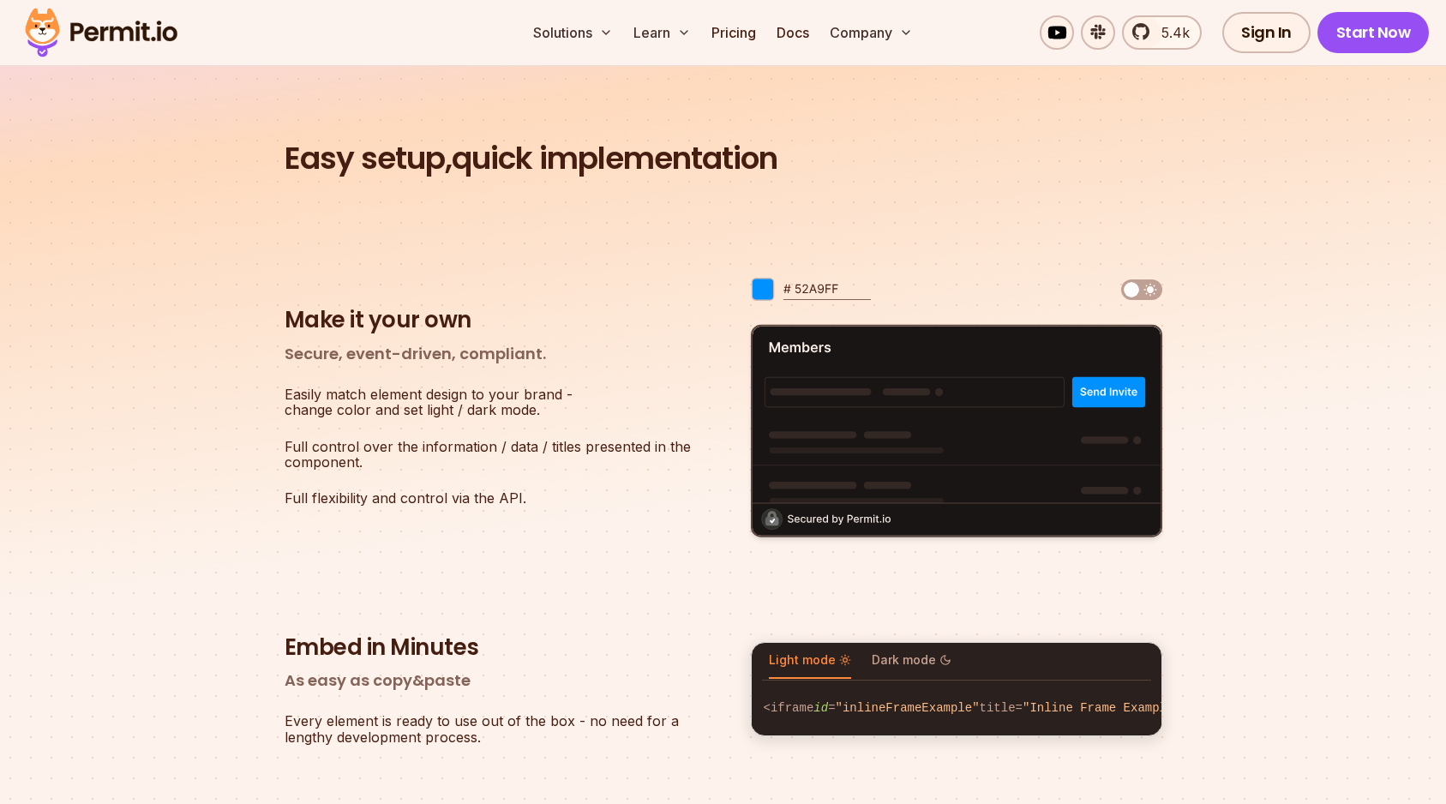
scroll to position [2413, 0]
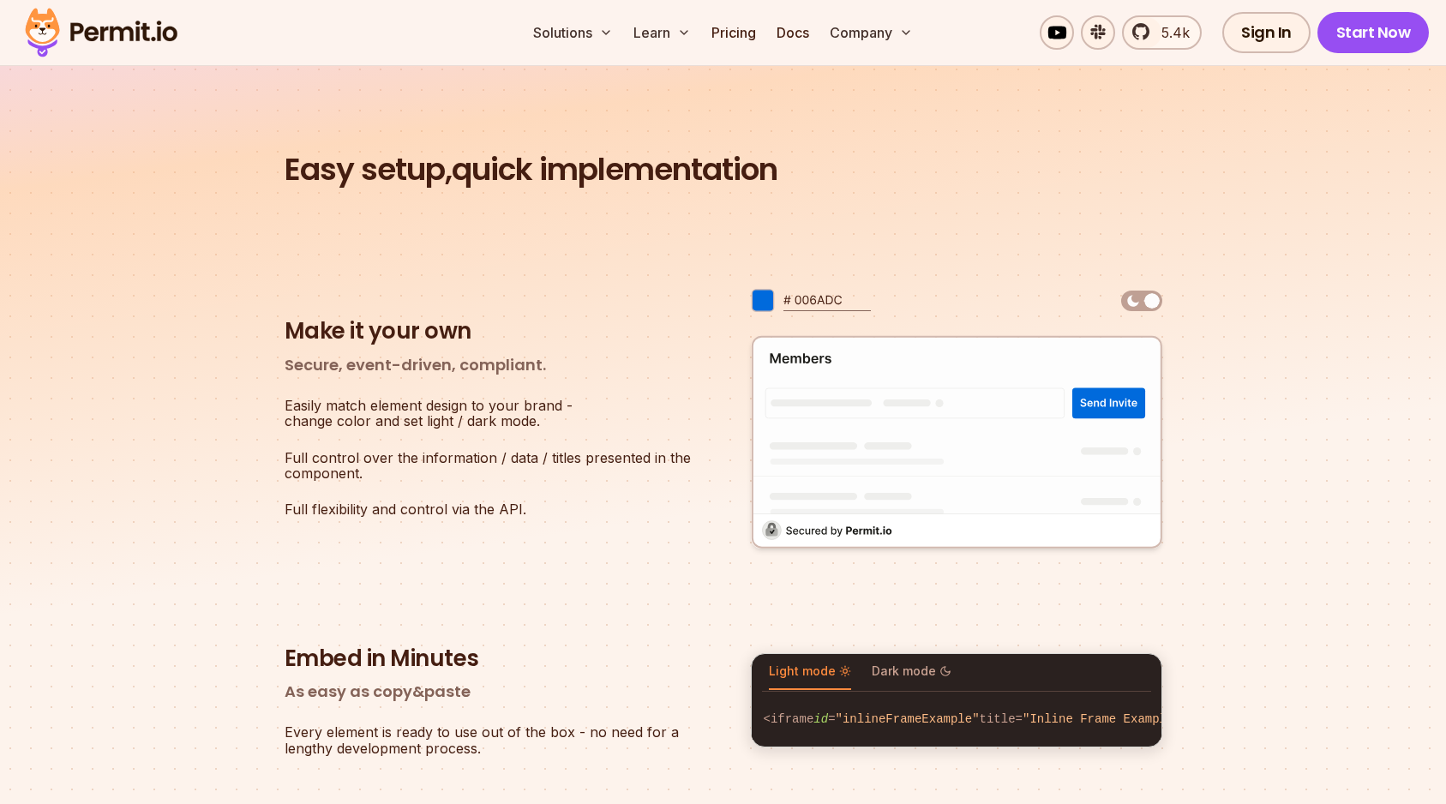
click at [410, 363] on p "Secure, event-driven, compliant." at bounding box center [489, 365] width 411 height 24
click at [416, 344] on h3 "Make it your own" at bounding box center [489, 331] width 411 height 29
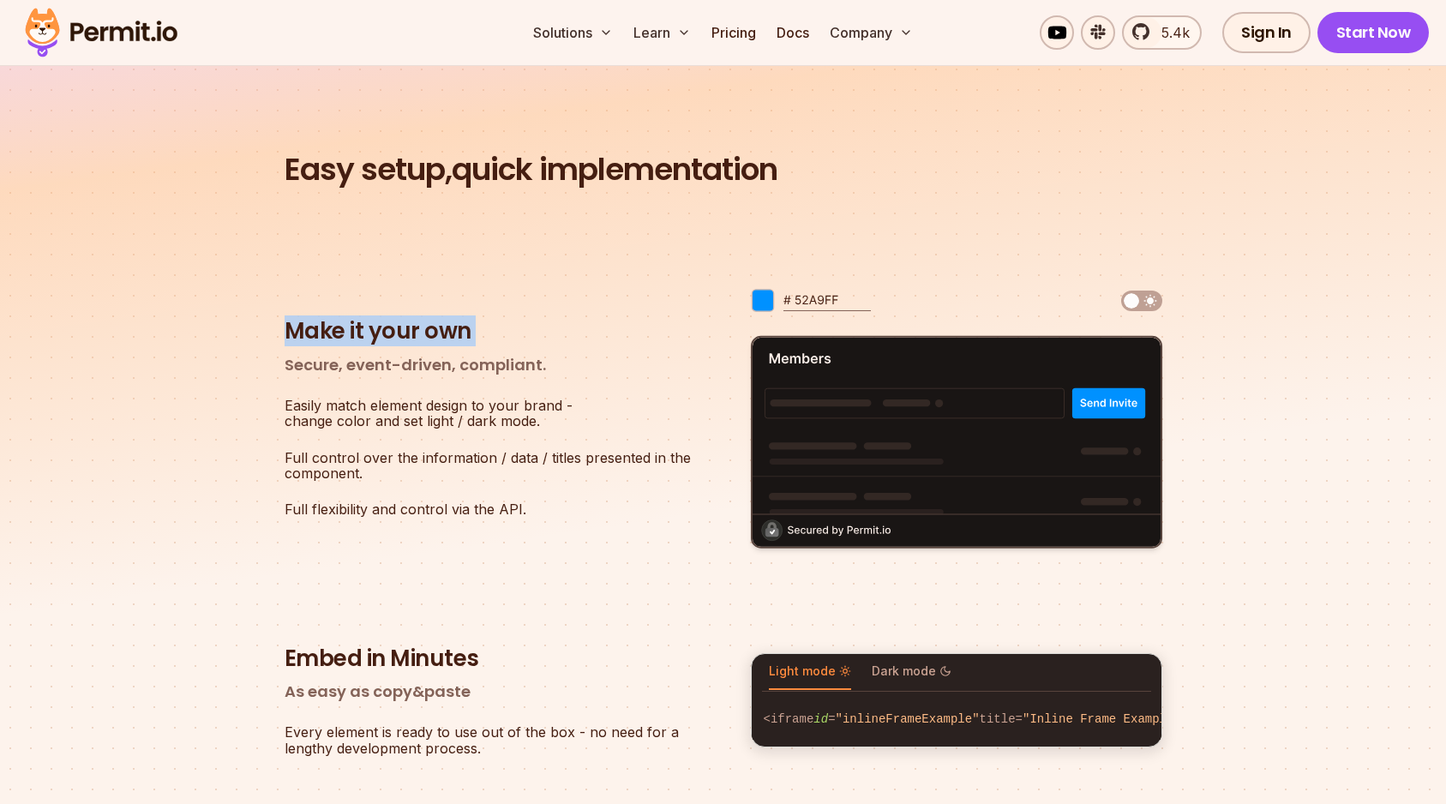
click at [416, 344] on h3 "Make it your own" at bounding box center [489, 331] width 411 height 29
click at [423, 362] on p "Secure, event-driven, compliant." at bounding box center [489, 365] width 411 height 24
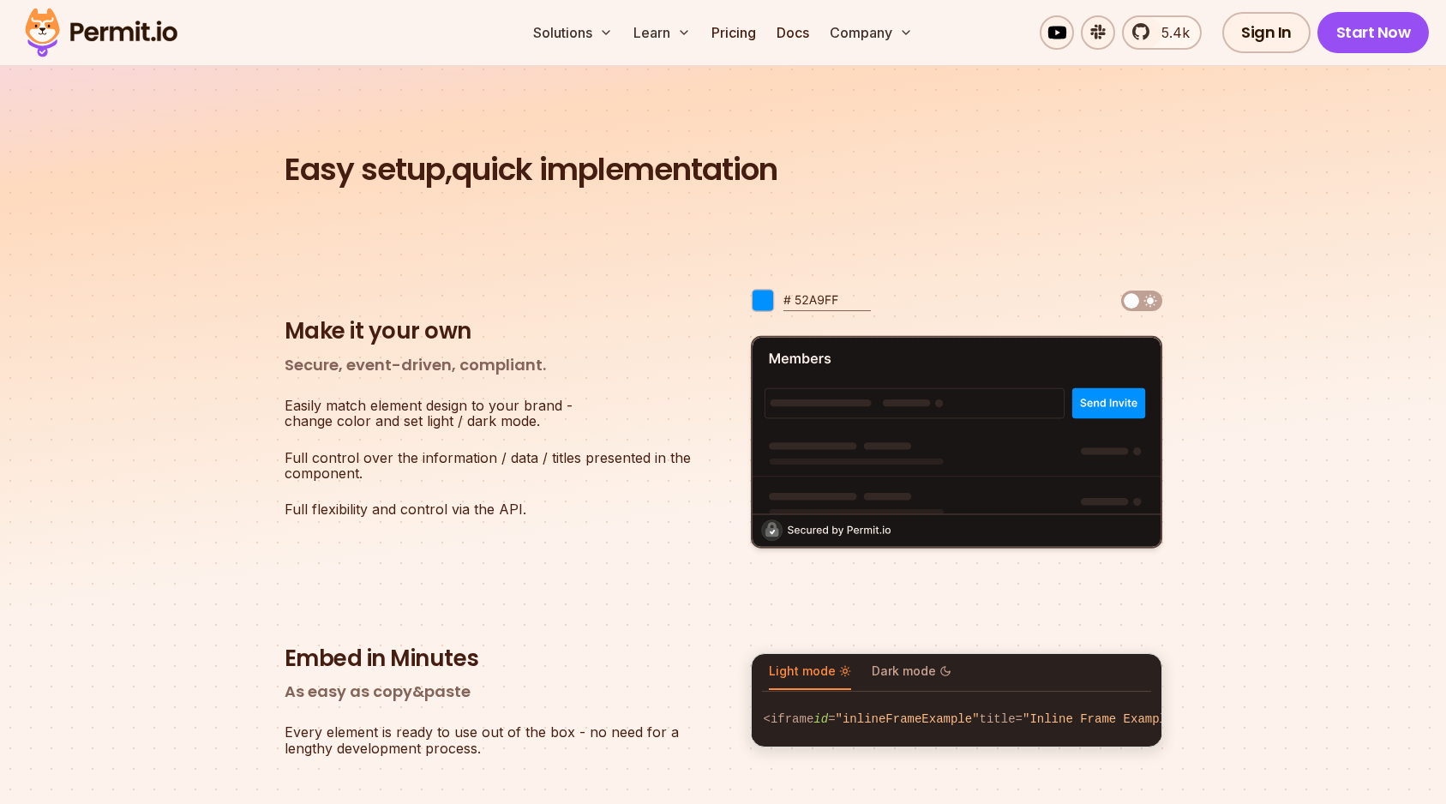
click at [423, 341] on h3 "Make it your own" at bounding box center [489, 331] width 411 height 29
click at [425, 370] on p "Secure, event-driven, compliant." at bounding box center [489, 365] width 411 height 24
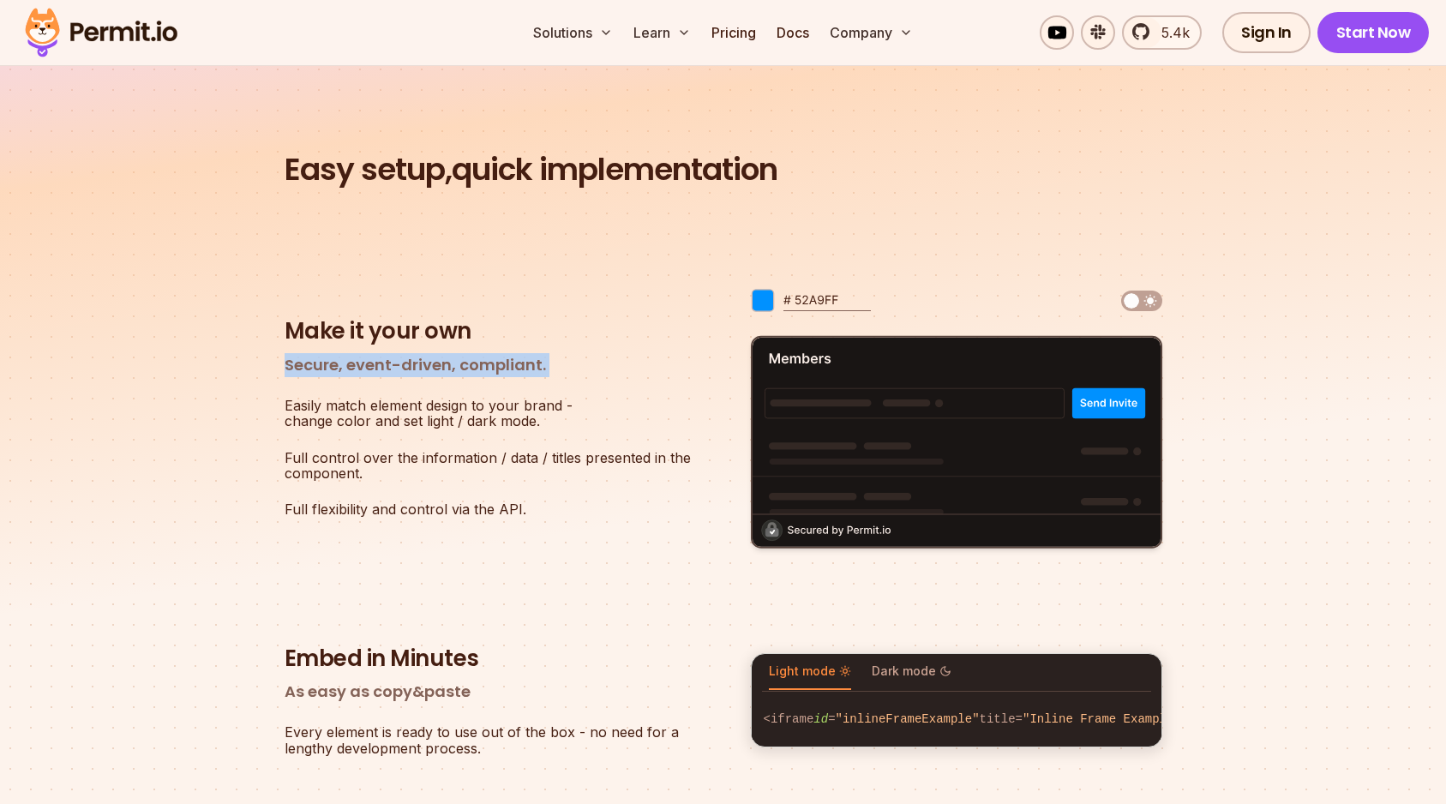
click at [425, 370] on p "Secure, event-driven, compliant." at bounding box center [489, 365] width 411 height 24
click at [560, 373] on p "Secure, event-driven, compliant." at bounding box center [489, 365] width 411 height 24
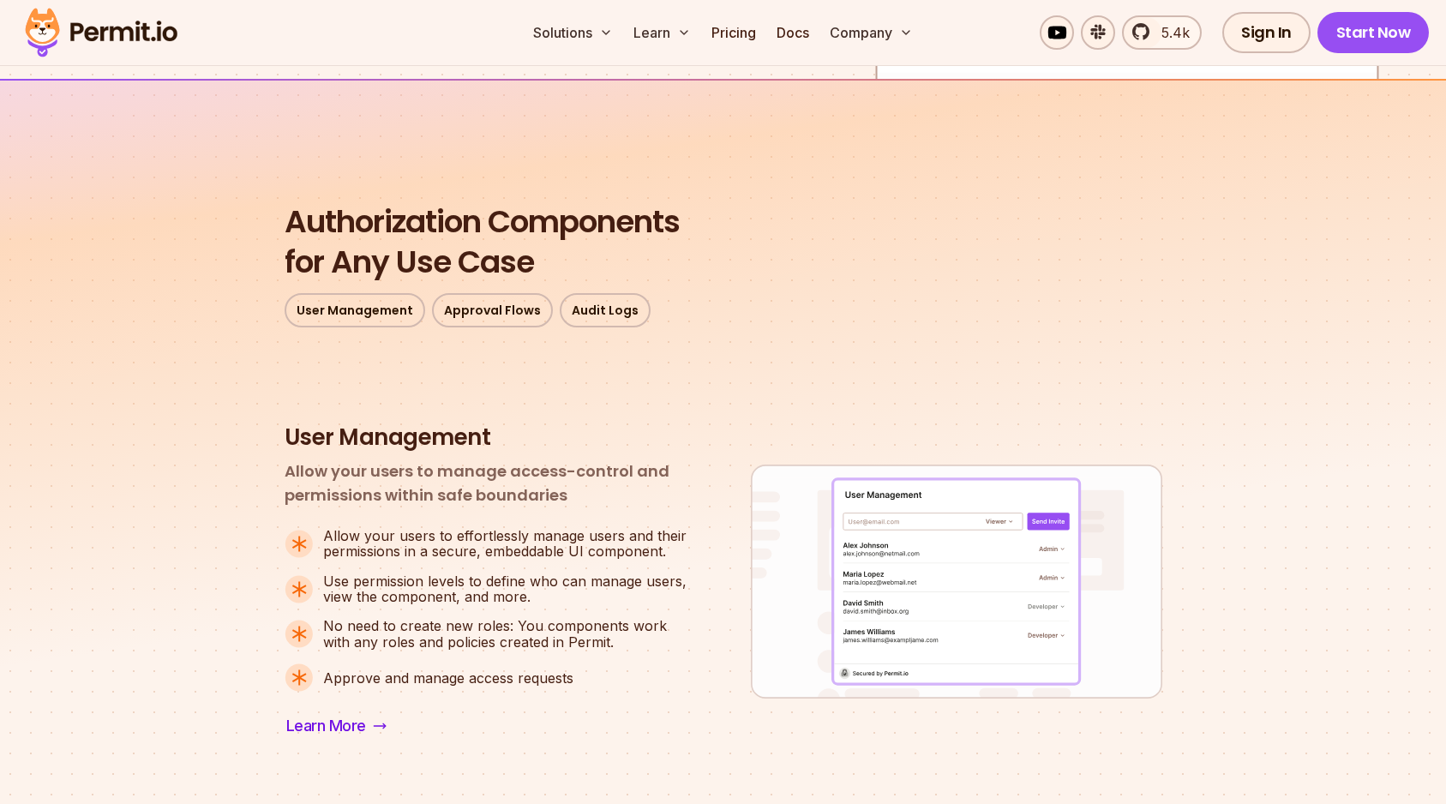
scroll to position [516, 0]
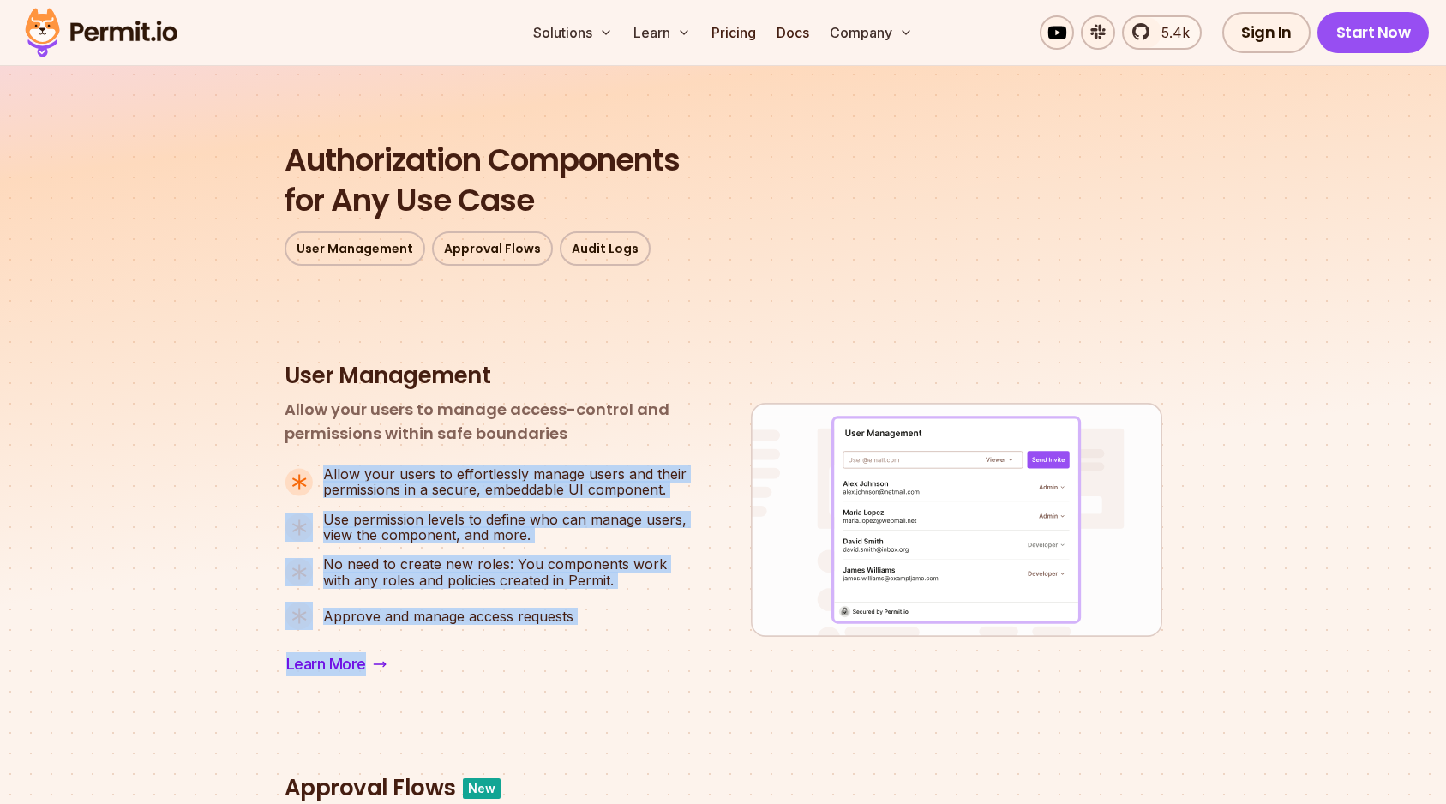
drag, startPoint x: 325, startPoint y: 472, endPoint x: 664, endPoint y: 656, distance: 385.7
click at [664, 656] on div "User Management Allow your users to manage access-control and permissions withi…" at bounding box center [489, 520] width 411 height 316
click at [664, 656] on div "Learn More" at bounding box center [489, 663] width 411 height 27
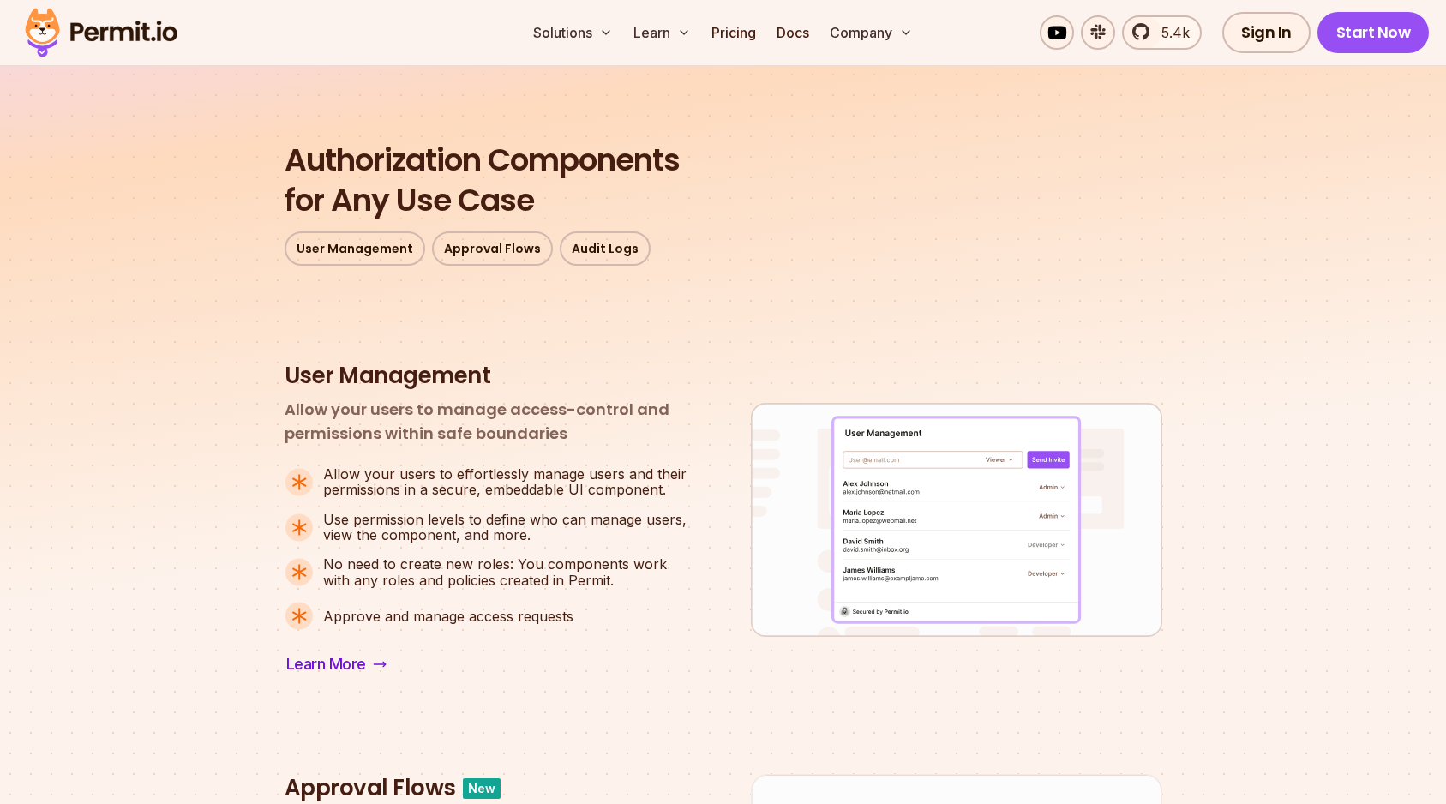
scroll to position [0, 0]
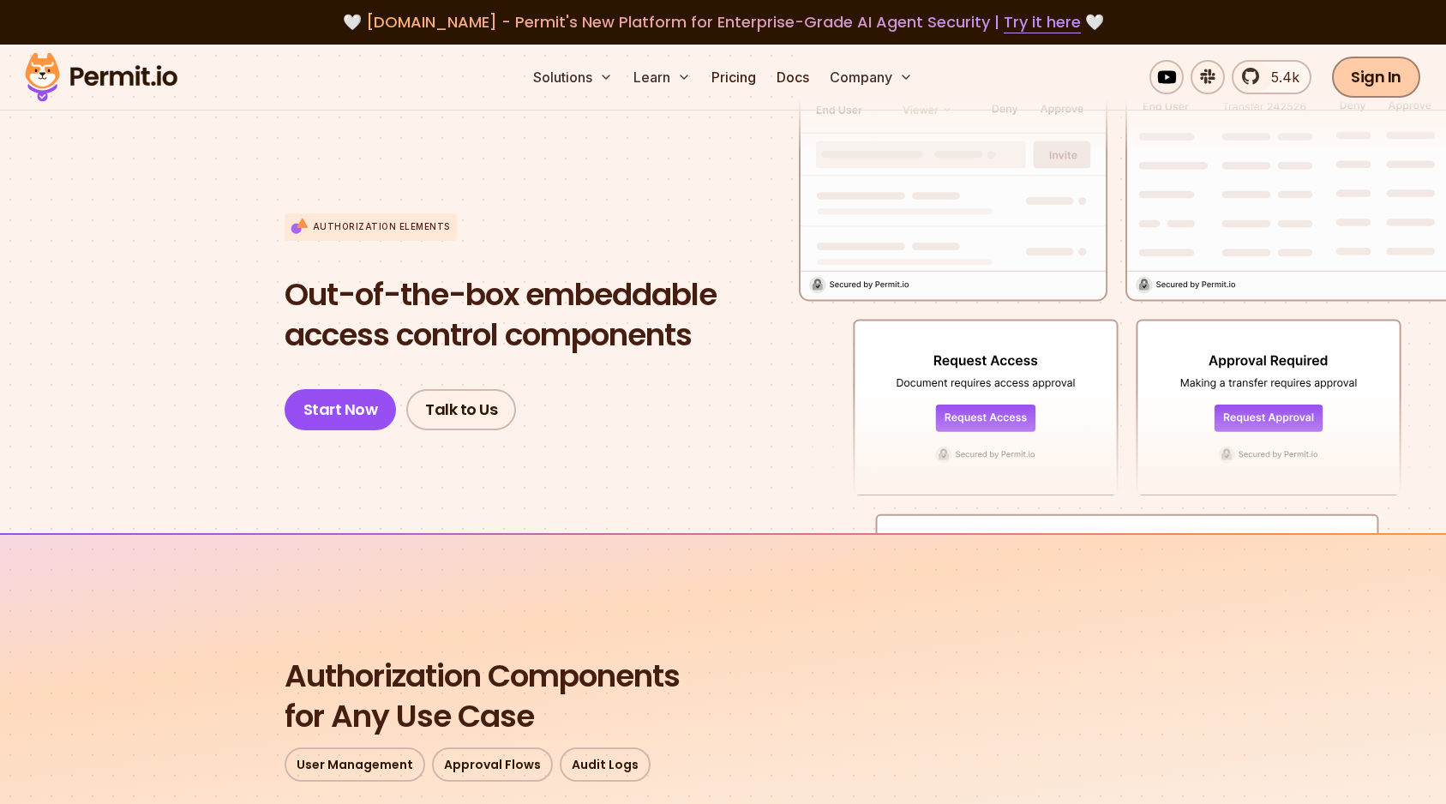
click at [1378, 78] on link "Sign In" at bounding box center [1376, 77] width 88 height 41
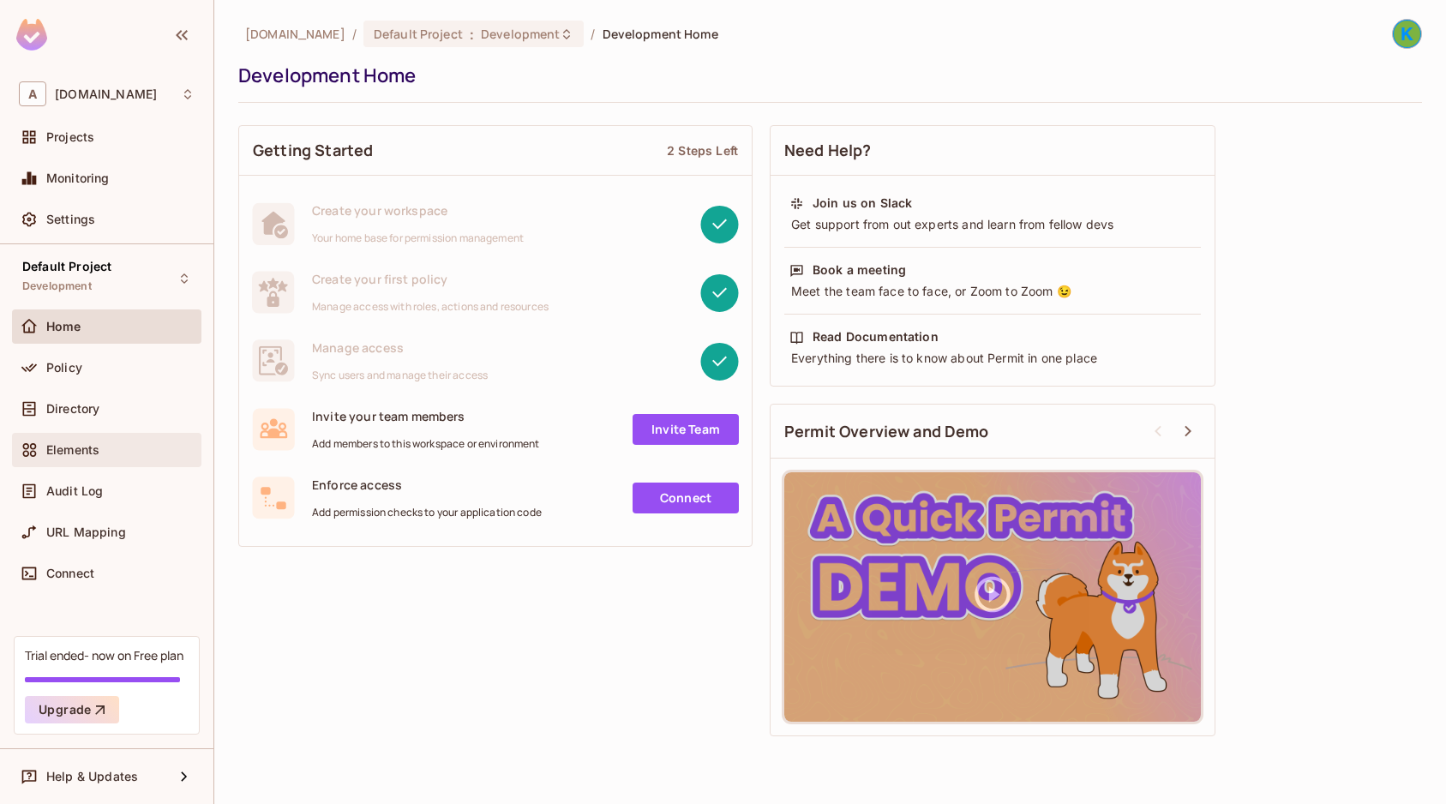
click at [97, 440] on div "Elements" at bounding box center [107, 450] width 176 height 21
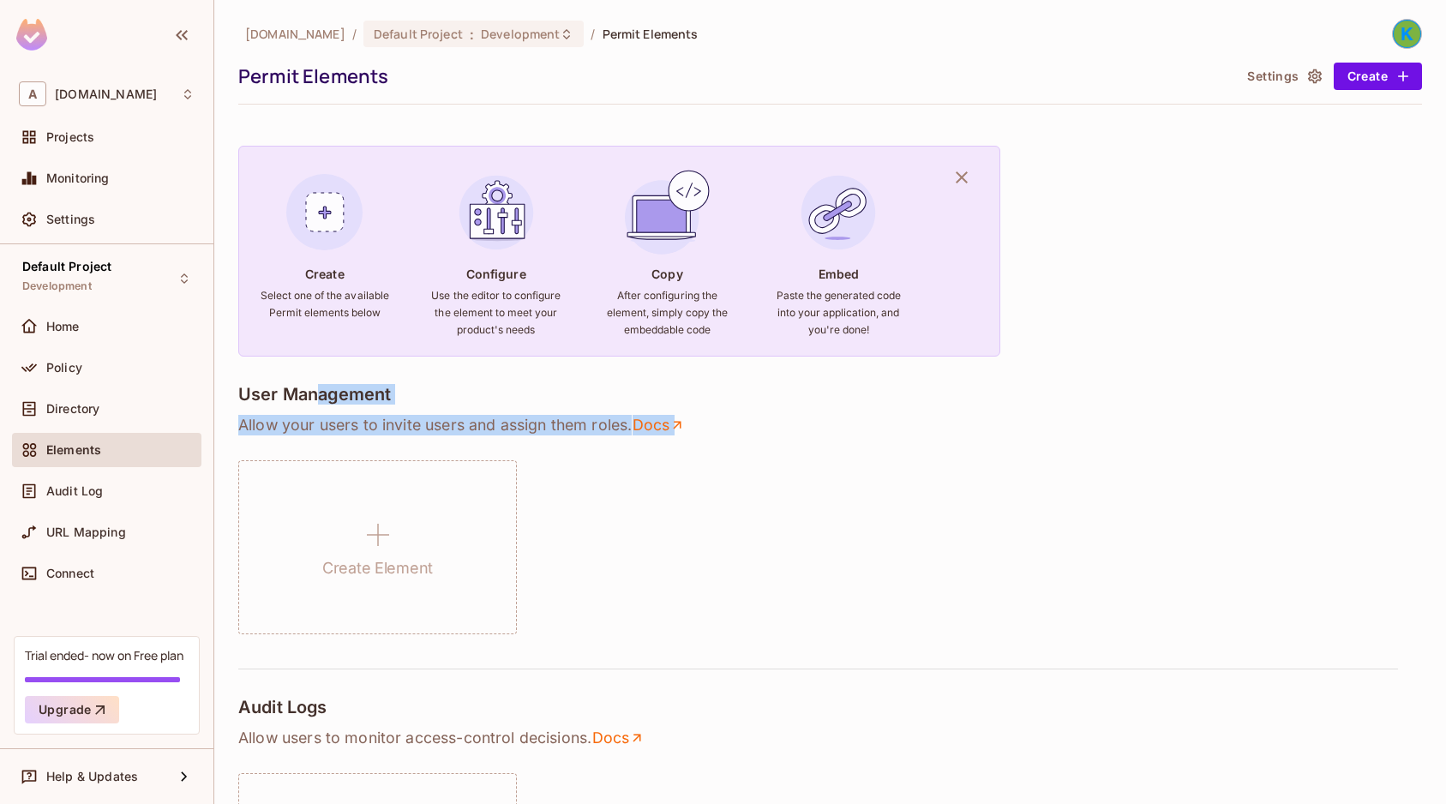
drag, startPoint x: 320, startPoint y: 393, endPoint x: 837, endPoint y: 479, distance: 524.6
click at [837, 479] on div "User Management Allow your users to invite users and assign them roles . Docs C…" at bounding box center [829, 509] width 1183 height 250
click at [837, 479] on div "Create Element" at bounding box center [829, 547] width 1183 height 174
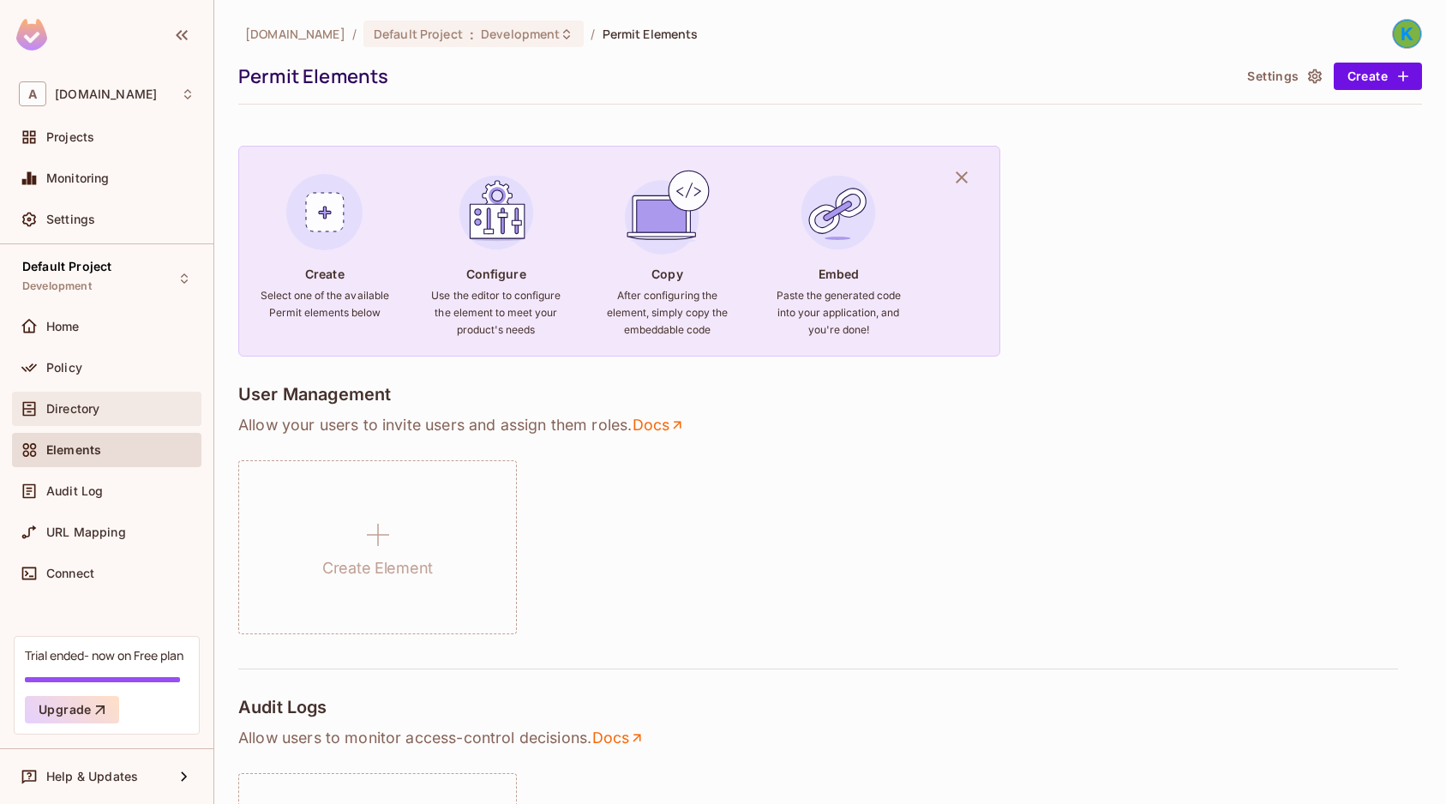
click at [71, 406] on span "Directory" at bounding box center [72, 409] width 53 height 14
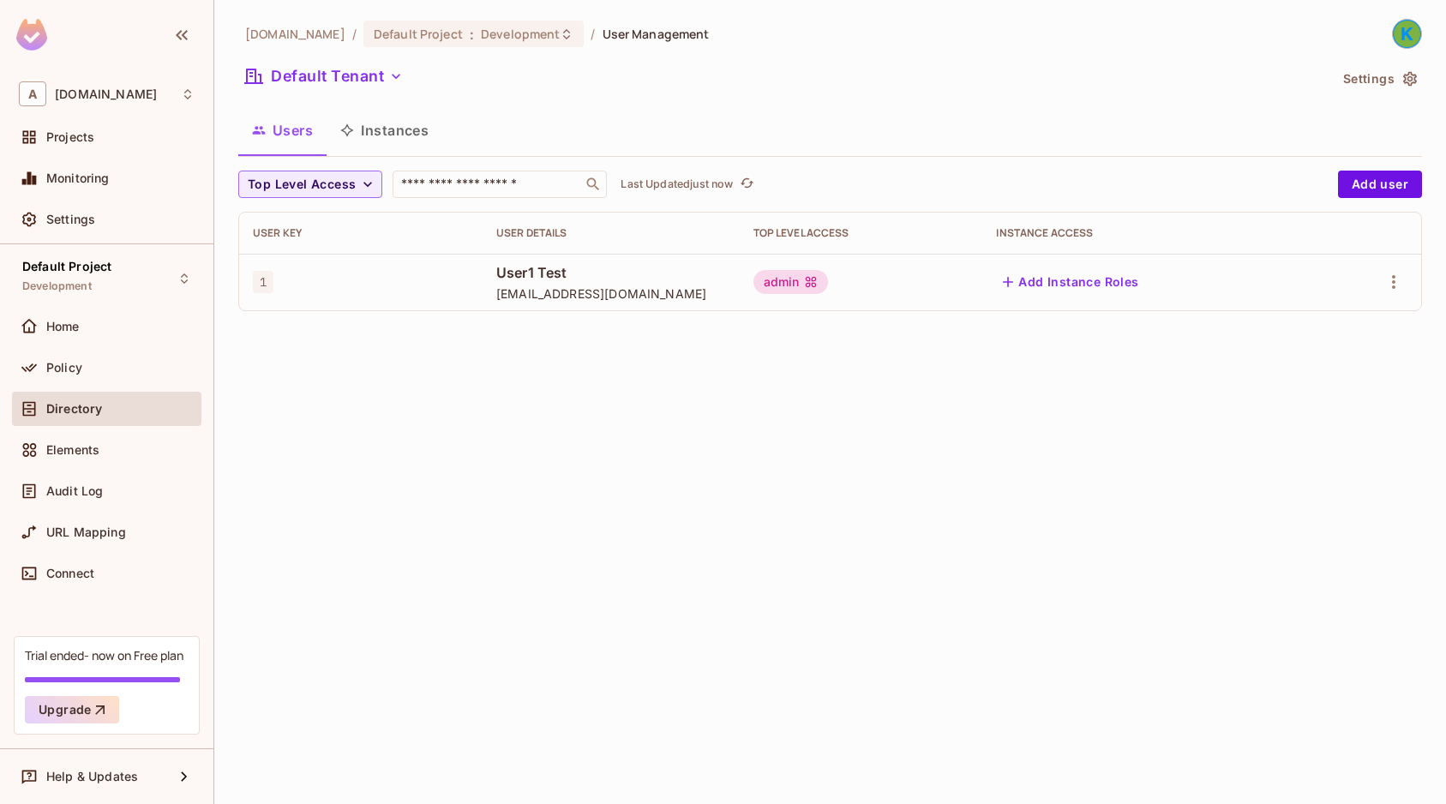
click at [380, 137] on button "Instances" at bounding box center [384, 130] width 116 height 43
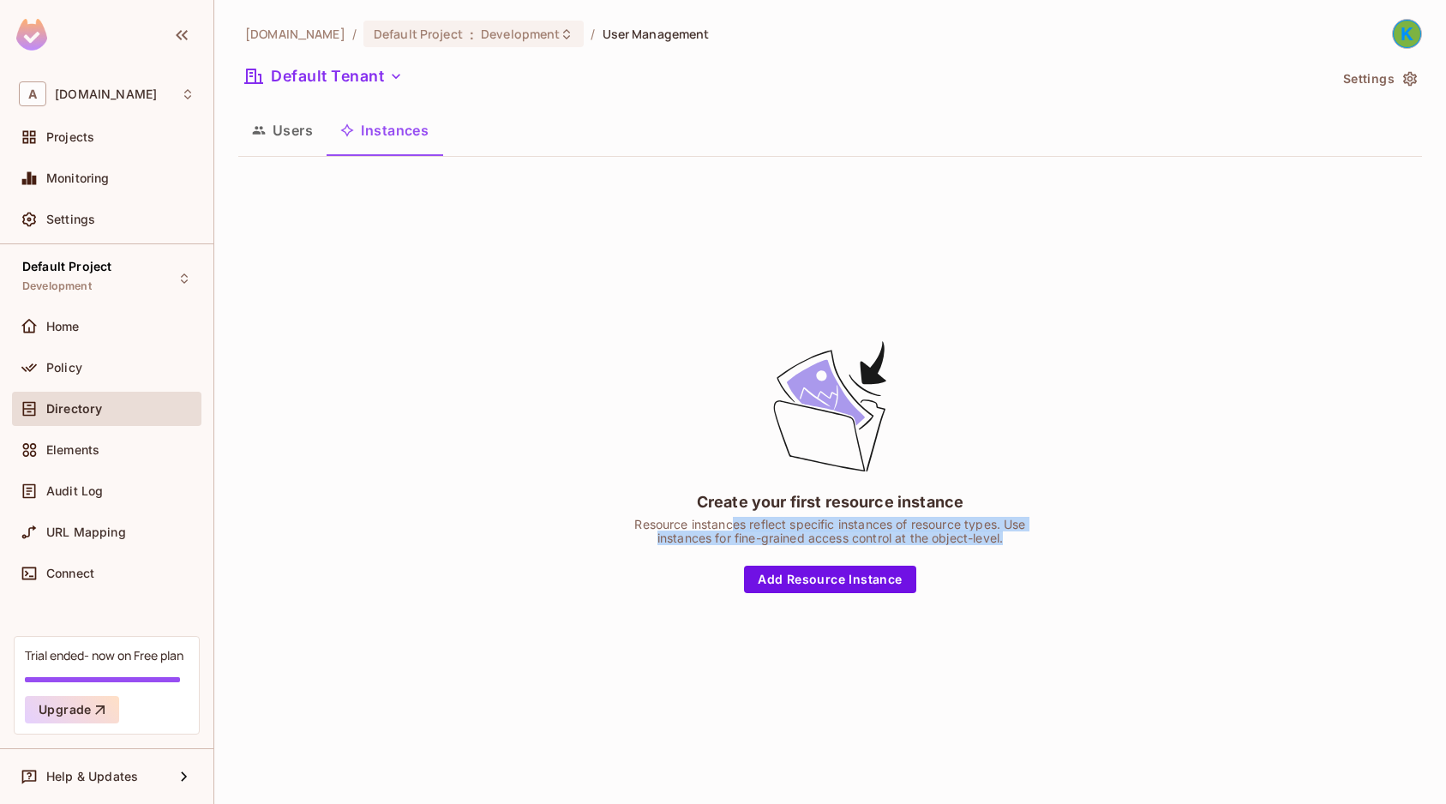
drag, startPoint x: 733, startPoint y: 527, endPoint x: 1047, endPoint y: 548, distance: 315.1
click at [1047, 548] on div "Create your first resource instance Resource instances reflect specific instanc…" at bounding box center [829, 466] width 1183 height 590
drag, startPoint x: 1022, startPoint y: 541, endPoint x: 605, endPoint y: 477, distance: 422.1
click at [605, 477] on div "Create your first resource instance Resource instances reflect specific instanc…" at bounding box center [829, 466] width 1183 height 590
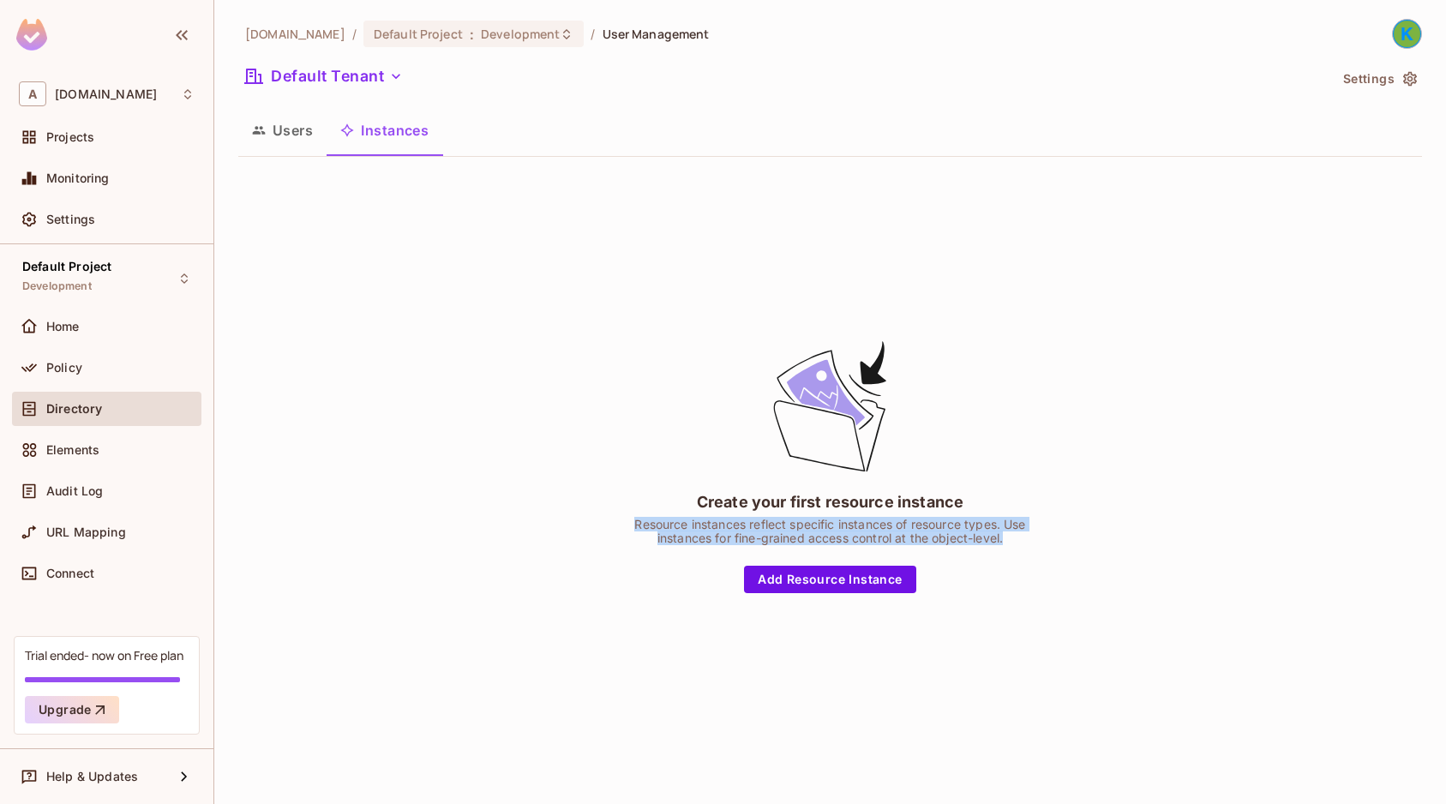
click at [605, 477] on div "Create your first resource instance Resource instances reflect specific instanc…" at bounding box center [829, 466] width 1183 height 590
click at [831, 579] on button "Add Resource Instance" at bounding box center [829, 579] width 171 height 27
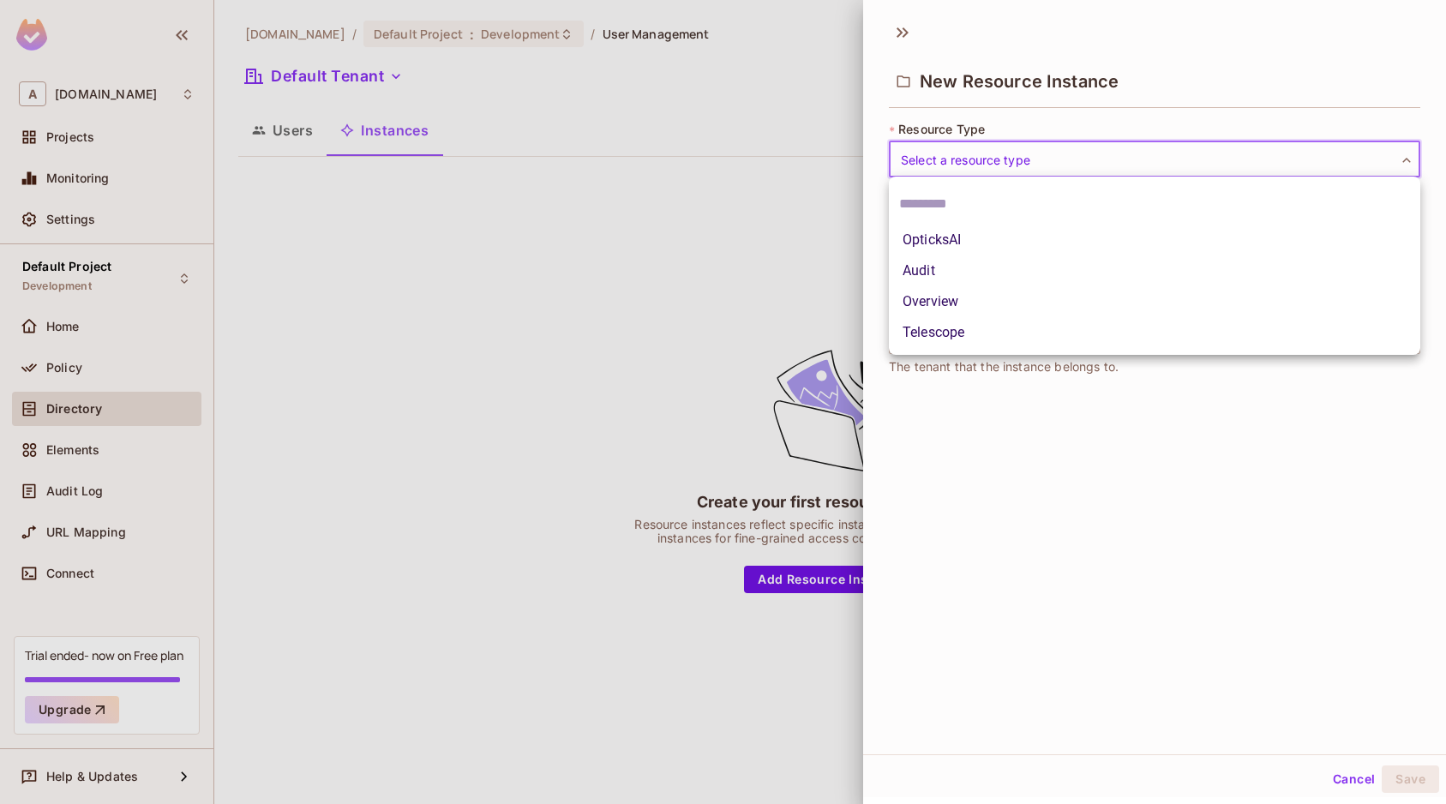
click at [1173, 170] on body "A [DOMAIN_NAME] Projects Monitoring Settings Default Project Development Home P…" at bounding box center [723, 402] width 1446 height 804
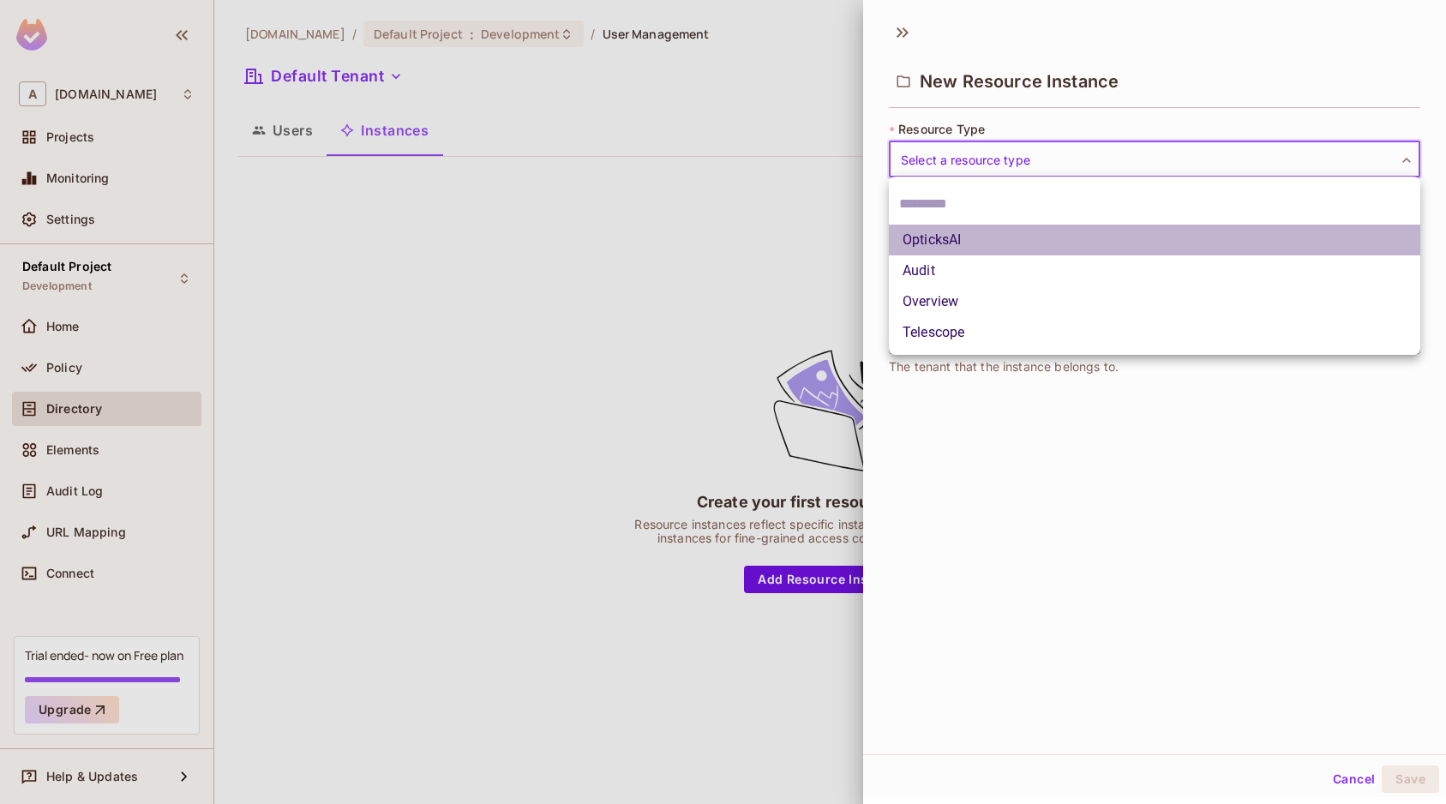
click at [1075, 243] on li "OpticksAI" at bounding box center [1154, 240] width 531 height 31
type input "*********"
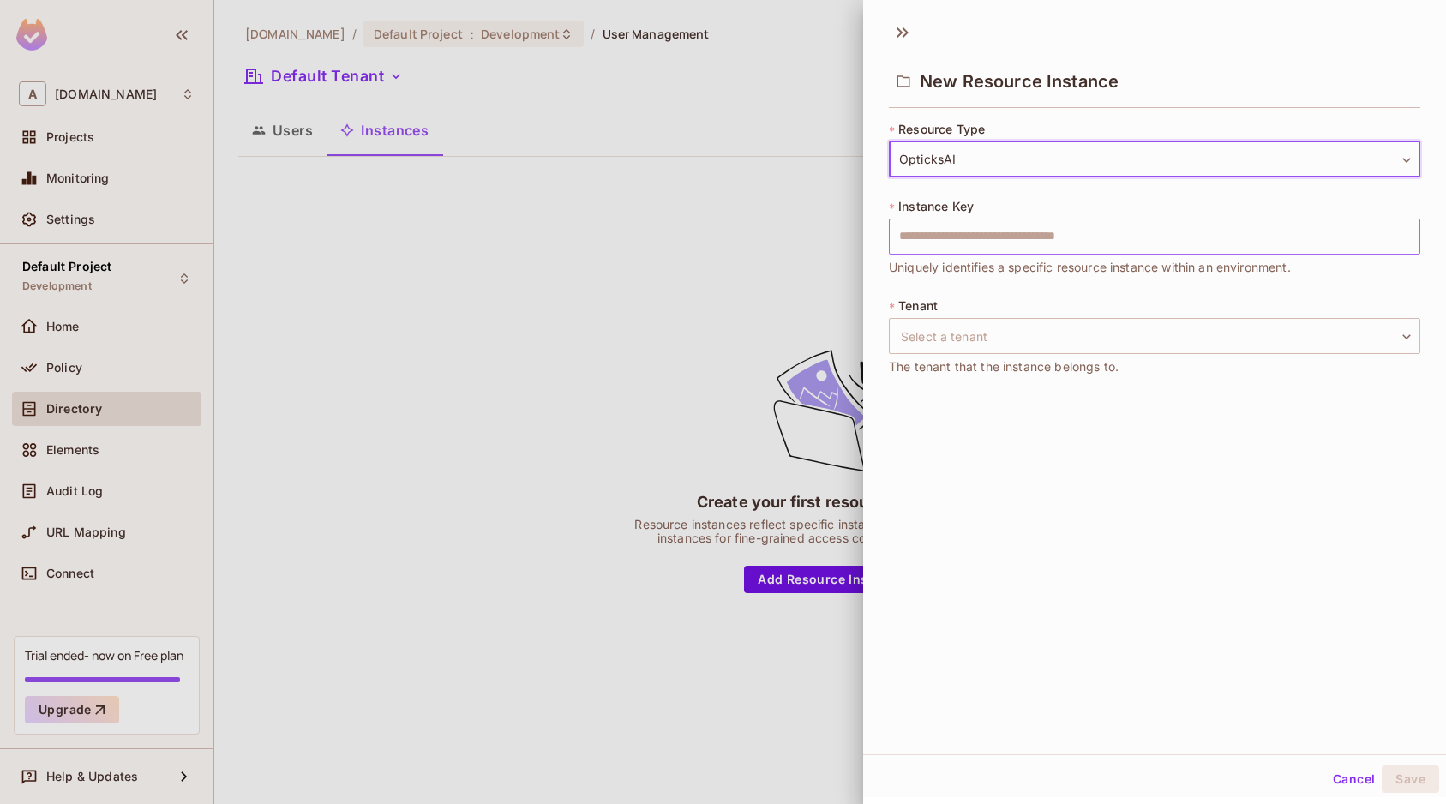
click at [1080, 237] on input "text" at bounding box center [1154, 237] width 531 height 36
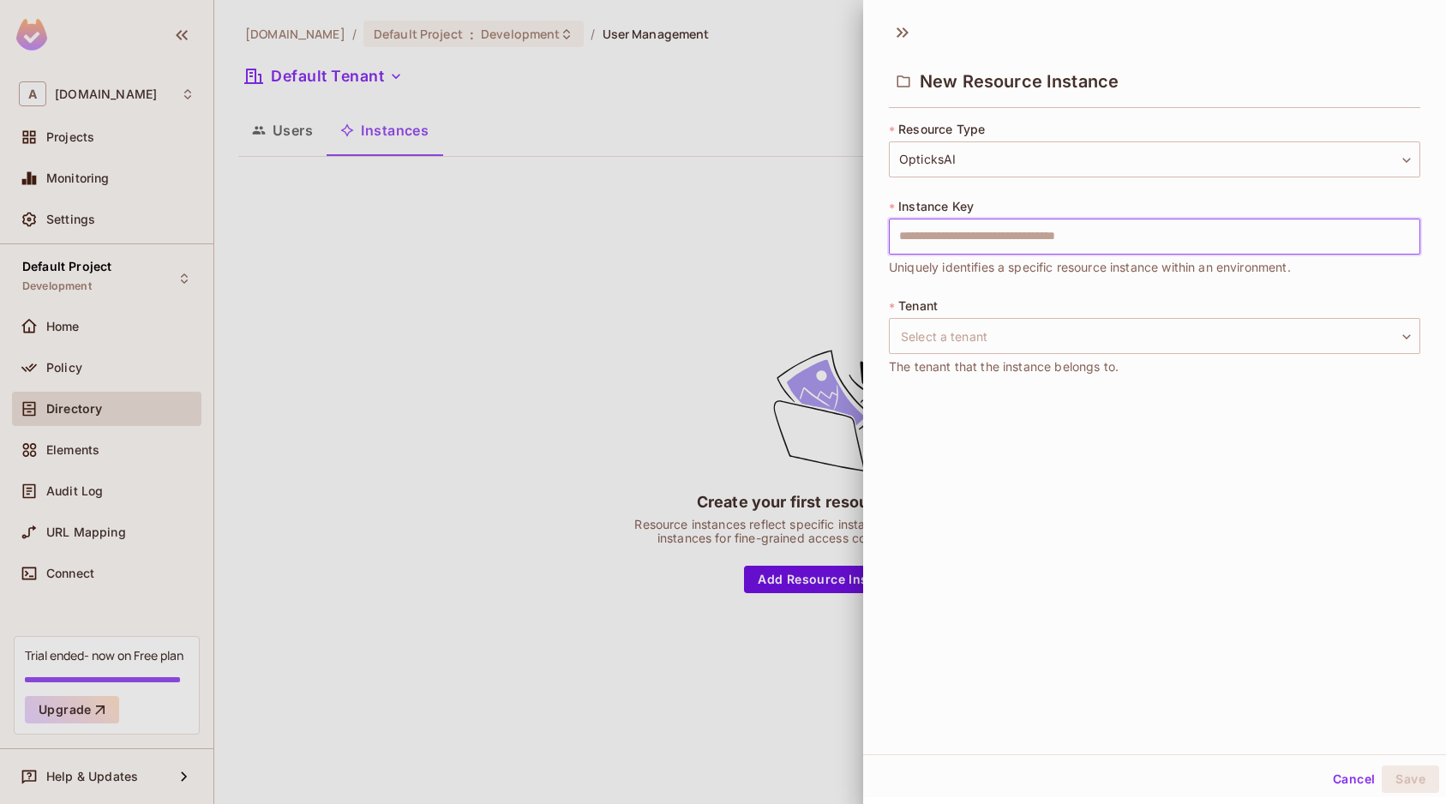
click at [907, 283] on div "* Resource Type OpticksAI ********* ​ * Instance Key ​ Uniquely identifies a sp…" at bounding box center [1154, 259] width 531 height 276
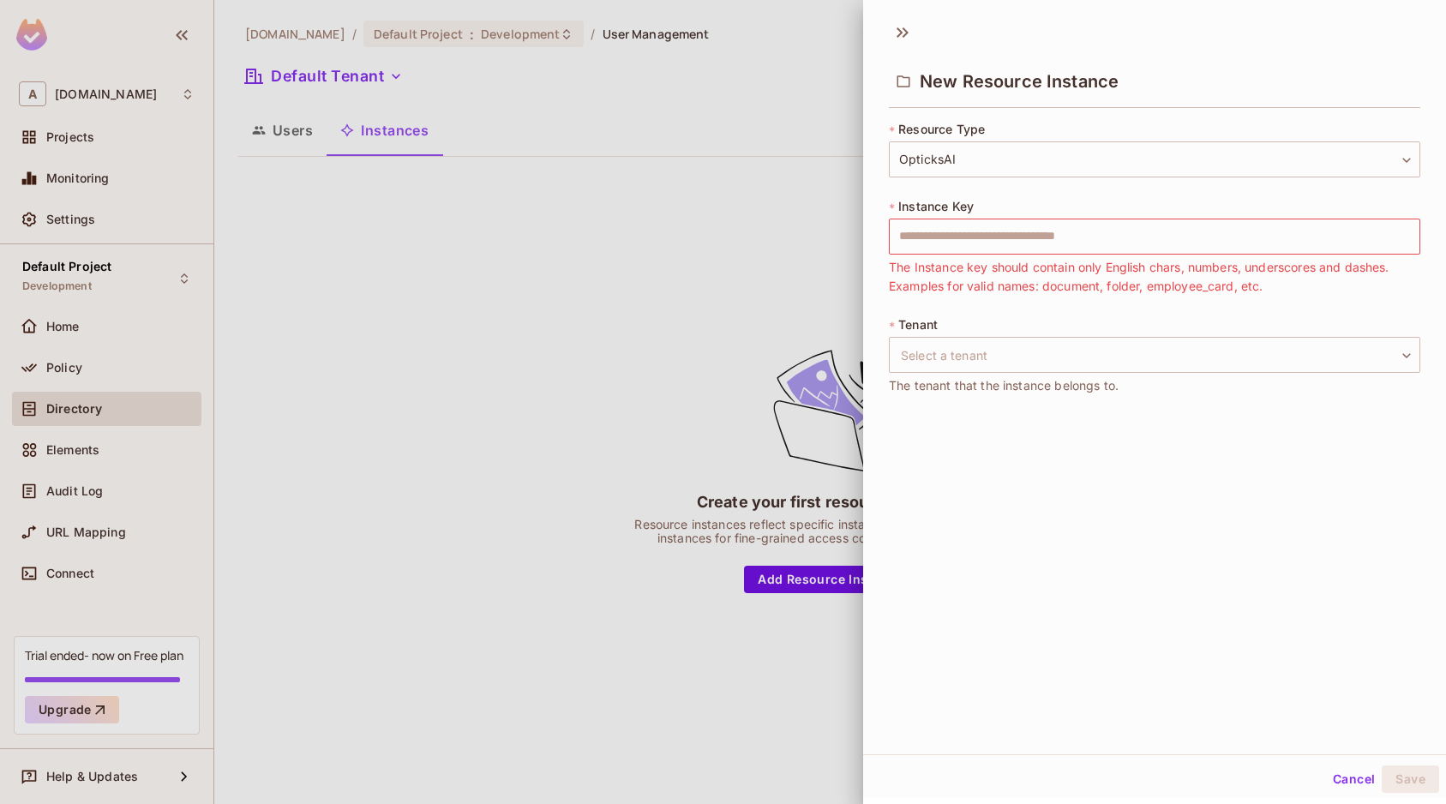
click at [1344, 783] on button "Cancel" at bounding box center [1354, 778] width 56 height 27
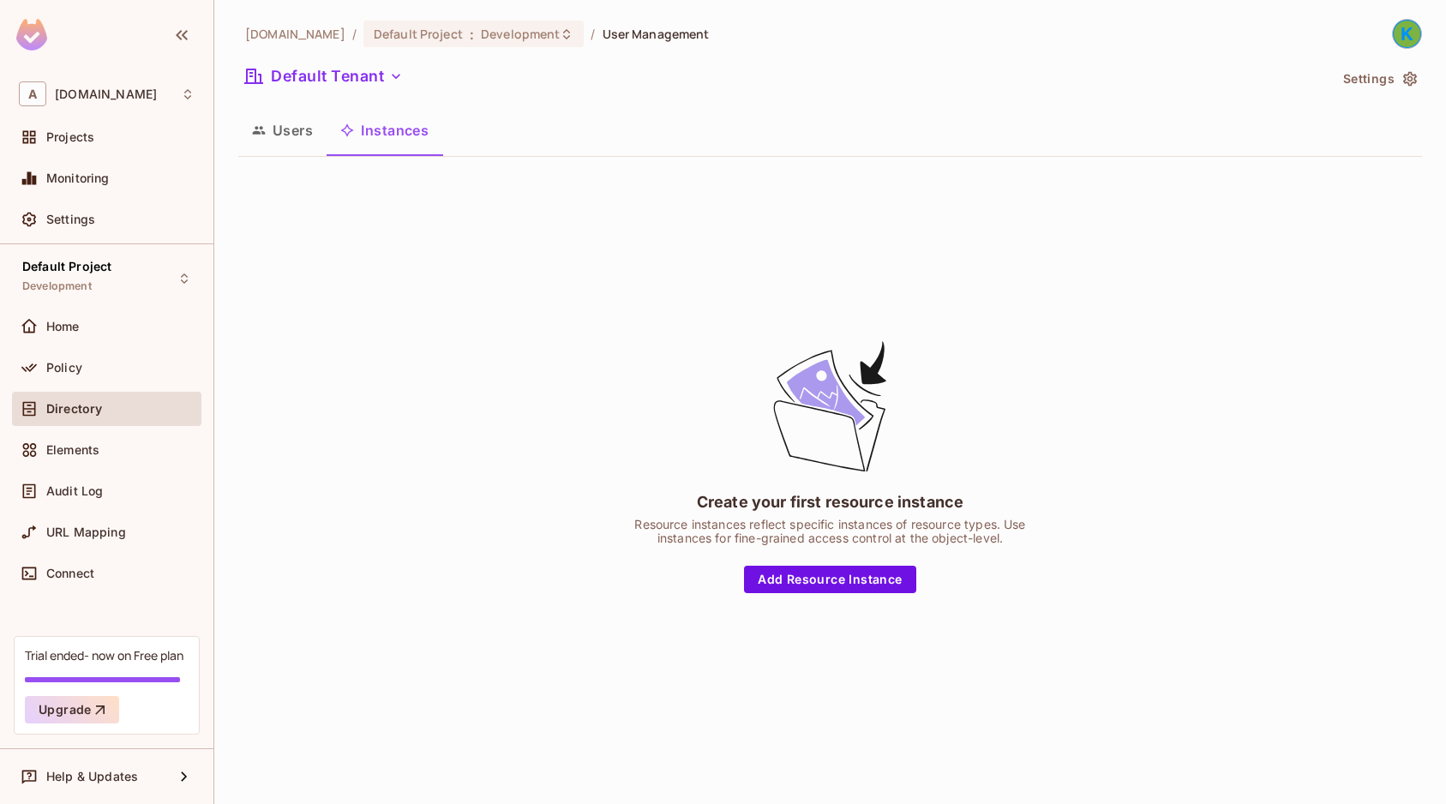
click at [292, 128] on button "Users" at bounding box center [282, 130] width 88 height 43
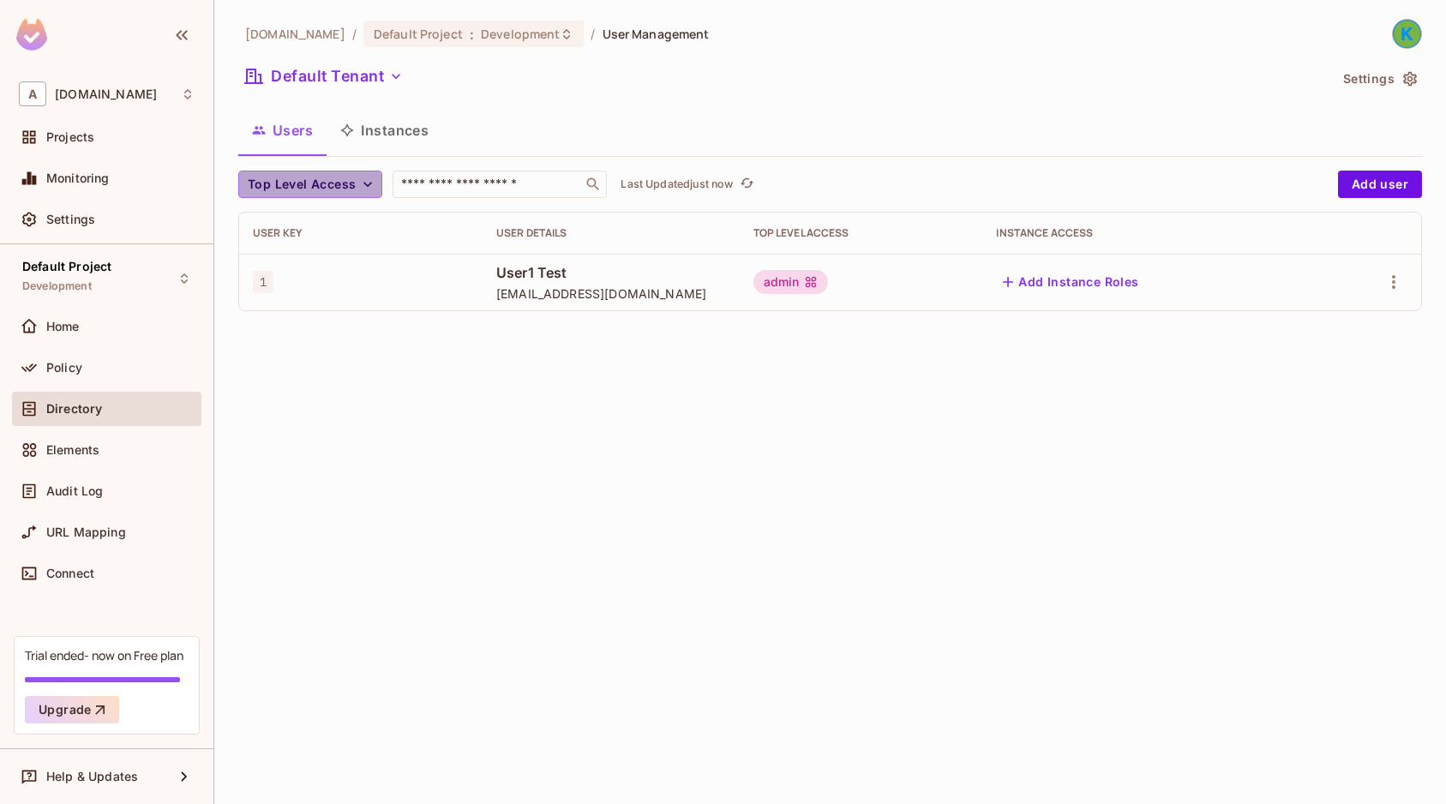
click at [346, 182] on span "Top Level Access" at bounding box center [302, 184] width 108 height 21
click at [515, 417] on div at bounding box center [723, 402] width 1446 height 804
click at [1106, 283] on button "Add Instance Roles" at bounding box center [1070, 281] width 149 height 27
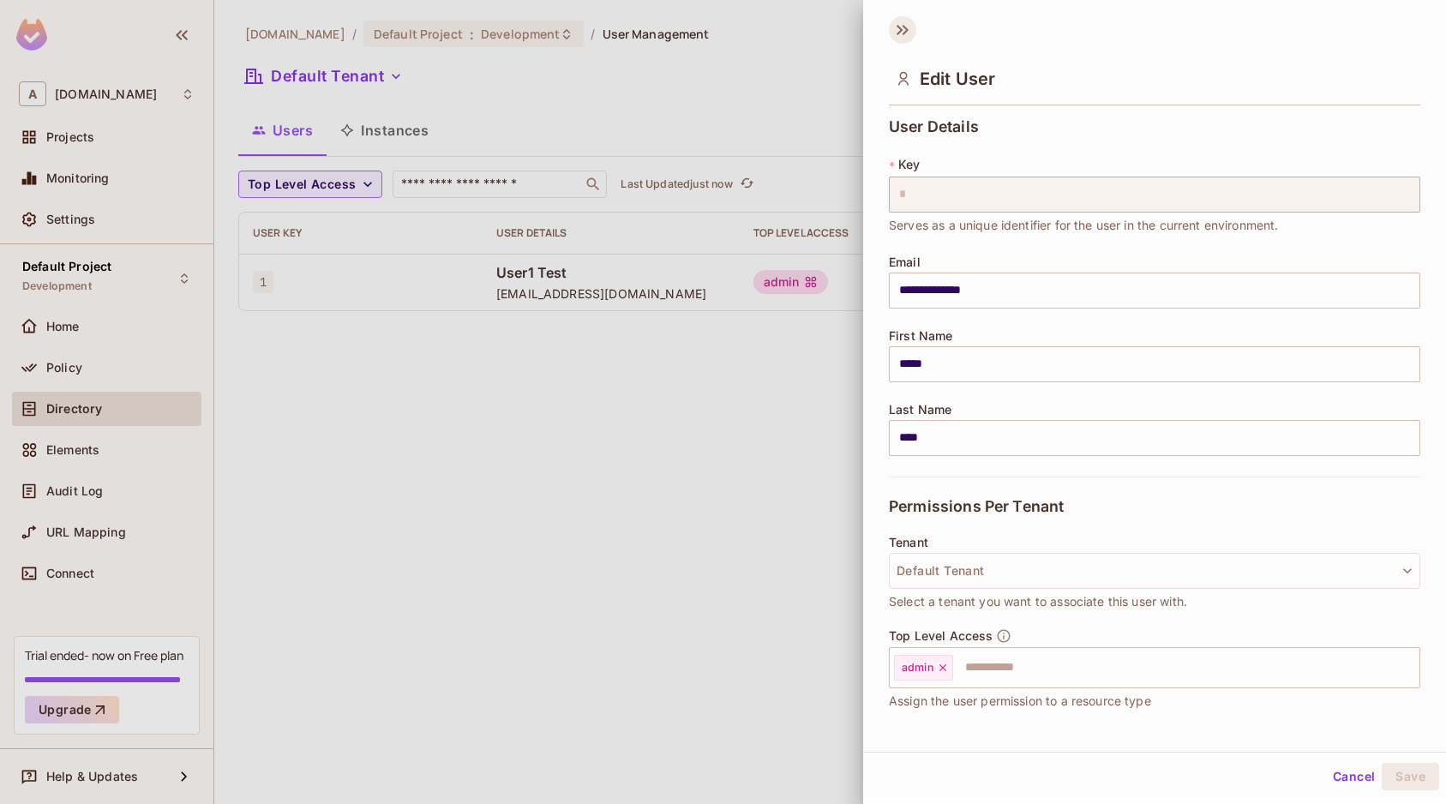
click at [913, 30] on icon at bounding box center [902, 29] width 27 height 27
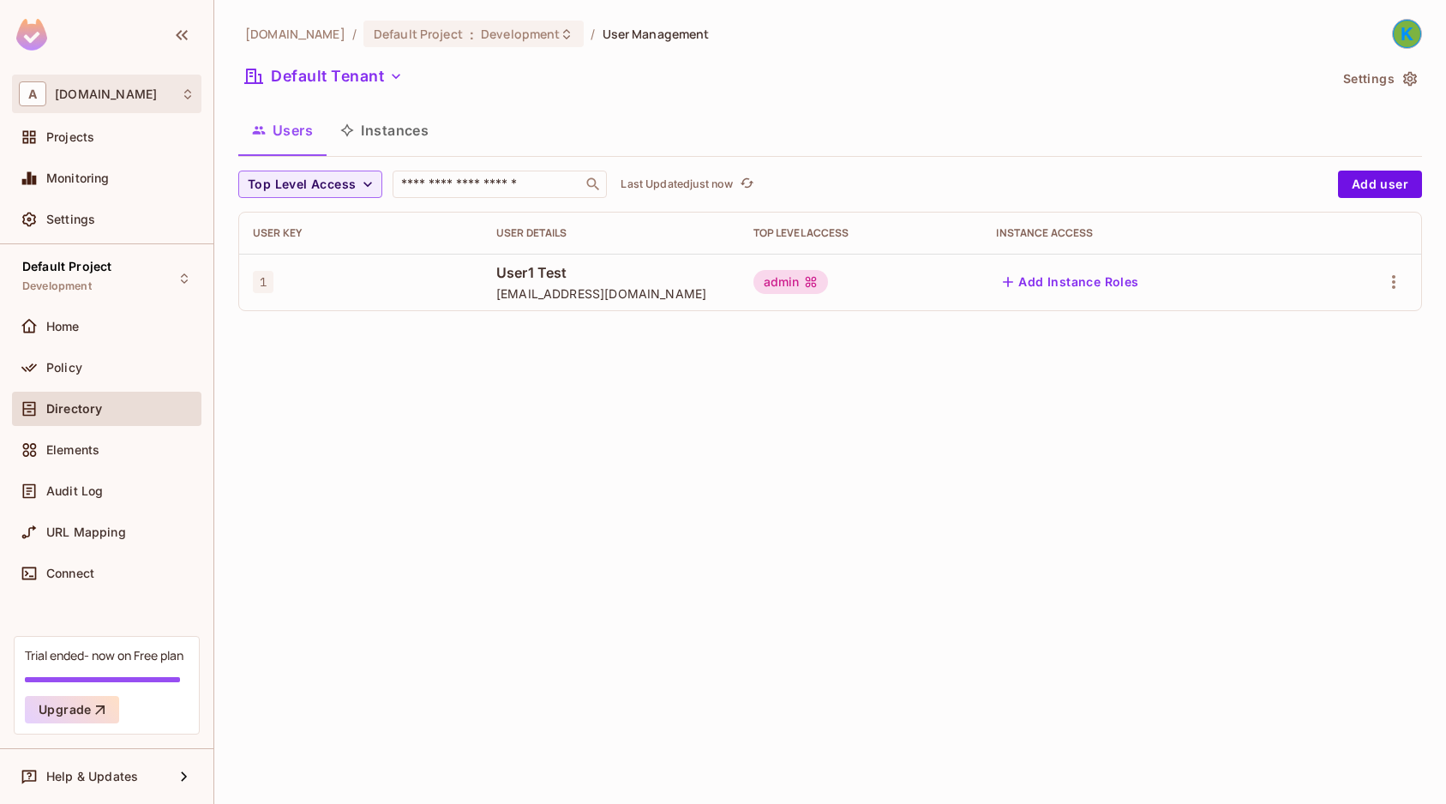
click at [176, 92] on div "A [DOMAIN_NAME]" at bounding box center [107, 93] width 176 height 25
click at [595, 80] on div at bounding box center [723, 402] width 1446 height 804
